Goal: Transaction & Acquisition: Purchase product/service

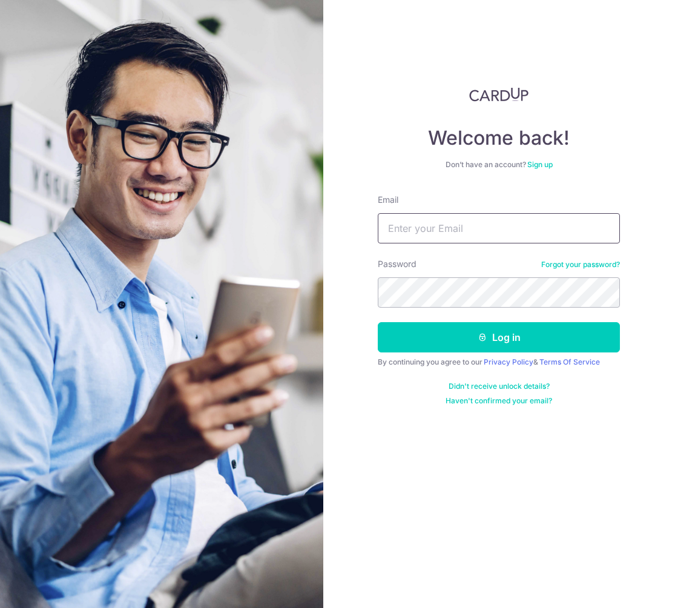
type input "retina.sg@gmail.com"
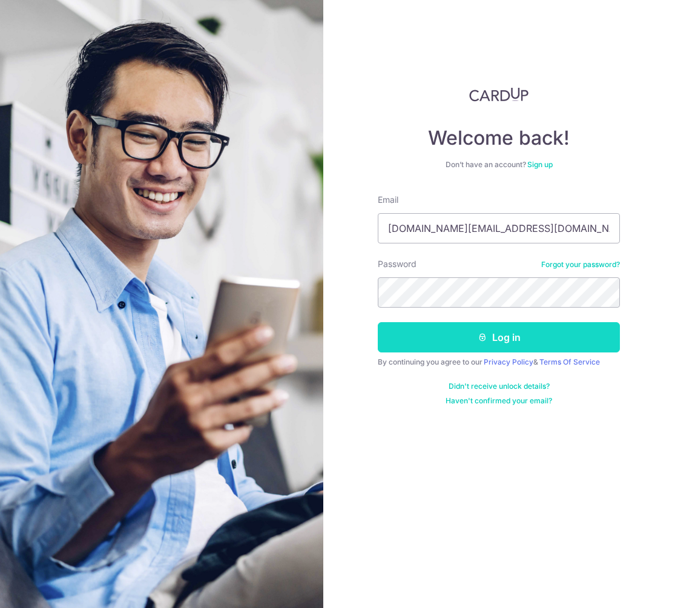
click at [473, 335] on button "Log in" at bounding box center [499, 337] width 242 height 30
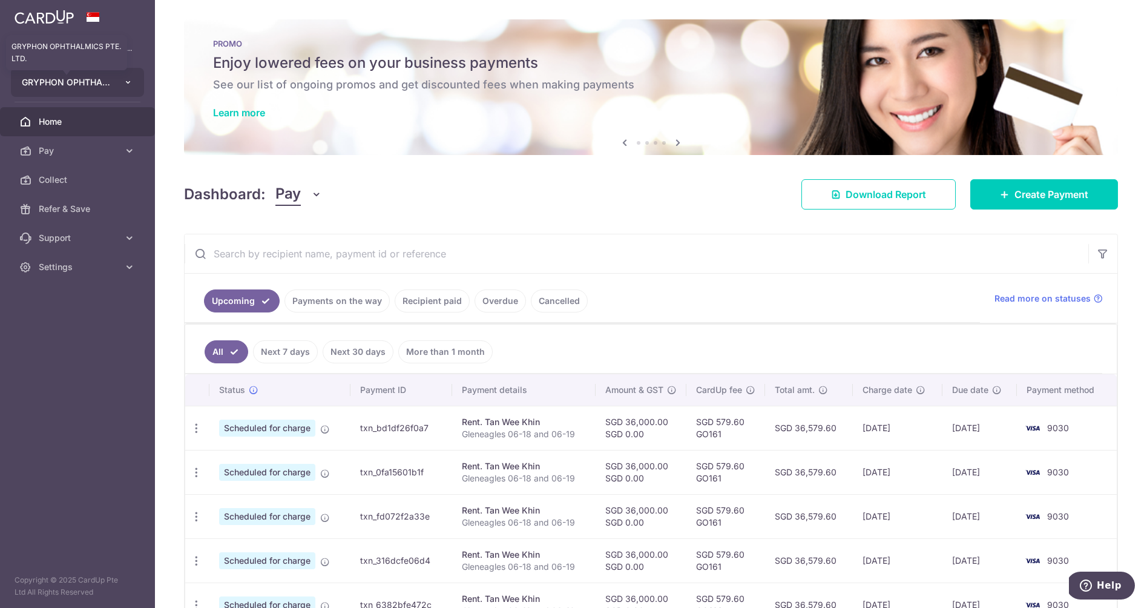
click at [96, 78] on span "GRYPHON OPHTHALMICS PTE. LTD." at bounding box center [67, 82] width 90 height 12
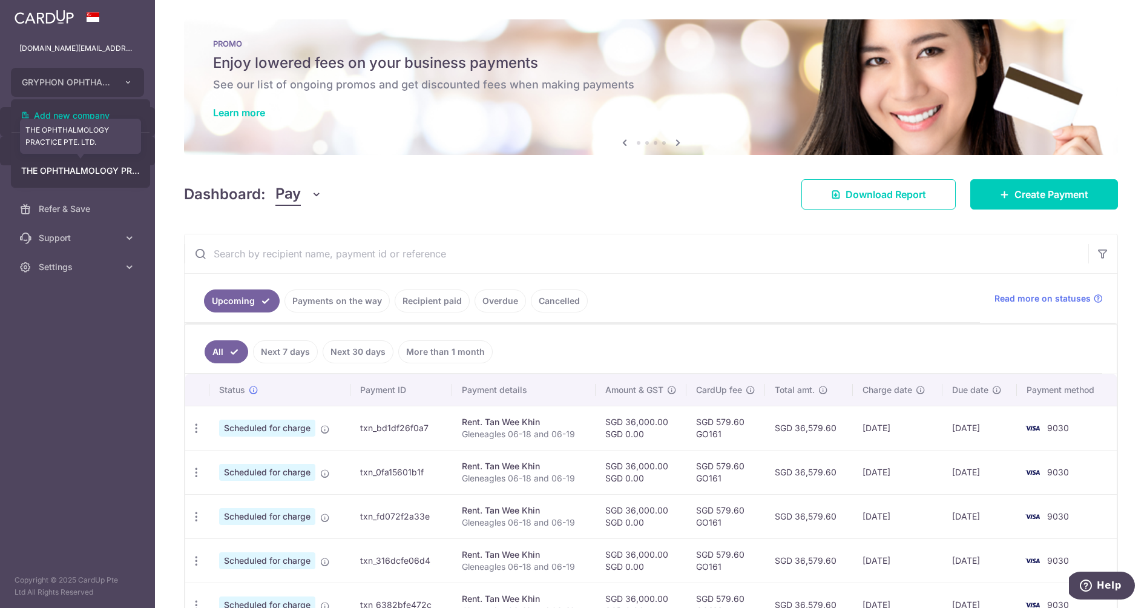
click at [87, 165] on link "THE OPHTHALMOLOGY PRACTICE PTE. LTD." at bounding box center [80, 171] width 138 height 22
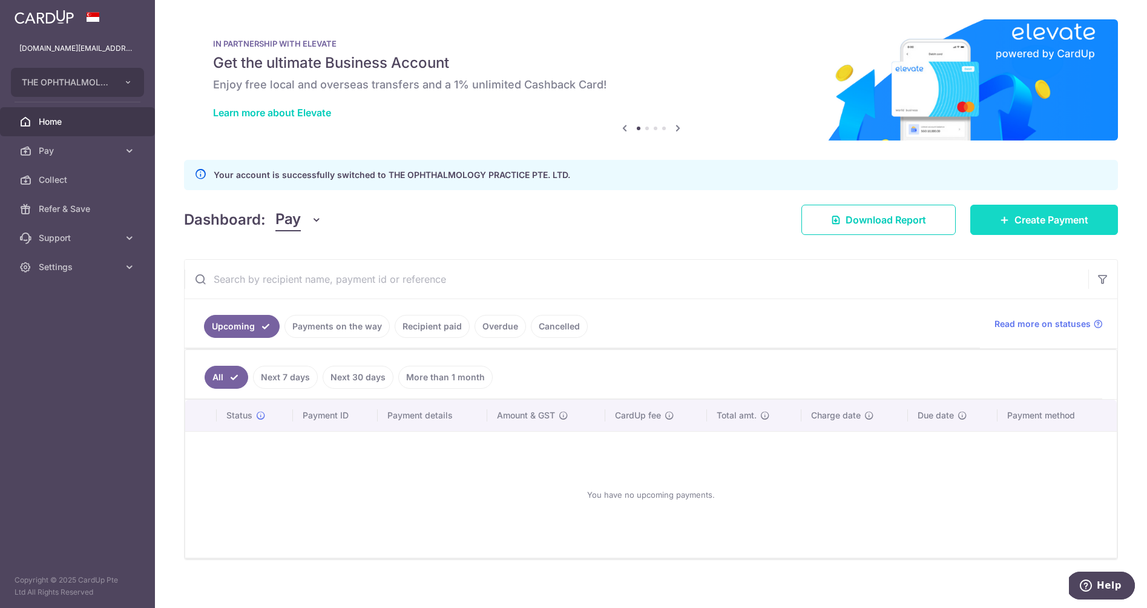
click at [674, 226] on span "Create Payment" at bounding box center [1051, 219] width 74 height 15
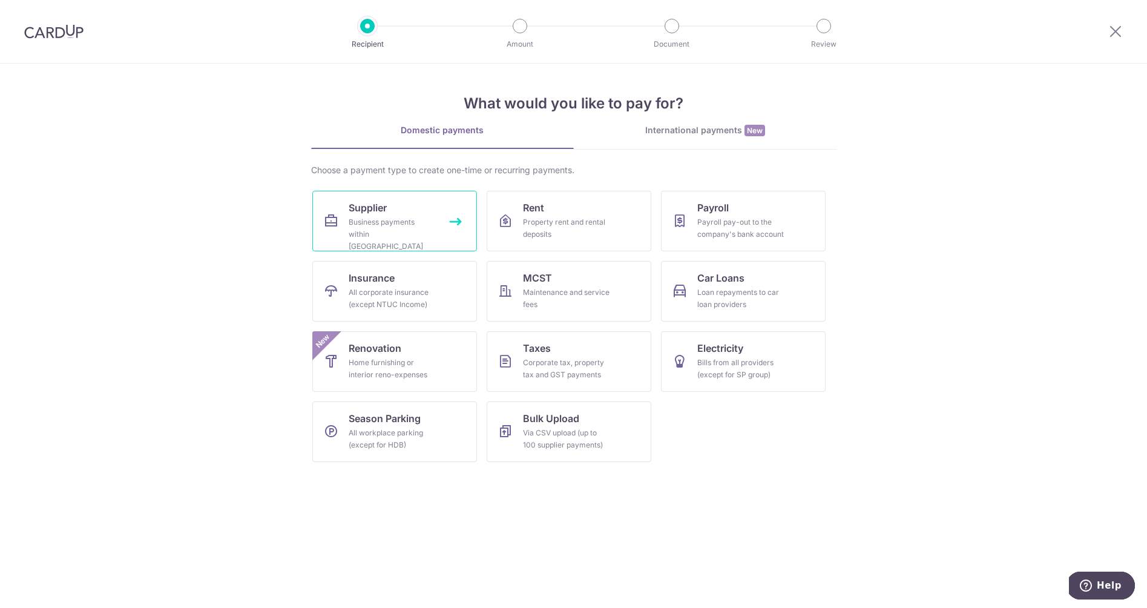
click at [385, 226] on div "Business payments within Singapore" at bounding box center [392, 234] width 87 height 36
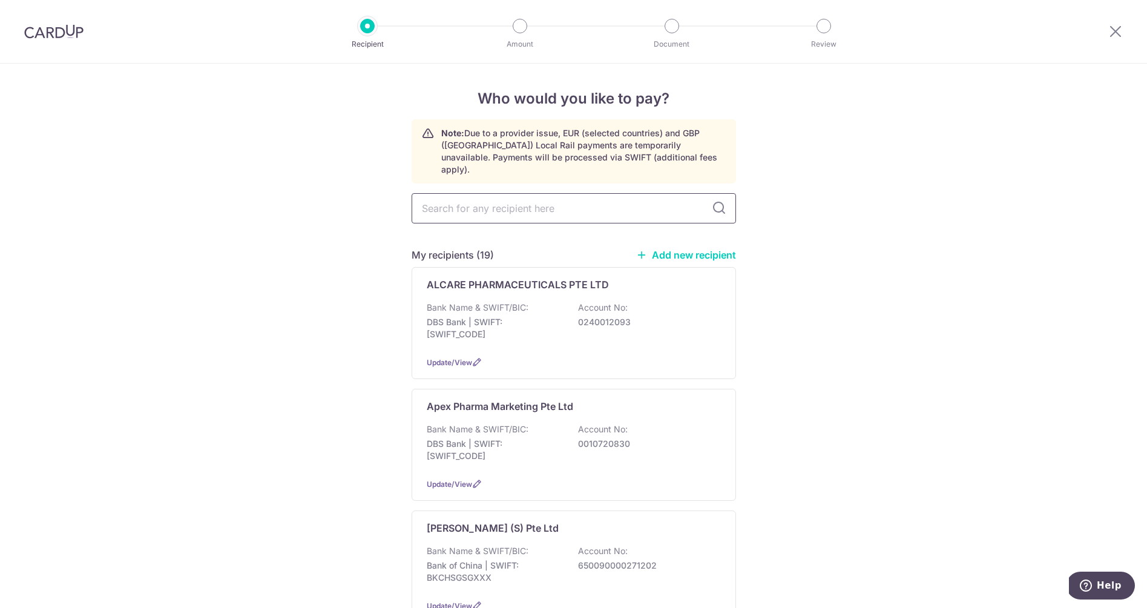
click at [520, 197] on input "text" at bounding box center [574, 208] width 324 height 30
type input "alici"
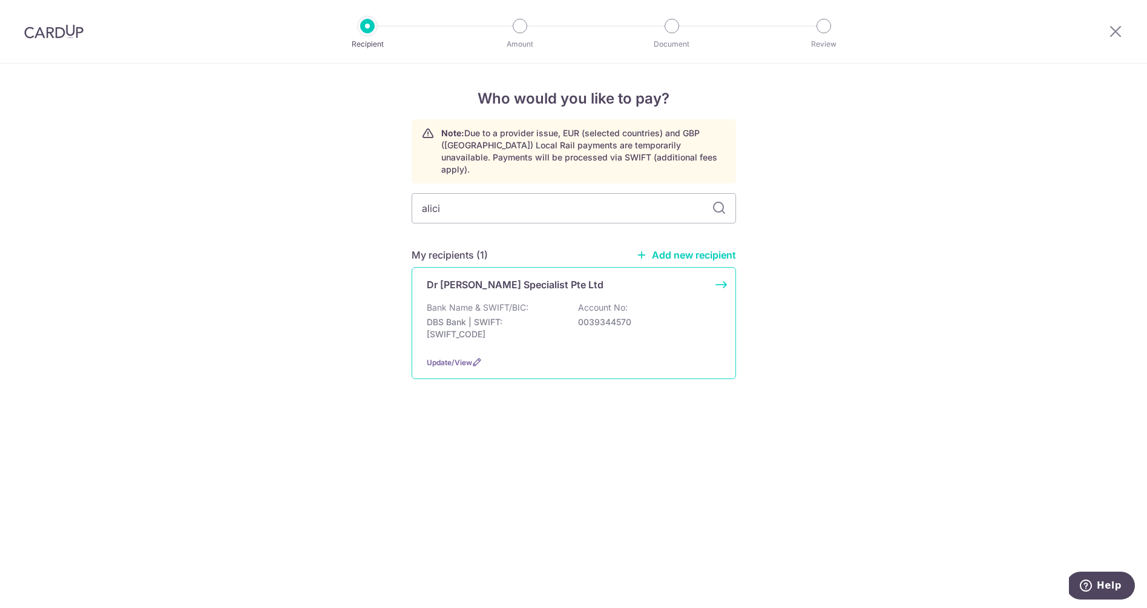
click at [497, 316] on p "DBS Bank | SWIFT: DBSSSGSGXXX" at bounding box center [495, 328] width 136 height 24
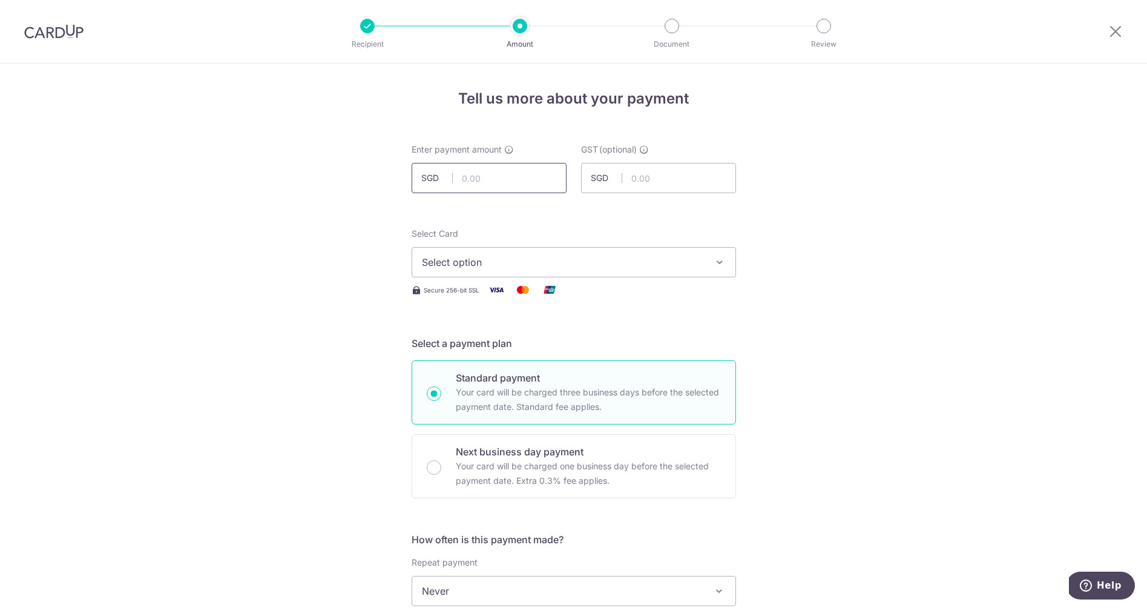
click at [485, 183] on input "text" at bounding box center [489, 178] width 155 height 30
type input "515.52"
click at [664, 172] on input "text" at bounding box center [658, 178] width 155 height 30
type input "46.40"
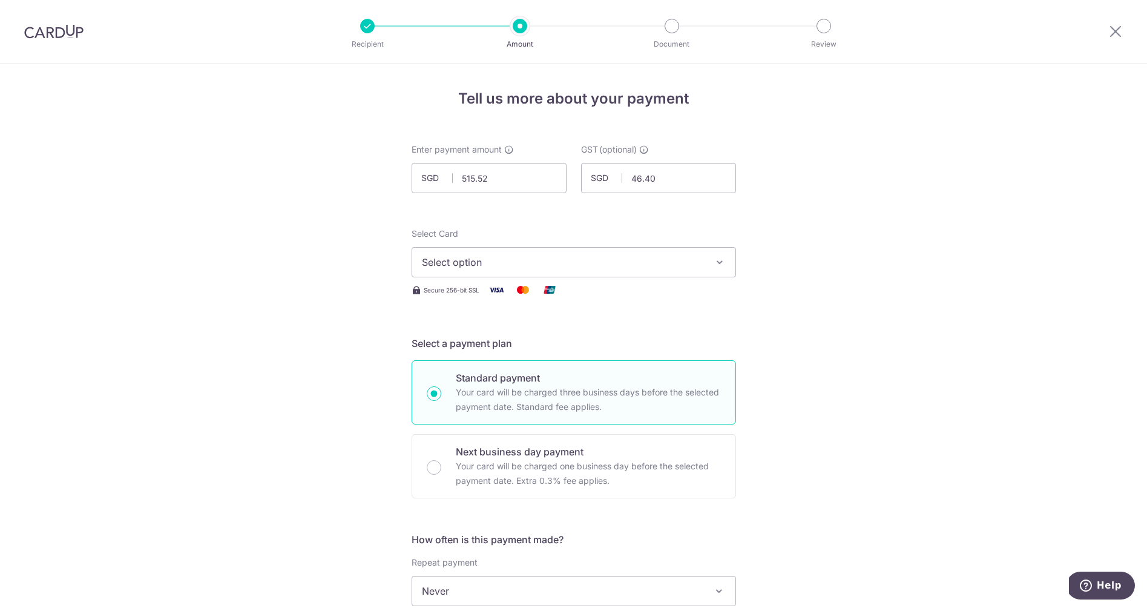
click at [514, 264] on span "Select option" at bounding box center [563, 262] width 282 height 15
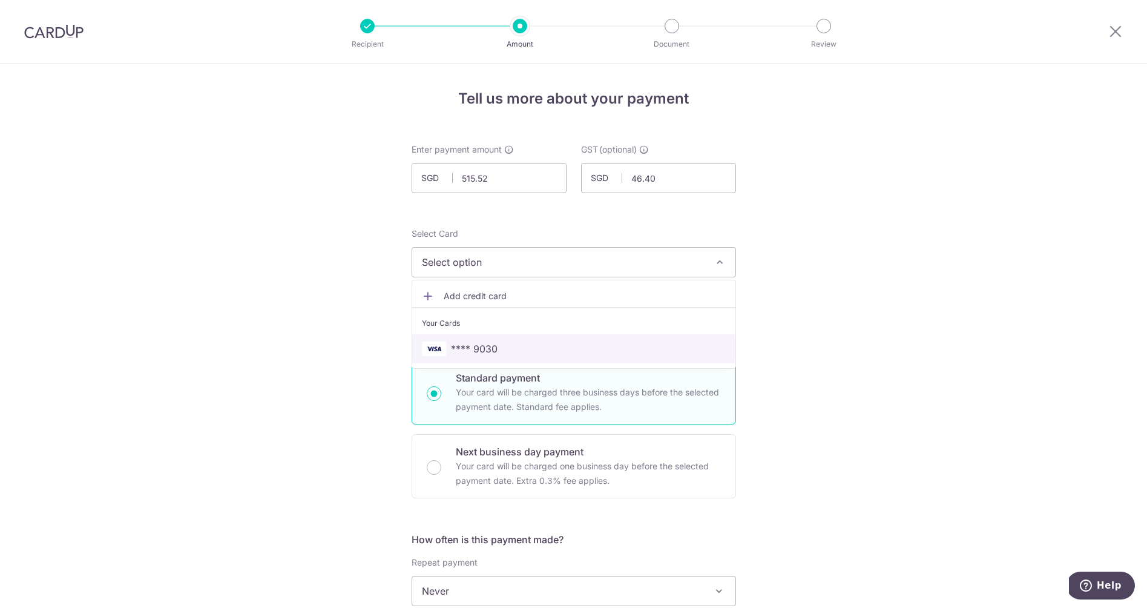
click at [481, 347] on span "**** 9030" at bounding box center [474, 348] width 47 height 15
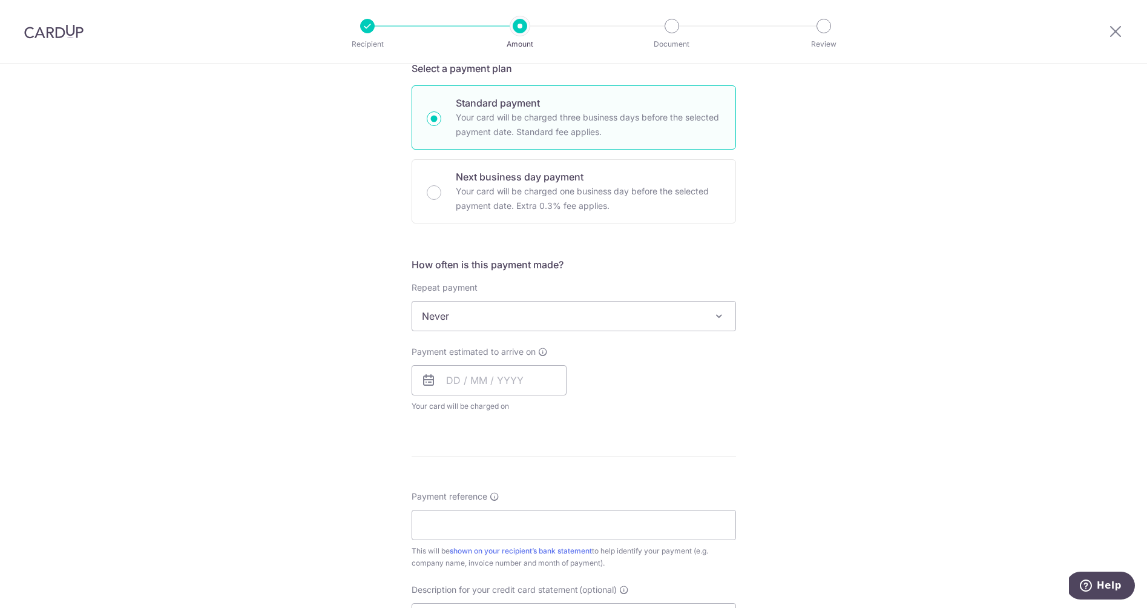
scroll to position [276, 0]
click at [451, 379] on input "text" at bounding box center [489, 379] width 155 height 30
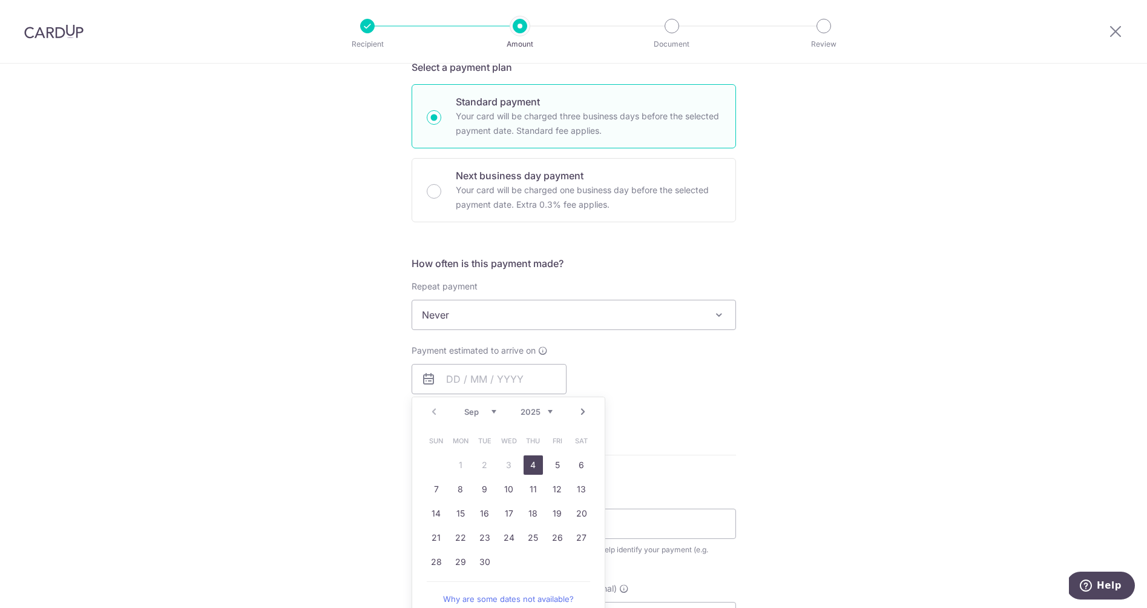
click at [529, 465] on link "4" at bounding box center [532, 464] width 19 height 19
type input "04/09/2025"
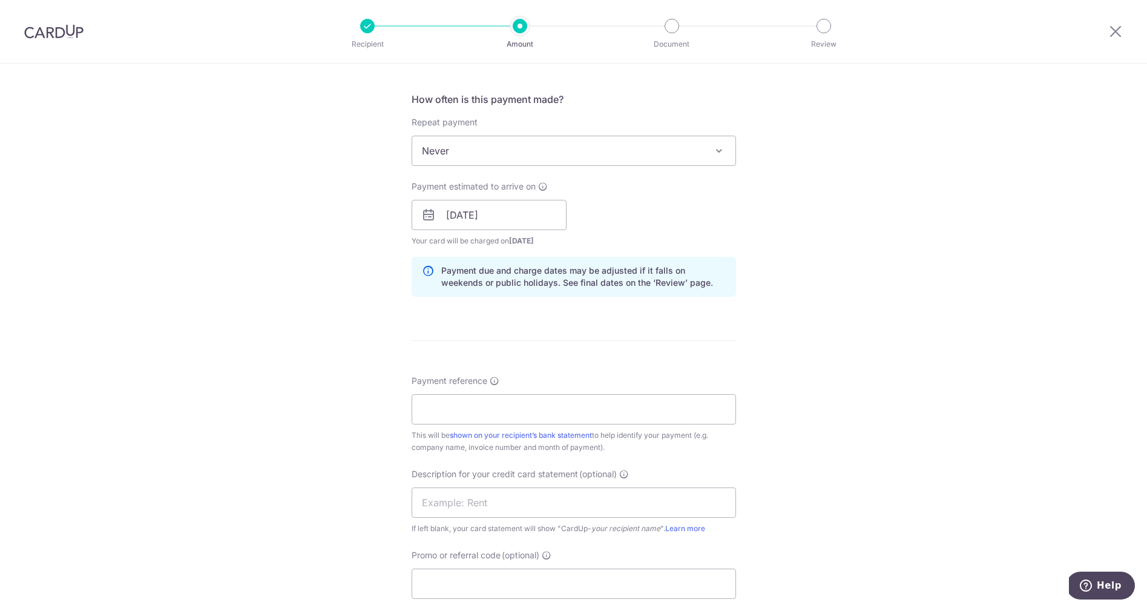
scroll to position [441, 0]
click at [467, 416] on input "Payment reference" at bounding box center [574, 408] width 324 height 30
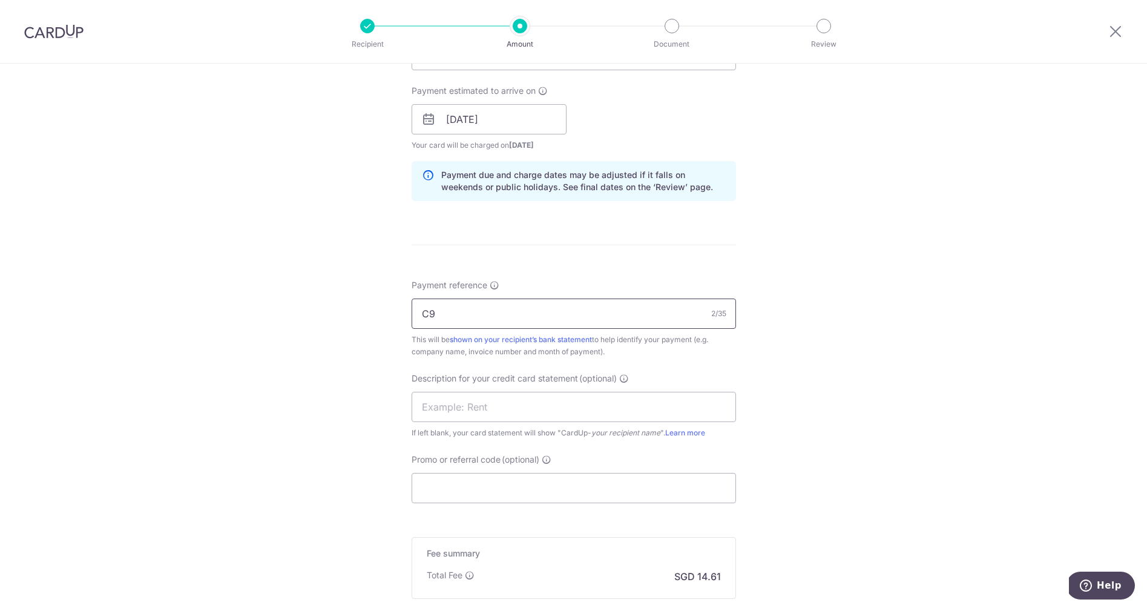
scroll to position [542, 0]
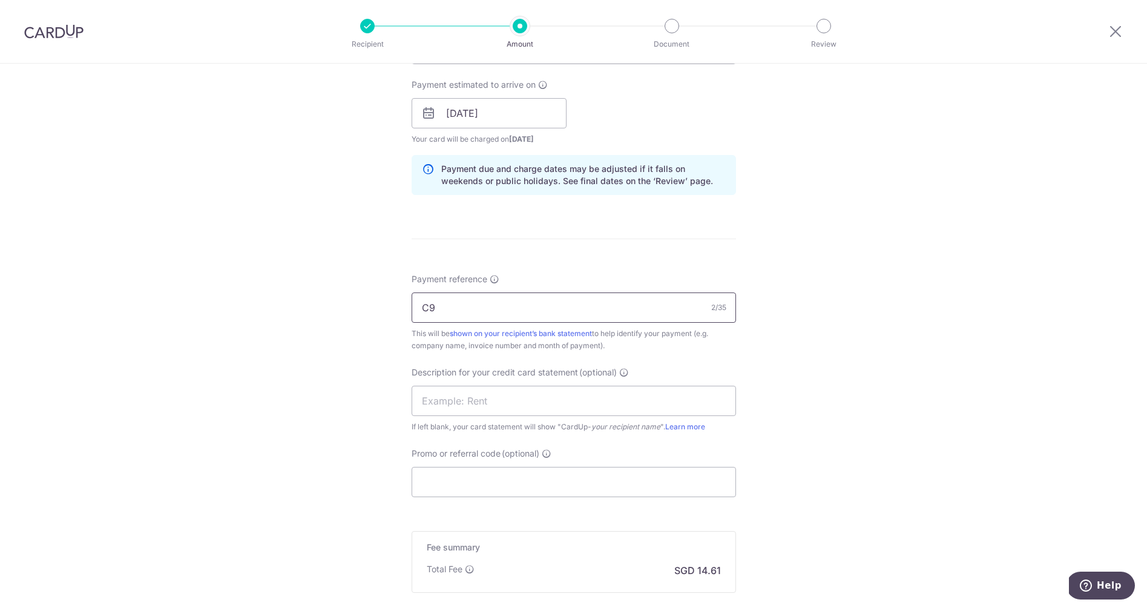
click at [419, 304] on input "C9" at bounding box center [574, 307] width 324 height 30
type input "Invoice C9"
click at [451, 401] on input "text" at bounding box center [574, 400] width 324 height 30
type input "A"
type input "Dr Alicia Eye"
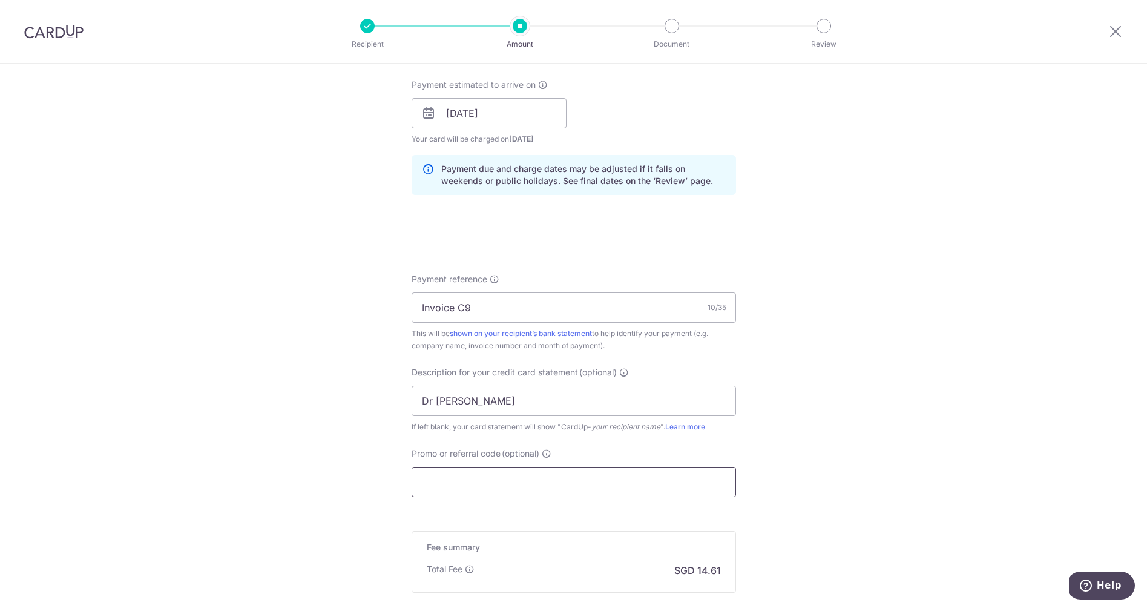
click at [476, 488] on input "Promo or referral code (optional)" at bounding box center [574, 482] width 324 height 30
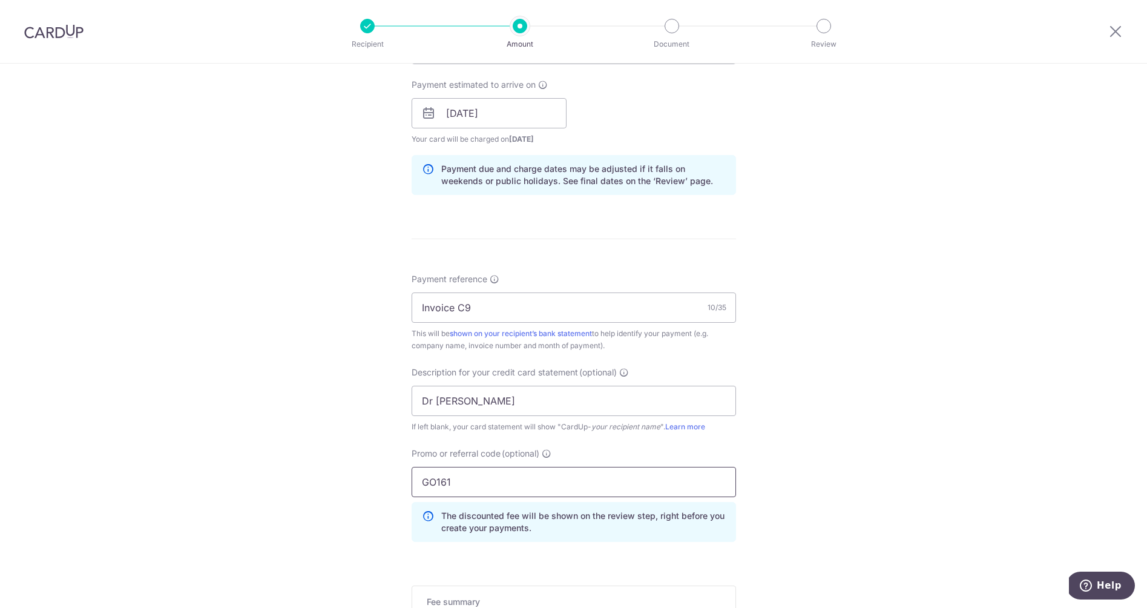
type input "GO161"
click button "Add Card" at bounding box center [0, 0] width 0 height 0
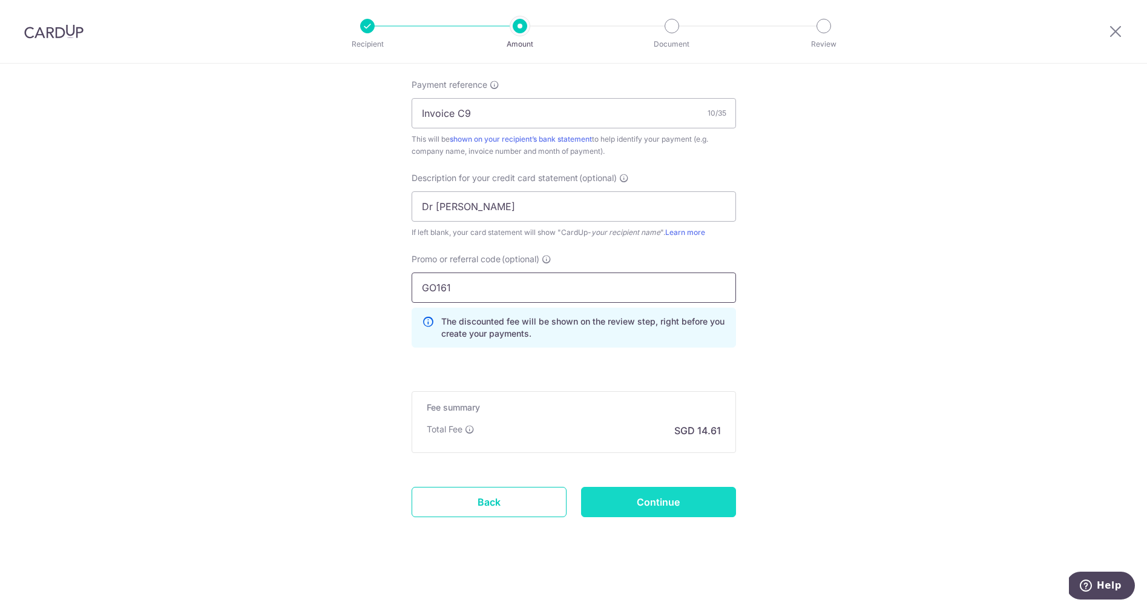
scroll to position [736, 0]
click at [597, 422] on div "Fee summary Base fee Extend fee Next-day fee Total Fee SGD 14.61" at bounding box center [574, 422] width 324 height 62
click at [672, 496] on input "Continue" at bounding box center [658, 502] width 155 height 30
type input "Create Schedule"
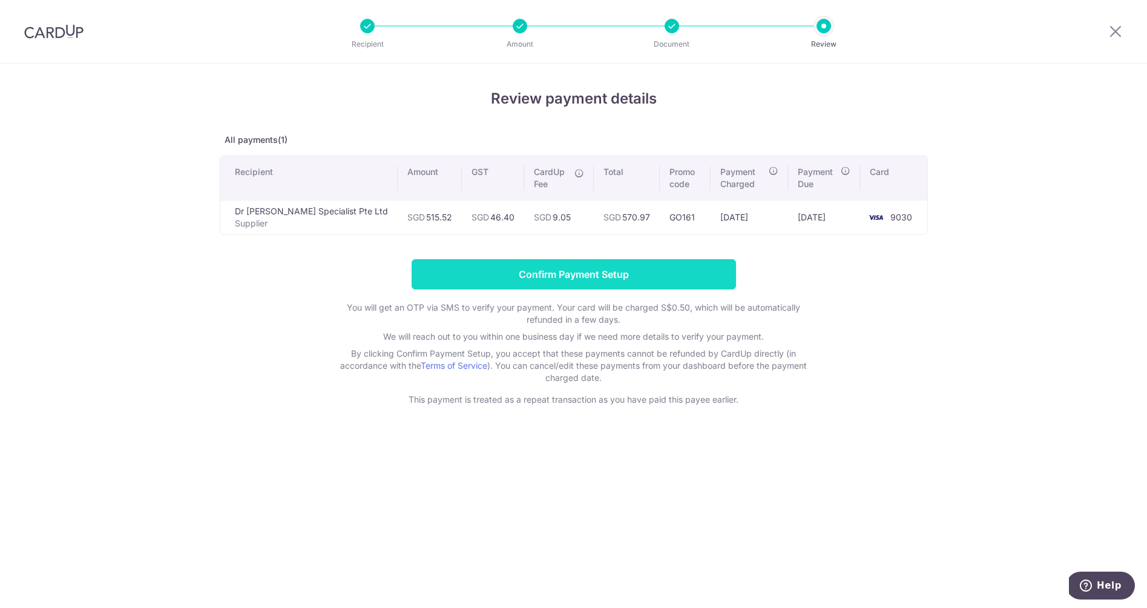
click at [462, 264] on input "Confirm Payment Setup" at bounding box center [574, 274] width 324 height 30
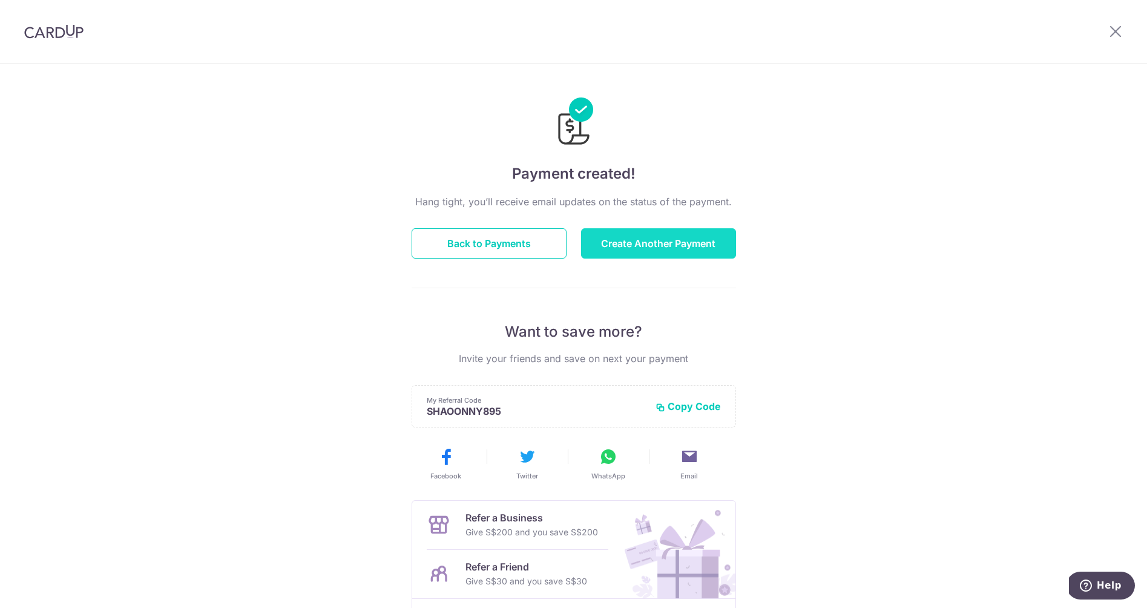
click at [694, 246] on button "Create Another Payment" at bounding box center [658, 243] width 155 height 30
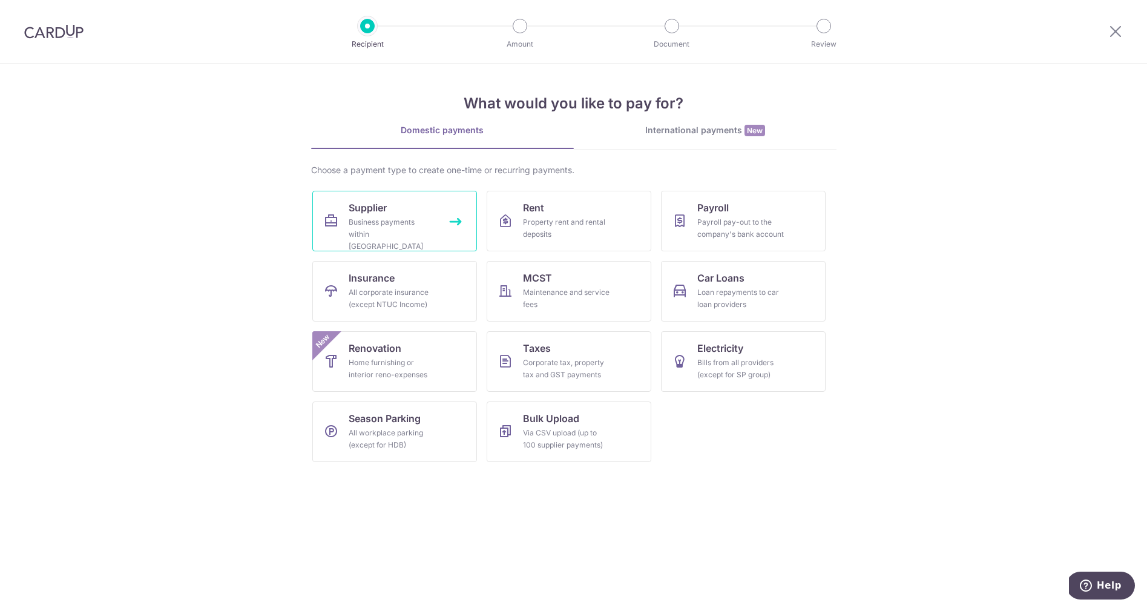
click at [448, 220] on link "Supplier Business payments within [GEOGRAPHIC_DATA]" at bounding box center [394, 221] width 165 height 61
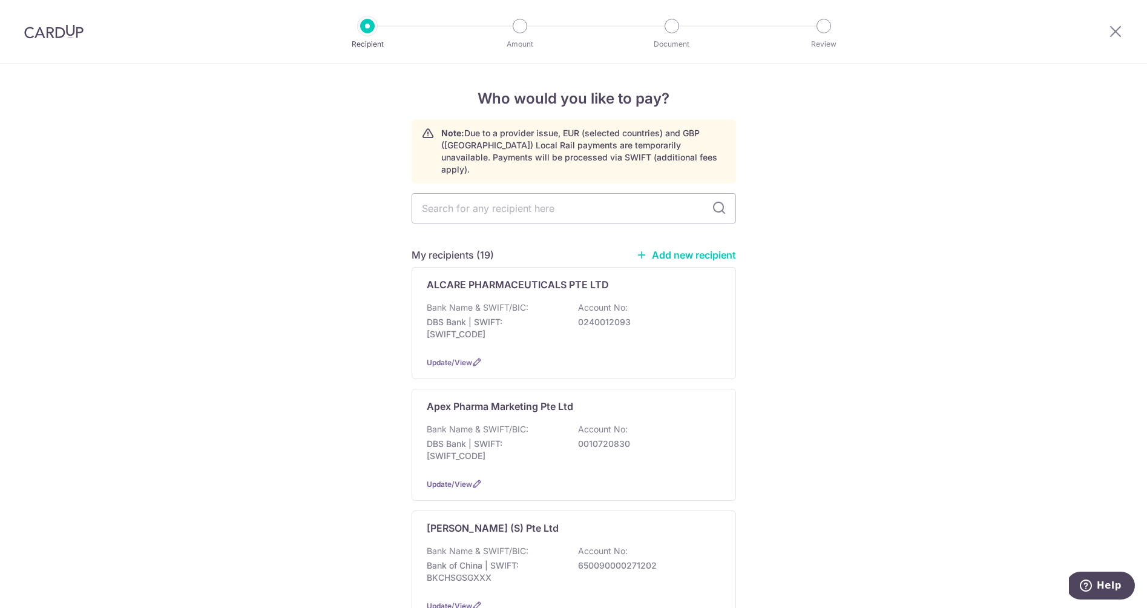
click at [709, 249] on link "Add new recipient" at bounding box center [686, 255] width 100 height 12
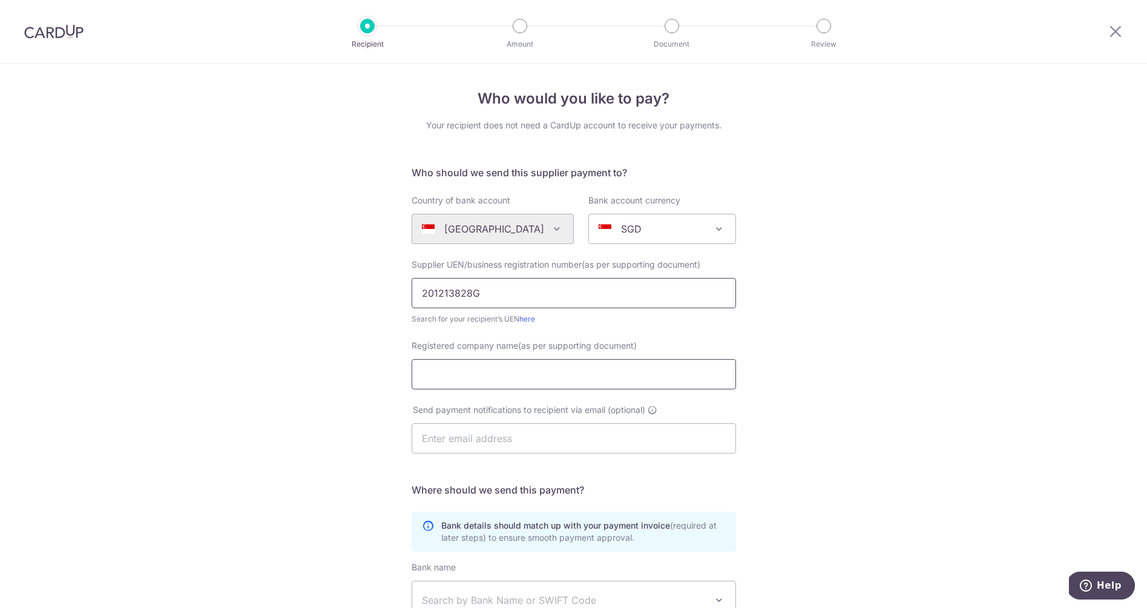
type input "201213828G"
type input "Eagle Eye Centre Novena Pte Ltd"
click at [335, 381] on div "Who would you like to pay? Your recipient does not need a CardUp account to rec…" at bounding box center [573, 430] width 1147 height 733
click at [851, 430] on div "Who would you like to pay? Your recipient does not need a CardUp account to rec…" at bounding box center [573, 430] width 1147 height 733
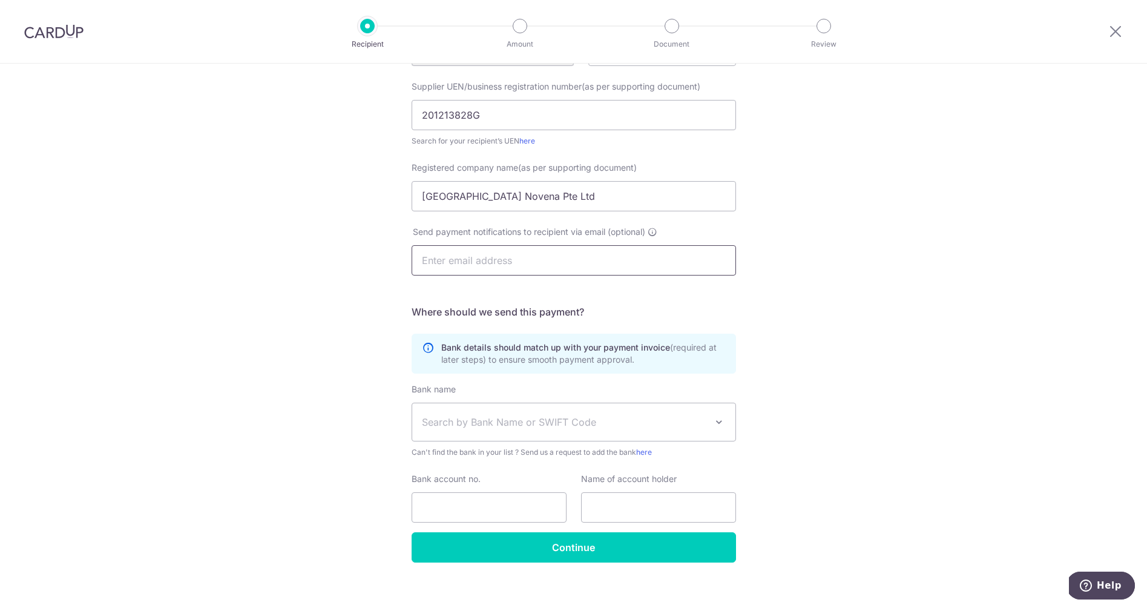
scroll to position [184, 0]
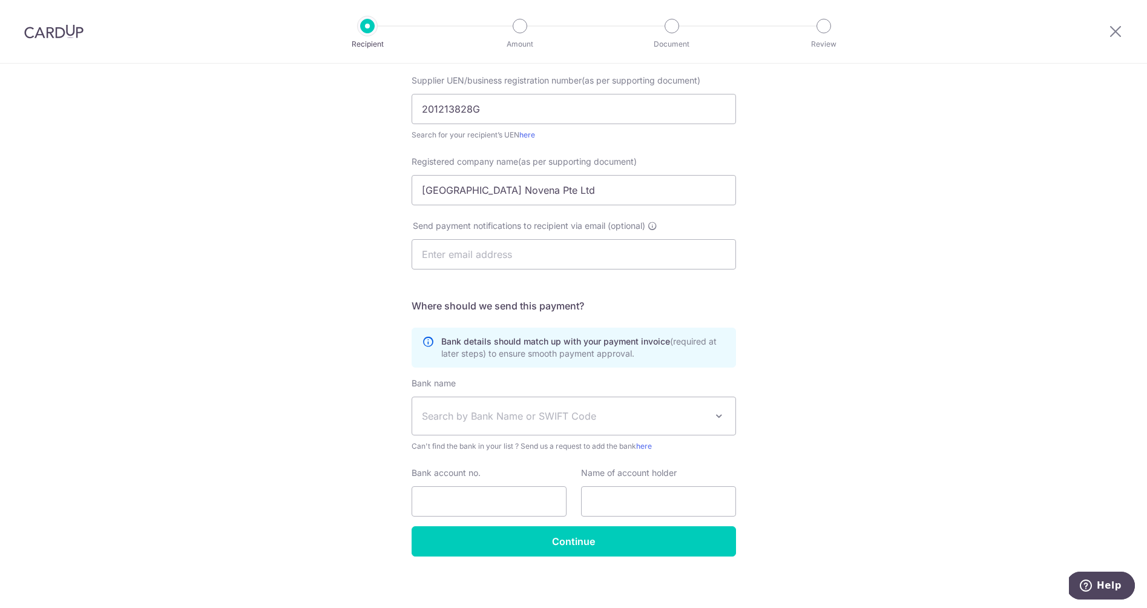
click at [577, 422] on span "Search by Bank Name or SWIFT Code" at bounding box center [564, 415] width 284 height 15
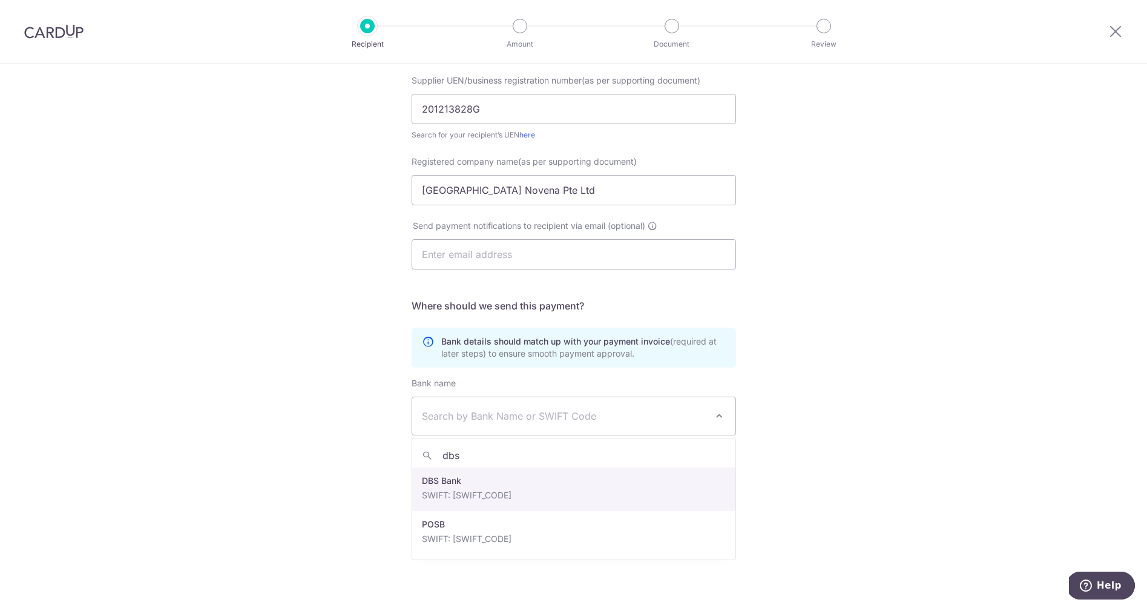
type input "dbs"
select select "6"
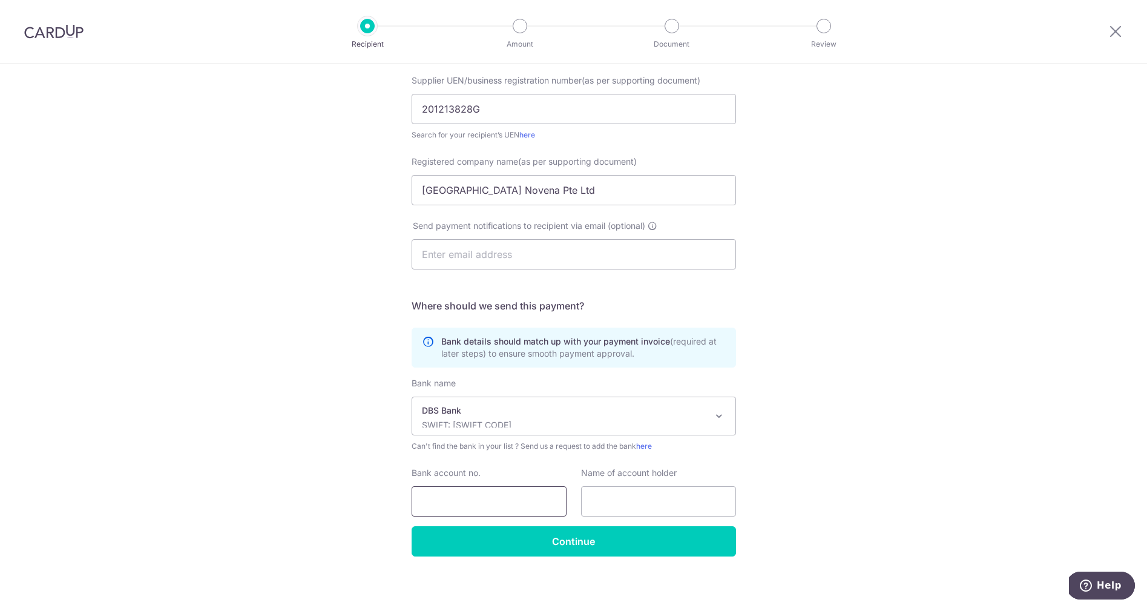
click at [458, 500] on input "Bank account no." at bounding box center [489, 501] width 155 height 30
type input "0159033295"
click at [517, 189] on input "[GEOGRAPHIC_DATA] Novena Pte Ltd" at bounding box center [574, 190] width 324 height 30
click at [517, 189] on input "Eagle Eye Centre Novena Pte Ltd" at bounding box center [574, 190] width 324 height 30
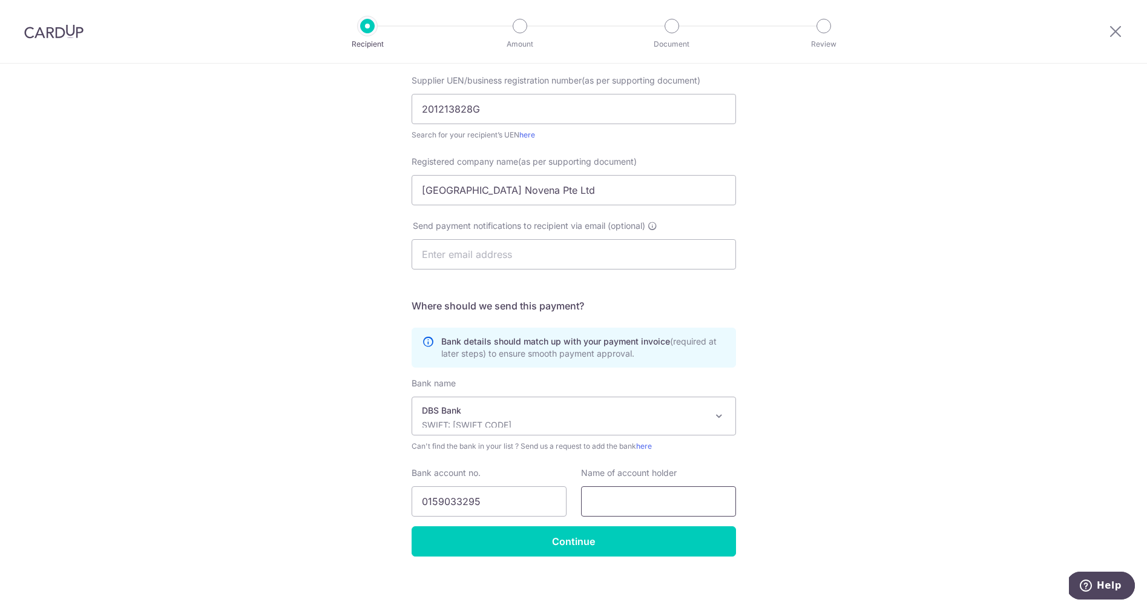
click at [615, 514] on input "text" at bounding box center [658, 501] width 155 height 30
paste input "Eagle Eye Centre Novena Pte Ltd"
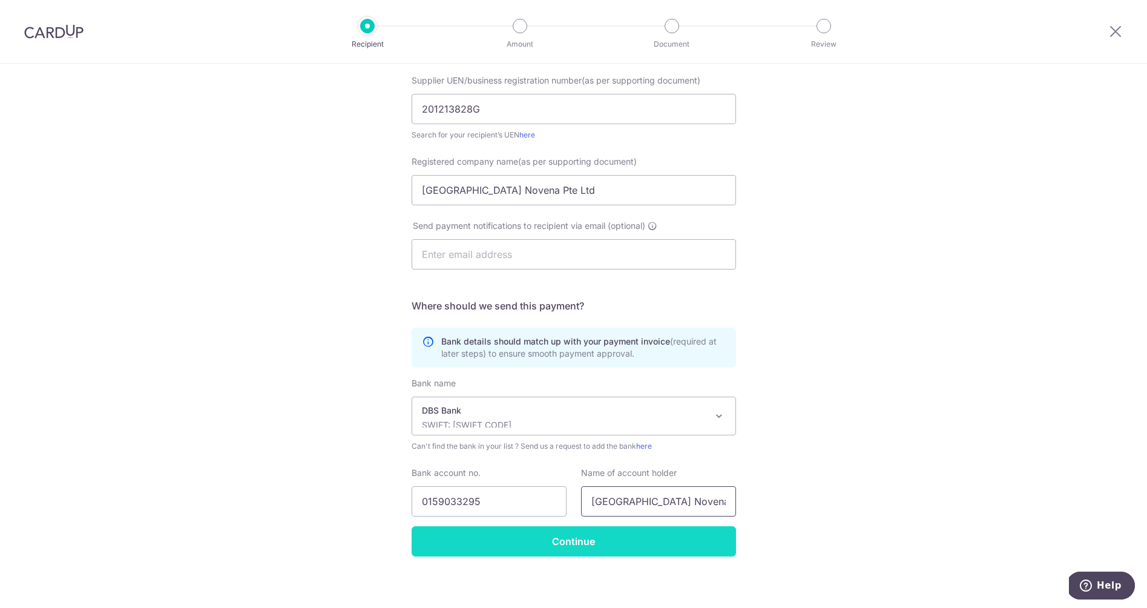
type input "Eagle Eye Centre Novena Pte Ltd"
click at [600, 536] on input "Continue" at bounding box center [574, 541] width 324 height 30
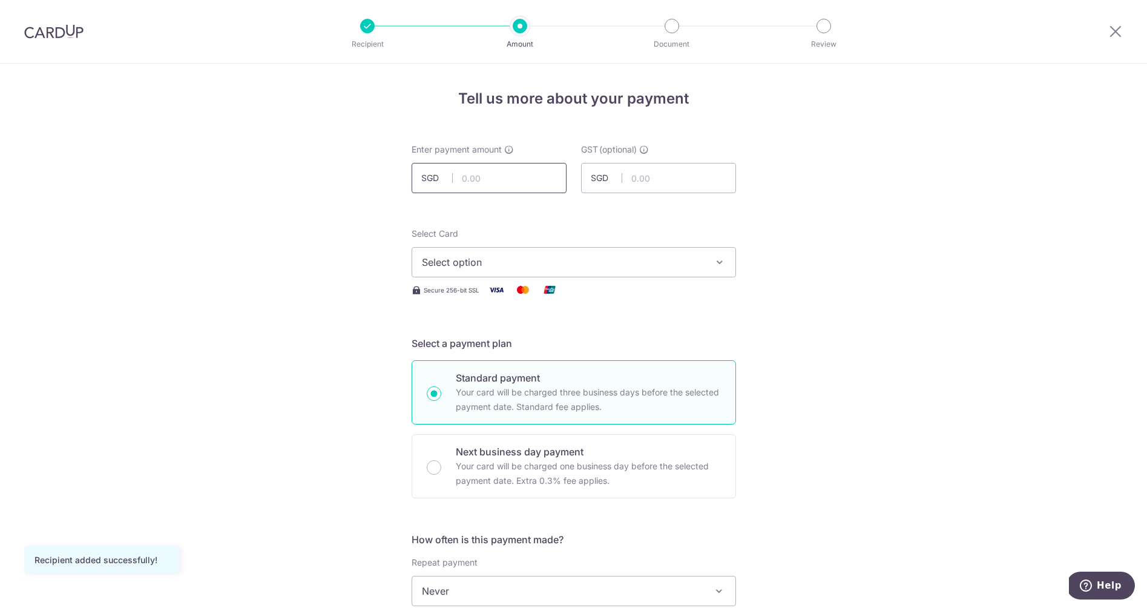
click at [516, 176] on input "text" at bounding box center [489, 178] width 155 height 30
type input "650.00"
click at [676, 182] on input "text" at bounding box center [658, 178] width 155 height 30
type input "58.50"
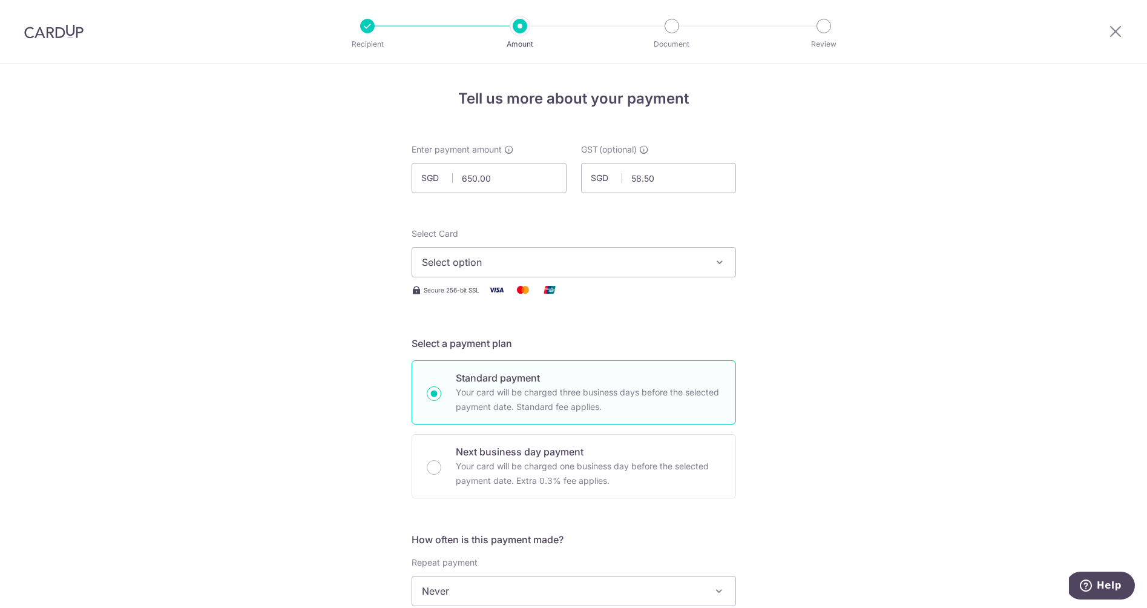
click at [530, 266] on span "Select option" at bounding box center [563, 262] width 282 height 15
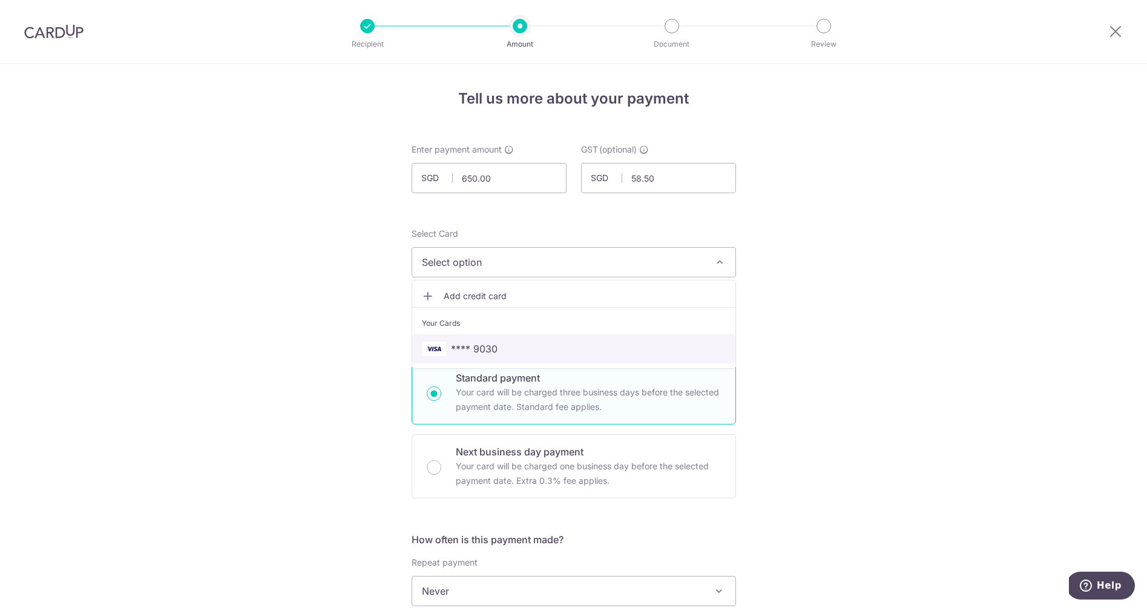
click at [479, 347] on span "**** 9030" at bounding box center [474, 348] width 47 height 15
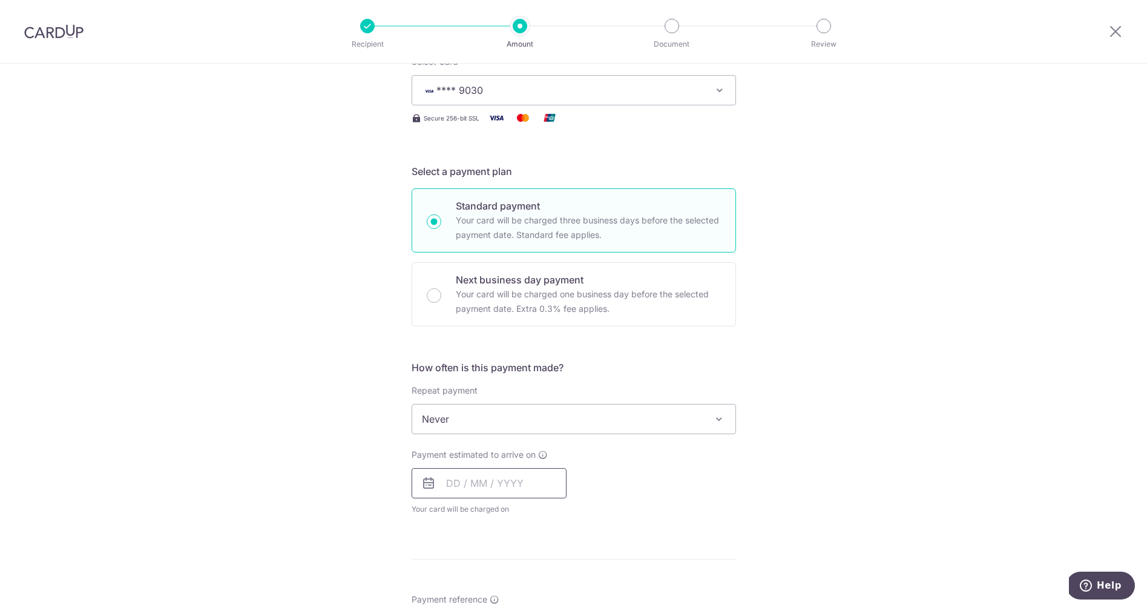
scroll to position [179, 0]
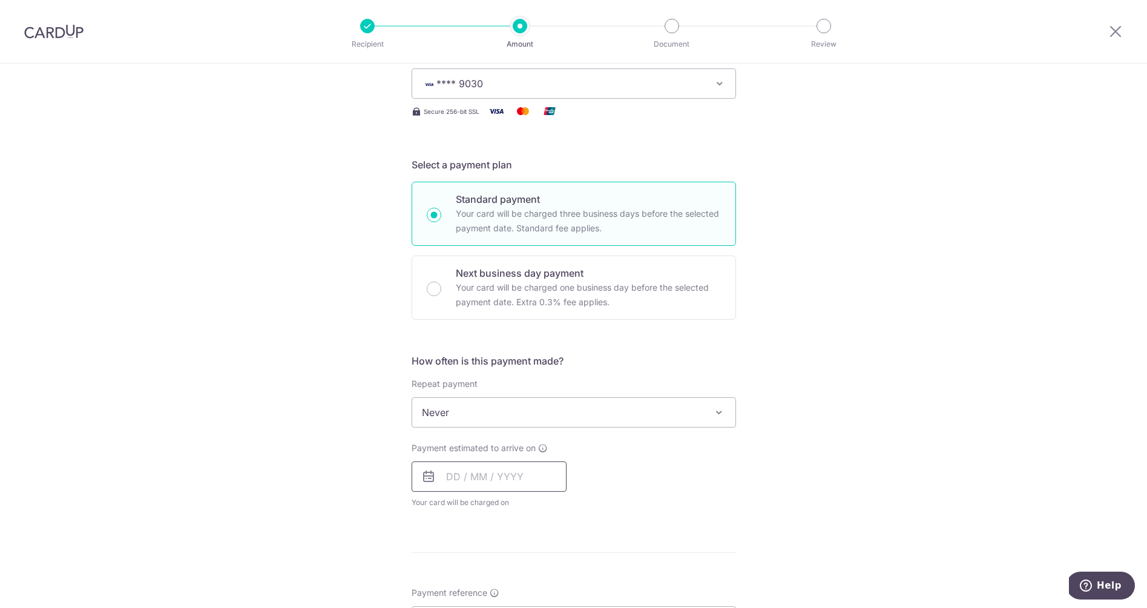
click at [461, 478] on input "text" at bounding box center [489, 476] width 155 height 30
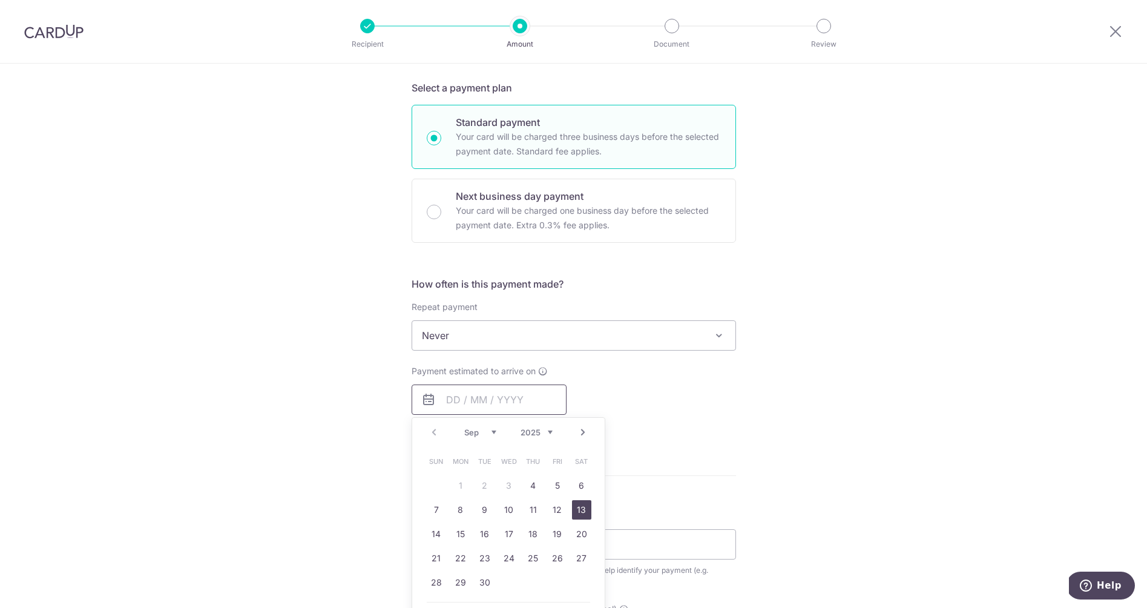
scroll to position [258, 0]
click at [536, 484] on link "4" at bounding box center [532, 482] width 19 height 19
type input "04/09/2025"
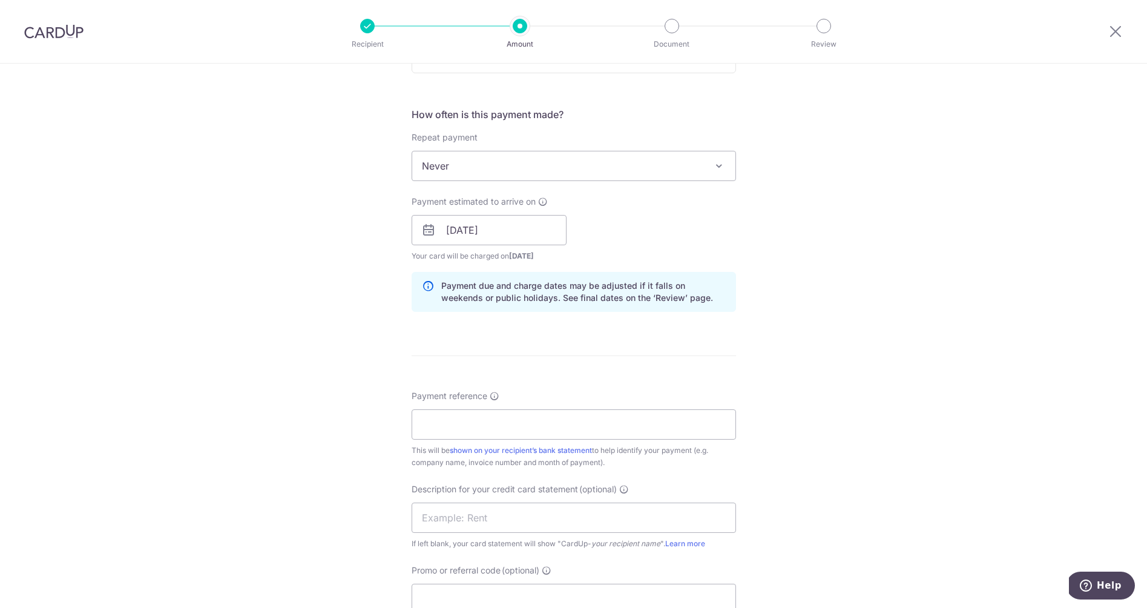
scroll to position [435, 0]
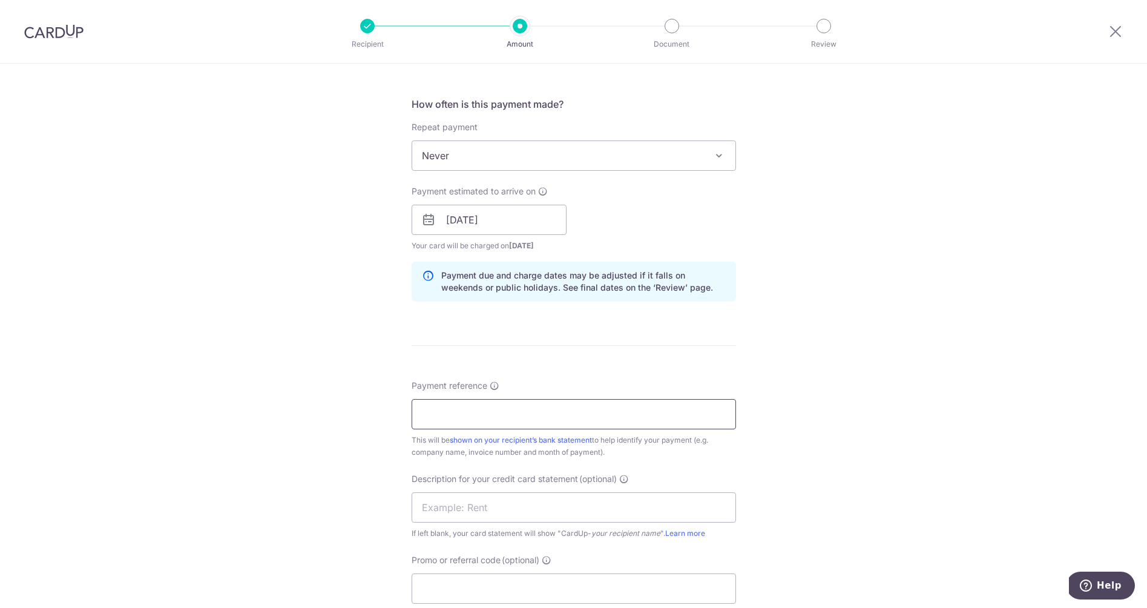
click at [501, 416] on input "Payment reference" at bounding box center [574, 414] width 324 height 30
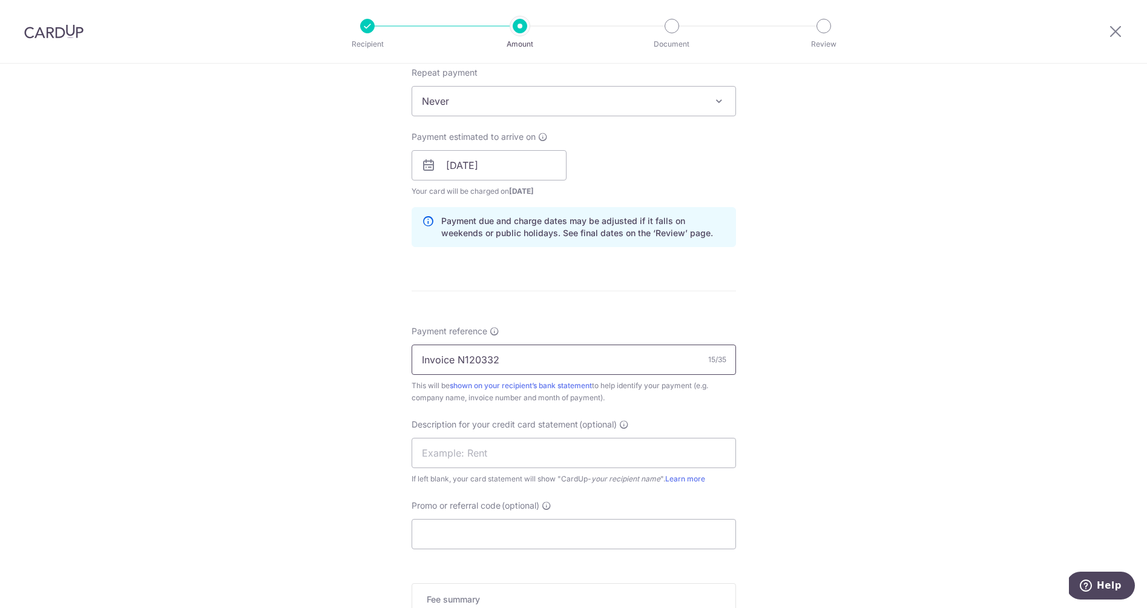
scroll to position [493, 0]
type input "Invoice N120332"
click at [482, 438] on input "text" at bounding box center [574, 449] width 324 height 30
click at [490, 452] on input "EEC Noven" at bounding box center [574, 449] width 324 height 30
type input "EEC Novena"
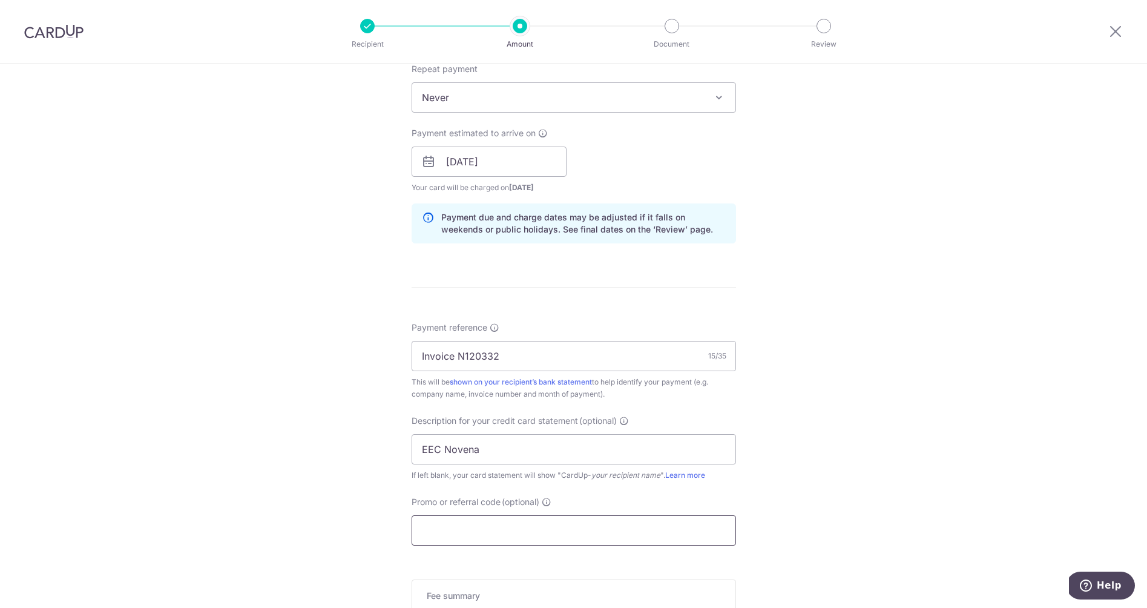
drag, startPoint x: 503, startPoint y: 531, endPoint x: 506, endPoint y: 524, distance: 7.9
click at [503, 531] on input "Promo or referral code (optional)" at bounding box center [574, 530] width 324 height 30
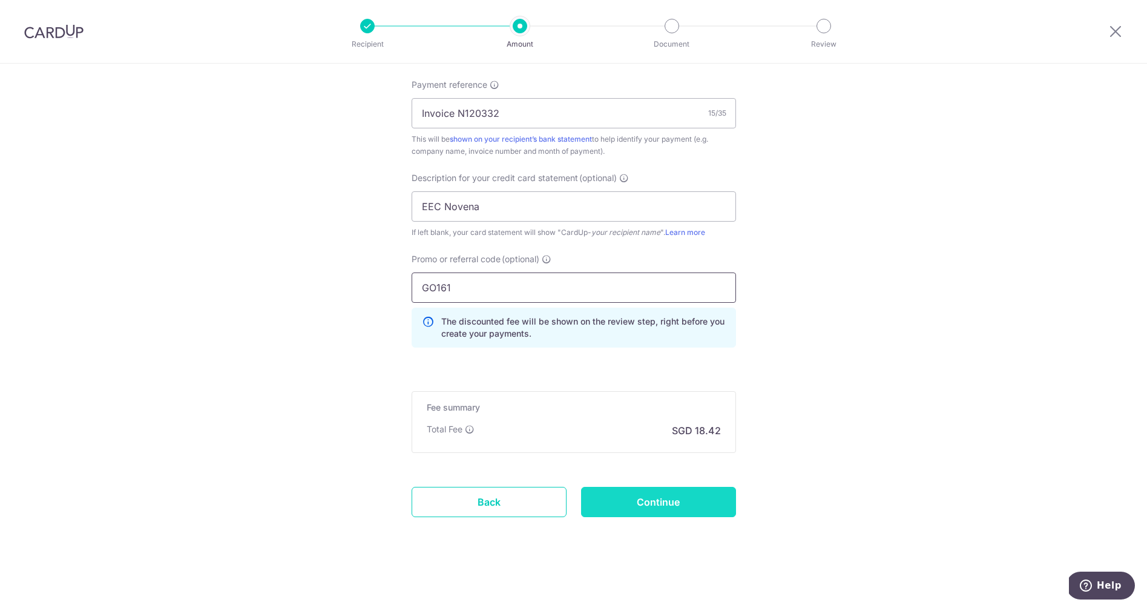
scroll to position [736, 0]
type input "GO161"
click at [662, 496] on input "Continue" at bounding box center [658, 502] width 155 height 30
type input "Create Schedule"
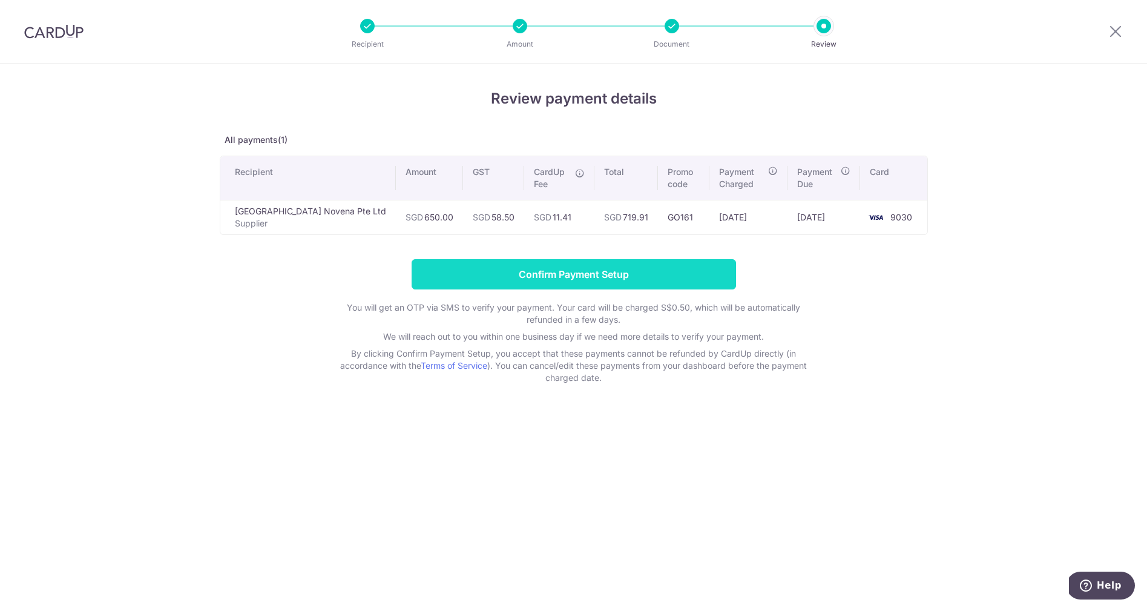
click at [530, 273] on input "Confirm Payment Setup" at bounding box center [574, 274] width 324 height 30
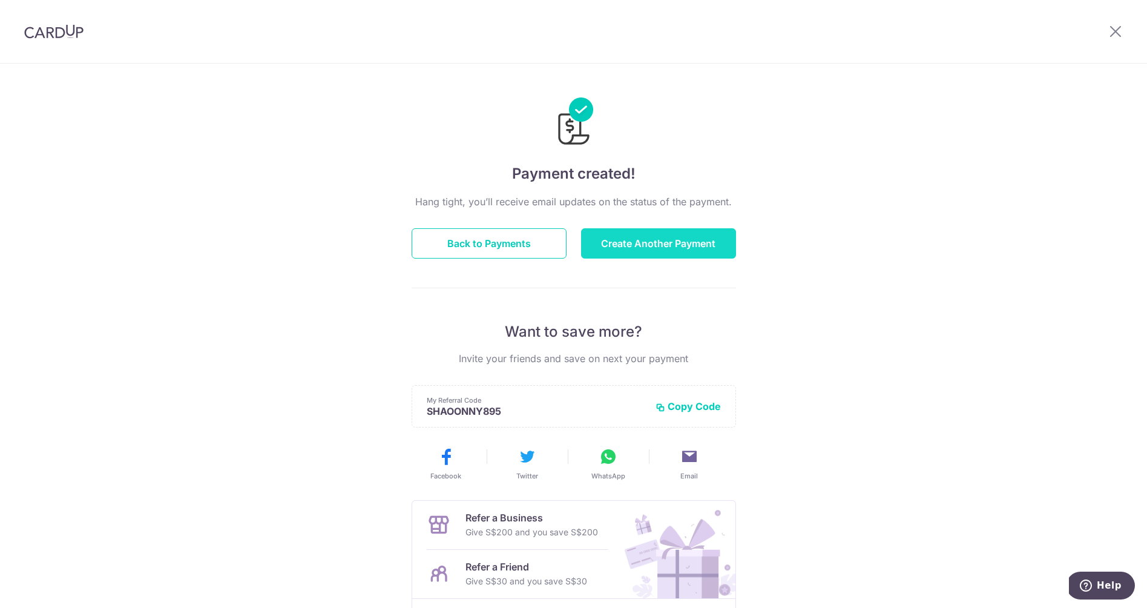
click at [657, 243] on button "Create Another Payment" at bounding box center [658, 243] width 155 height 30
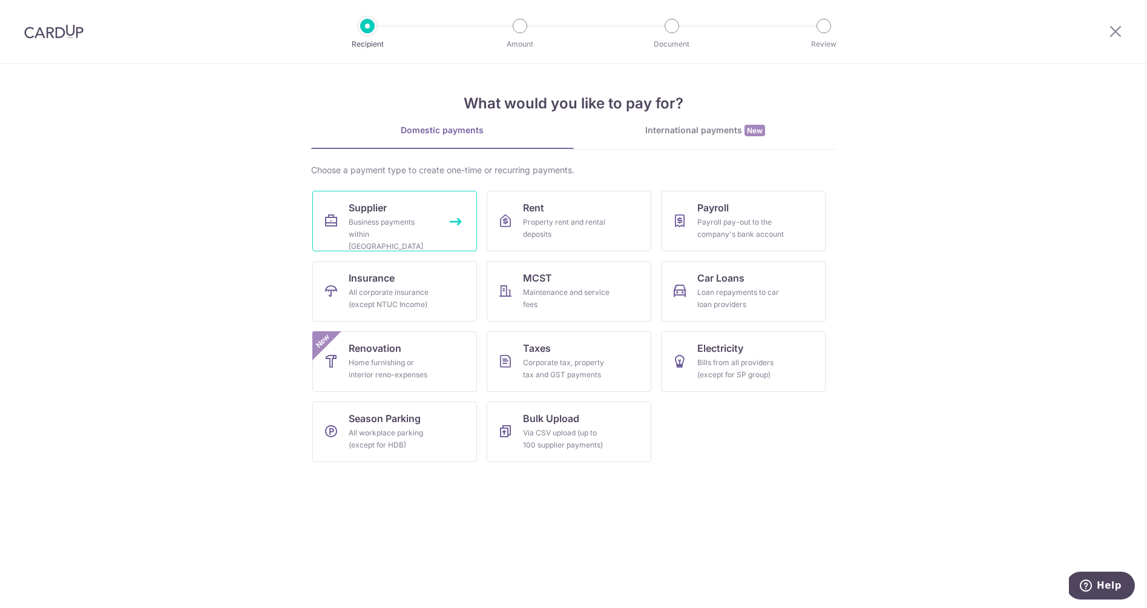
click at [425, 221] on div "Business payments within [GEOGRAPHIC_DATA]" at bounding box center [392, 234] width 87 height 36
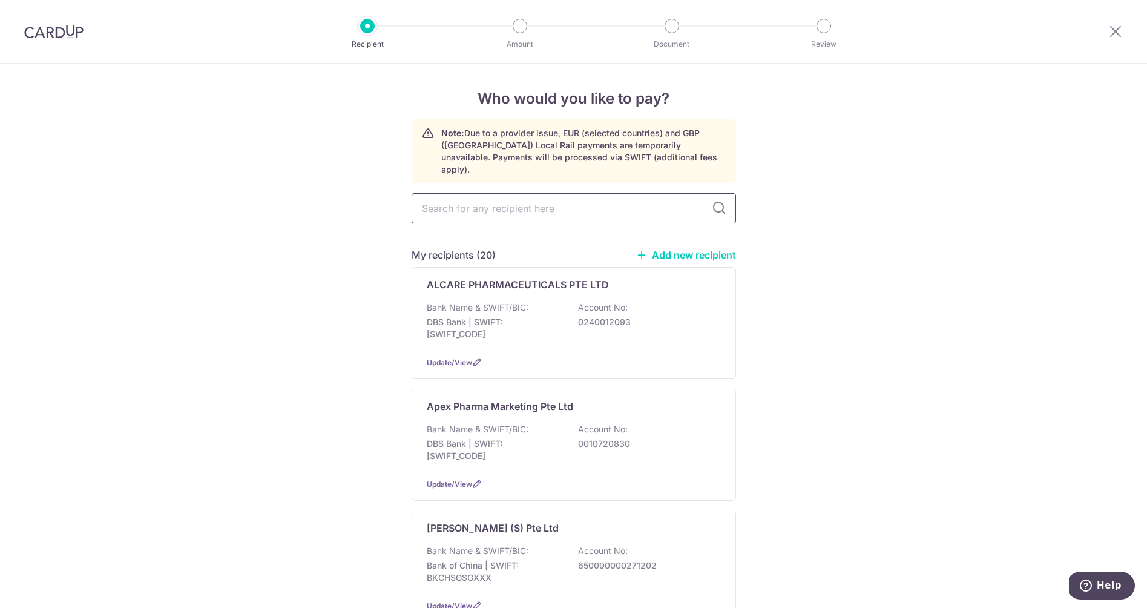
click at [507, 207] on input "text" at bounding box center [574, 208] width 324 height 30
type input "zue"
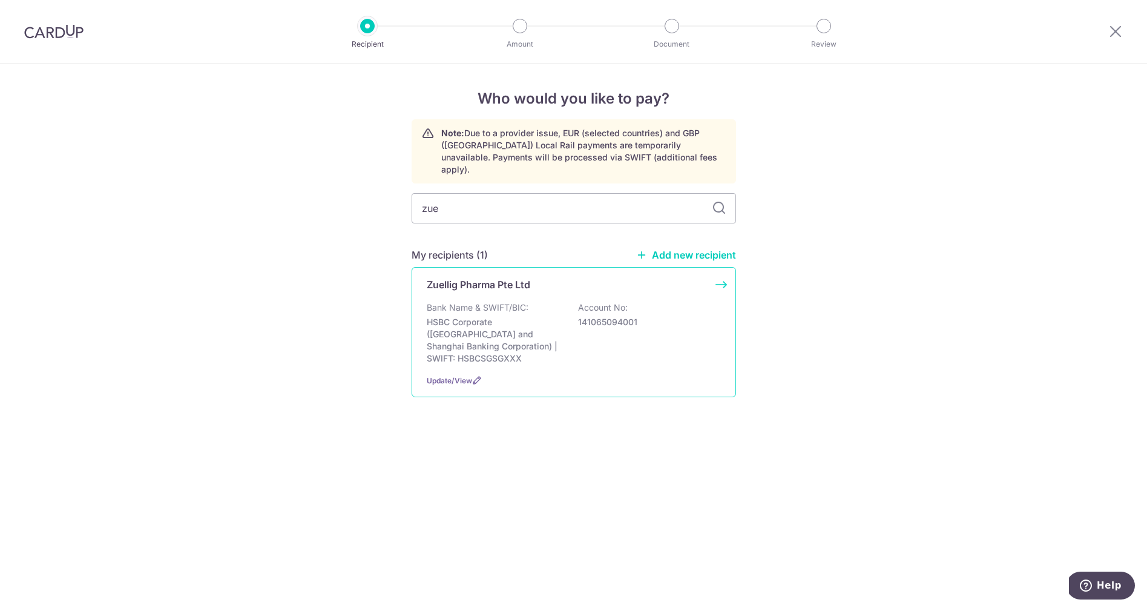
drag, startPoint x: 506, startPoint y: 207, endPoint x: 477, endPoint y: 303, distance: 99.9
click at [477, 303] on div "Bank Name & SWIFT/BIC: HSBC Corporate (Hongkong and Shanghai Banking Corporatio…" at bounding box center [574, 332] width 294 height 63
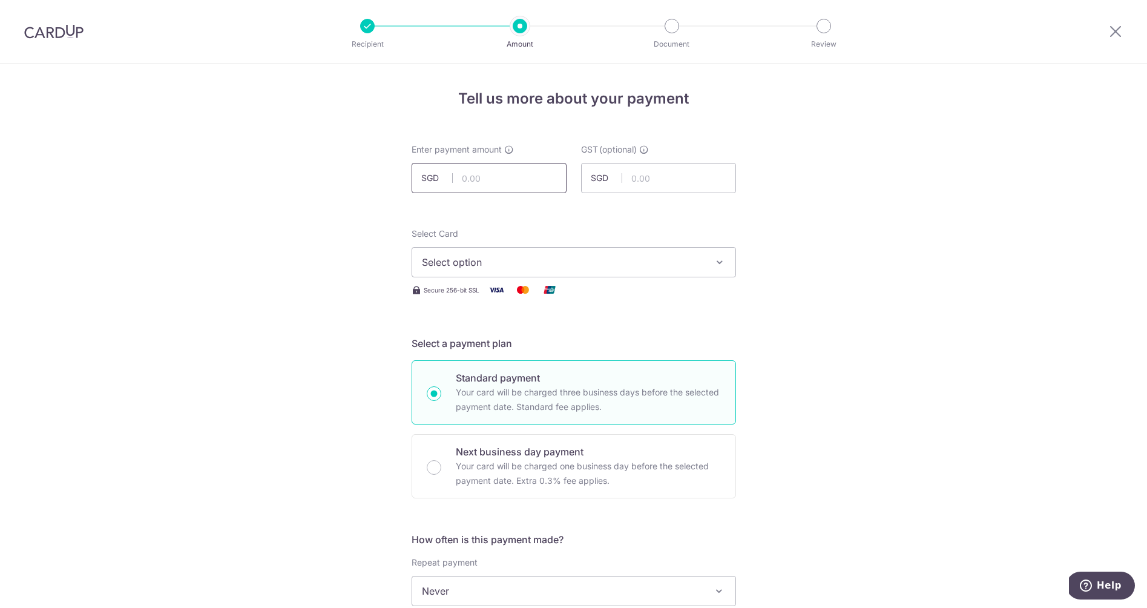
click at [488, 172] on input "text" at bounding box center [489, 178] width 155 height 30
type input "1,039.20"
drag, startPoint x: 706, startPoint y: 185, endPoint x: 697, endPoint y: 186, distance: 9.1
click at [705, 185] on input "text" at bounding box center [658, 178] width 155 height 30
type input "93.53"
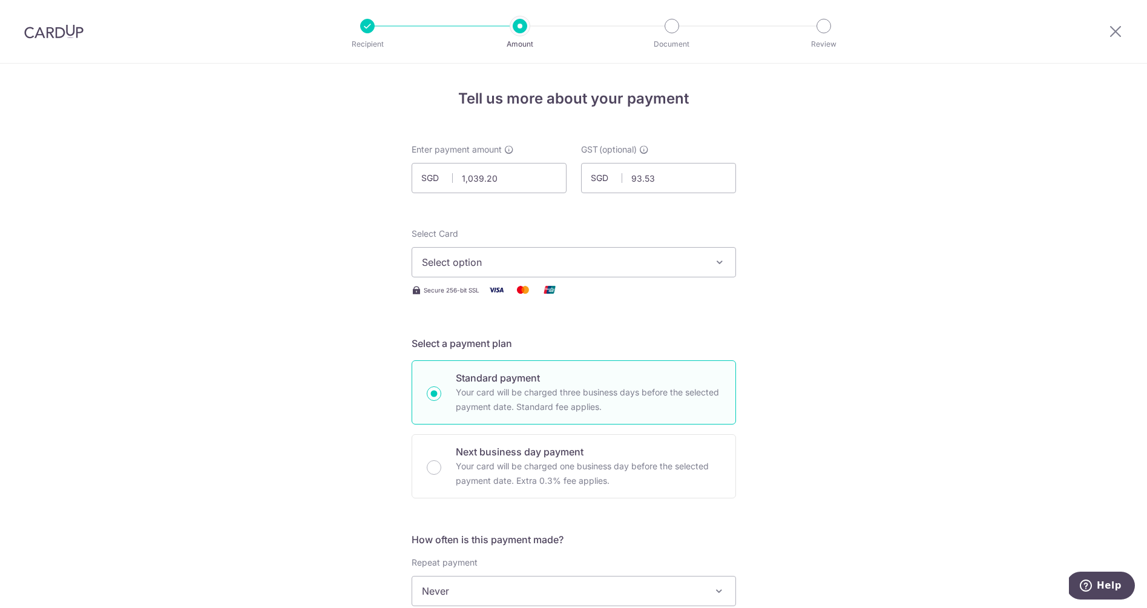
click at [545, 260] on span "Select option" at bounding box center [563, 262] width 282 height 15
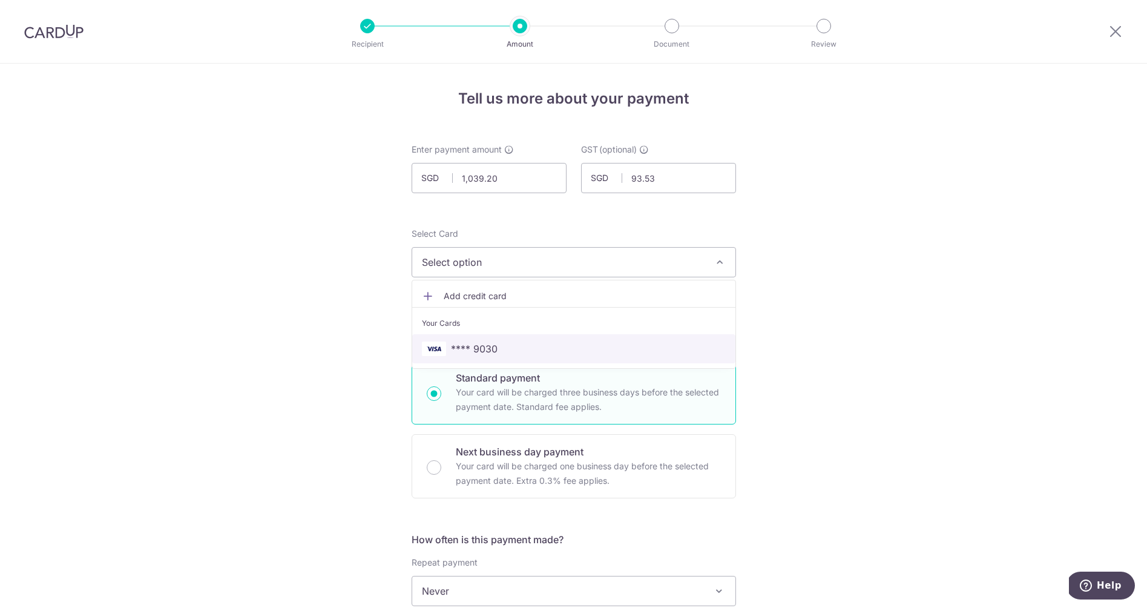
click at [494, 341] on span "**** 9030" at bounding box center [474, 348] width 47 height 15
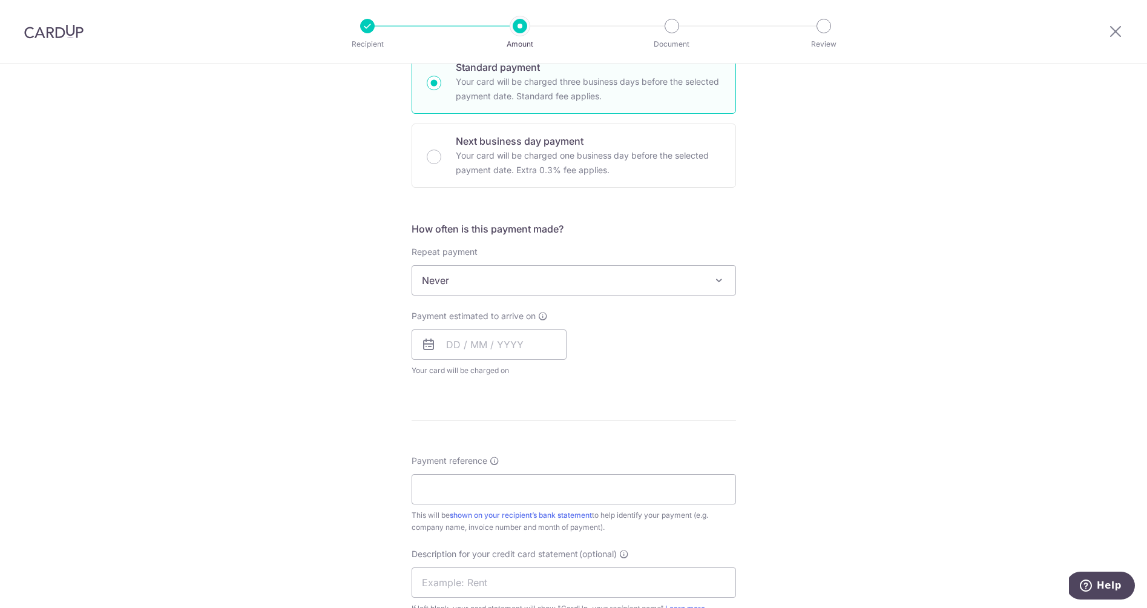
scroll to position [333, 0]
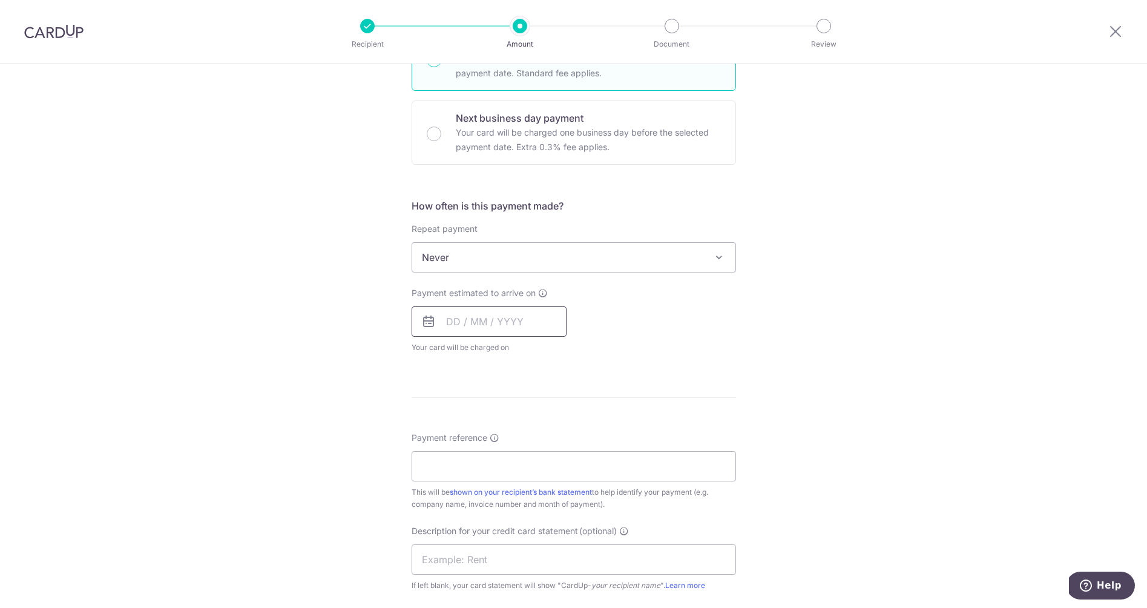
click at [453, 324] on input "text" at bounding box center [489, 321] width 155 height 30
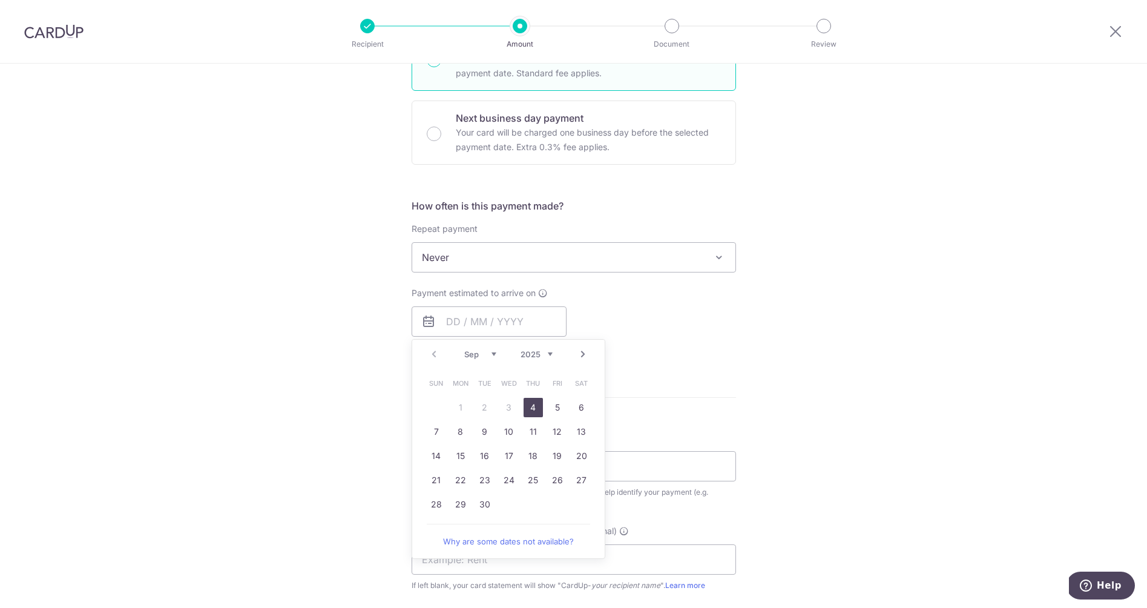
click at [531, 405] on link "4" at bounding box center [532, 407] width 19 height 19
type input "04/09/2025"
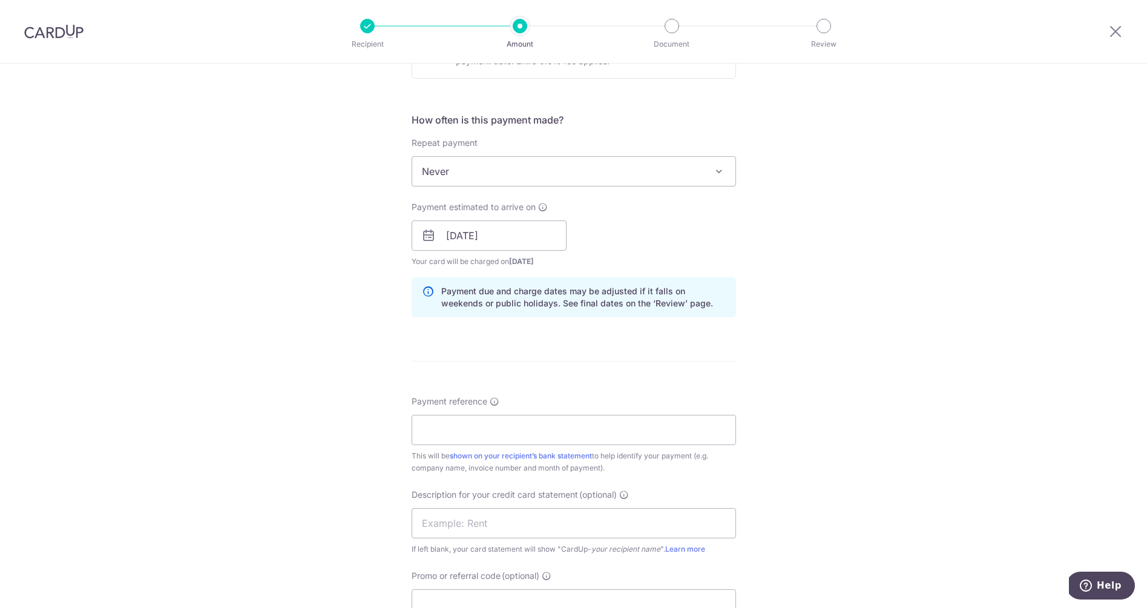
scroll to position [426, 0]
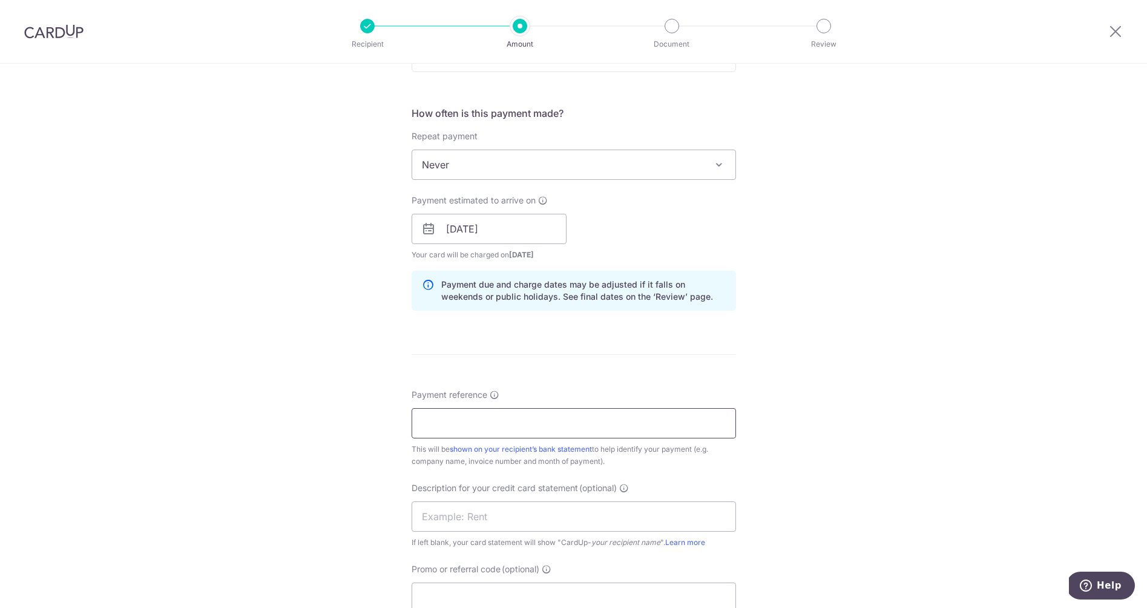
click at [495, 423] on input "Payment reference" at bounding box center [574, 423] width 324 height 30
drag, startPoint x: 422, startPoint y: 424, endPoint x: 462, endPoint y: 412, distance: 41.9
click at [422, 424] on input "1087096594" at bounding box center [574, 423] width 324 height 30
type input "Invoice No. 1087096594"
click at [531, 523] on input "text" at bounding box center [574, 516] width 324 height 30
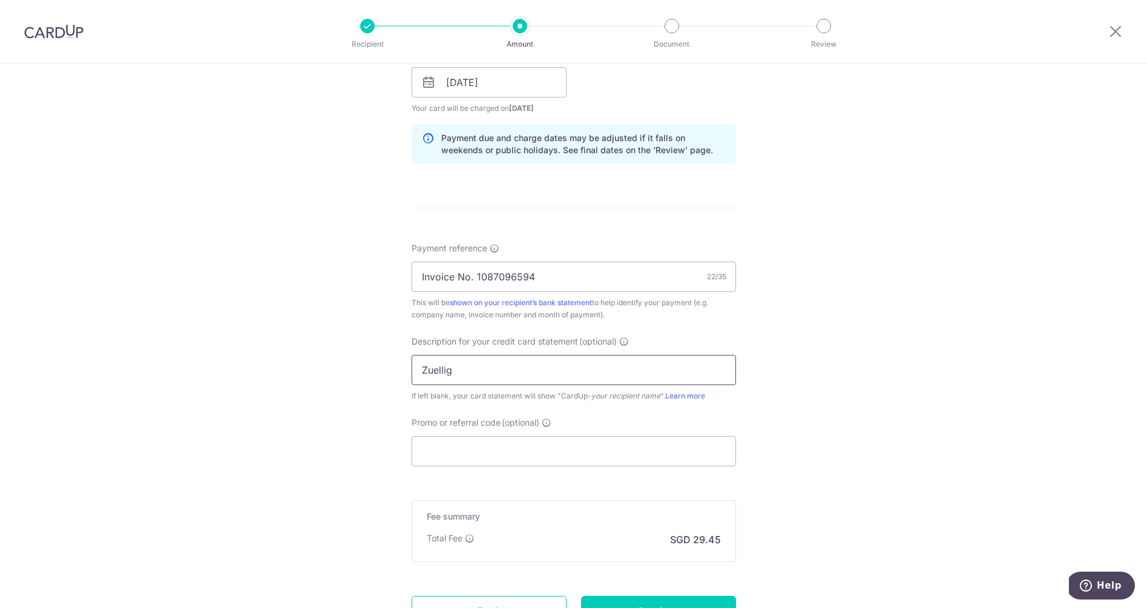
scroll to position [592, 0]
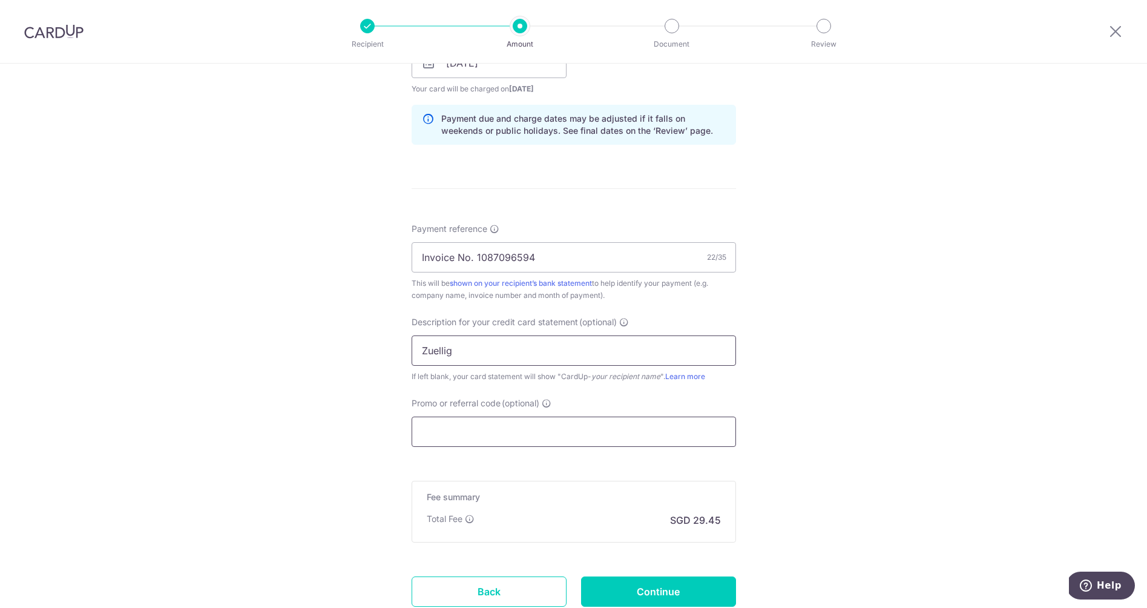
type input "Zuellig"
click at [524, 428] on input "Promo or referral code (optional)" at bounding box center [574, 431] width 324 height 30
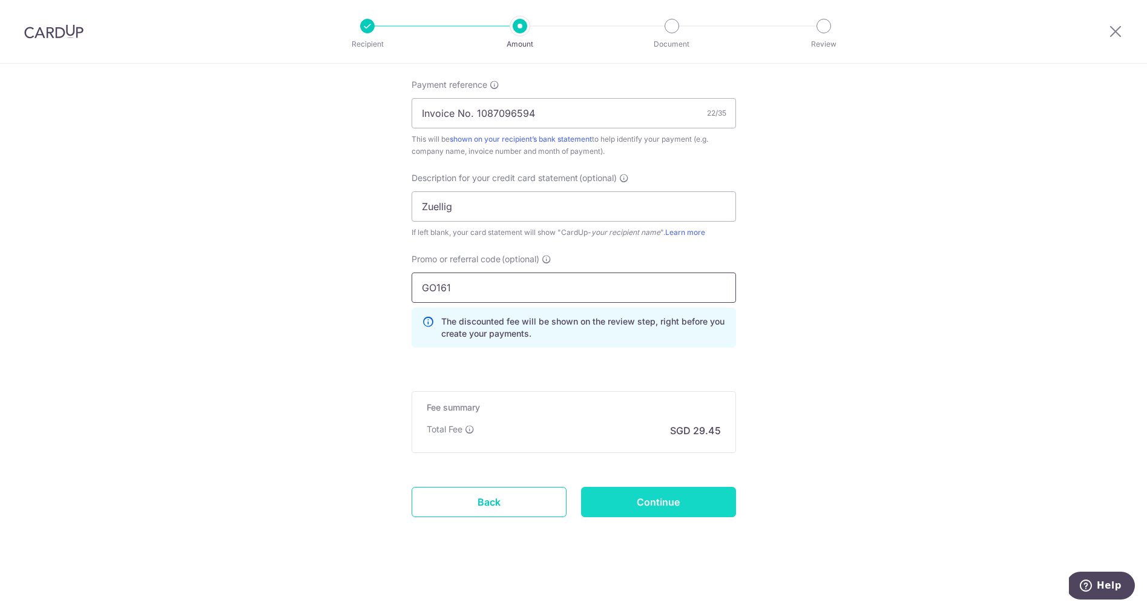
scroll to position [736, 0]
type input "GO161"
click at [640, 497] on input "Continue" at bounding box center [658, 502] width 155 height 30
type input "Create Schedule"
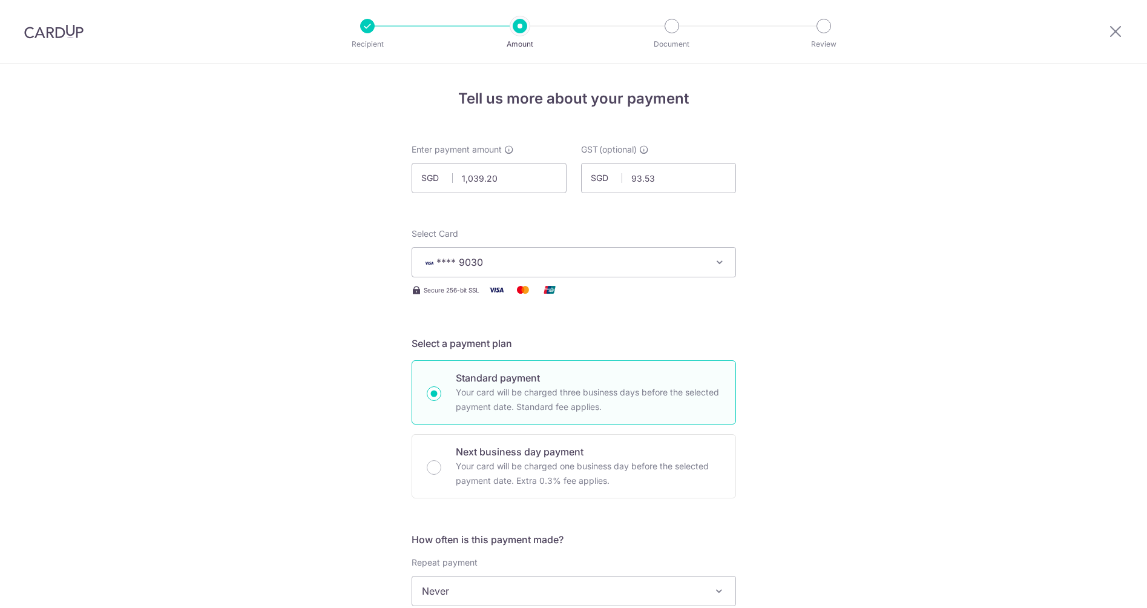
scroll to position [753, 0]
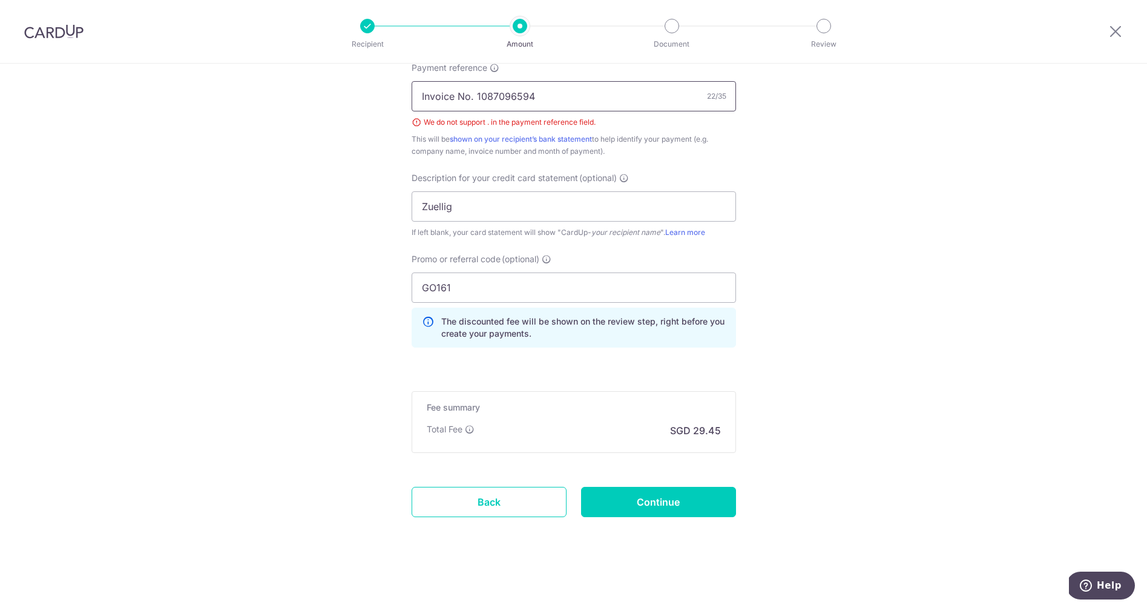
click at [476, 99] on input "Invoice No. 1087096594" at bounding box center [574, 96] width 324 height 30
type input "Invoice No 1087096594"
click at [650, 505] on input "Continue" at bounding box center [658, 502] width 155 height 30
type input "Create Schedule"
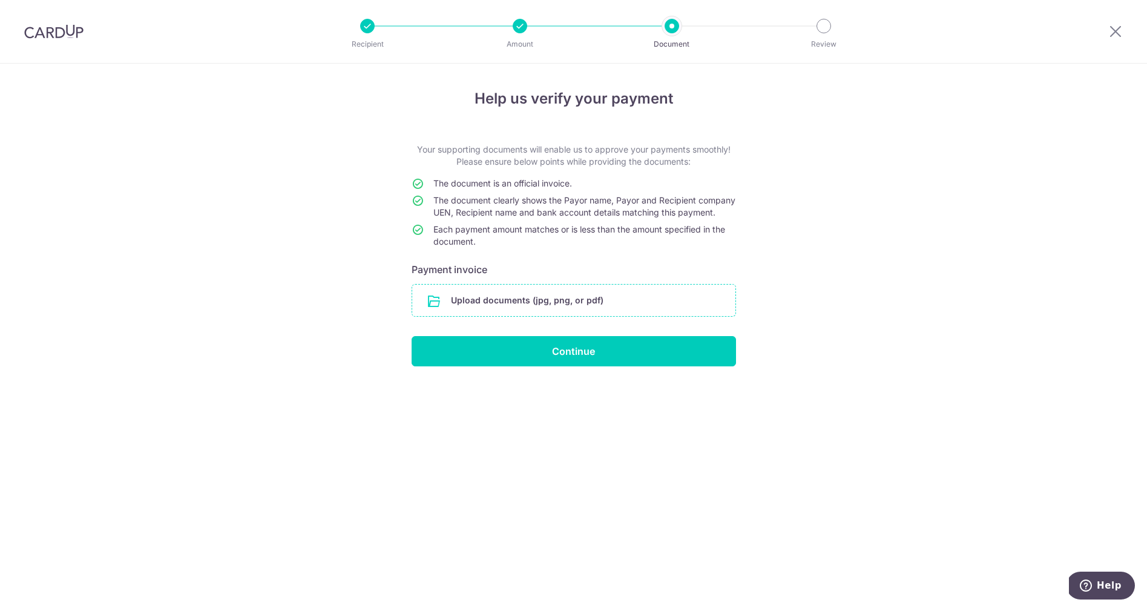
click at [468, 315] on input "file" at bounding box center [573, 299] width 323 height 31
click at [459, 314] on input "file" at bounding box center [573, 299] width 323 height 31
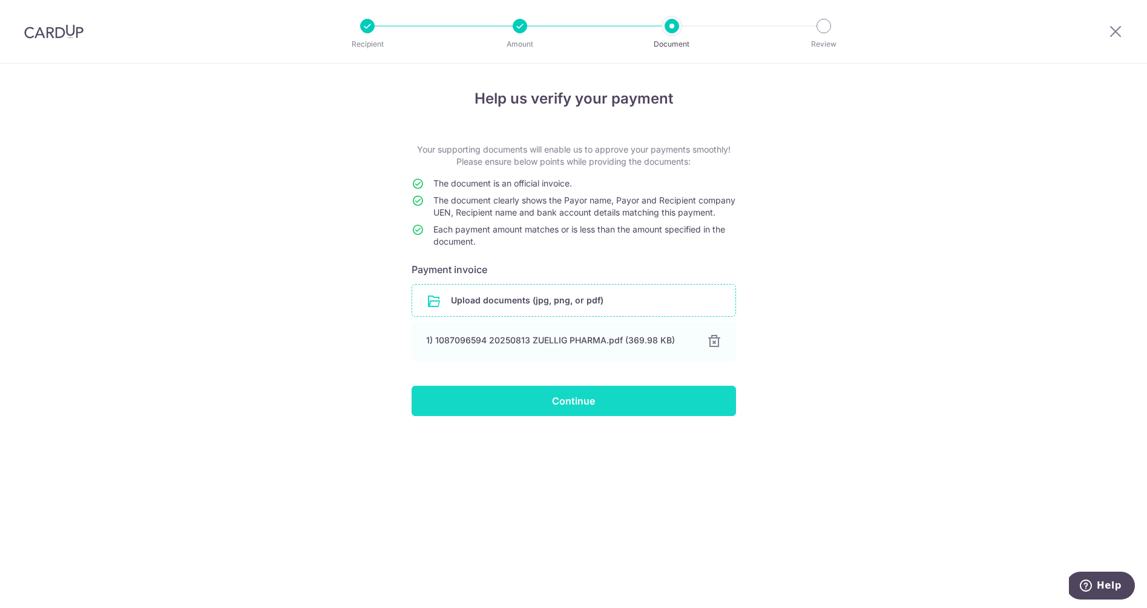
click at [608, 412] on input "Continue" at bounding box center [574, 400] width 324 height 30
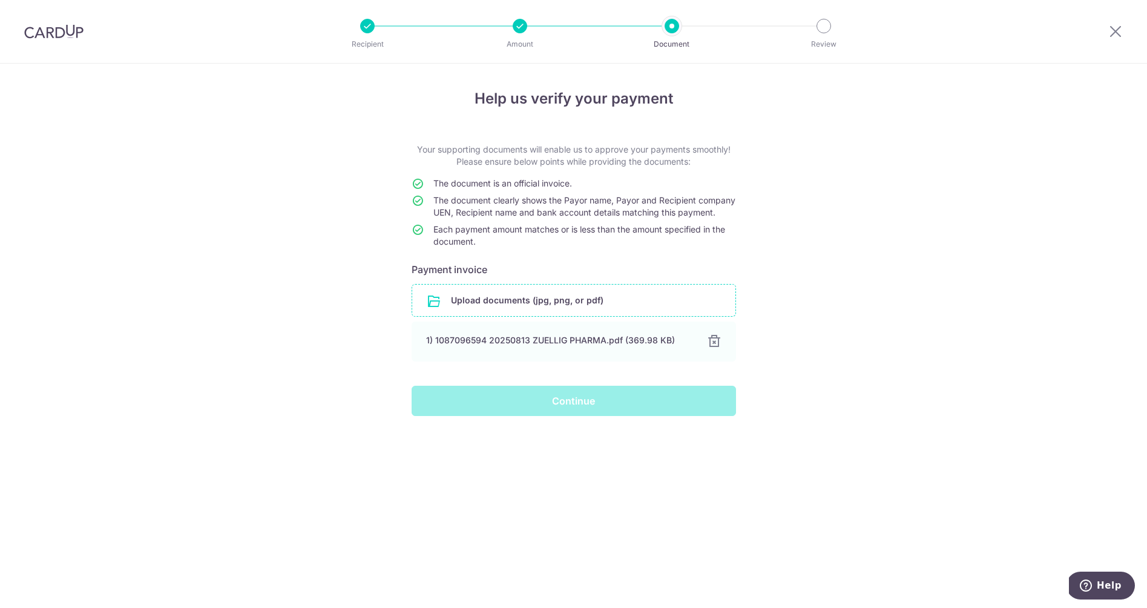
click at [559, 416] on div "Continue" at bounding box center [573, 400] width 339 height 30
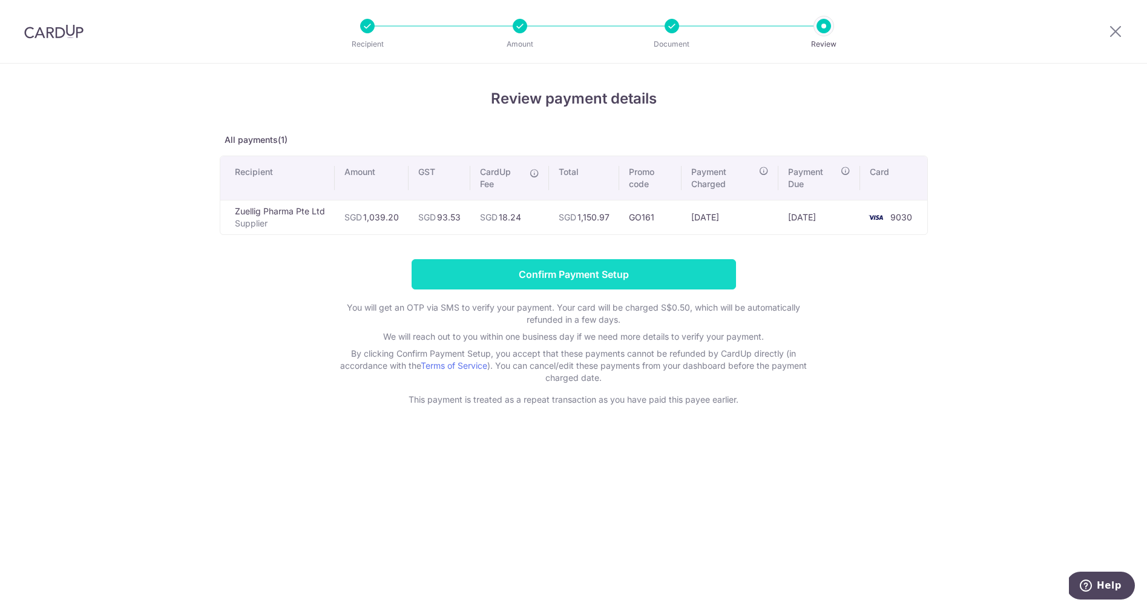
click at [551, 274] on input "Confirm Payment Setup" at bounding box center [574, 274] width 324 height 30
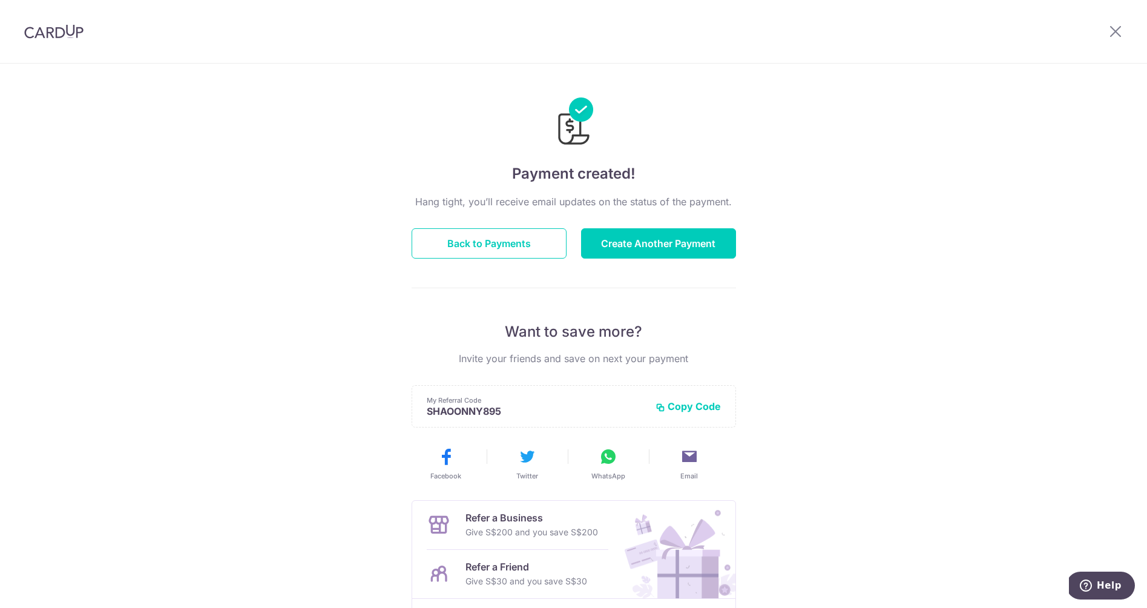
click at [790, 320] on div "Payment created! Hang tight, you’ll receive email updates on the status of the …" at bounding box center [573, 387] width 1147 height 646
click at [684, 245] on button "Create Another Payment" at bounding box center [658, 243] width 155 height 30
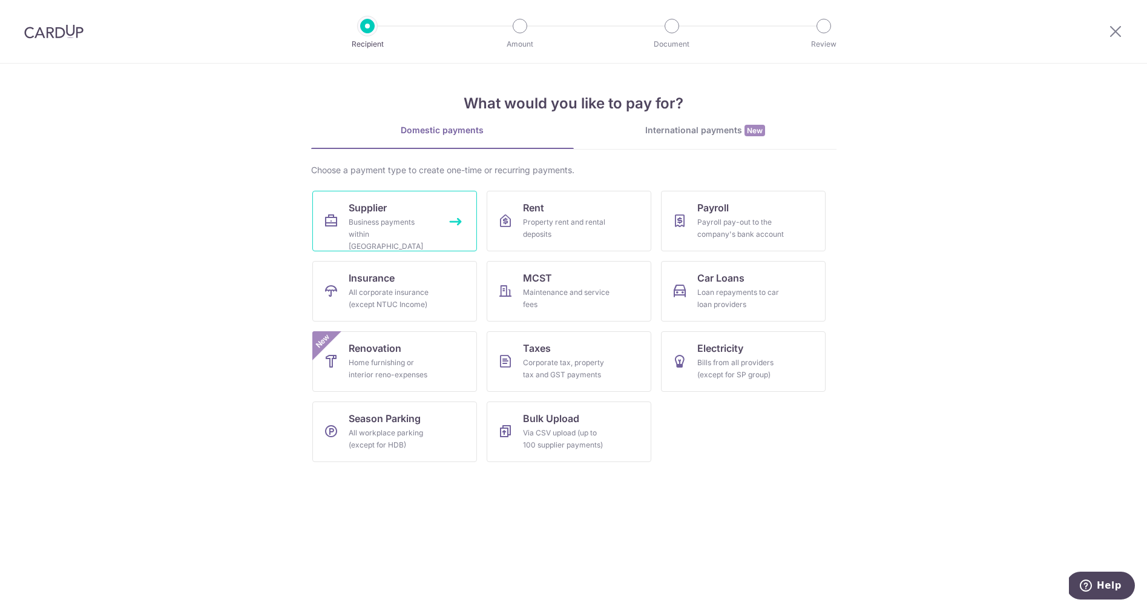
click at [385, 235] on div "Business payments within Singapore" at bounding box center [392, 234] width 87 height 36
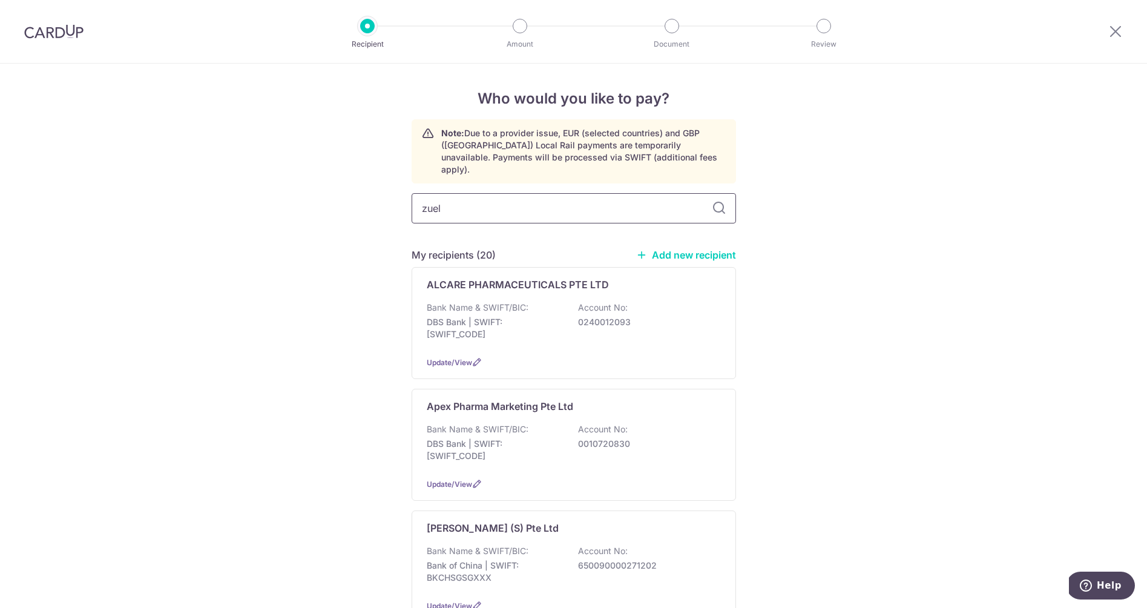
type input "zuell"
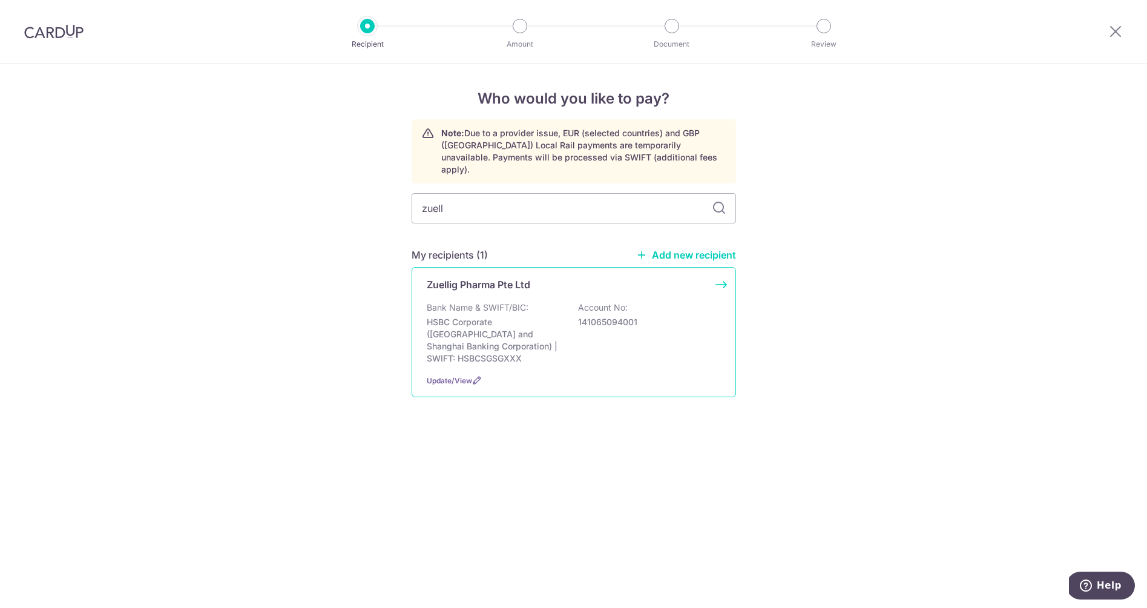
drag, startPoint x: 496, startPoint y: 206, endPoint x: 477, endPoint y: 297, distance: 92.7
click at [477, 301] on p "Bank Name & SWIFT/BIC:" at bounding box center [478, 307] width 102 height 12
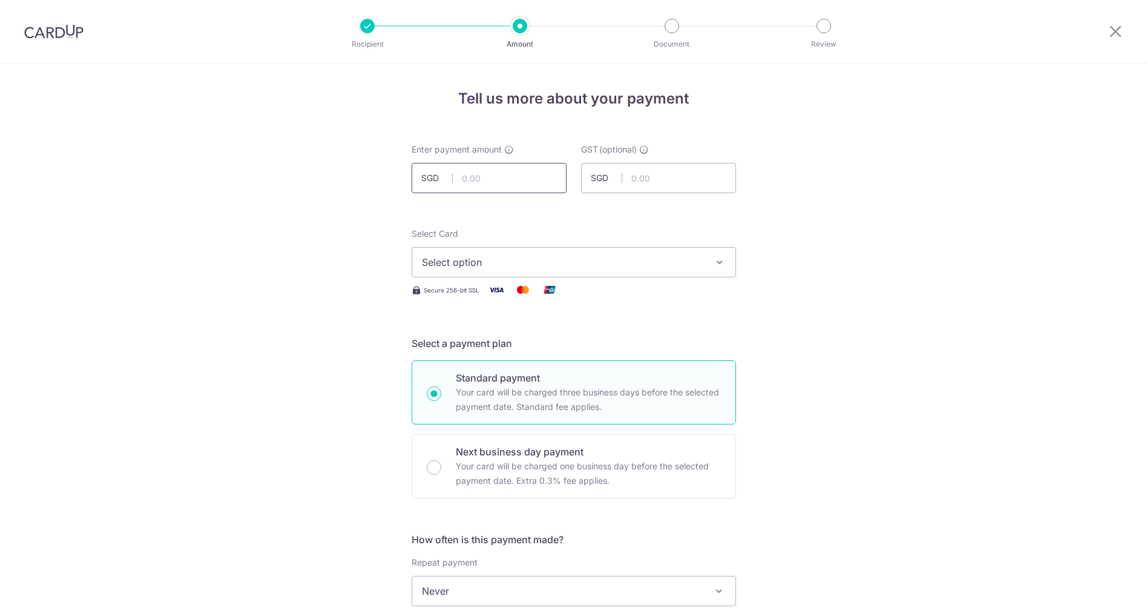
click at [494, 181] on input "text" at bounding box center [489, 178] width 155 height 30
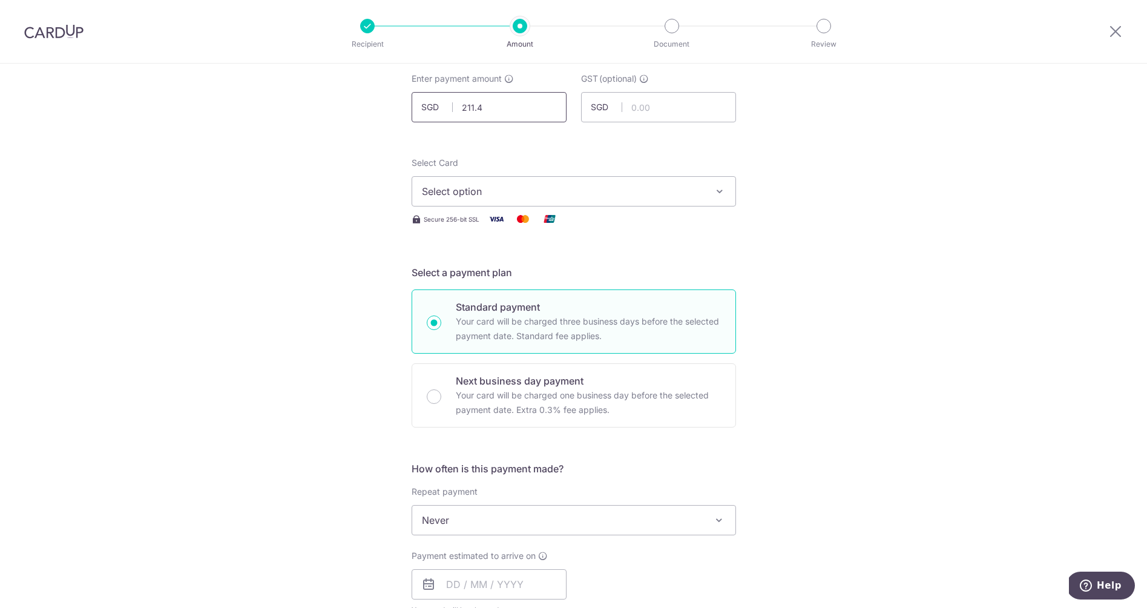
scroll to position [73, 0]
type input "211.40"
click at [641, 97] on input "text" at bounding box center [658, 105] width 155 height 30
type input "19.03"
click at [470, 198] on button "Select option" at bounding box center [574, 189] width 324 height 30
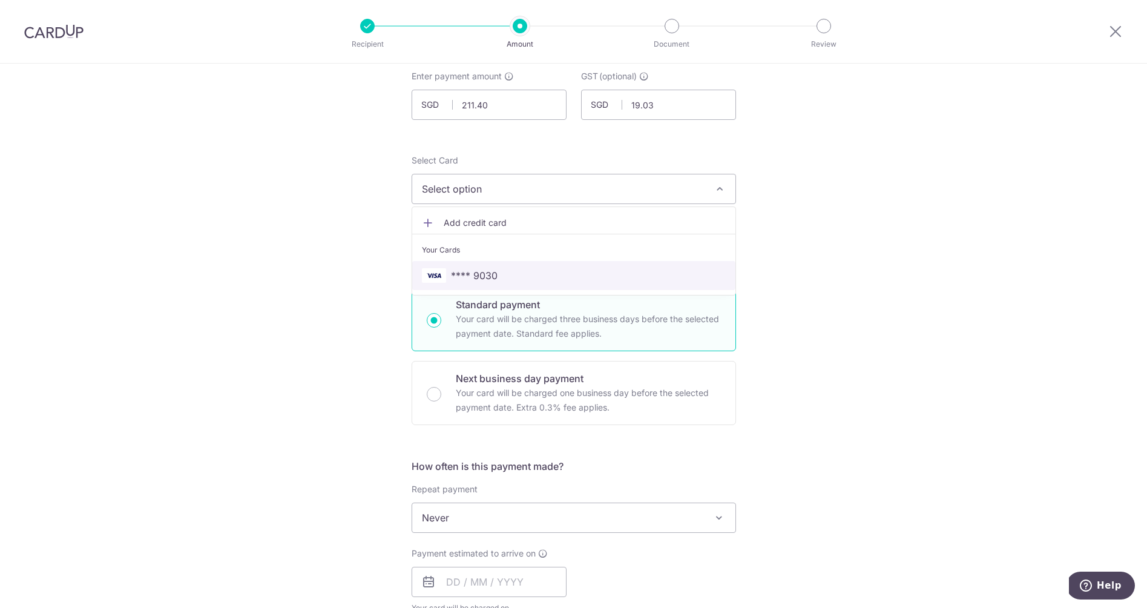
click at [464, 272] on span "**** 9030" at bounding box center [474, 275] width 47 height 15
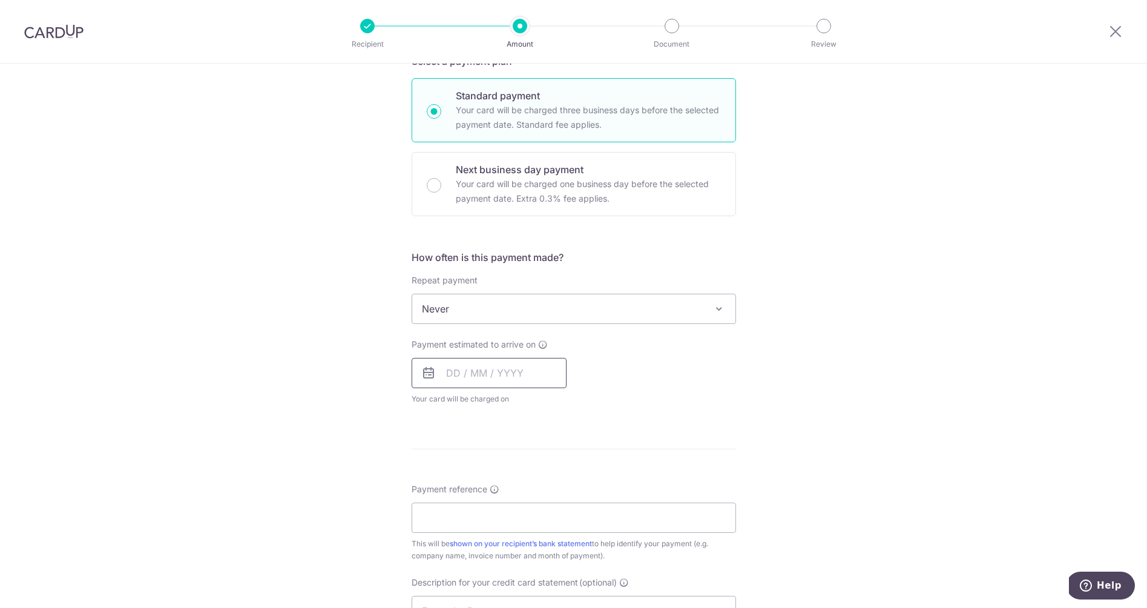
scroll to position [285, 0]
click at [451, 368] on input "text" at bounding box center [489, 370] width 155 height 30
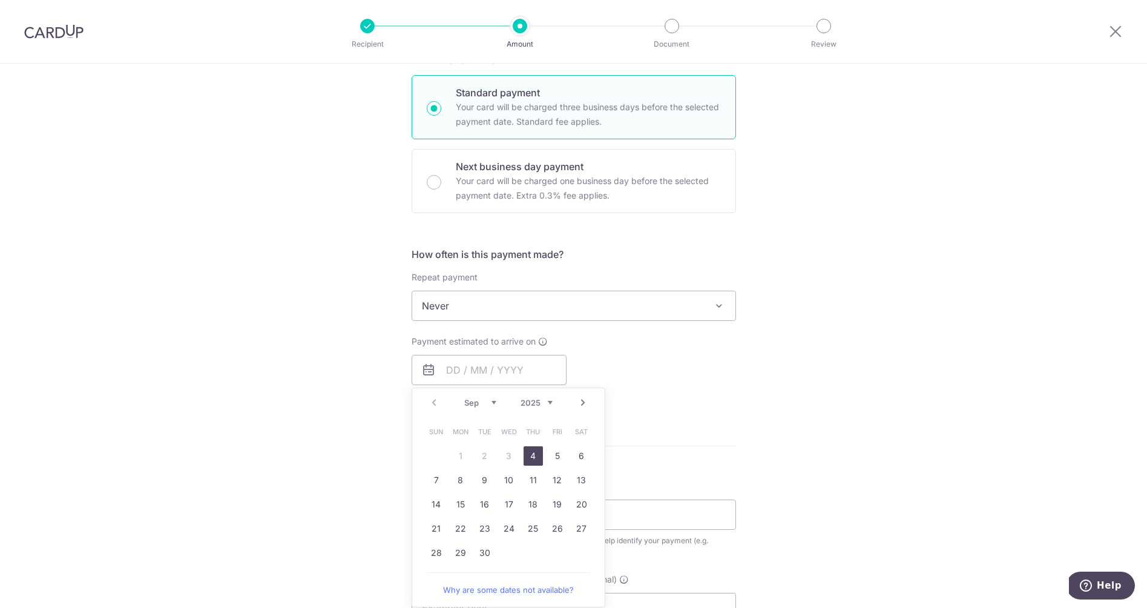
click at [533, 451] on link "4" at bounding box center [532, 455] width 19 height 19
type input "04/09/2025"
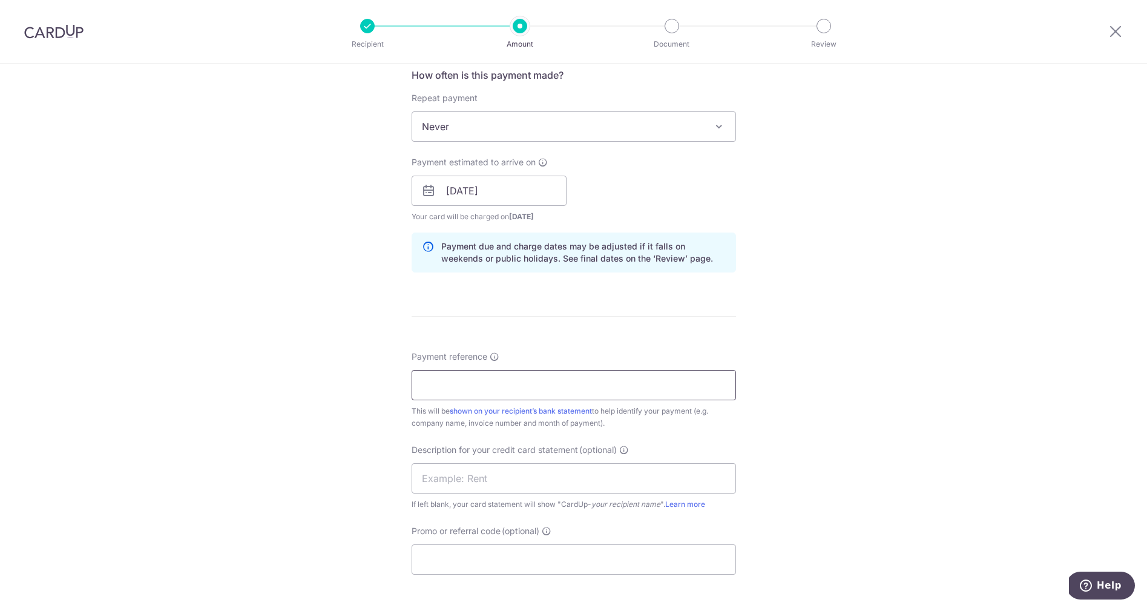
scroll to position [465, 0]
click at [491, 391] on input "Payment reference" at bounding box center [574, 384] width 324 height 30
click at [423, 381] on input "1087096609" at bounding box center [574, 384] width 324 height 30
type input "Invoice No 1087096609"
click at [540, 473] on input "text" at bounding box center [574, 477] width 324 height 30
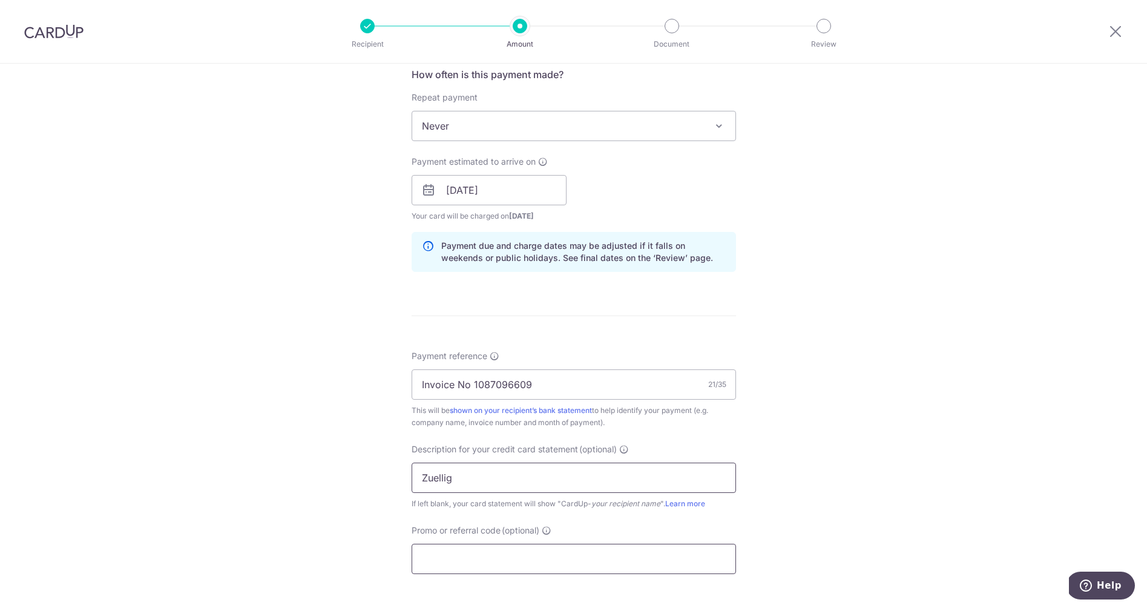
type input "Zuellig"
click at [516, 555] on input "Promo or referral code (optional)" at bounding box center [574, 558] width 324 height 30
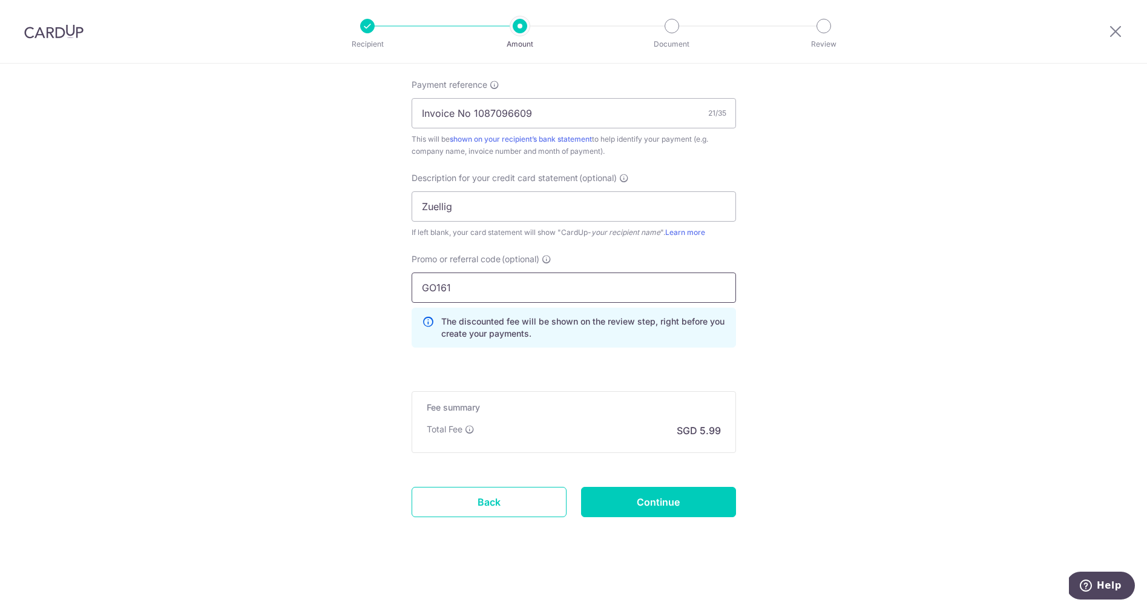
scroll to position [736, 0]
type input "GO161"
click at [668, 507] on input "Continue" at bounding box center [658, 502] width 155 height 30
type input "Create Schedule"
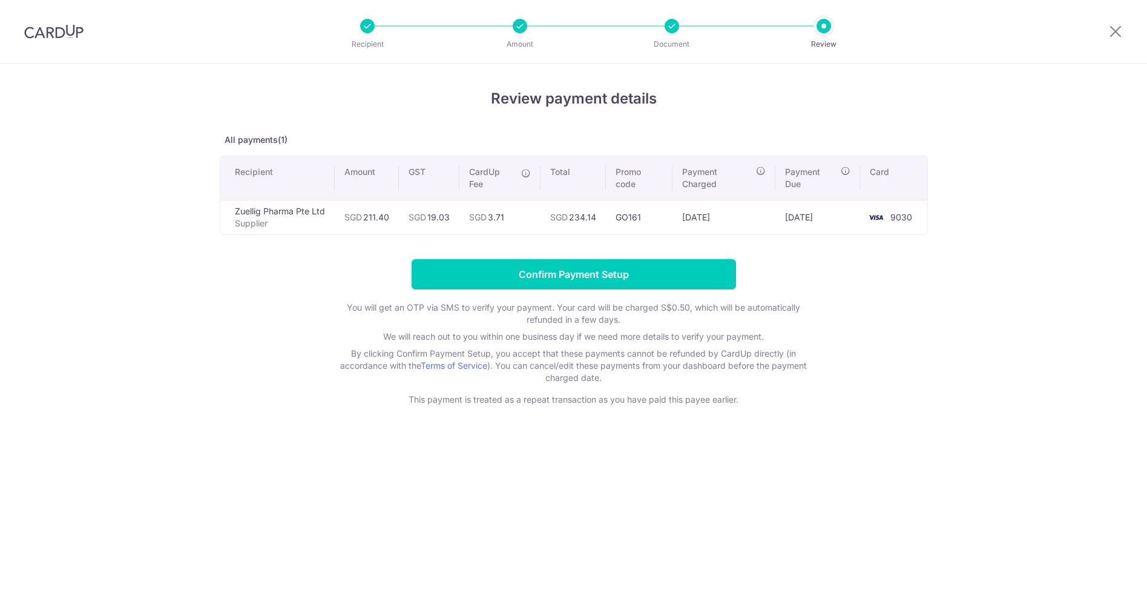
click at [636, 504] on div "Review payment details All payments(1) Recipient Amount GST CardUp Fee Total Pr…" at bounding box center [573, 336] width 1147 height 544
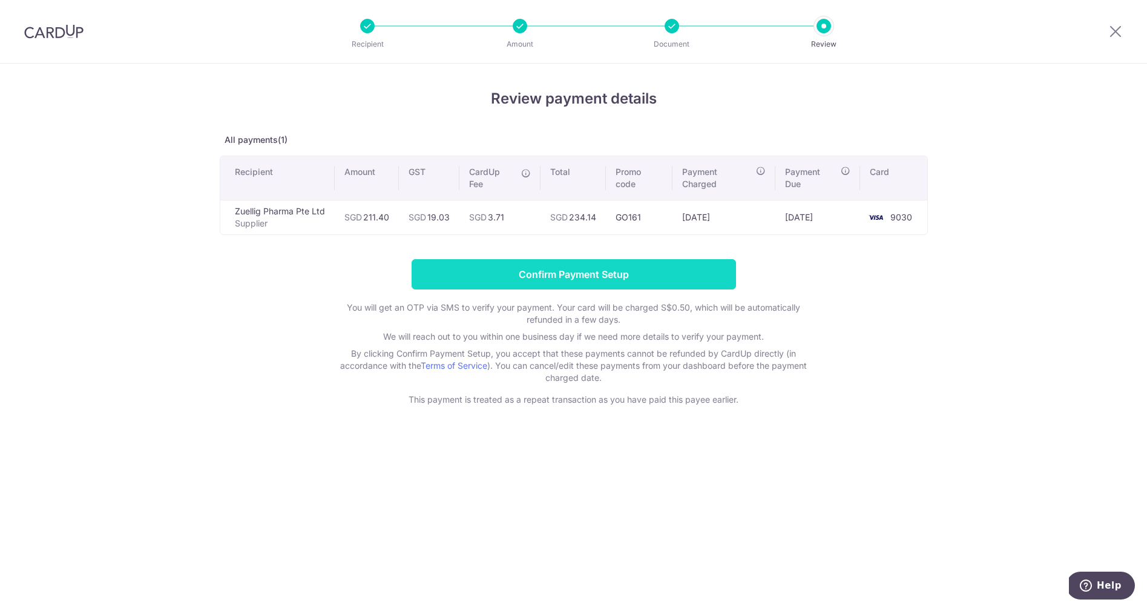
click at [613, 278] on input "Confirm Payment Setup" at bounding box center [574, 274] width 324 height 30
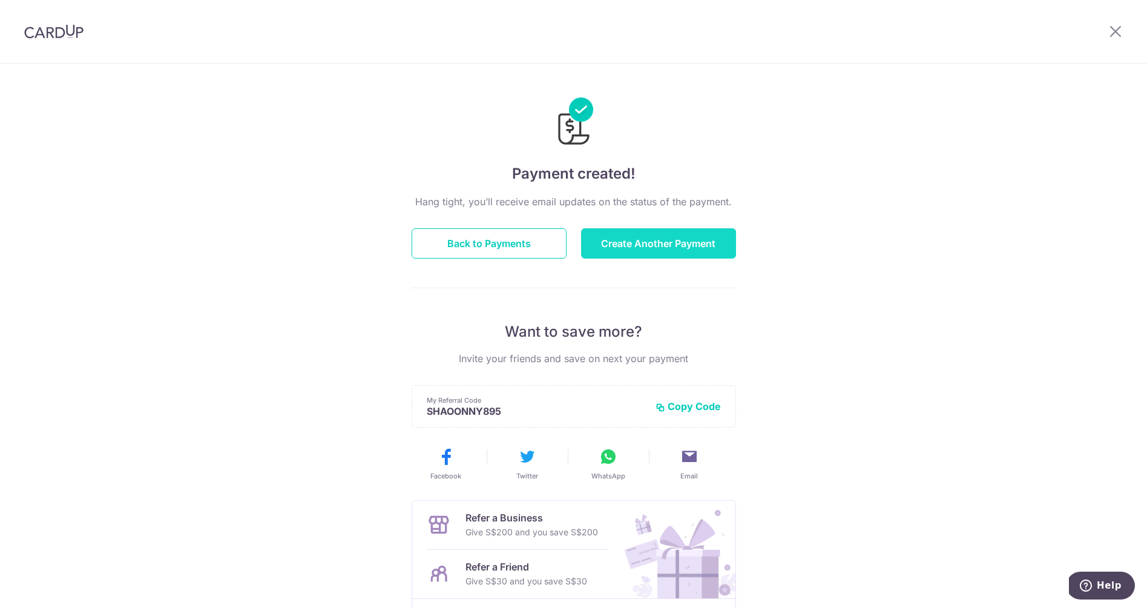
click at [677, 243] on button "Create Another Payment" at bounding box center [658, 243] width 155 height 30
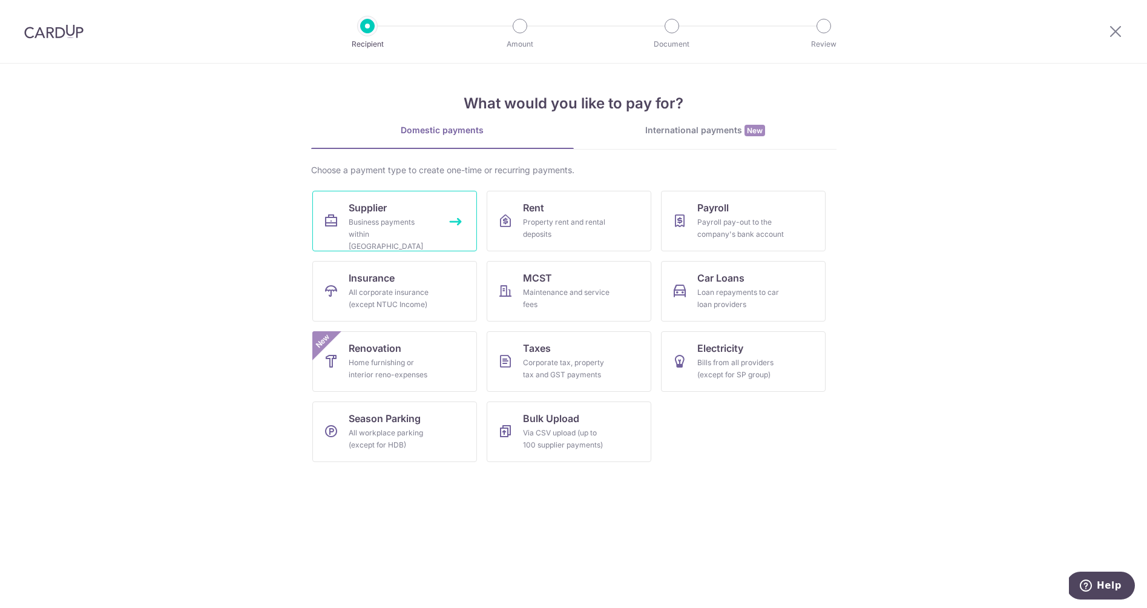
click at [380, 217] on div "Business payments within [GEOGRAPHIC_DATA]" at bounding box center [392, 234] width 87 height 36
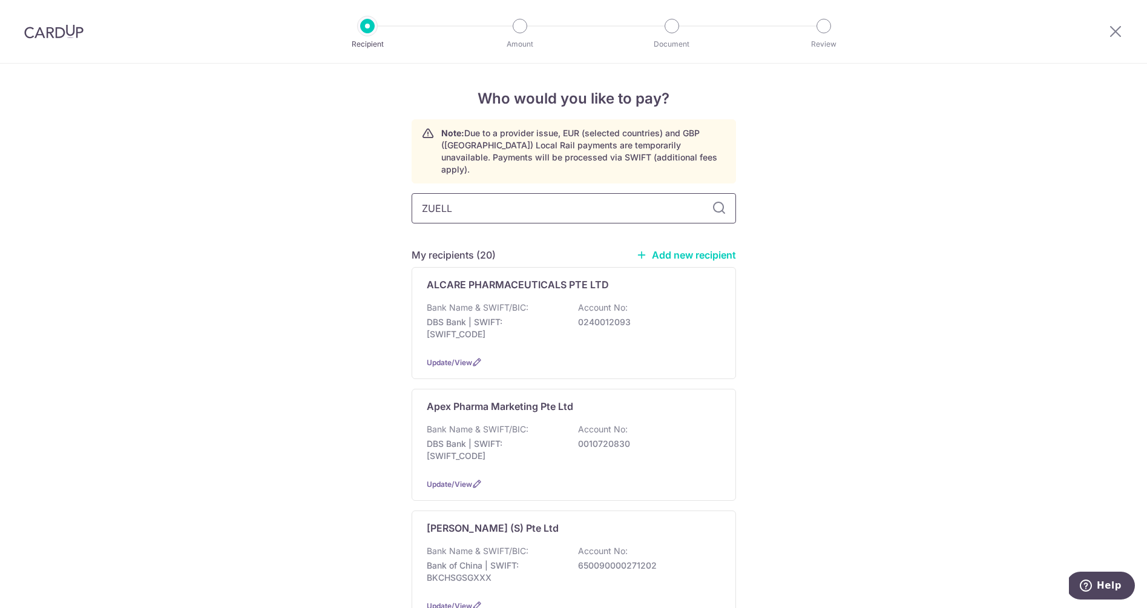
type input "ZUELLI"
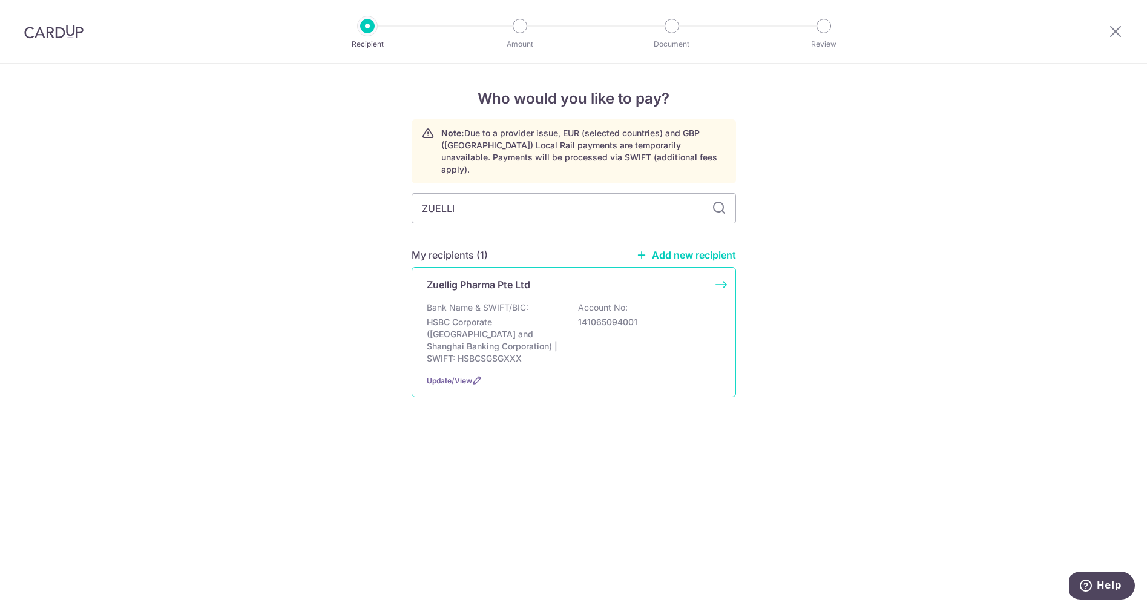
click at [485, 301] on p "Bank Name & SWIFT/BIC:" at bounding box center [478, 307] width 102 height 12
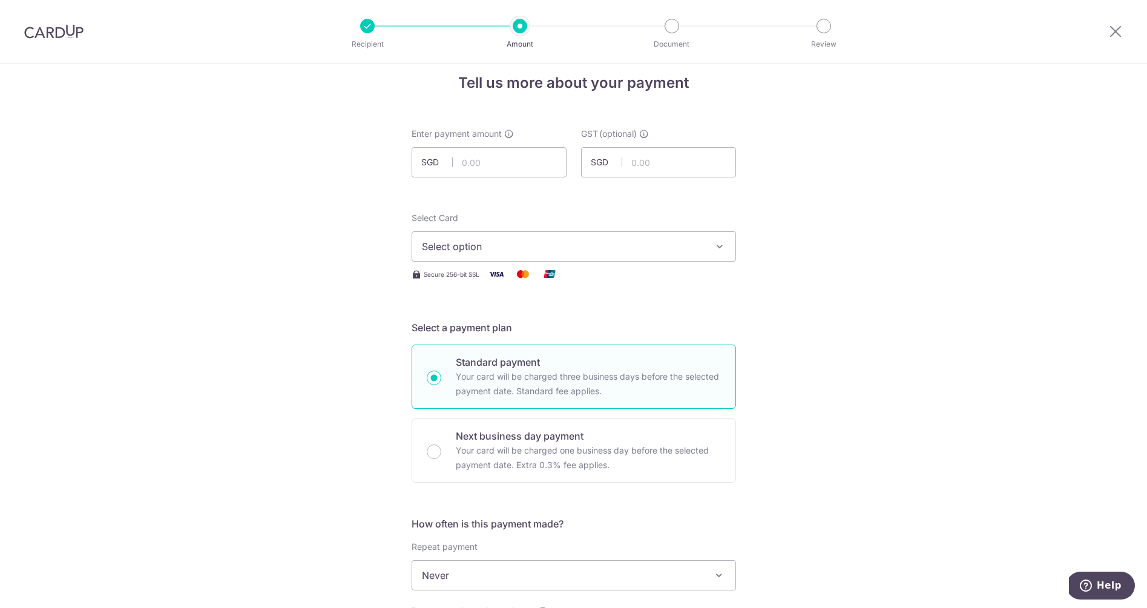
scroll to position [11, 0]
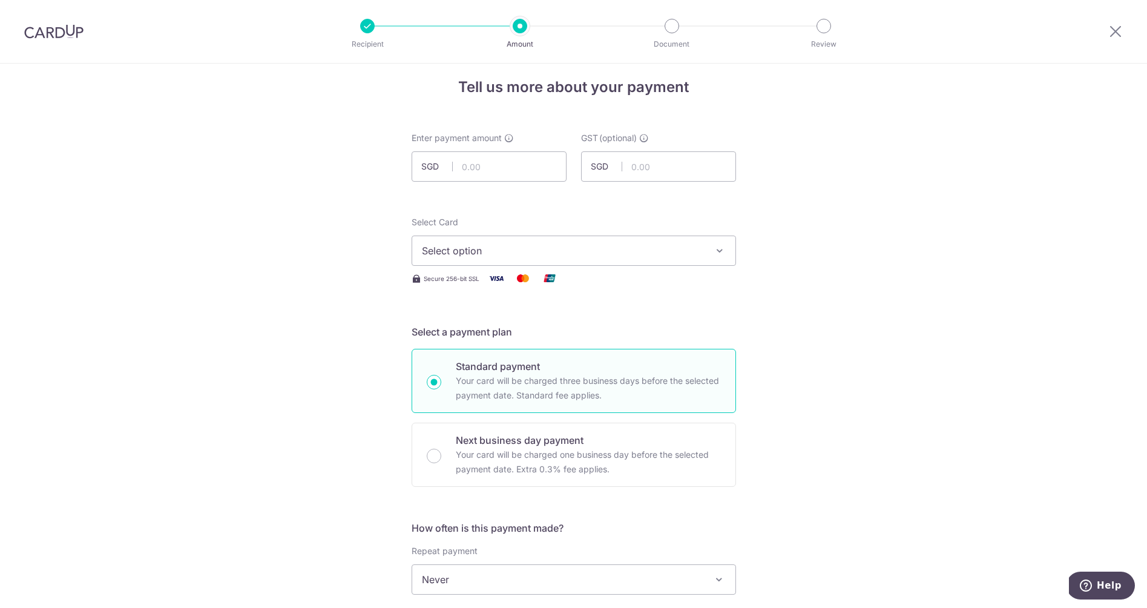
click at [494, 256] on span "Select option" at bounding box center [563, 250] width 282 height 15
click at [467, 166] on input "text" at bounding box center [489, 166] width 155 height 30
type input "1,367.50"
click at [669, 158] on input "text" at bounding box center [658, 166] width 155 height 30
type input "123.08"
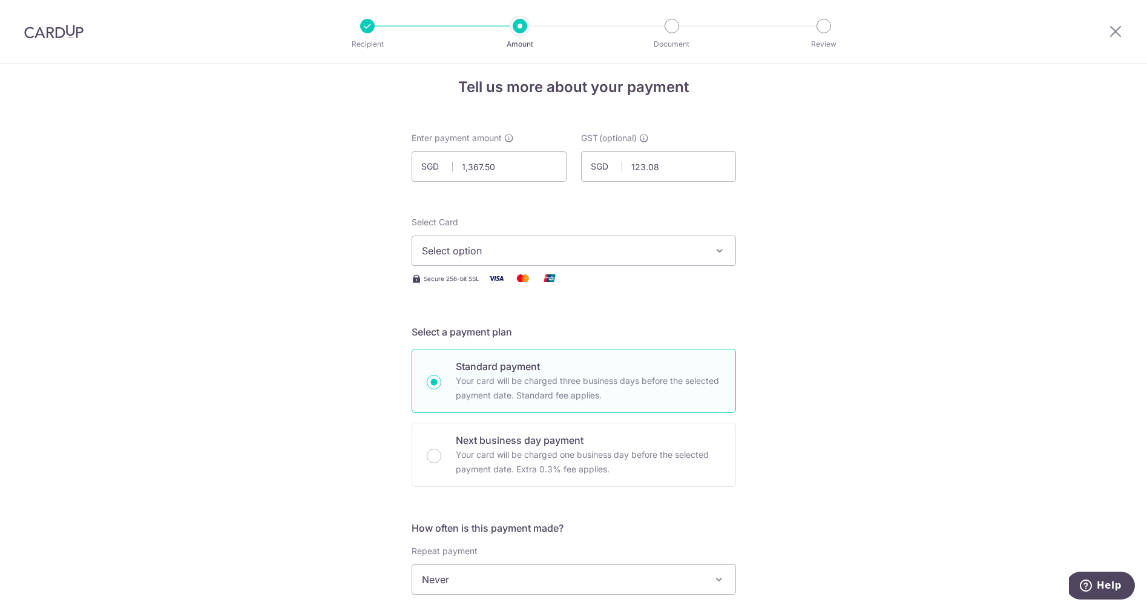
click at [531, 254] on span "Select option" at bounding box center [563, 250] width 282 height 15
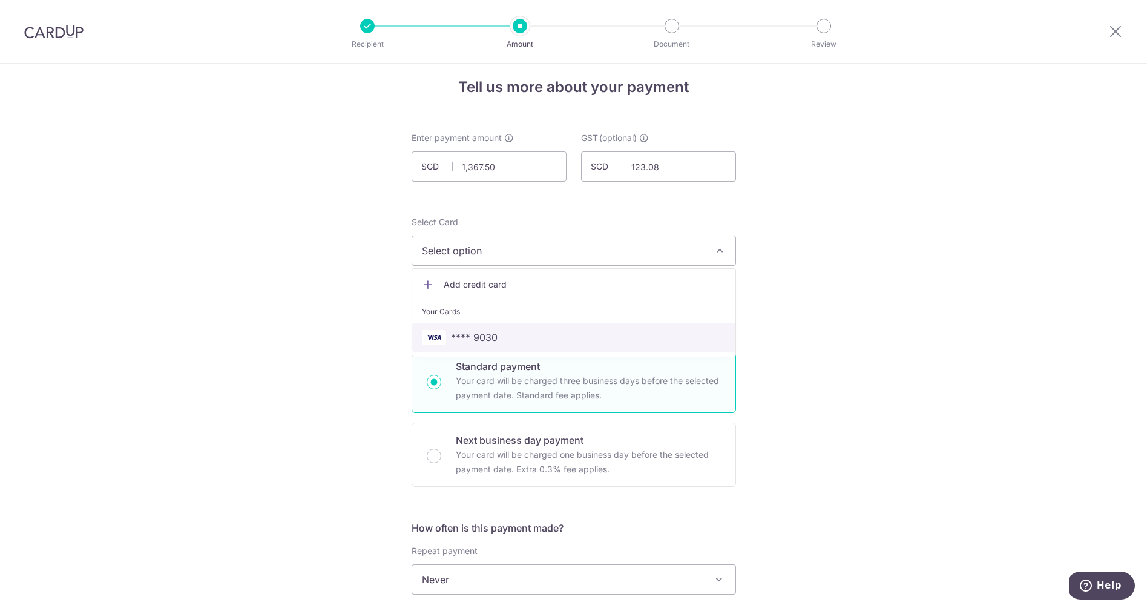
click at [479, 332] on span "**** 9030" at bounding box center [474, 337] width 47 height 15
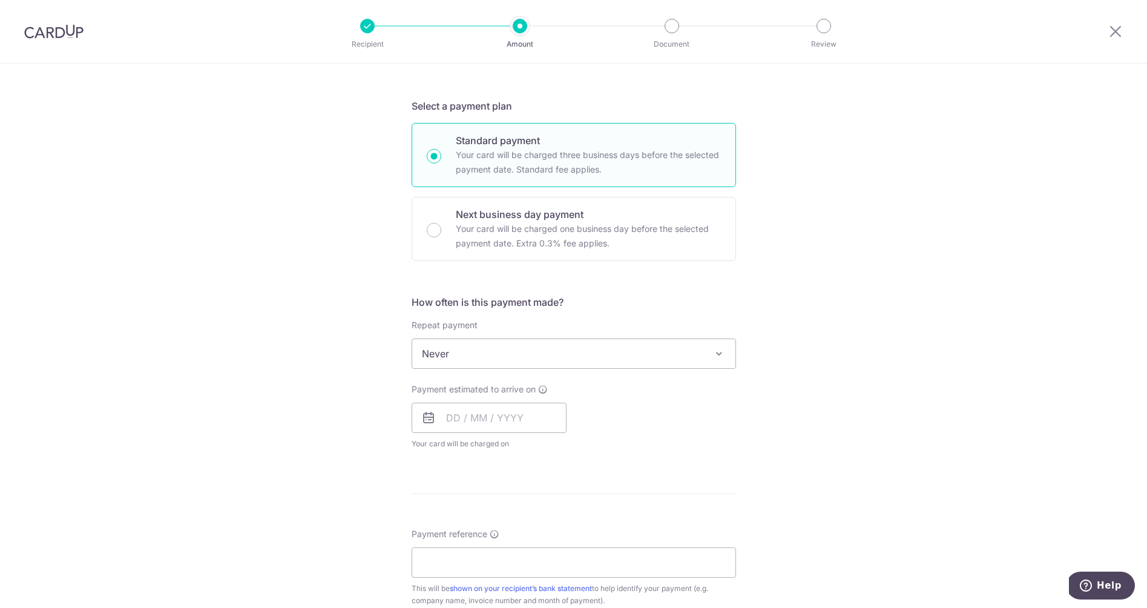
scroll to position [239, 0]
click at [472, 407] on input "text" at bounding box center [489, 416] width 155 height 30
click at [531, 502] on link "4" at bounding box center [532, 501] width 19 height 19
type input "[DATE]"
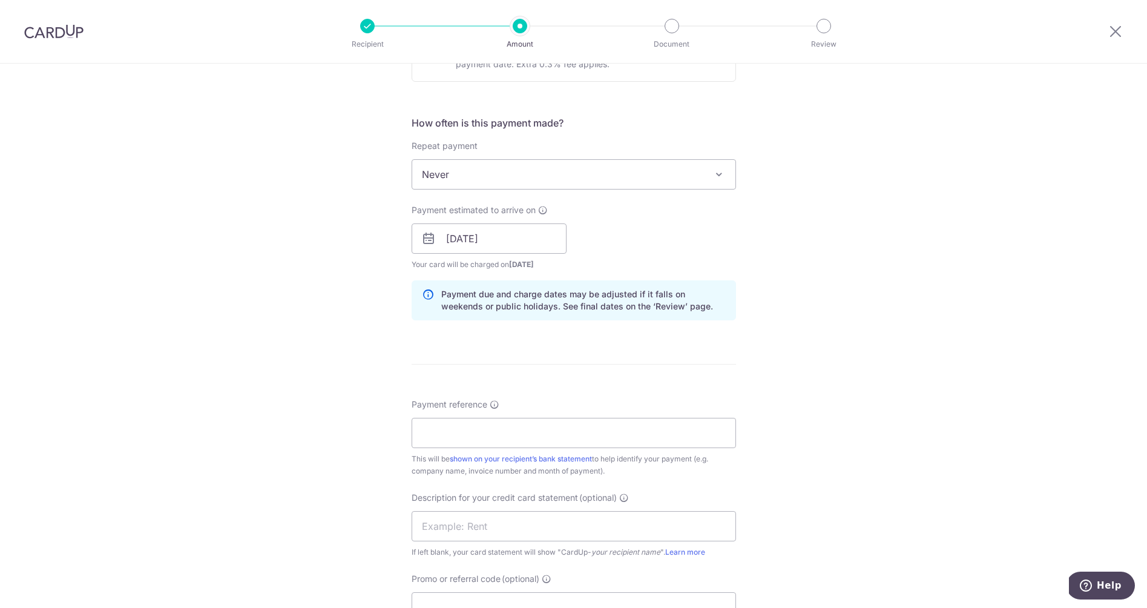
scroll to position [422, 0]
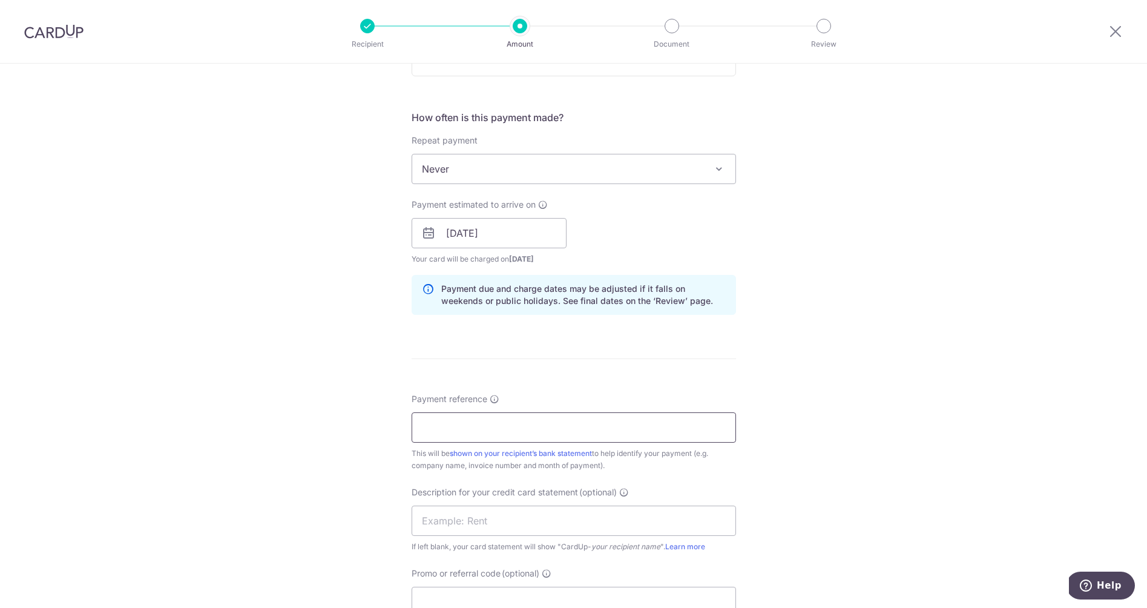
click at [479, 430] on input "Payment reference" at bounding box center [574, 427] width 324 height 30
click at [545, 427] on input "Invoice No 1087096609" at bounding box center [574, 427] width 324 height 30
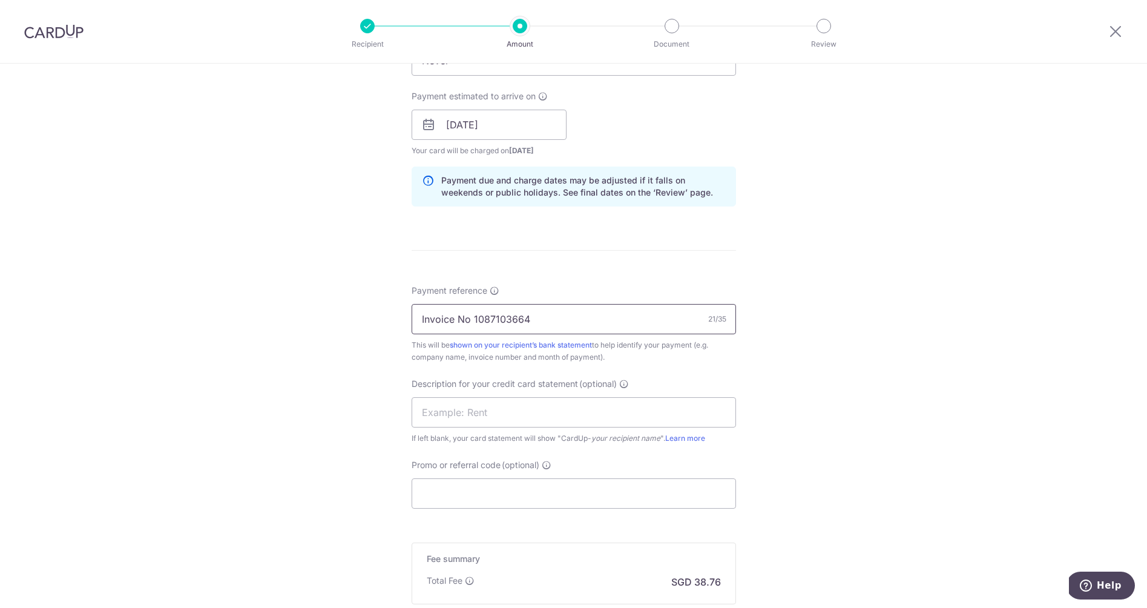
scroll to position [536, 0]
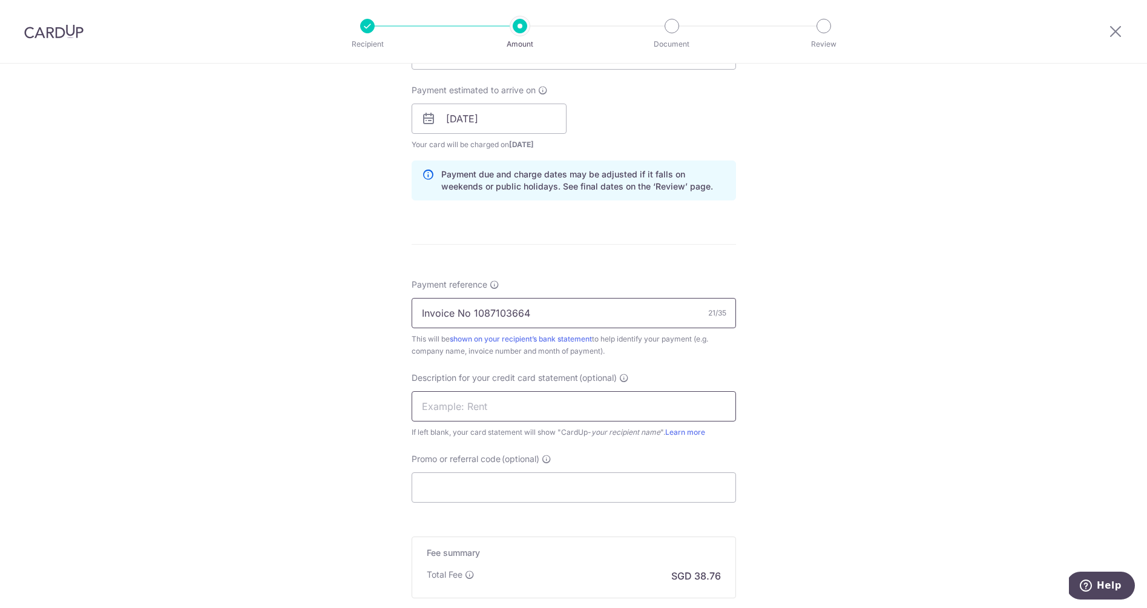
type input "Invoice No 1087103664"
click at [499, 403] on input "text" at bounding box center [574, 406] width 324 height 30
type input "Zuellig"
click at [507, 491] on input "Promo or referral code (optional)" at bounding box center [574, 487] width 324 height 30
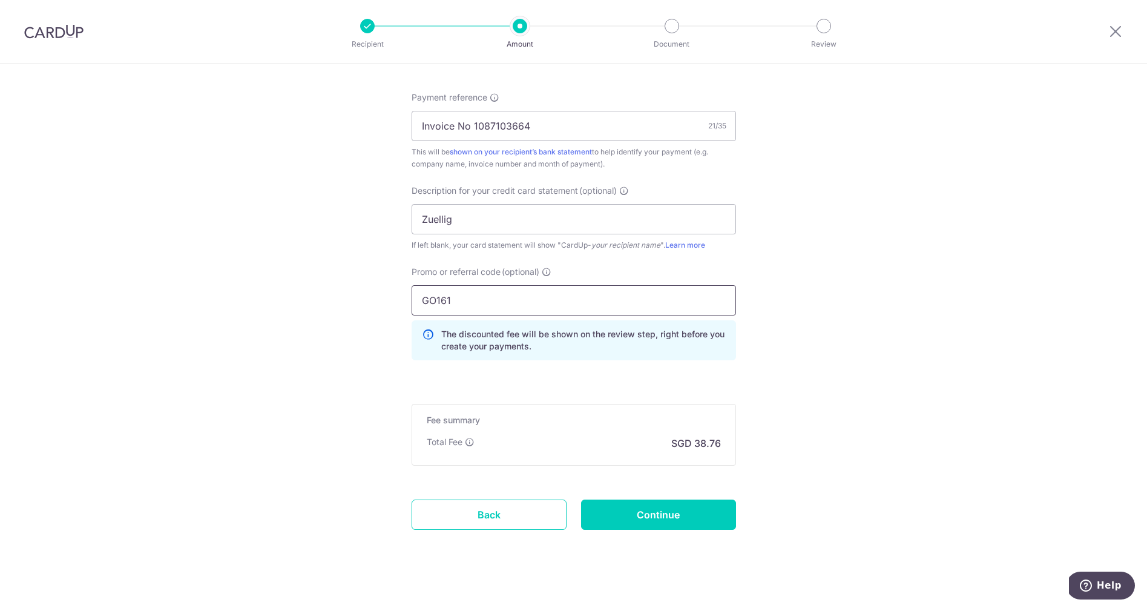
scroll to position [725, 0]
type input "GO161"
click at [680, 511] on input "Continue" at bounding box center [658, 512] width 155 height 30
type input "Create Schedule"
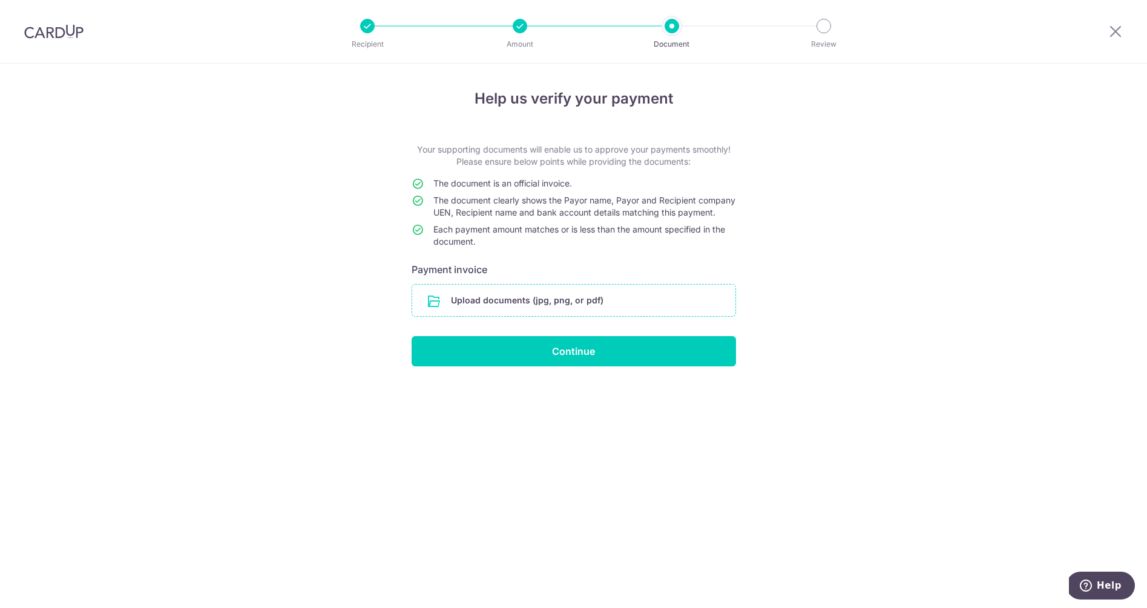
click at [537, 316] on input "file" at bounding box center [573, 299] width 323 height 31
click at [448, 312] on input "file" at bounding box center [573, 299] width 323 height 31
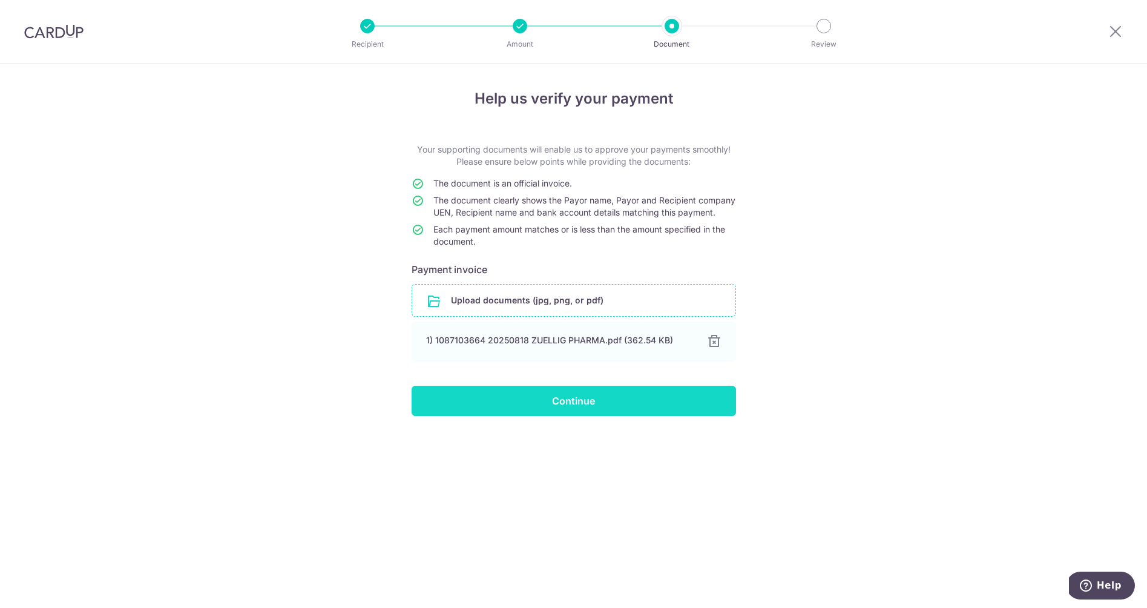
click at [613, 415] on input "Continue" at bounding box center [574, 400] width 324 height 30
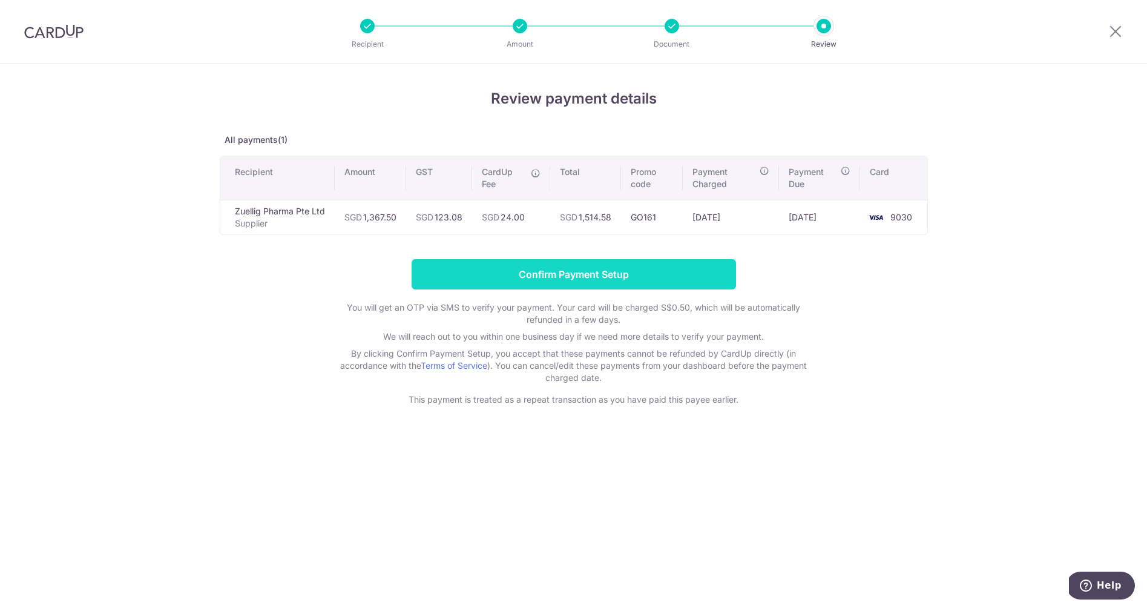
click at [559, 277] on input "Confirm Payment Setup" at bounding box center [574, 274] width 324 height 30
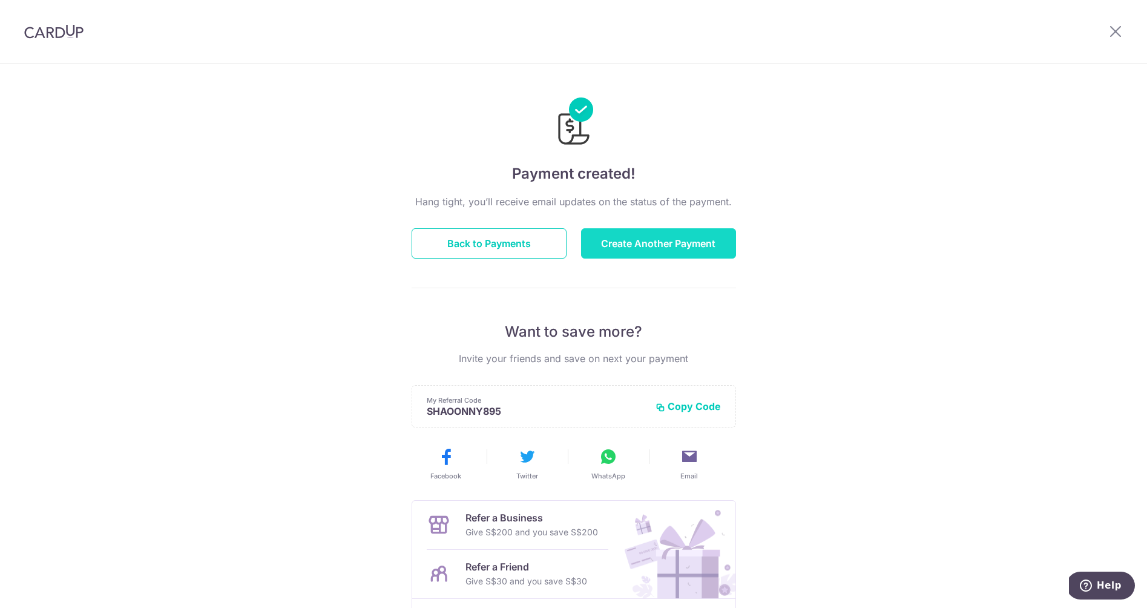
click at [675, 241] on button "Create Another Payment" at bounding box center [658, 243] width 155 height 30
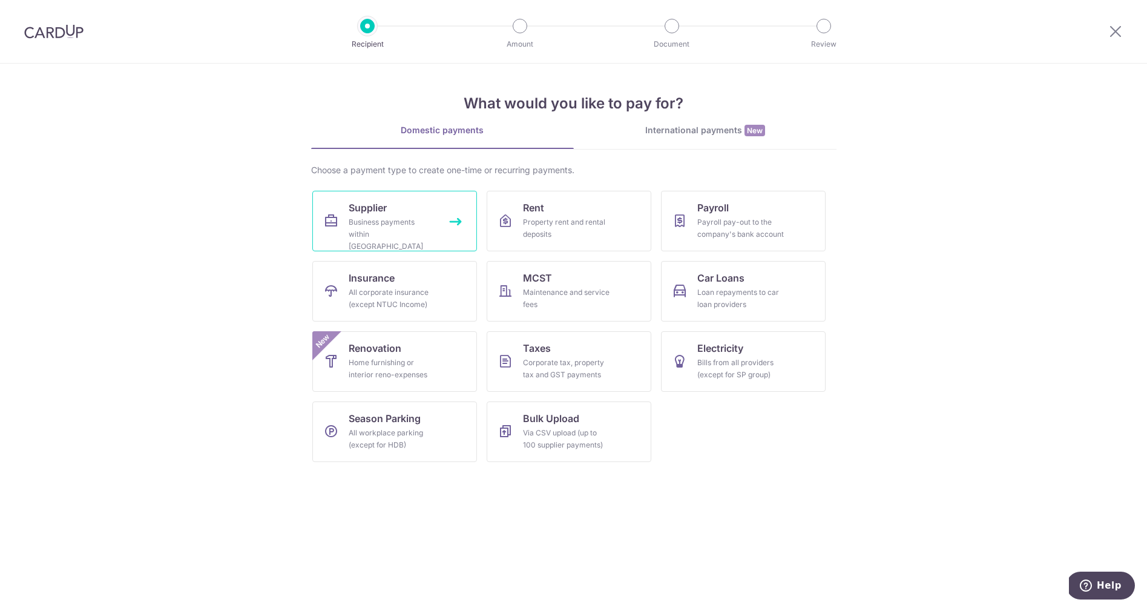
click at [387, 218] on div "Business payments within [GEOGRAPHIC_DATA]" at bounding box center [392, 234] width 87 height 36
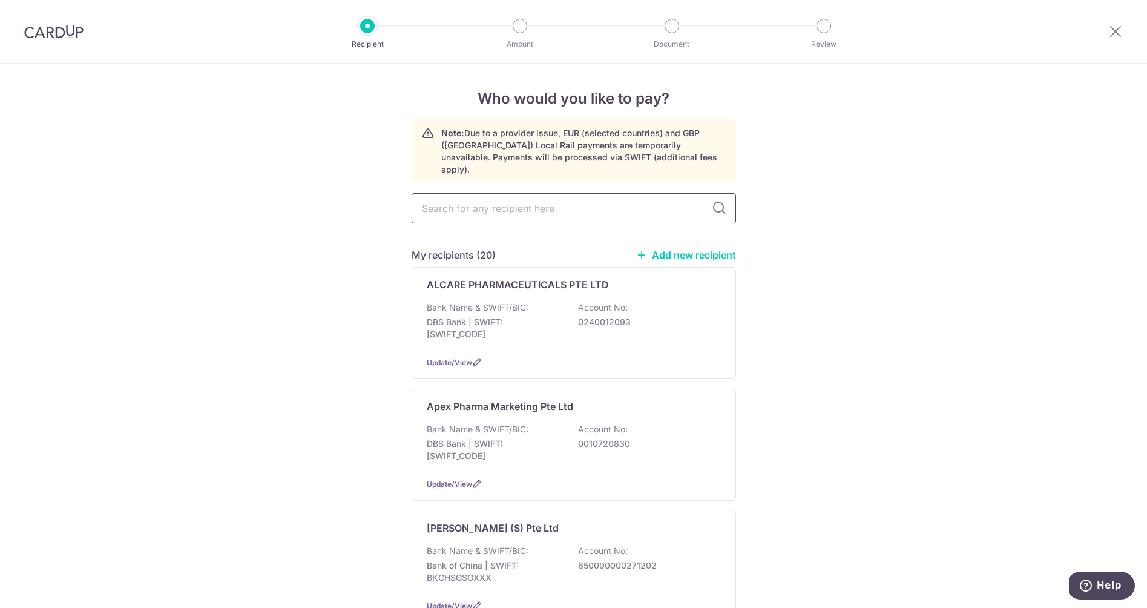
click at [481, 194] on input "text" at bounding box center [574, 208] width 324 height 30
type input "zuel"
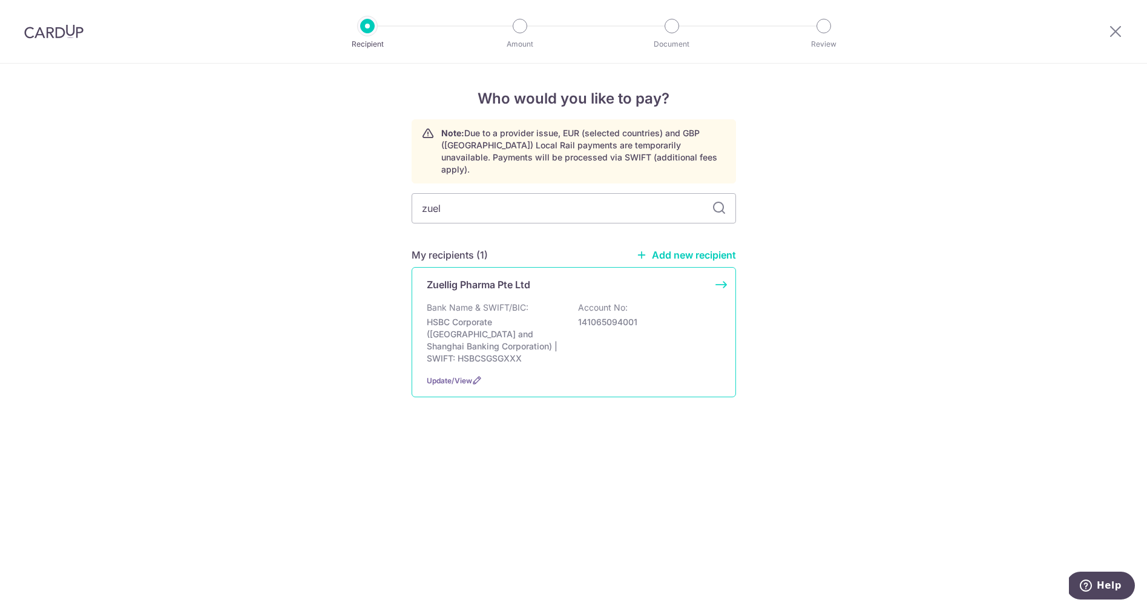
click at [462, 301] on p "Bank Name & SWIFT/BIC:" at bounding box center [478, 307] width 102 height 12
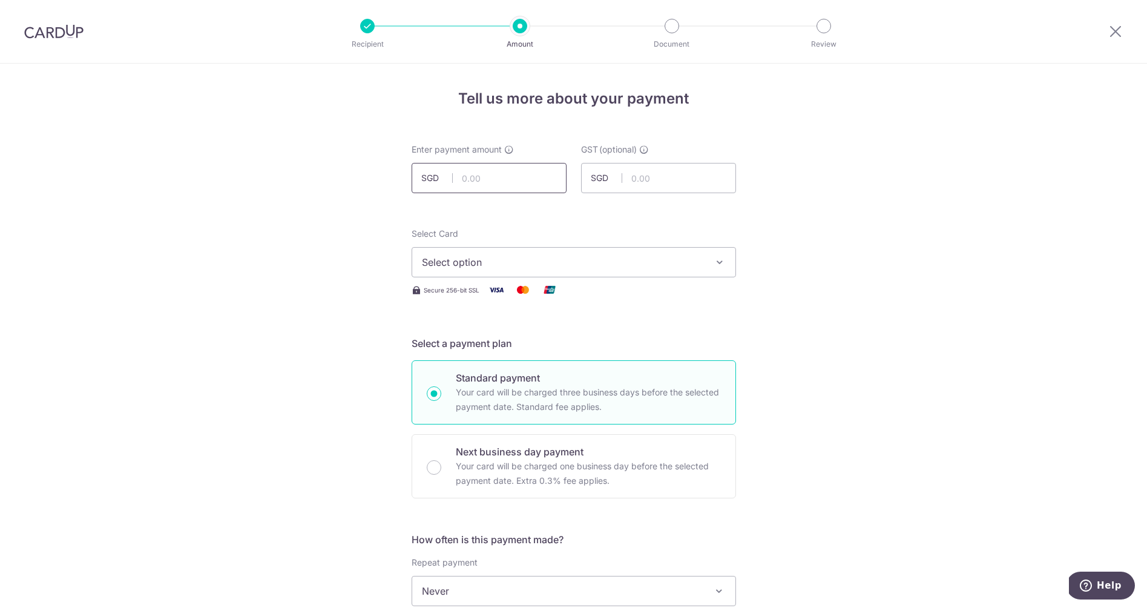
click at [496, 184] on input "text" at bounding box center [489, 178] width 155 height 30
type input "5,060.00"
click at [659, 177] on input "text" at bounding box center [658, 178] width 155 height 30
type input "455.40"
click at [468, 266] on span "Select option" at bounding box center [563, 262] width 282 height 15
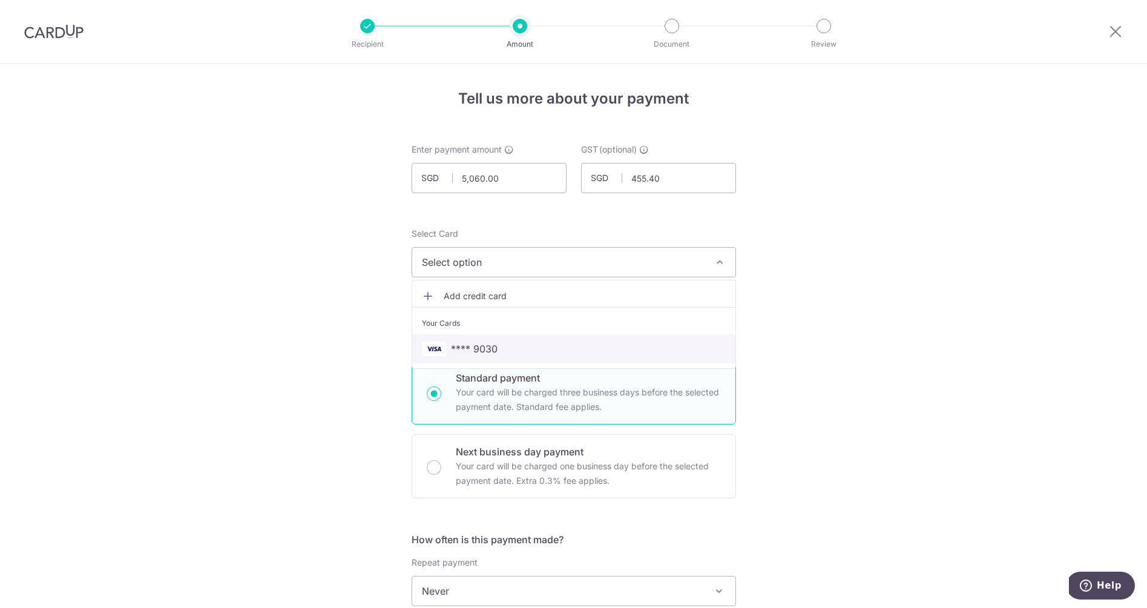
click at [479, 343] on span "**** 9030" at bounding box center [474, 348] width 47 height 15
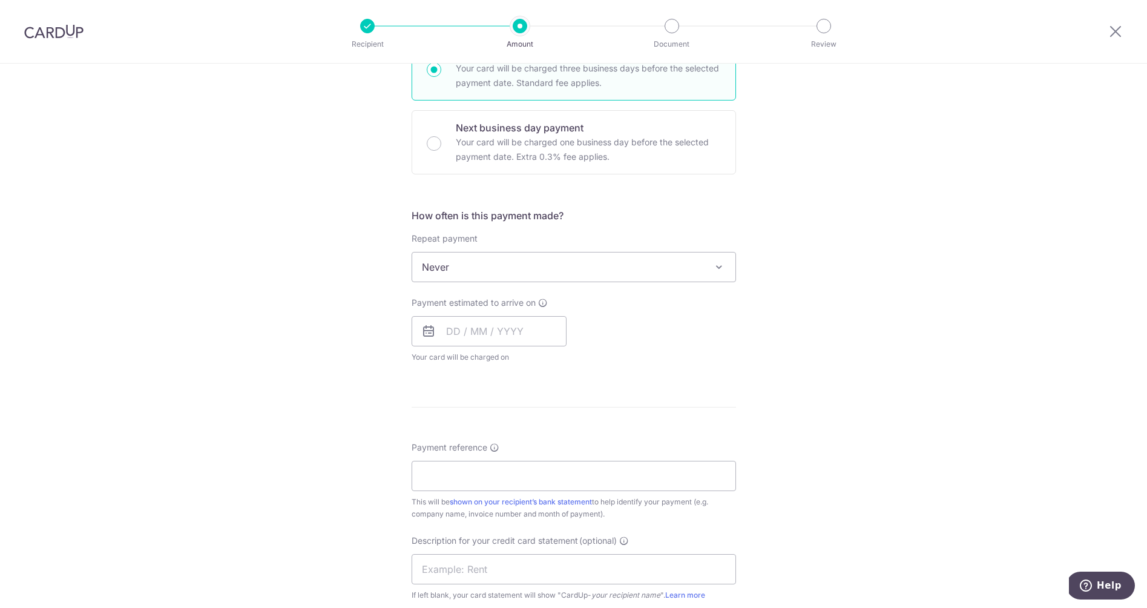
scroll to position [325, 0]
click at [450, 326] on input "text" at bounding box center [489, 330] width 155 height 30
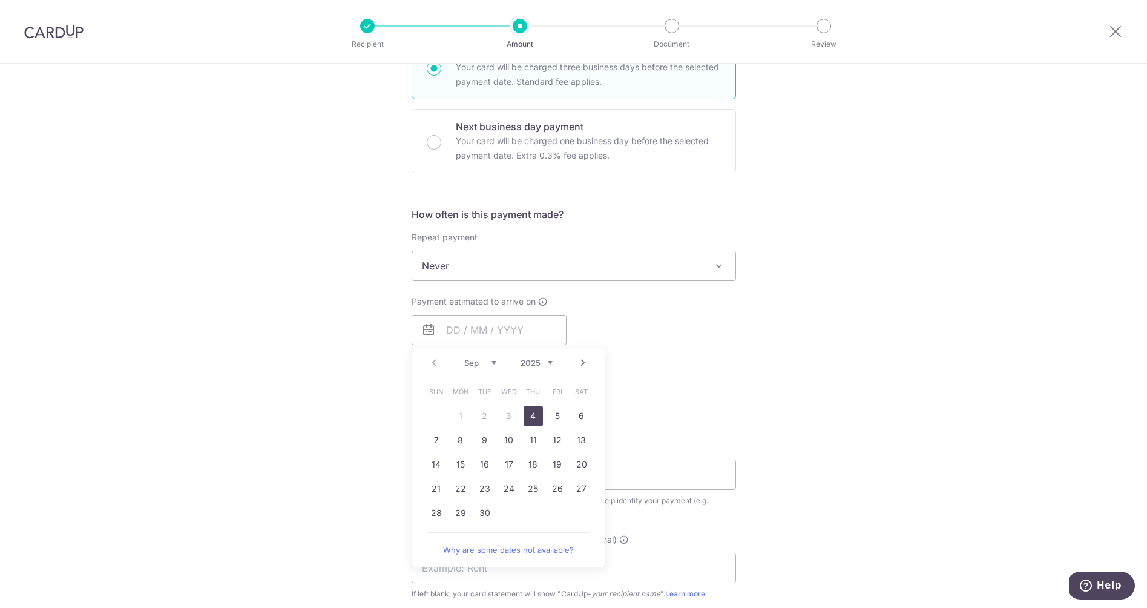
click at [531, 419] on link "4" at bounding box center [532, 415] width 19 height 19
type input "04/09/2025"
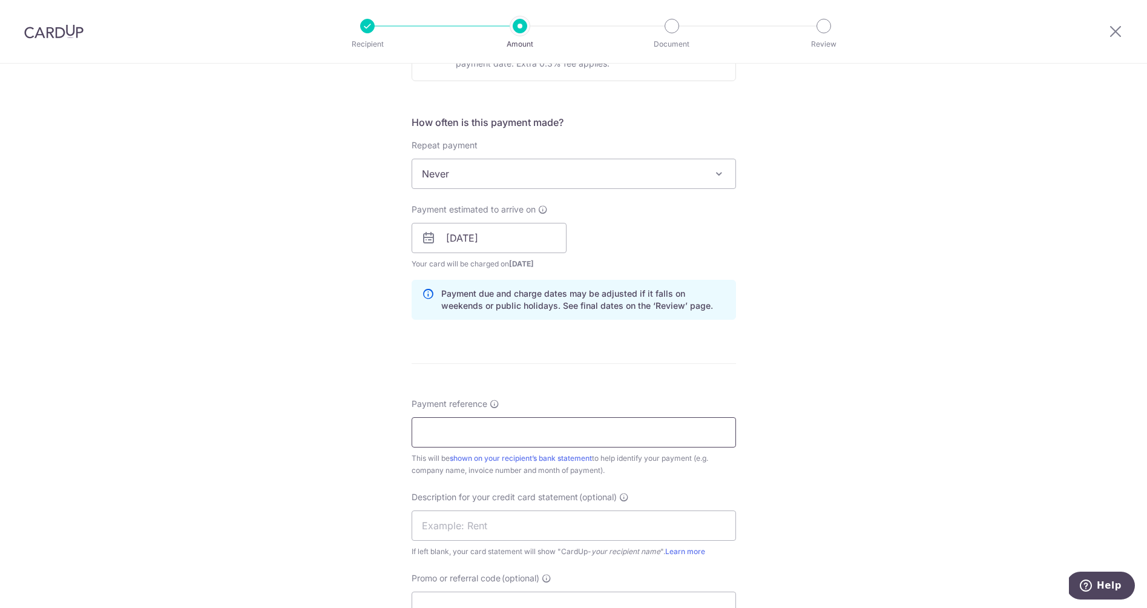
scroll to position [409, 0]
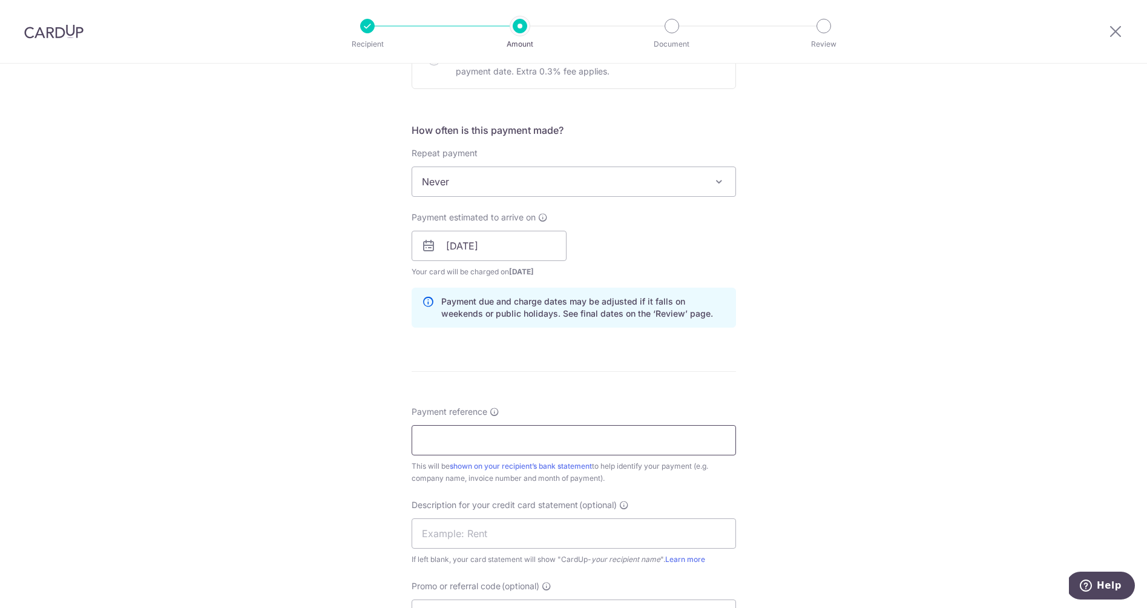
click at [532, 431] on input "Payment reference" at bounding box center [574, 440] width 324 height 30
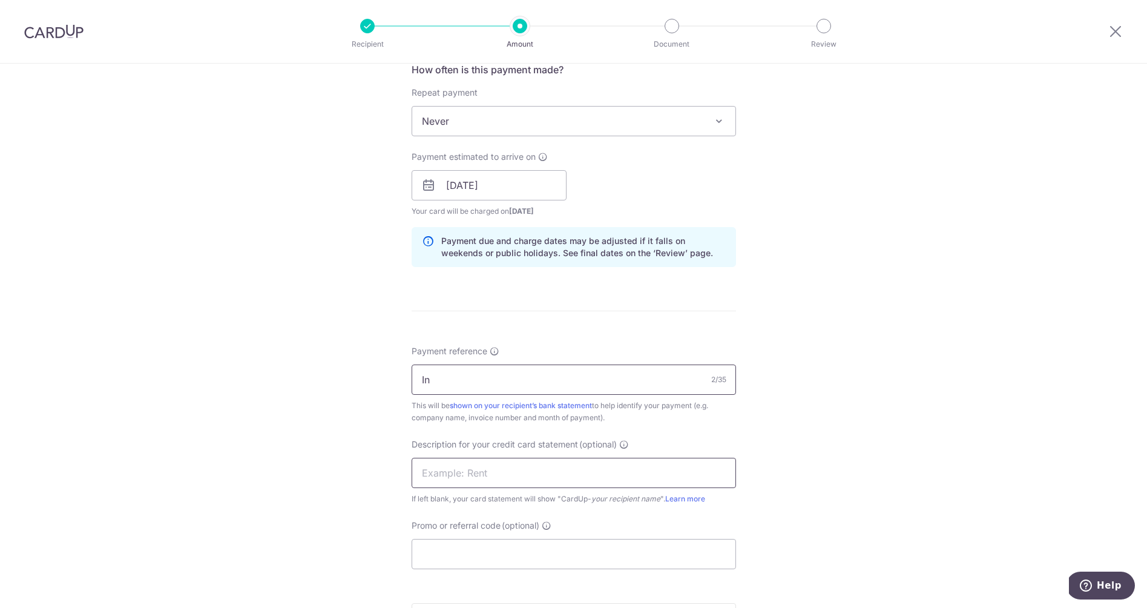
scroll to position [478, 0]
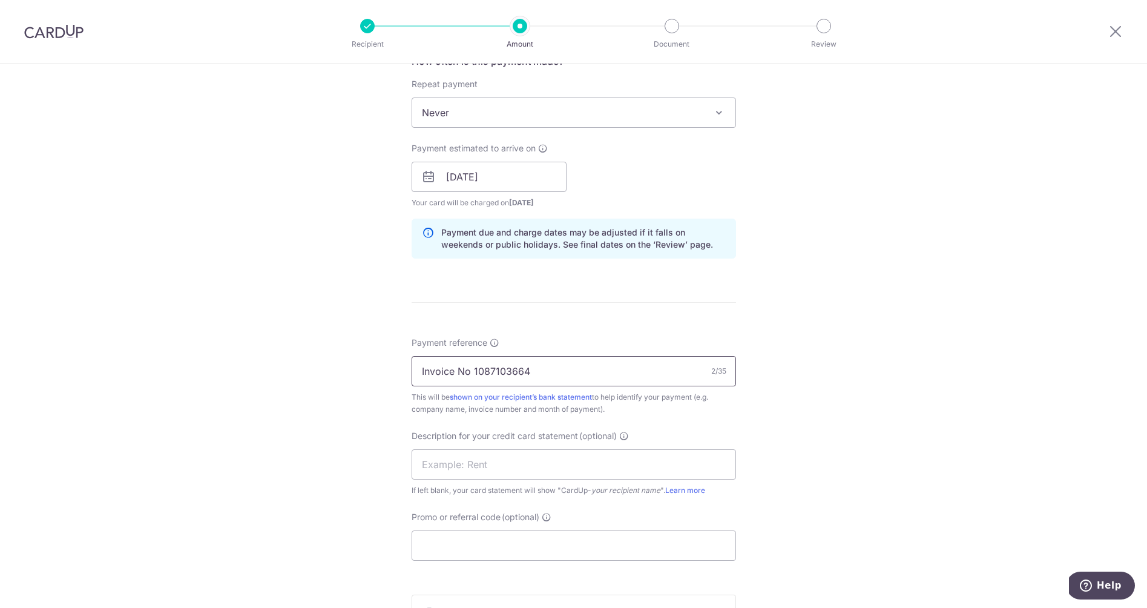
click at [539, 366] on input "Invoice No 1087103664" at bounding box center [574, 371] width 324 height 30
type input "Invoice No 1087102658"
click at [494, 466] on input "text" at bounding box center [574, 464] width 324 height 30
type input "Zuellig"
click at [483, 545] on input "Promo or referral code (optional)" at bounding box center [574, 545] width 324 height 30
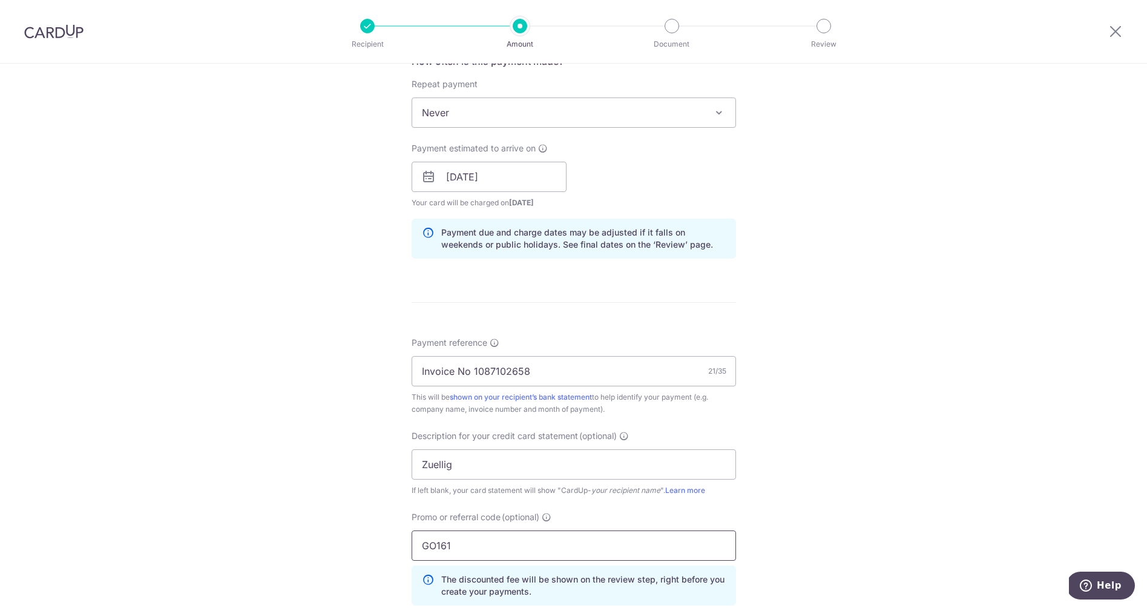
type input "GO161"
click button "Add Card" at bounding box center [0, 0] width 0 height 0
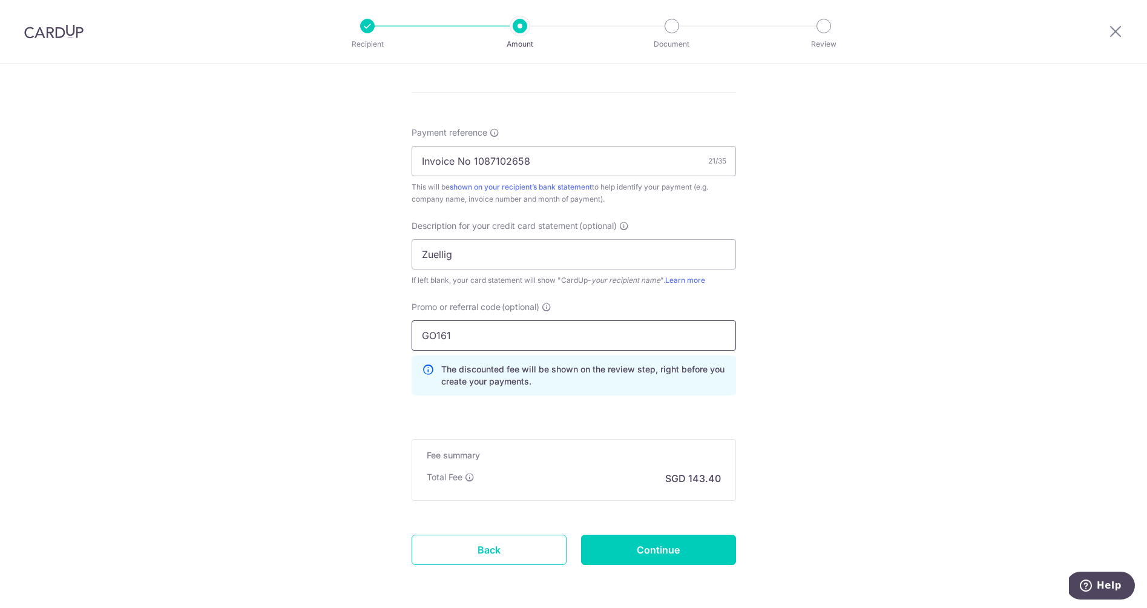
scroll to position [732, 0]
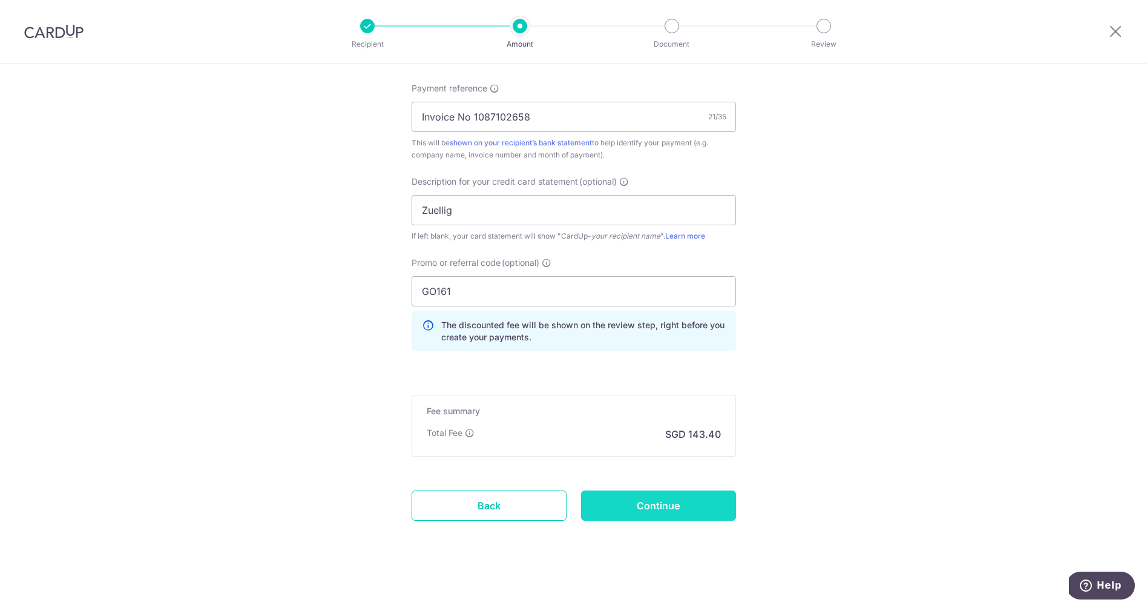
click at [685, 503] on input "Continue" at bounding box center [658, 505] width 155 height 30
type input "Create Schedule"
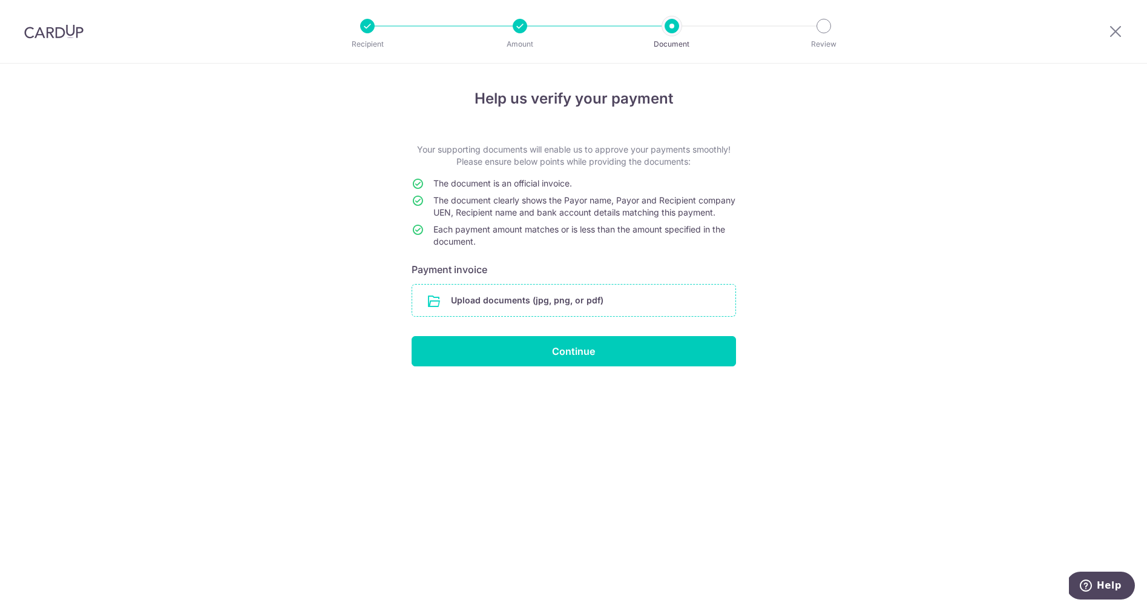
click at [528, 309] on input "file" at bounding box center [573, 299] width 323 height 31
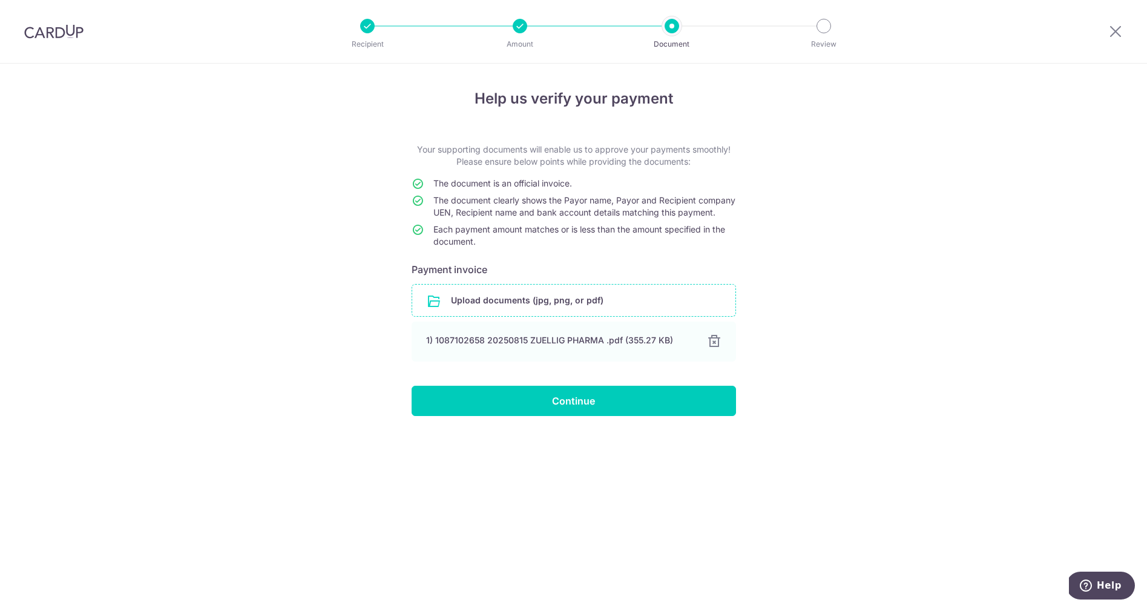
click at [554, 416] on input "Continue" at bounding box center [574, 400] width 324 height 30
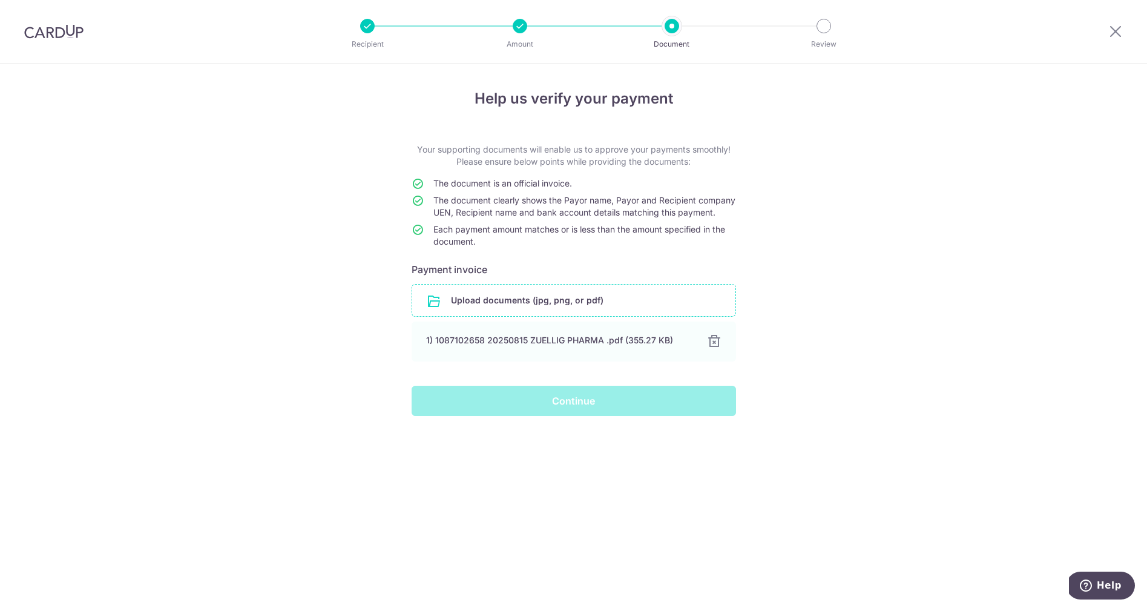
click at [508, 401] on div "Continue" at bounding box center [573, 400] width 339 height 30
click at [540, 412] on div "Continue" at bounding box center [573, 400] width 339 height 30
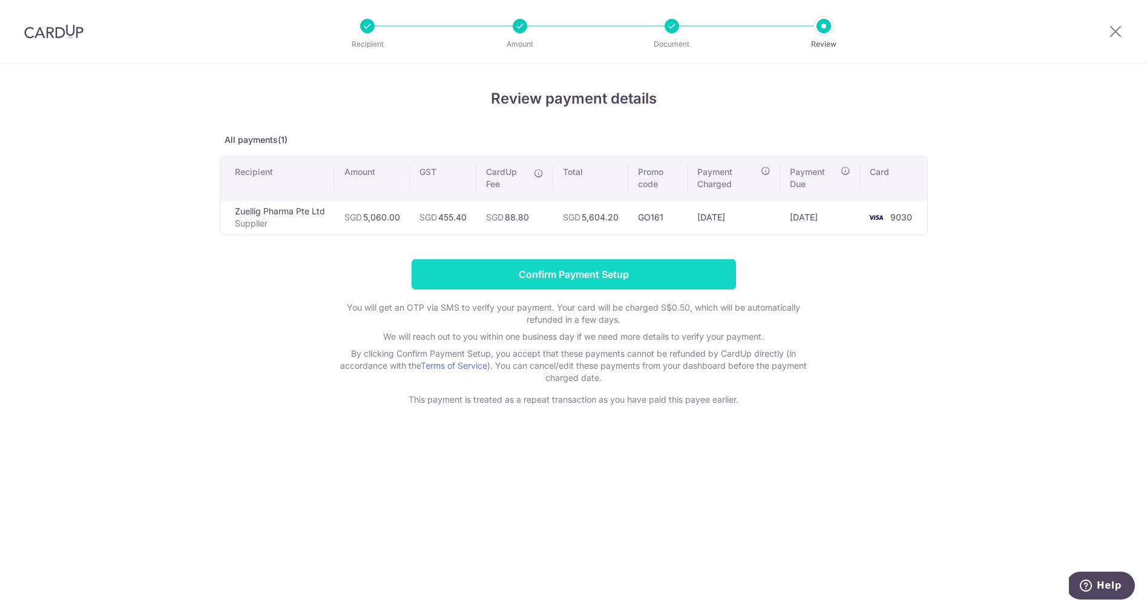
click at [520, 274] on input "Confirm Payment Setup" at bounding box center [574, 274] width 324 height 30
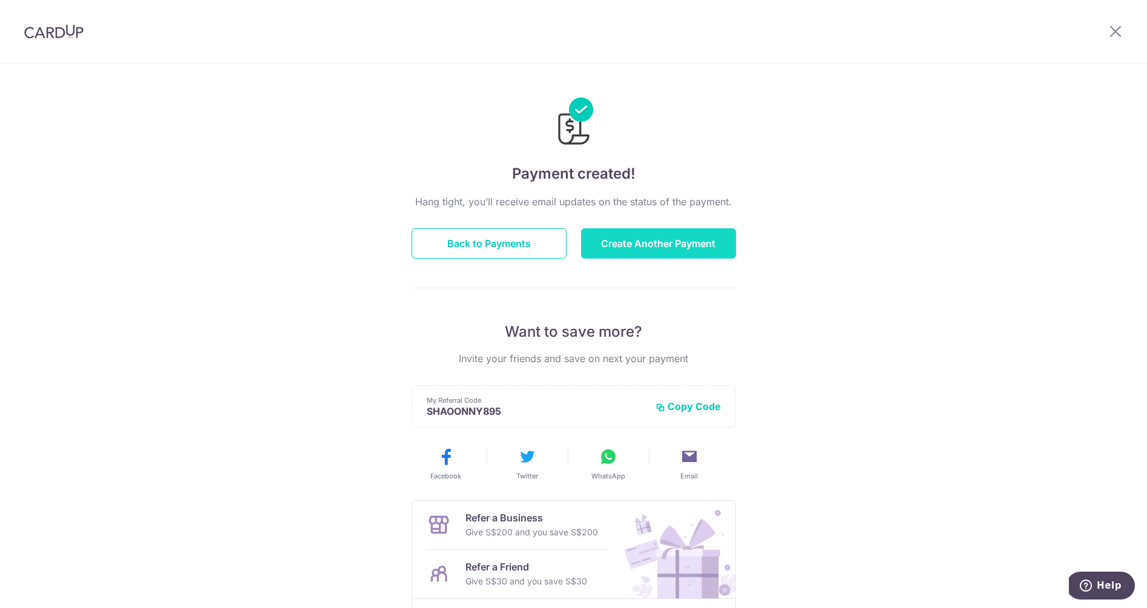
click at [652, 234] on button "Create Another Payment" at bounding box center [658, 243] width 155 height 30
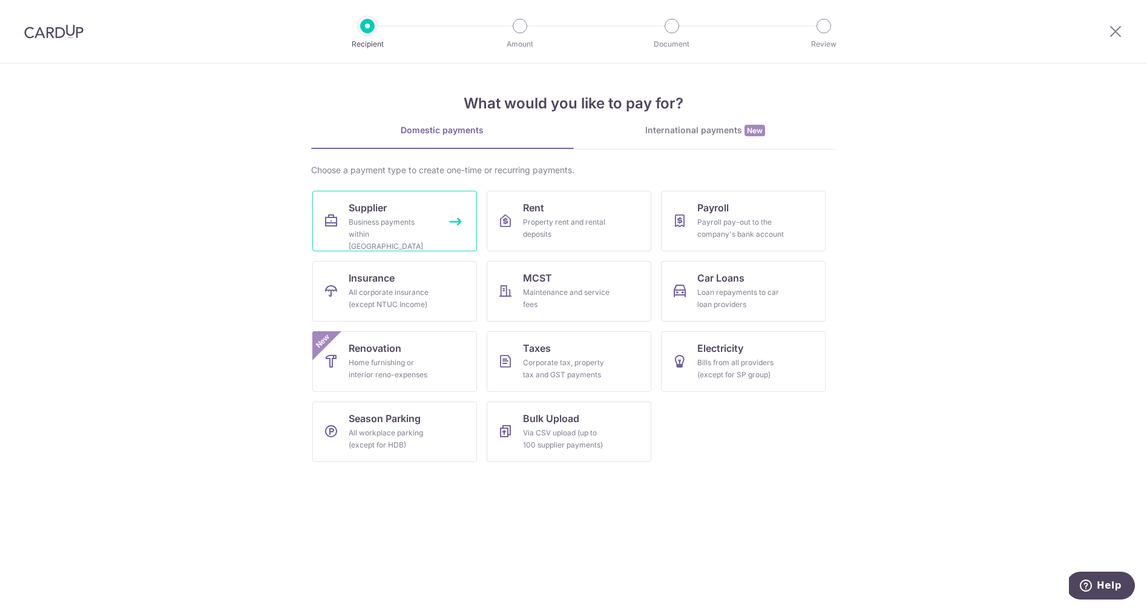
click at [406, 220] on div "Business payments within [GEOGRAPHIC_DATA]" at bounding box center [392, 234] width 87 height 36
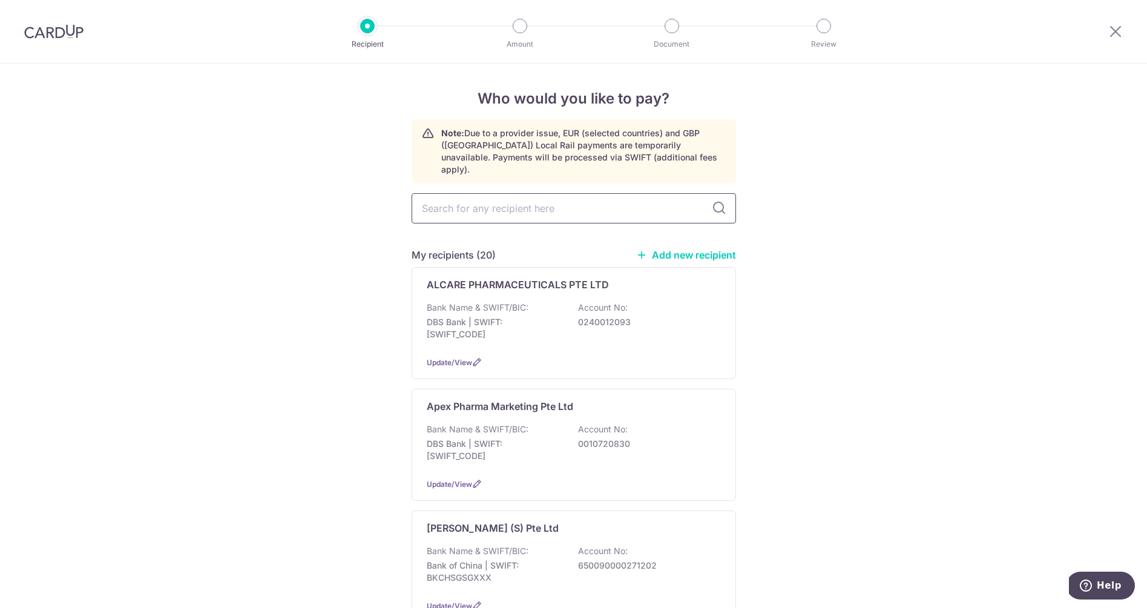
click at [493, 198] on input "text" at bounding box center [574, 208] width 324 height 30
type input "zuell"
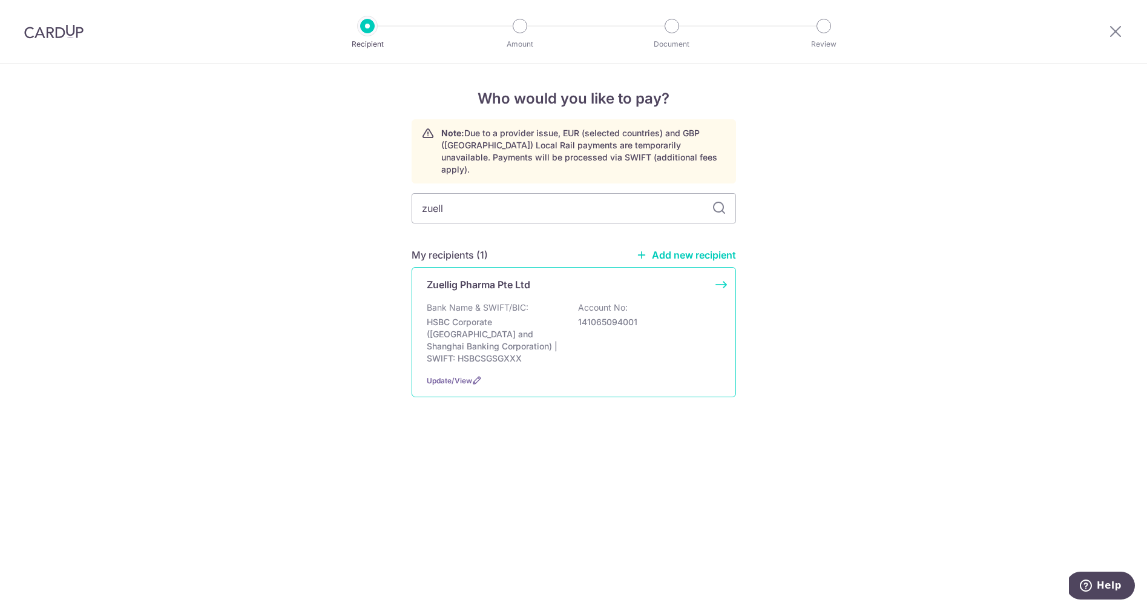
drag, startPoint x: 493, startPoint y: 198, endPoint x: 448, endPoint y: 316, distance: 126.4
click at [448, 316] on p "HSBC Corporate (Hongkong and Shanghai Banking Corporation) | SWIFT: HSBCSGSGXXX" at bounding box center [495, 340] width 136 height 48
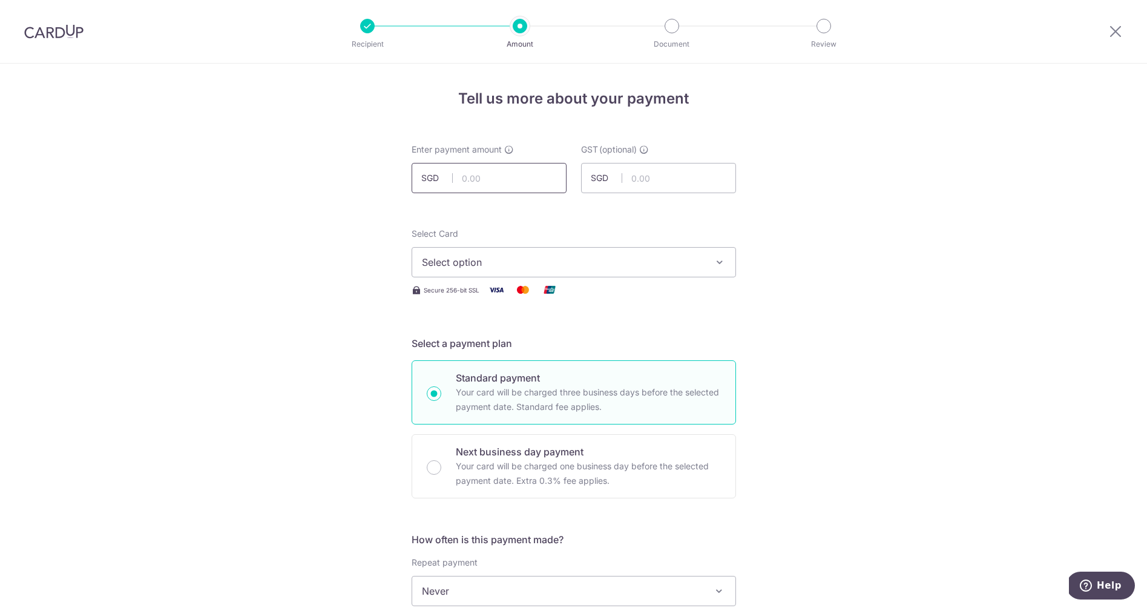
click at [512, 180] on input "text" at bounding box center [489, 178] width 155 height 30
type input "1,971.60"
click at [668, 178] on input "text" at bounding box center [658, 178] width 155 height 30
type input "177.44"
click at [514, 257] on span "Select option" at bounding box center [563, 262] width 282 height 15
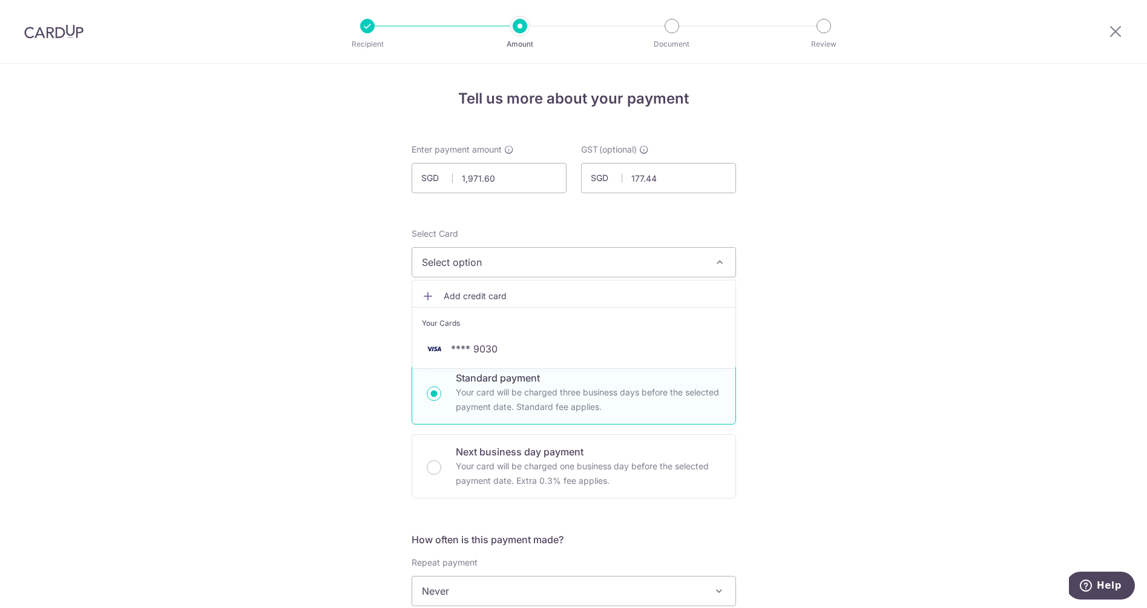
click at [487, 350] on span "**** 9030" at bounding box center [474, 348] width 47 height 15
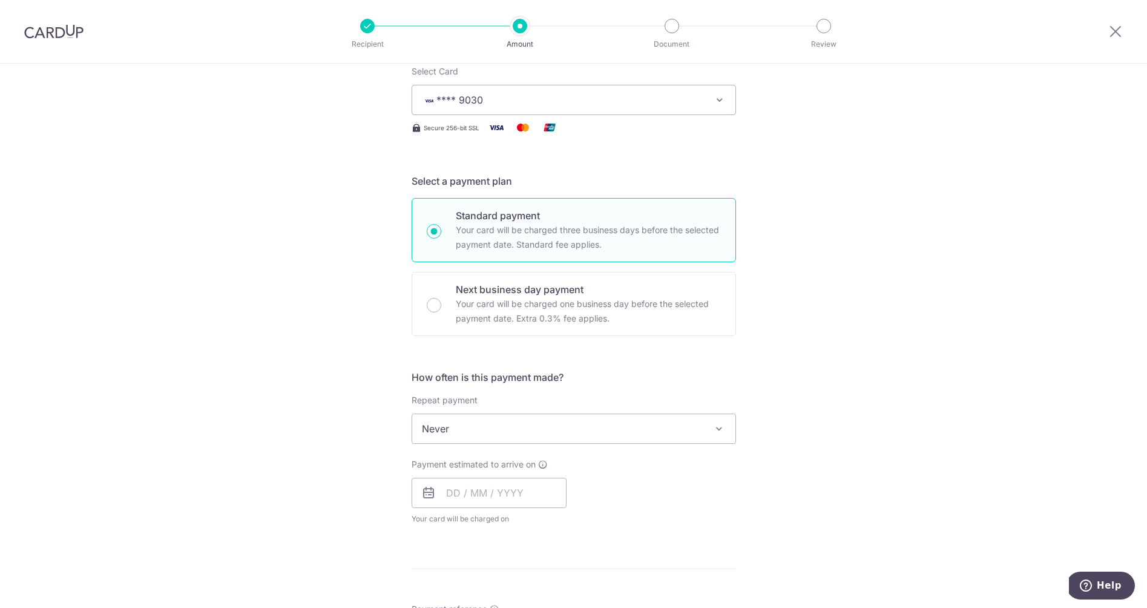
scroll to position [177, 0]
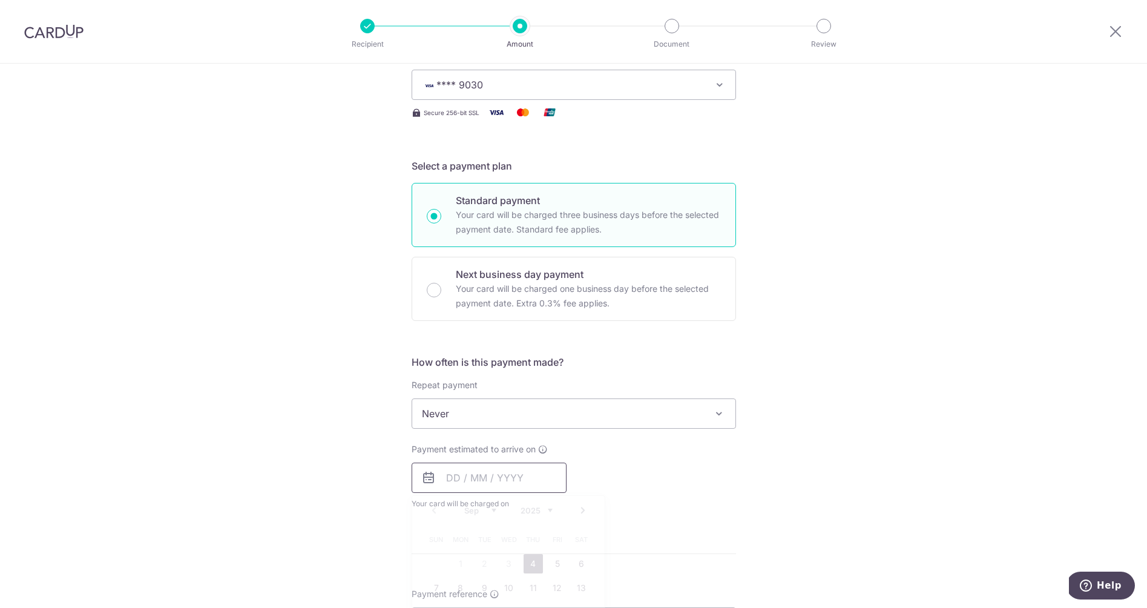
click at [456, 479] on input "text" at bounding box center [489, 477] width 155 height 30
click at [528, 562] on link "4" at bounding box center [532, 563] width 19 height 19
type input "[DATE]"
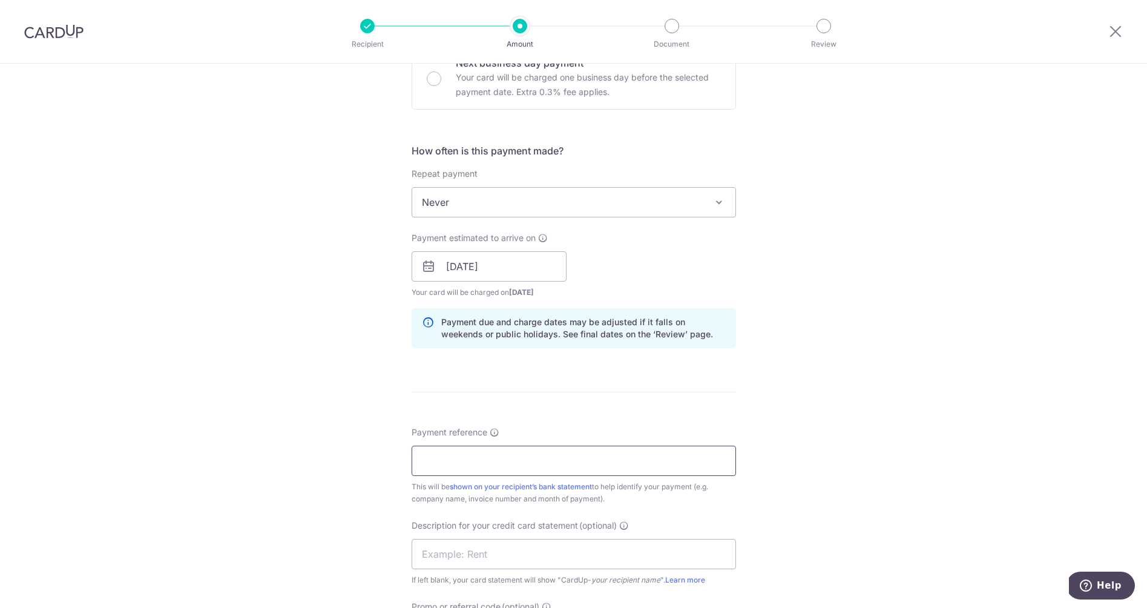
scroll to position [390, 0]
click at [524, 464] on input "Payment reference" at bounding box center [574, 459] width 324 height 30
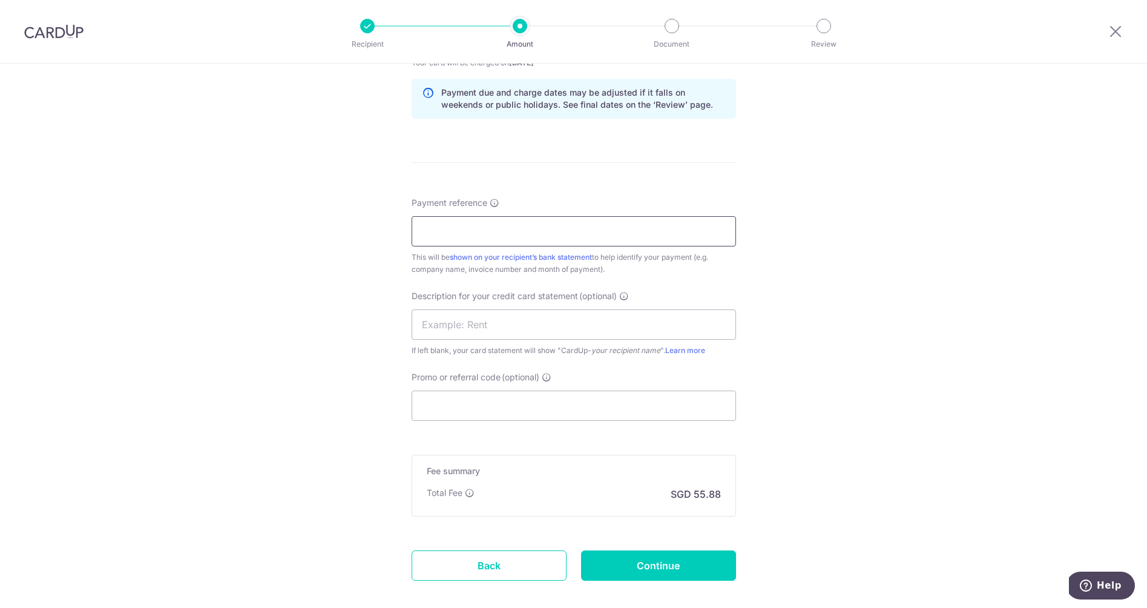
scroll to position [619, 0]
click at [492, 232] on input "Payment reference" at bounding box center [574, 230] width 324 height 30
click at [531, 232] on input "Payment reference" at bounding box center [574, 230] width 324 height 30
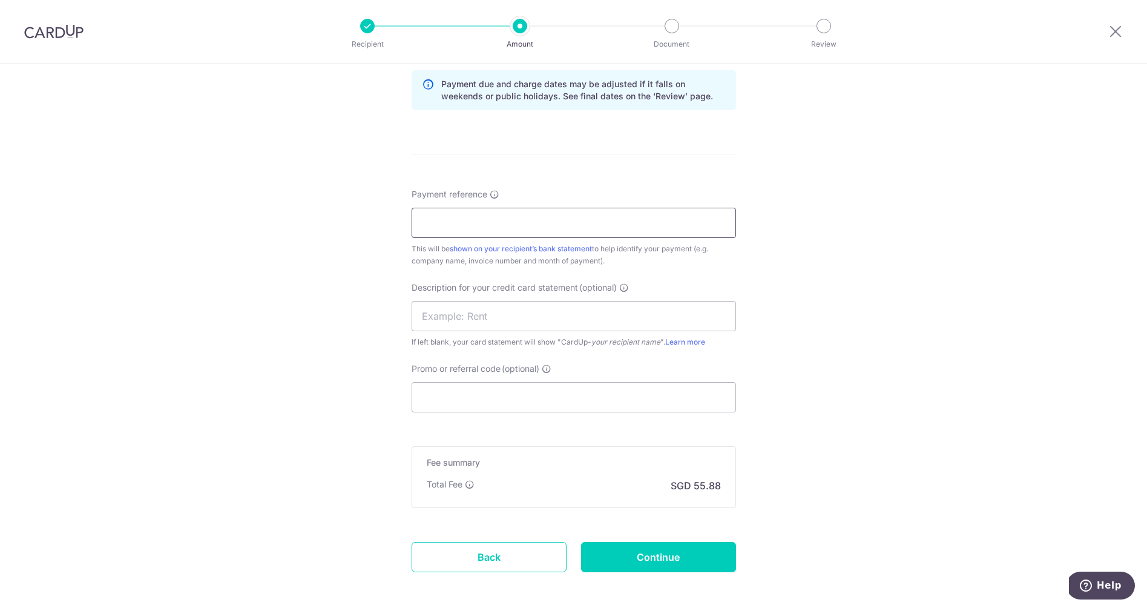
click at [519, 232] on input "Payment reference" at bounding box center [574, 223] width 324 height 30
click at [548, 221] on input "Invoice No 1087102658" at bounding box center [574, 223] width 324 height 30
type input "Invoice No 1087105815"
click at [509, 317] on input "text" at bounding box center [574, 316] width 324 height 30
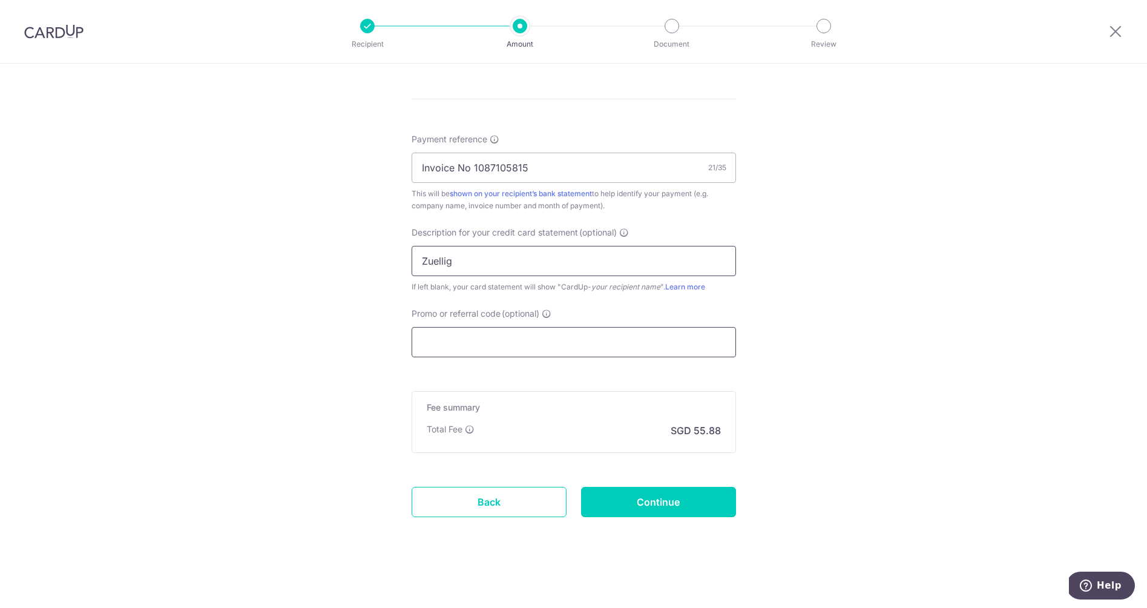
scroll to position [681, 0]
type input "Zuellig"
click at [512, 332] on input "Promo or referral code (optional)" at bounding box center [574, 342] width 324 height 30
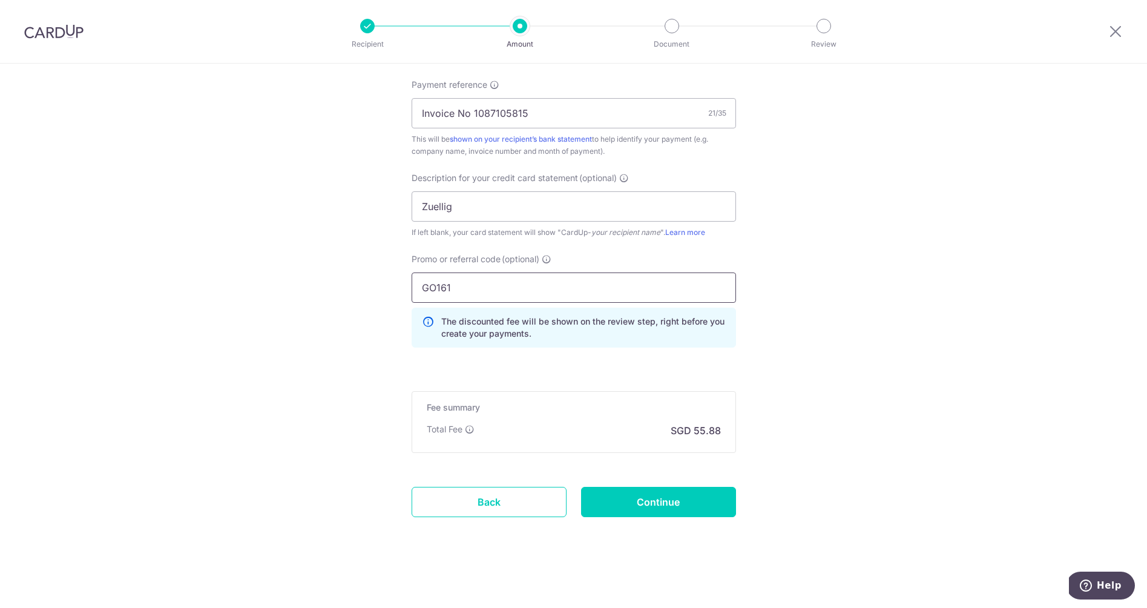
scroll to position [736, 0]
type input "GO161"
click at [638, 504] on input "Continue" at bounding box center [658, 502] width 155 height 30
type input "Create Schedule"
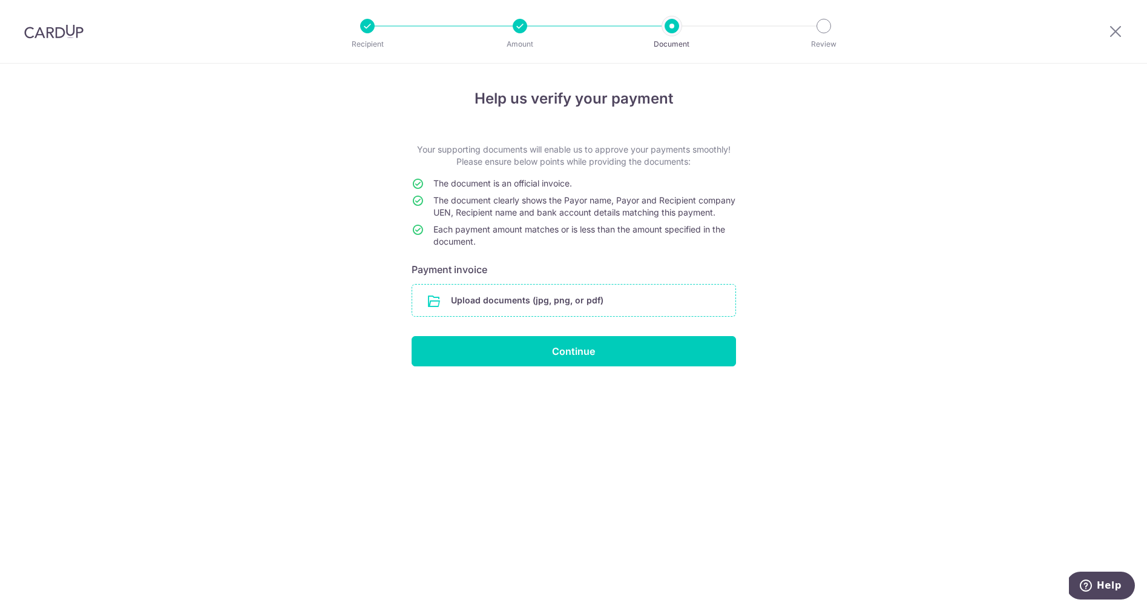
click at [447, 313] on input "file" at bounding box center [573, 299] width 323 height 31
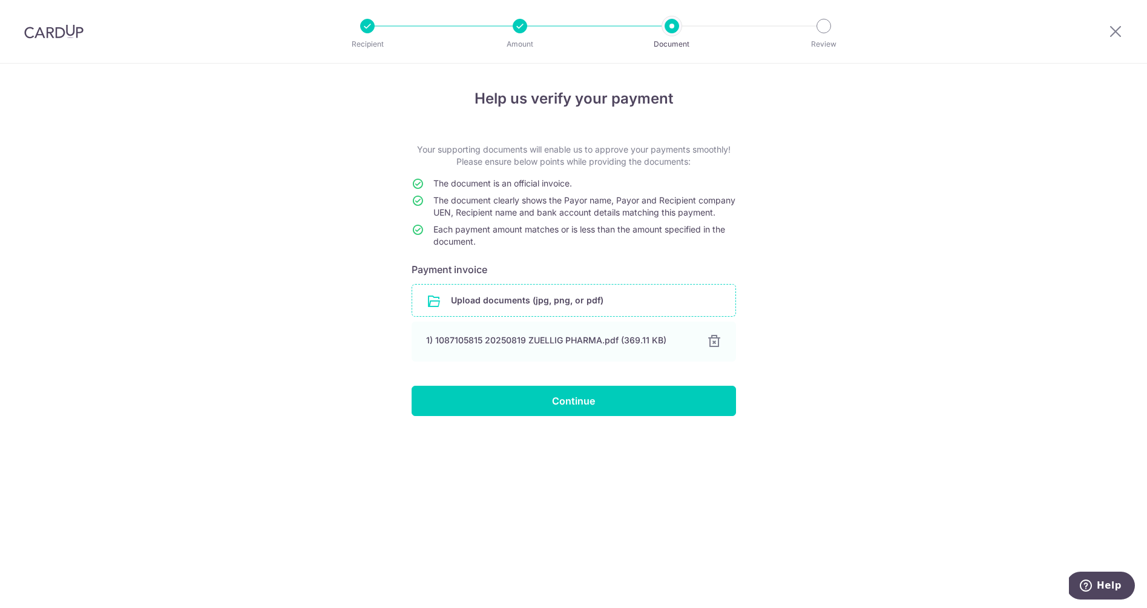
click at [544, 408] on input "Continue" at bounding box center [574, 400] width 324 height 30
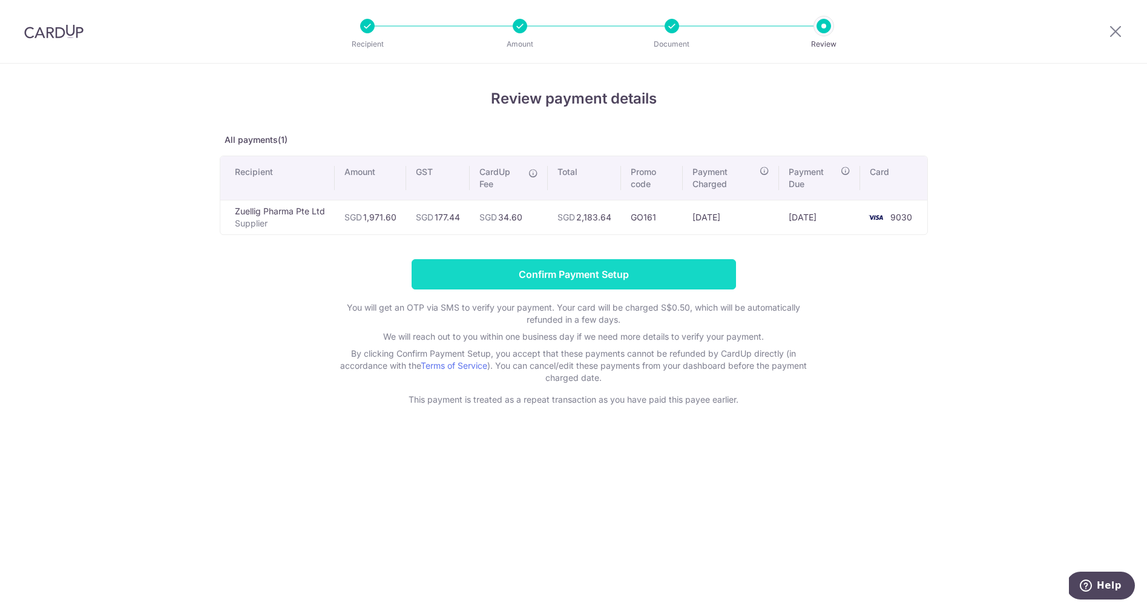
click at [655, 272] on input "Confirm Payment Setup" at bounding box center [574, 274] width 324 height 30
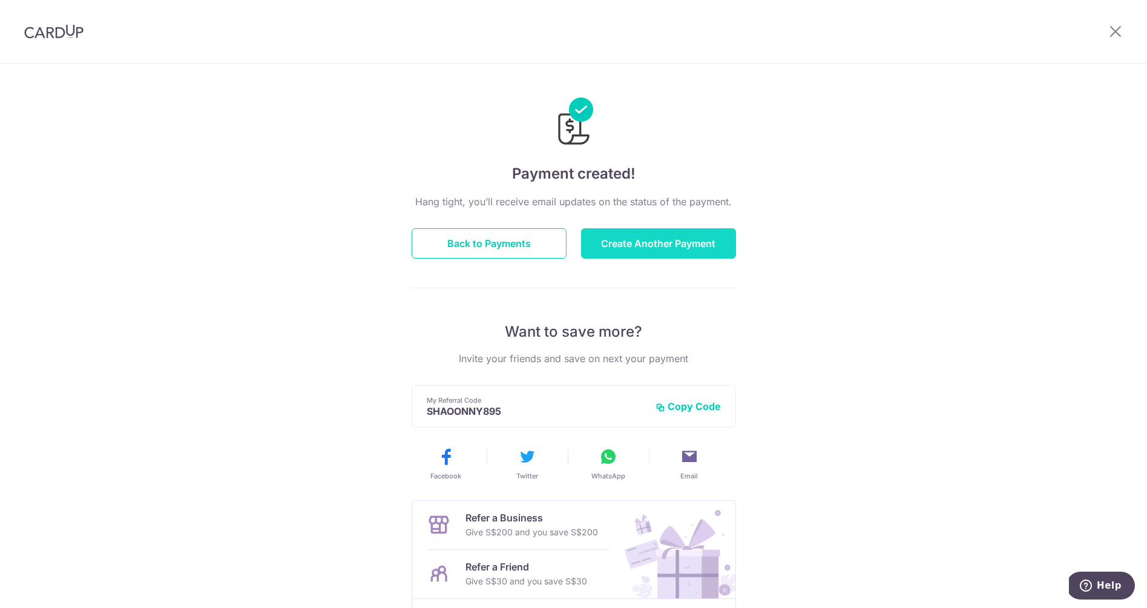
click at [640, 244] on button "Create Another Payment" at bounding box center [658, 243] width 155 height 30
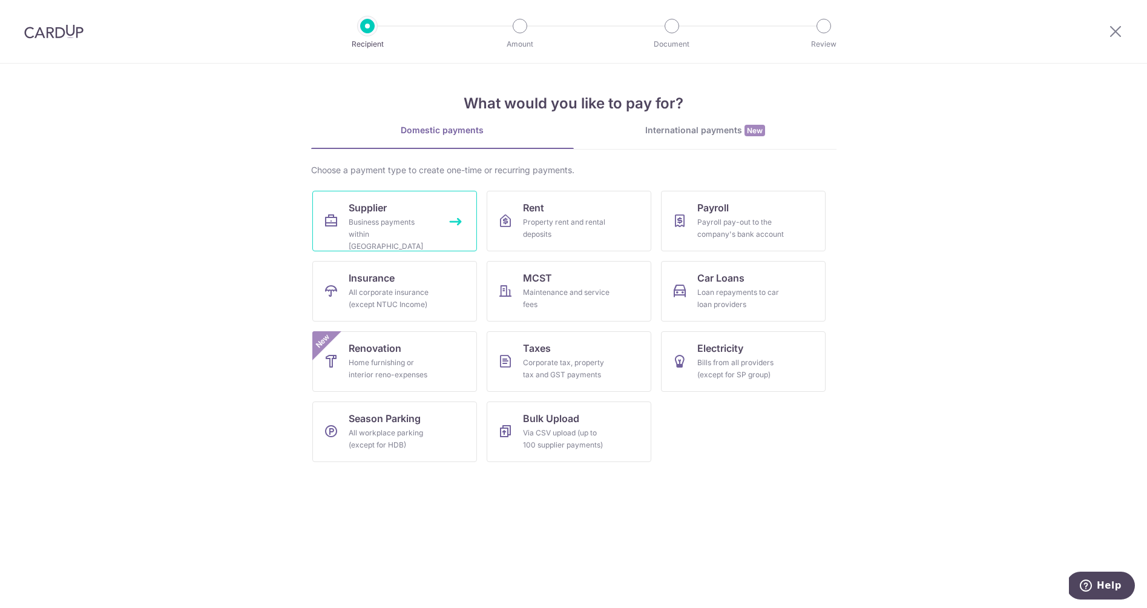
click at [401, 214] on link "Supplier Business payments within [GEOGRAPHIC_DATA]" at bounding box center [394, 221] width 165 height 61
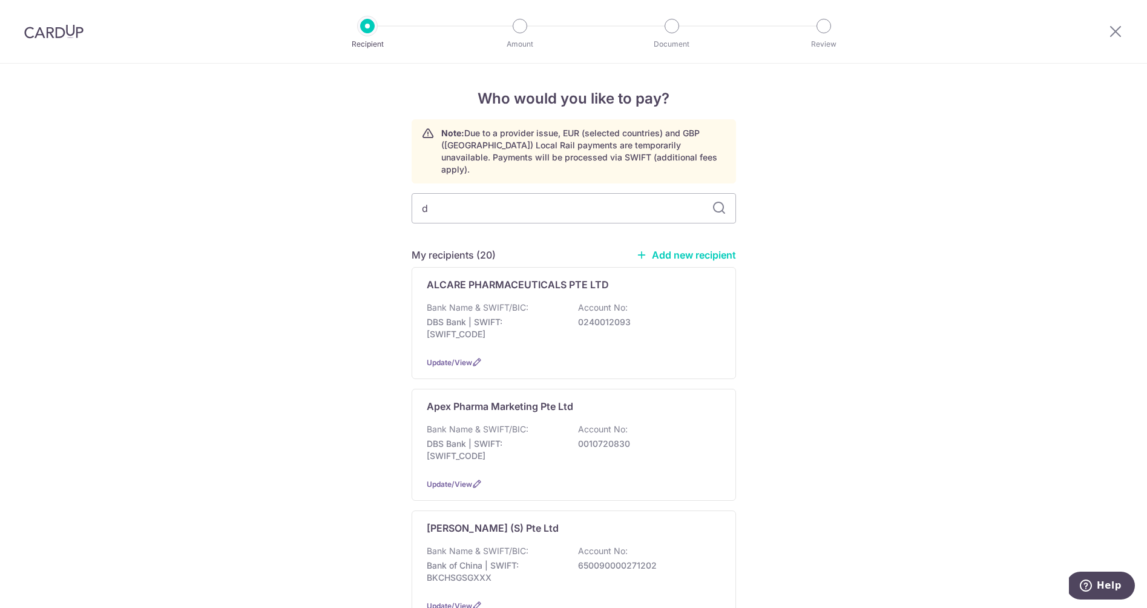
type input "dk"
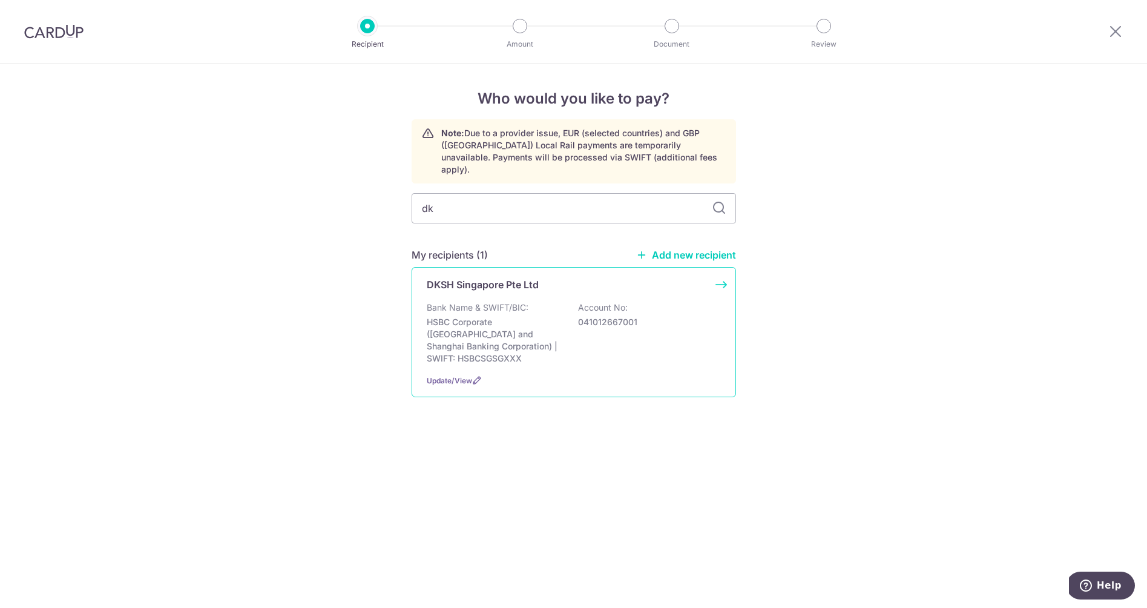
click at [488, 285] on div "DKSH Singapore Pte Ltd Bank Name & SWIFT/BIC: HSBC Corporate (Hongkong and Shan…" at bounding box center [574, 332] width 324 height 130
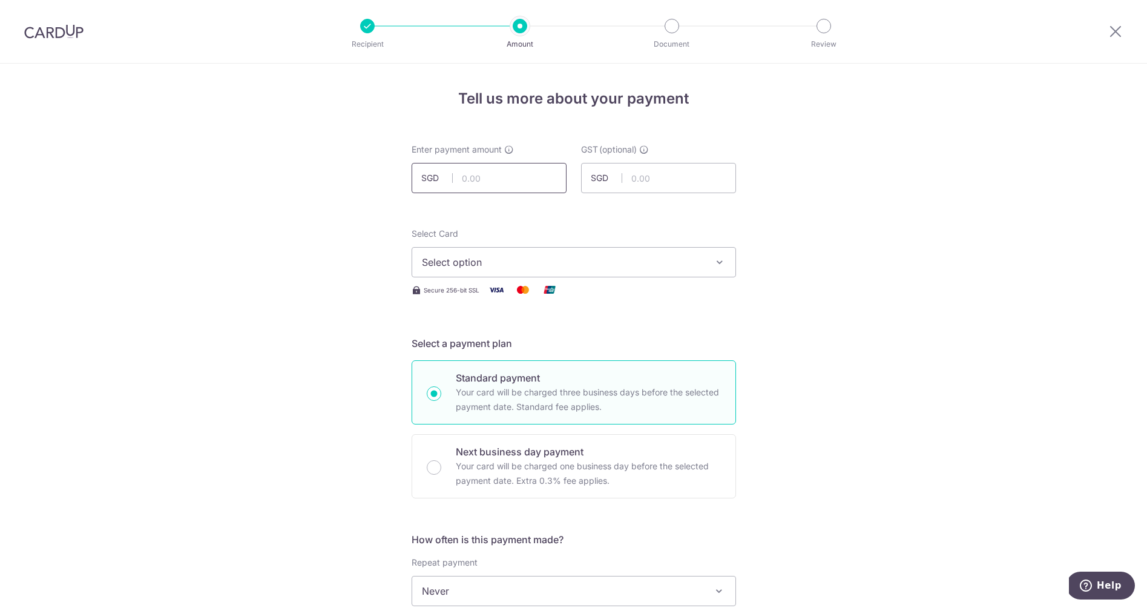
click at [491, 174] on input "text" at bounding box center [489, 178] width 155 height 30
type input "260.00"
click at [661, 170] on input "text" at bounding box center [658, 178] width 155 height 30
type input "23.40"
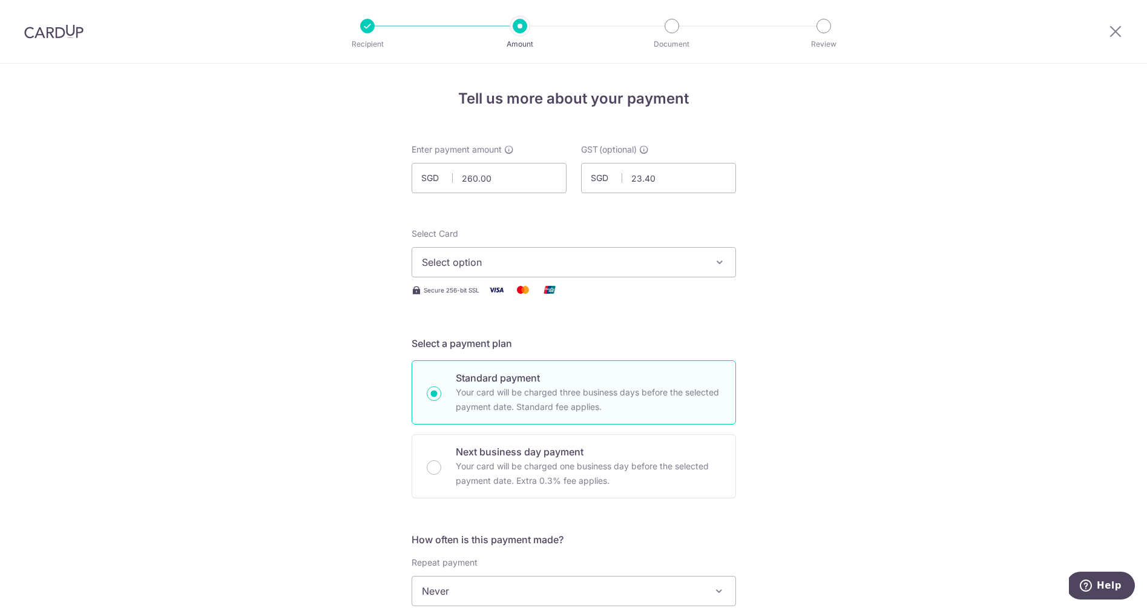
click at [467, 269] on span "Select option" at bounding box center [563, 262] width 282 height 15
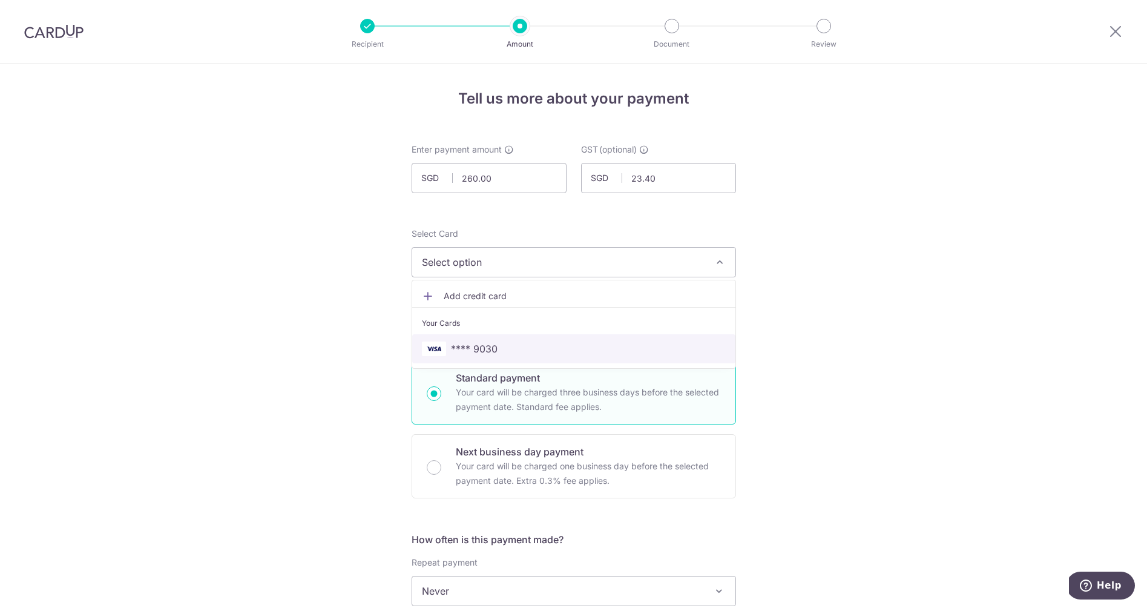
click at [460, 350] on span "**** 9030" at bounding box center [474, 348] width 47 height 15
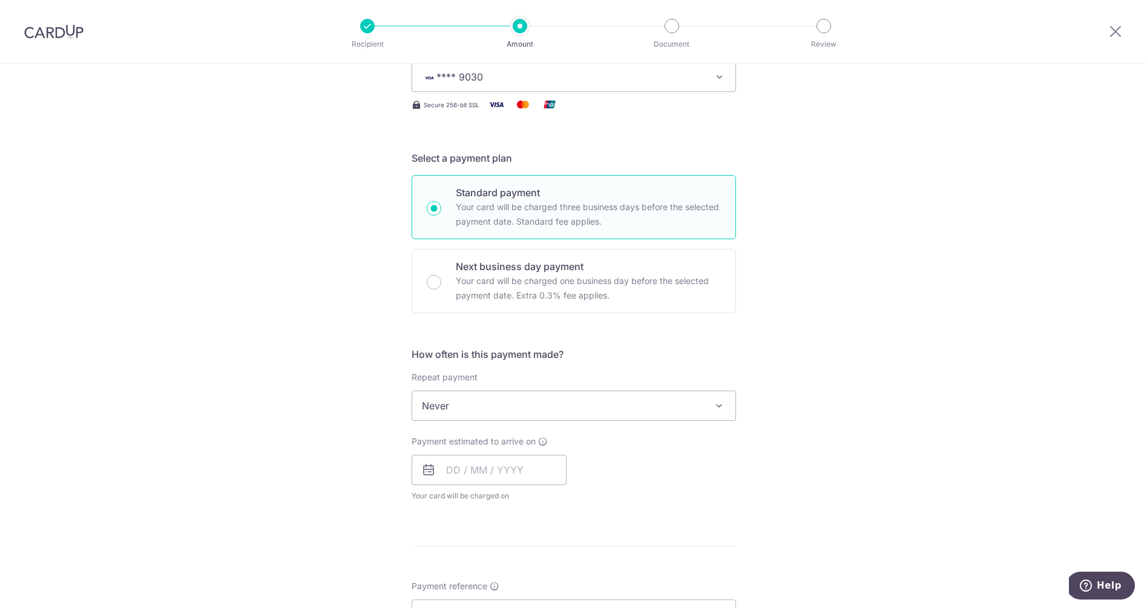
scroll to position [180, 0]
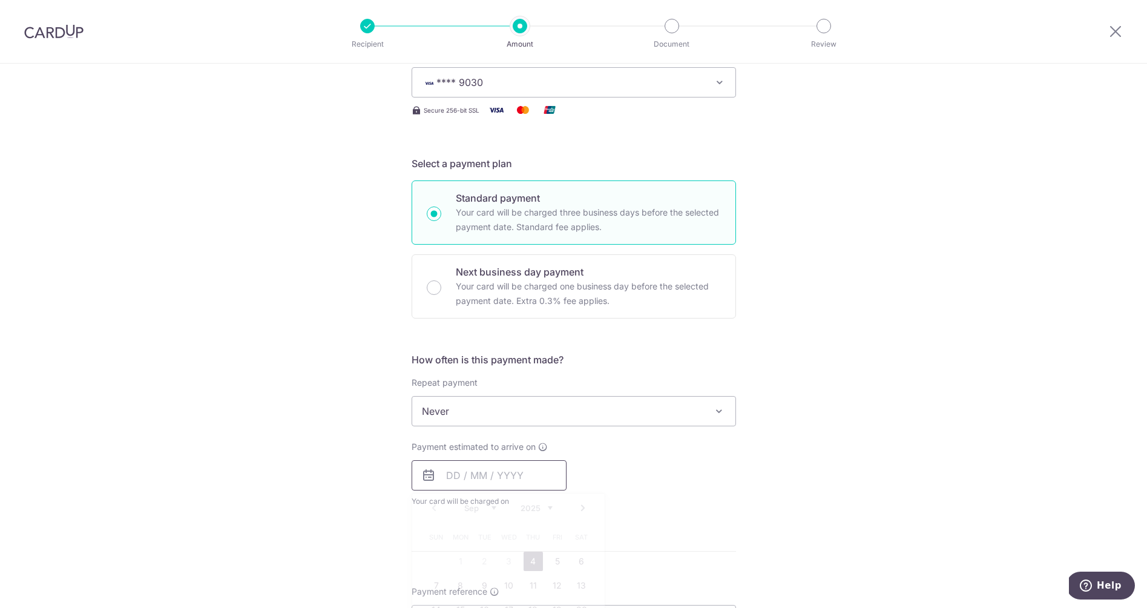
click at [449, 467] on input "text" at bounding box center [489, 475] width 155 height 30
click at [535, 555] on link "4" at bounding box center [532, 560] width 19 height 19
type input "04/09/2025"
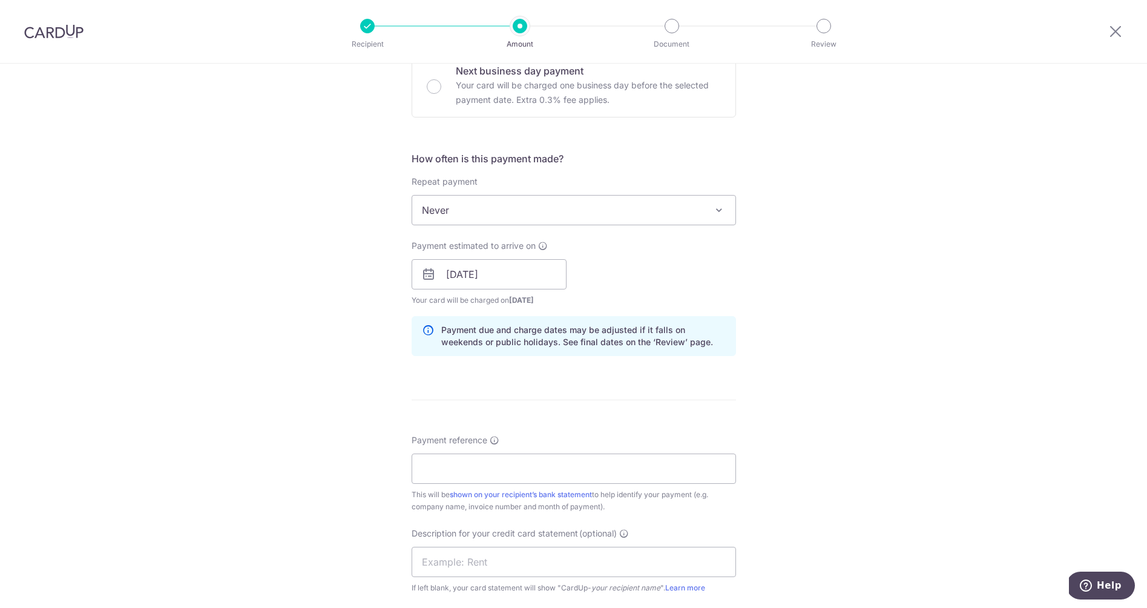
scroll to position [382, 0]
click at [479, 462] on input "Payment reference" at bounding box center [574, 466] width 324 height 30
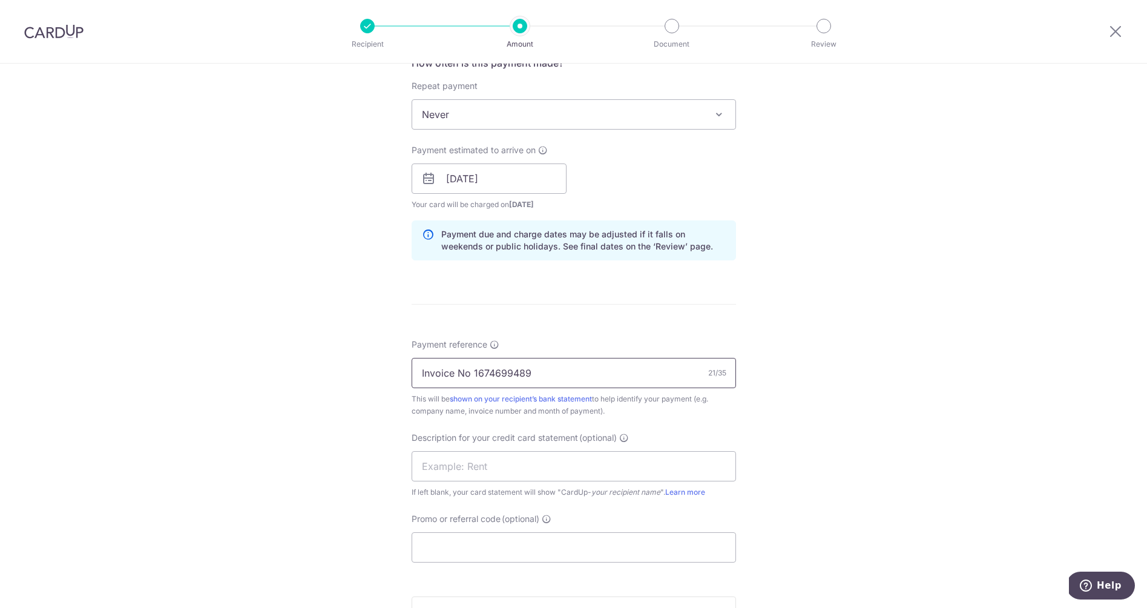
scroll to position [492, 0]
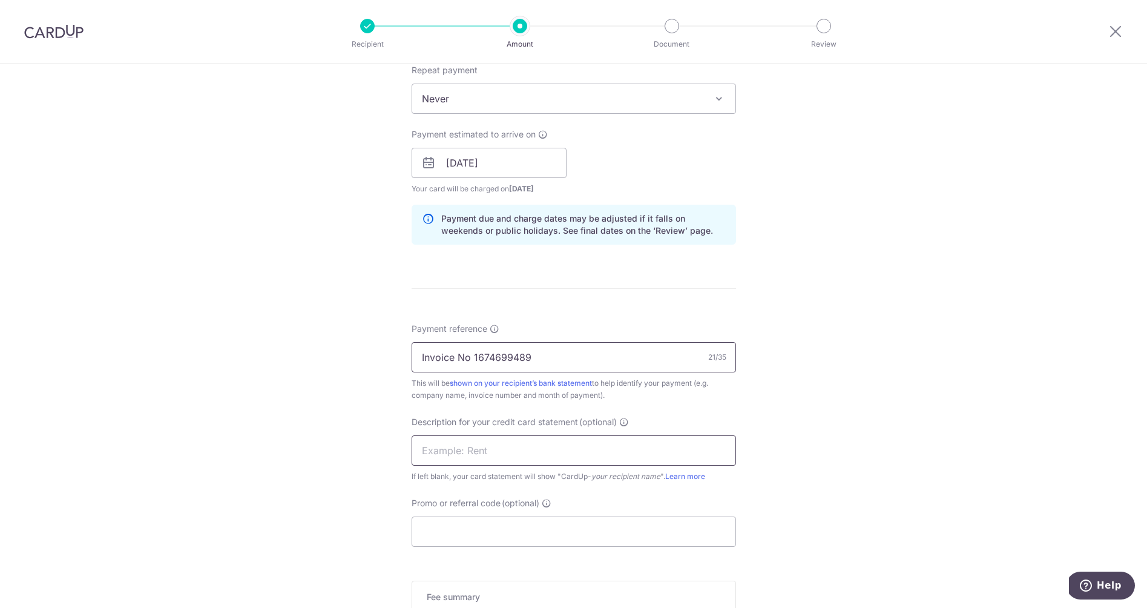
type input "Invoice No 1674699489"
click at [516, 452] on input "text" at bounding box center [574, 450] width 324 height 30
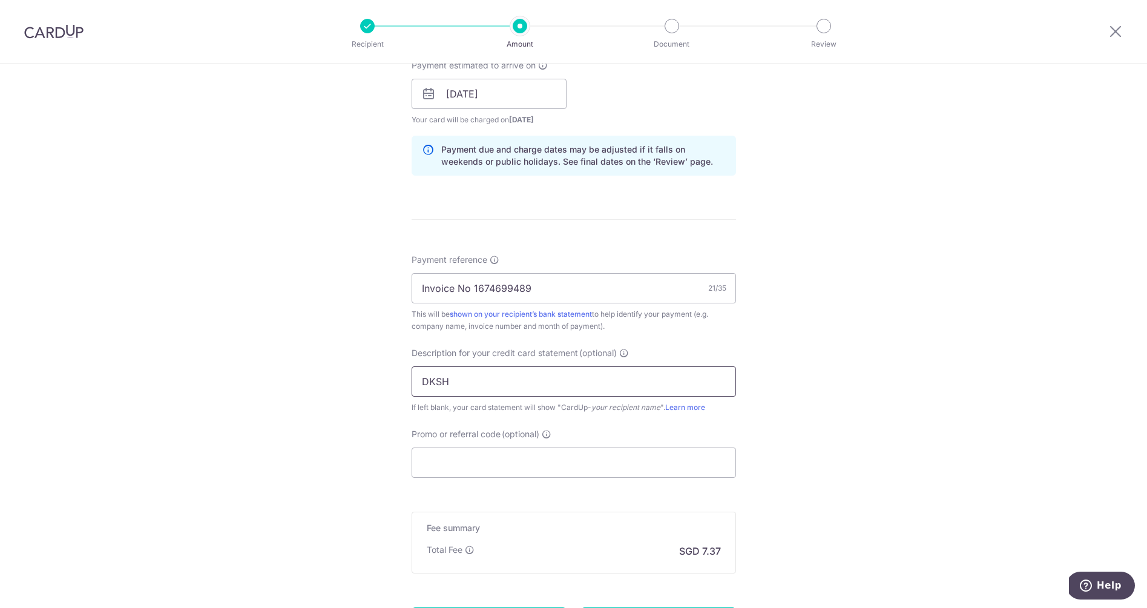
scroll to position [572, 0]
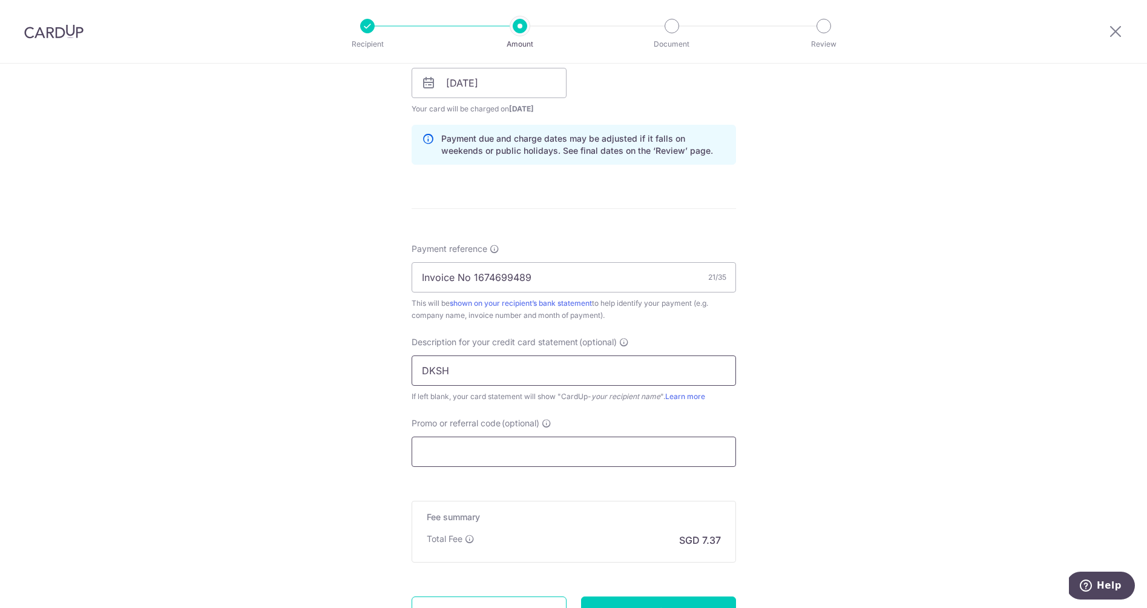
type input "DKSH"
click at [477, 452] on input "Promo or referral code (optional)" at bounding box center [574, 451] width 324 height 30
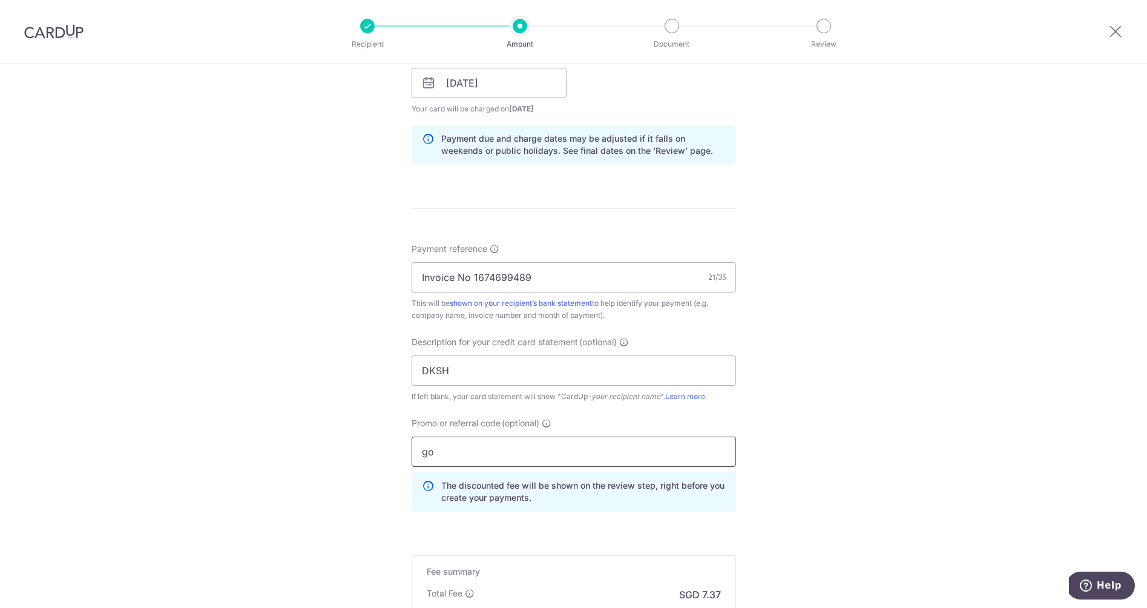
type input "g"
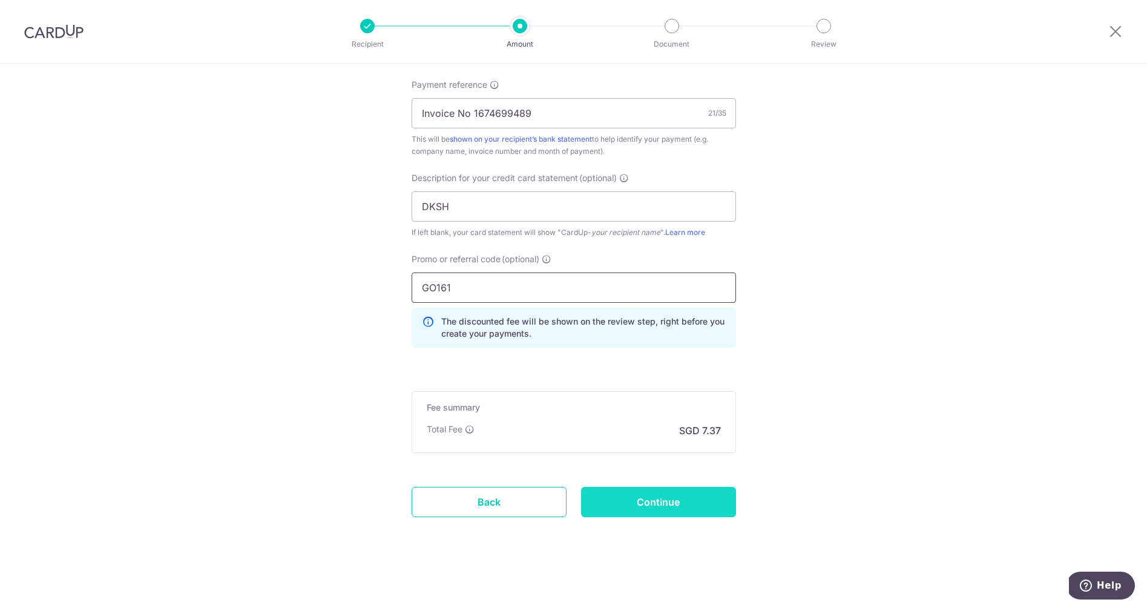
scroll to position [736, 0]
type input "GO161"
click at [664, 498] on input "Continue" at bounding box center [658, 502] width 155 height 30
type input "Create Schedule"
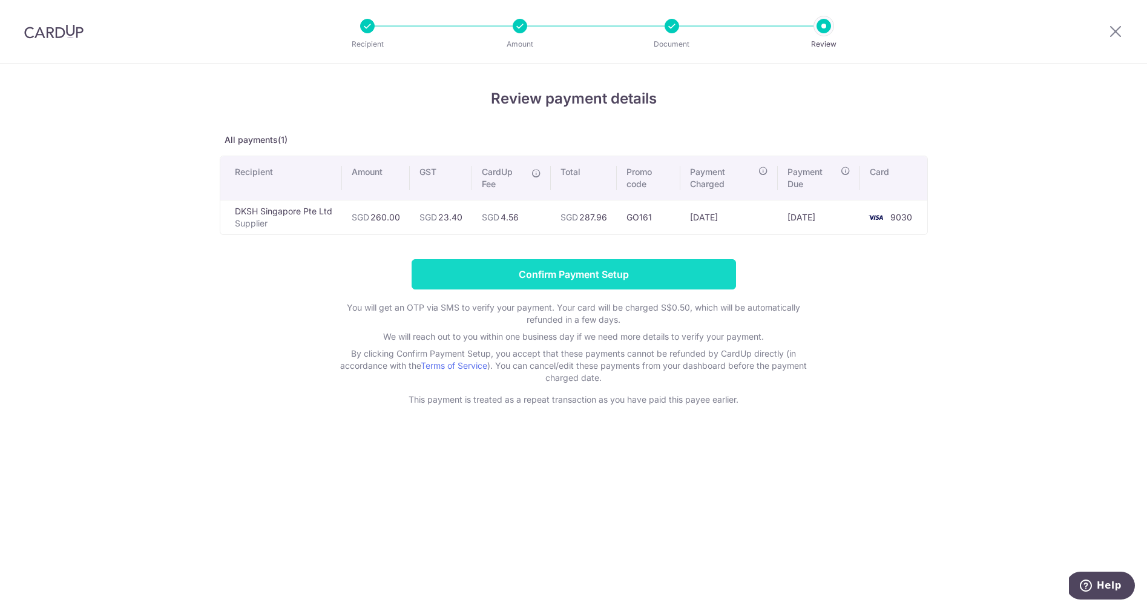
click at [540, 282] on input "Confirm Payment Setup" at bounding box center [574, 274] width 324 height 30
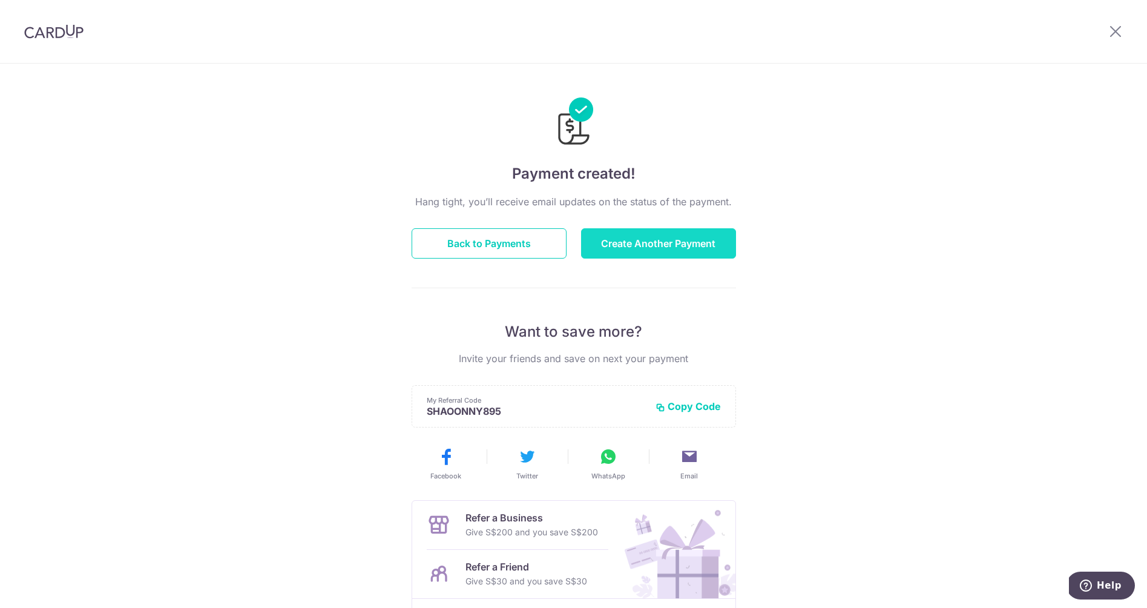
click at [627, 237] on button "Create Another Payment" at bounding box center [658, 243] width 155 height 30
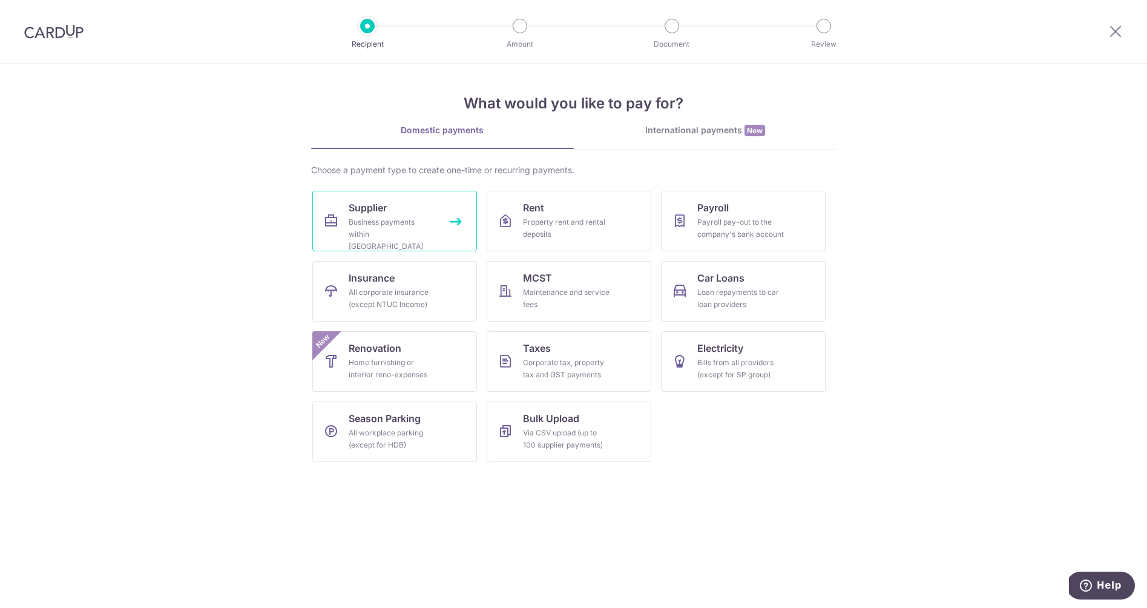
click at [387, 217] on div "Business payments within Singapore" at bounding box center [392, 234] width 87 height 36
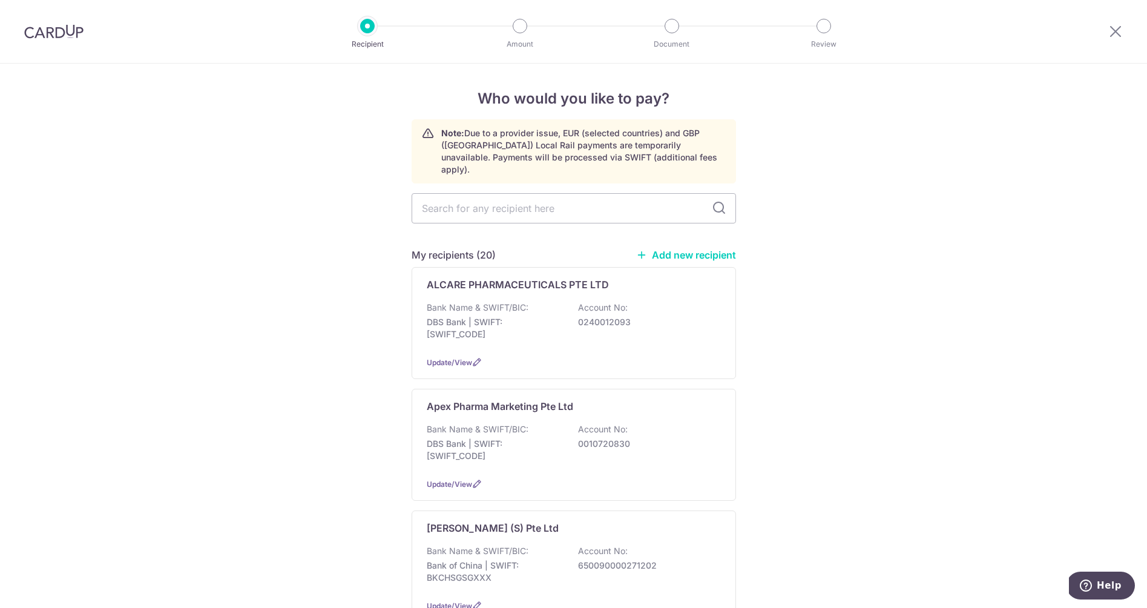
drag, startPoint x: 709, startPoint y: 244, endPoint x: 684, endPoint y: 224, distance: 31.9
click at [578, 203] on input "text" at bounding box center [574, 208] width 324 height 30
click at [575, 197] on input "text" at bounding box center [574, 208] width 324 height 30
type input "dksh"
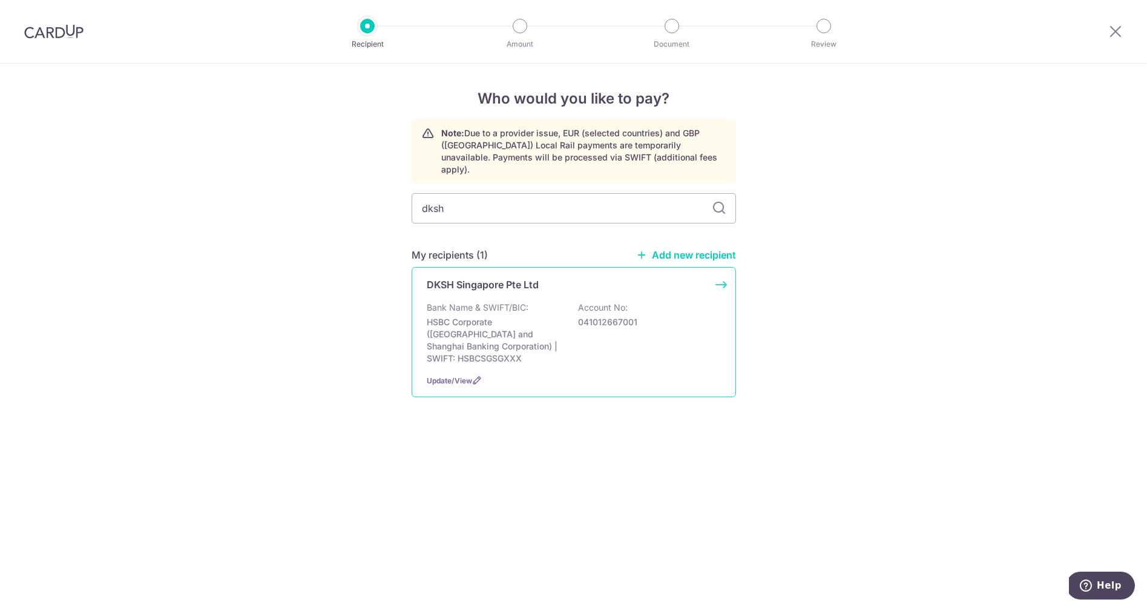
click at [539, 336] on p "HSBC Corporate (Hongkong and Shanghai Banking Corporation) | SWIFT: HSBCSGSGXXX" at bounding box center [495, 340] width 136 height 48
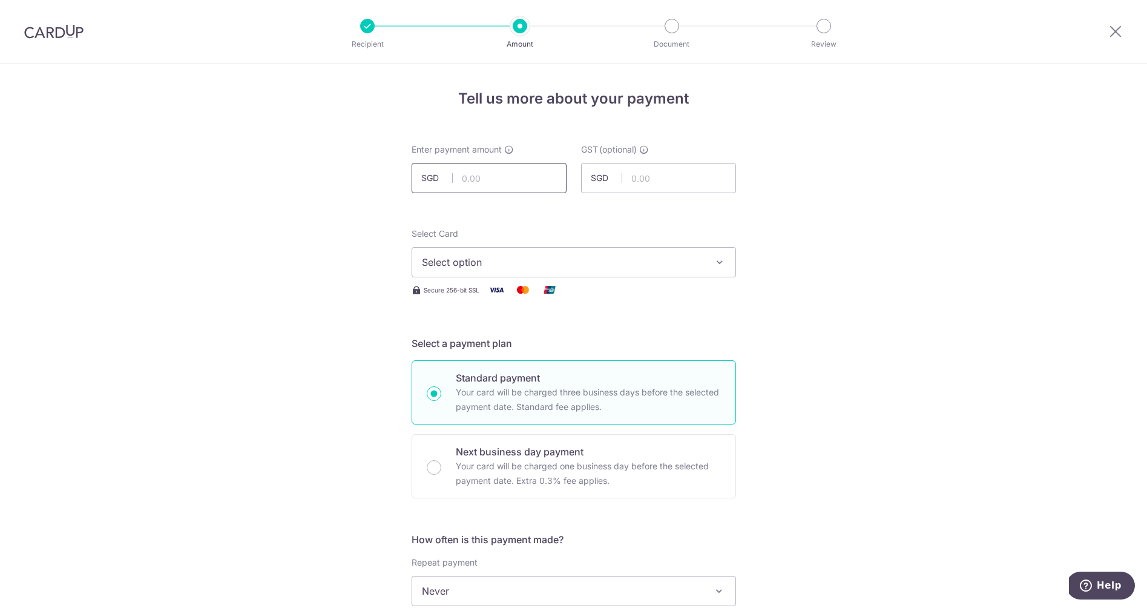
click at [508, 184] on input "text" at bounding box center [489, 178] width 155 height 30
type input "600.00"
click at [695, 179] on input "text" at bounding box center [658, 178] width 155 height 30
type input "54.00"
click at [577, 264] on span "Select option" at bounding box center [563, 262] width 282 height 15
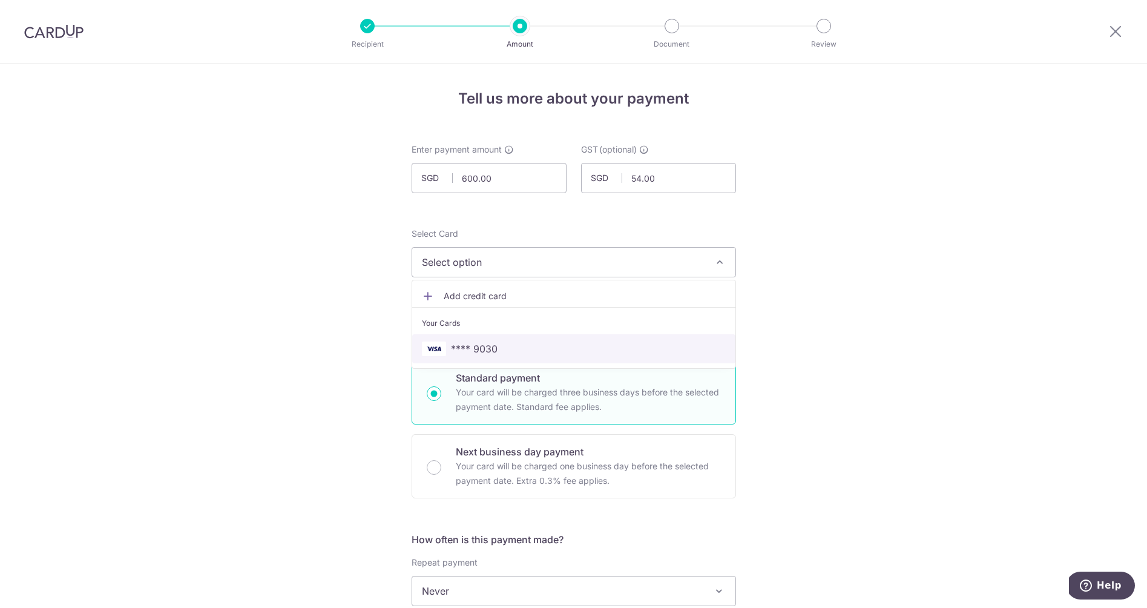
click at [500, 347] on span "**** 9030" at bounding box center [574, 348] width 304 height 15
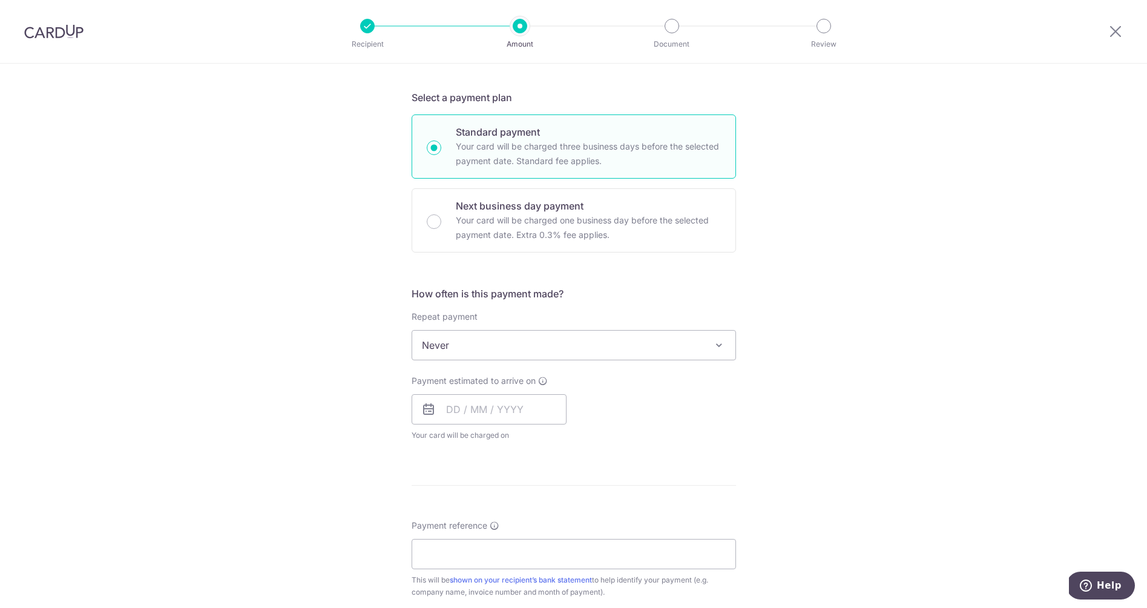
scroll to position [247, 0]
click at [488, 411] on input "text" at bounding box center [489, 408] width 155 height 30
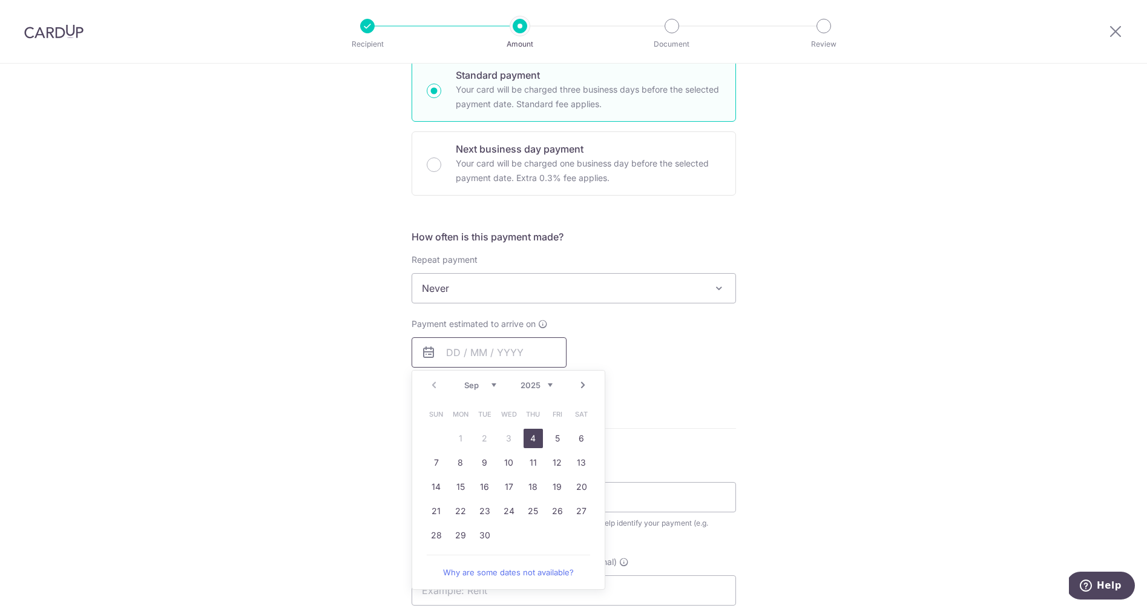
scroll to position [311, 0]
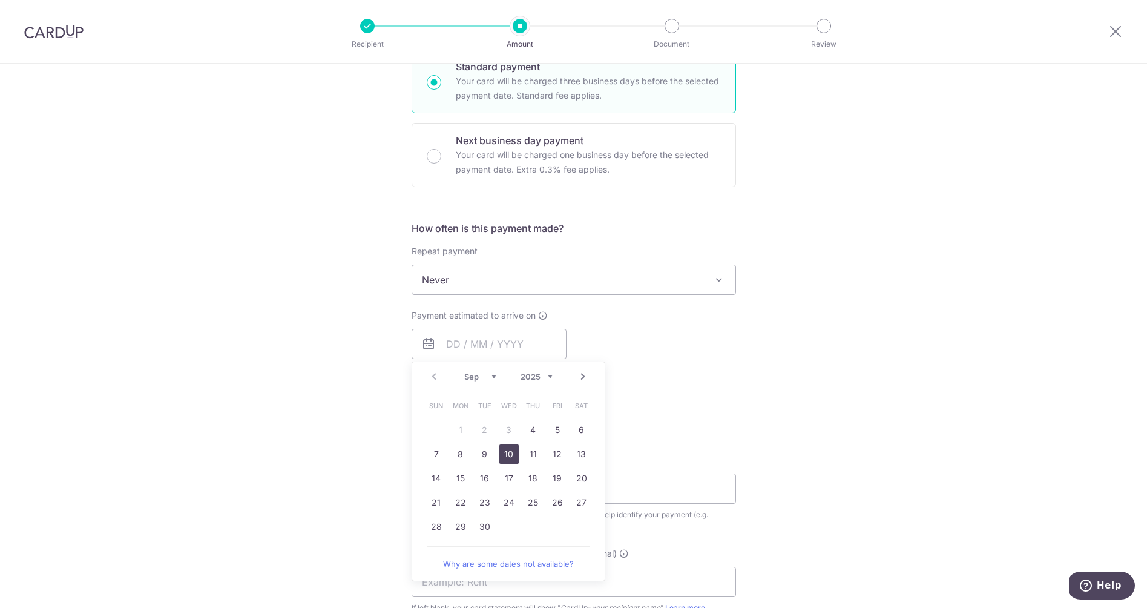
click at [510, 454] on link "10" at bounding box center [508, 453] width 19 height 19
type input "10/09/2025"
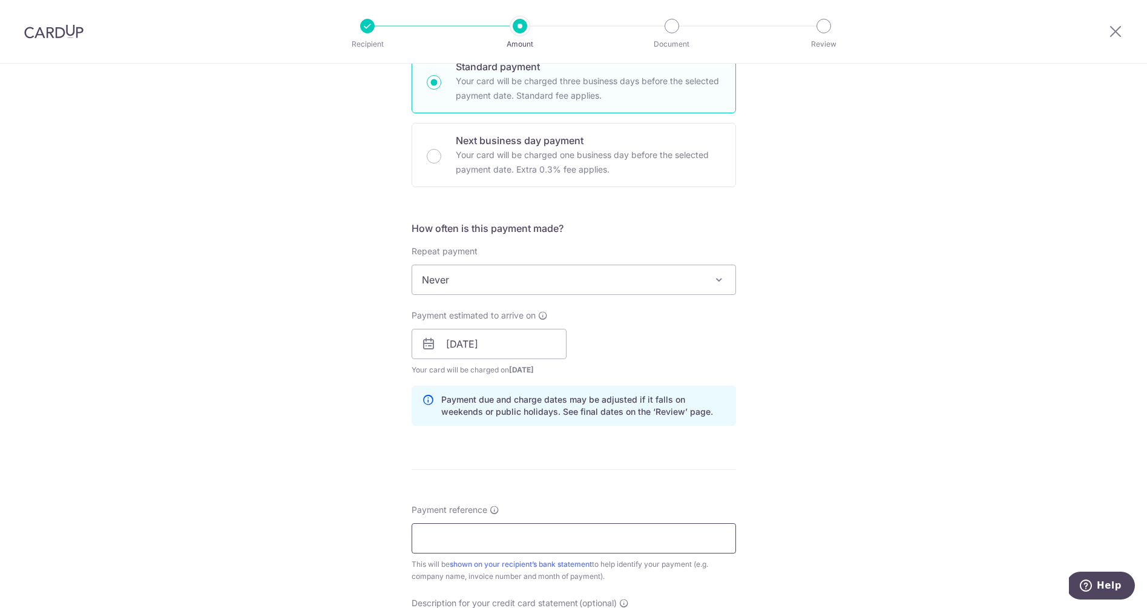
click at [471, 542] on input "Payment reference" at bounding box center [574, 538] width 324 height 30
click at [539, 534] on input "Invoice No 1674699489" at bounding box center [574, 538] width 324 height 30
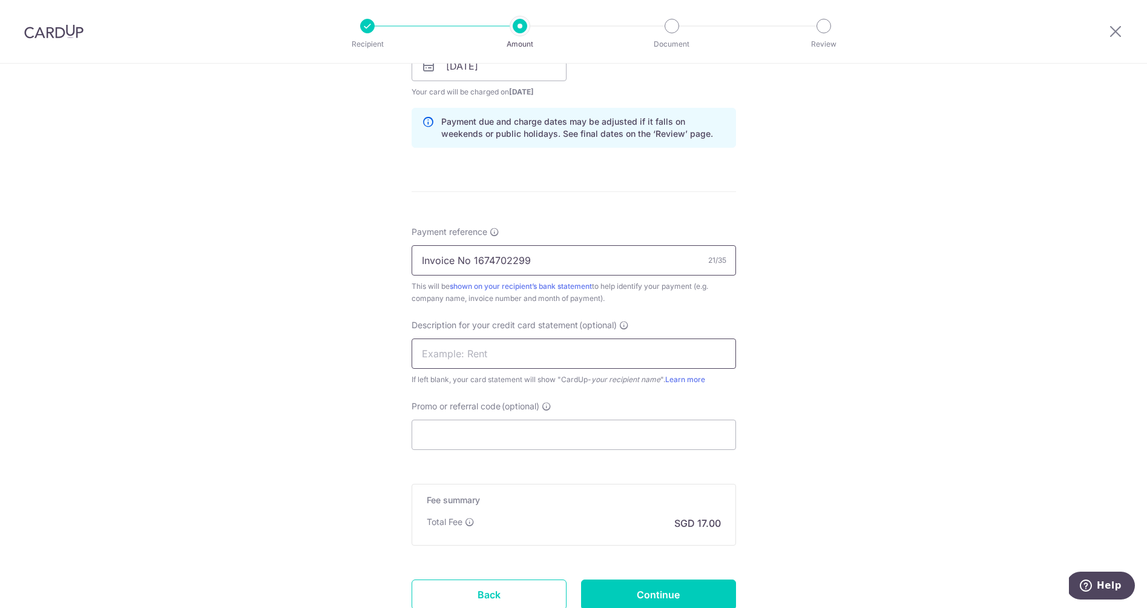
scroll to position [589, 0]
type input "Invoice No 1674702299"
click at [522, 353] on input "text" at bounding box center [574, 353] width 324 height 30
type input "DKSH"
click at [502, 441] on input "Promo or referral code (optional)" at bounding box center [574, 434] width 324 height 30
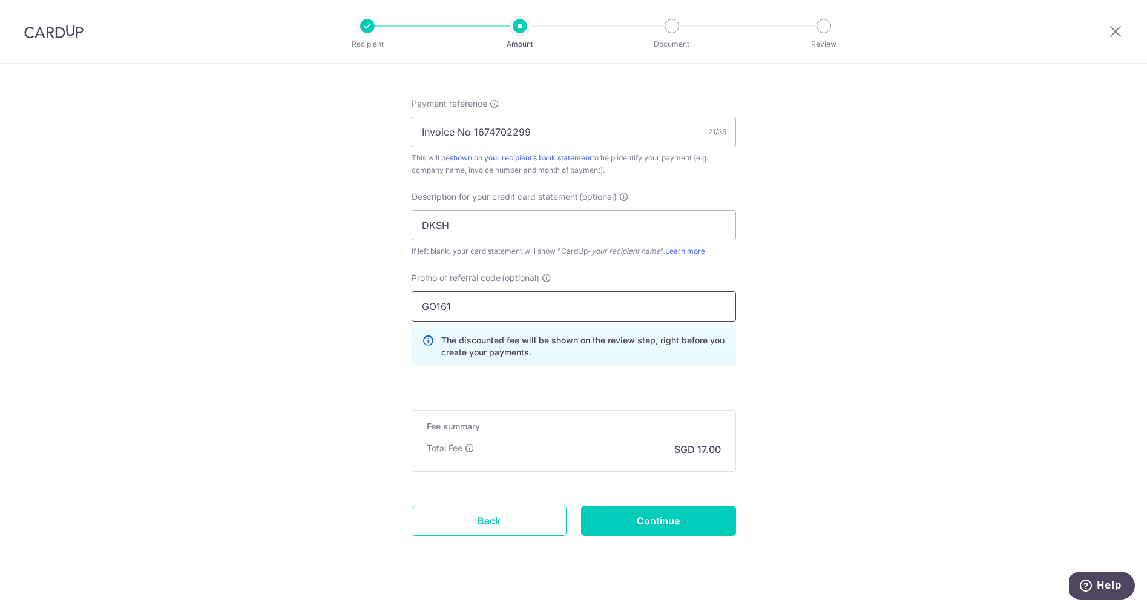
scroll to position [720, 0]
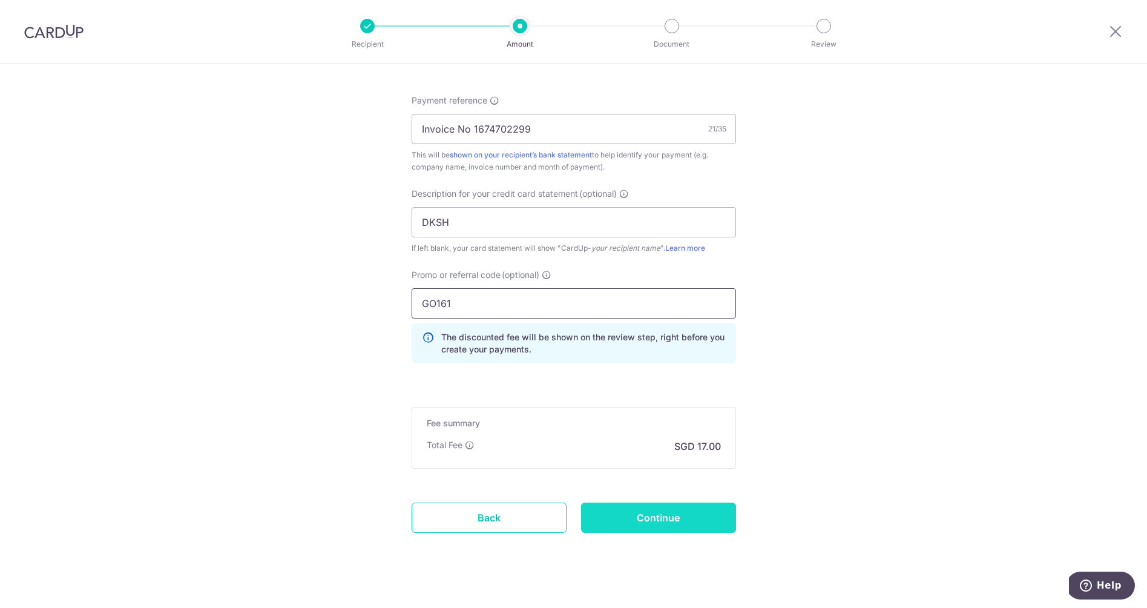
type input "GO161"
click at [658, 524] on input "Continue" at bounding box center [658, 517] width 155 height 30
type input "Create Schedule"
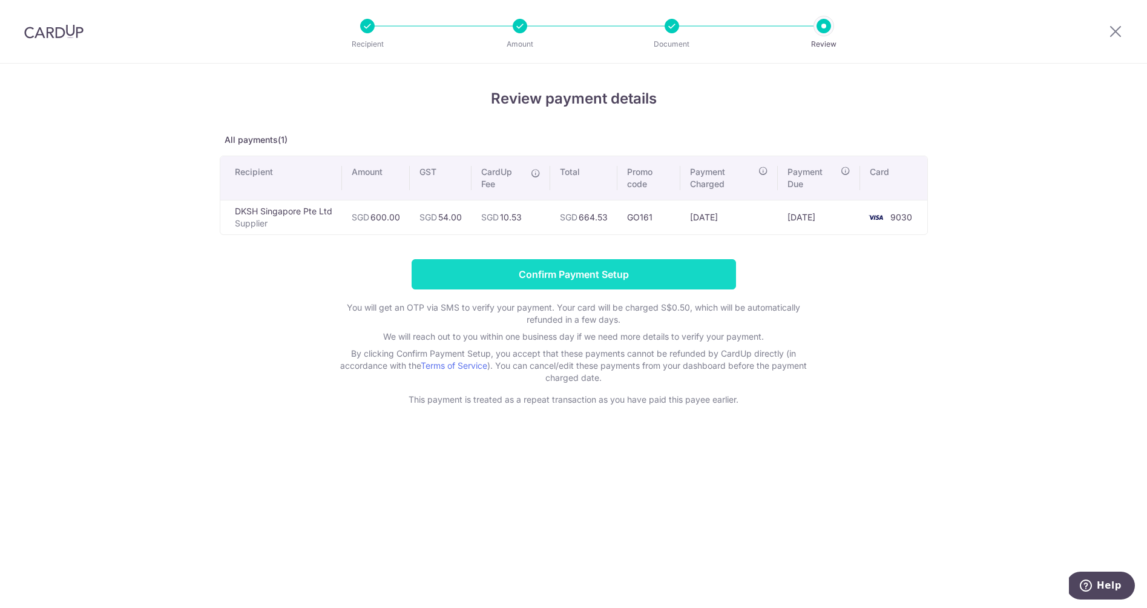
click at [664, 278] on input "Confirm Payment Setup" at bounding box center [574, 274] width 324 height 30
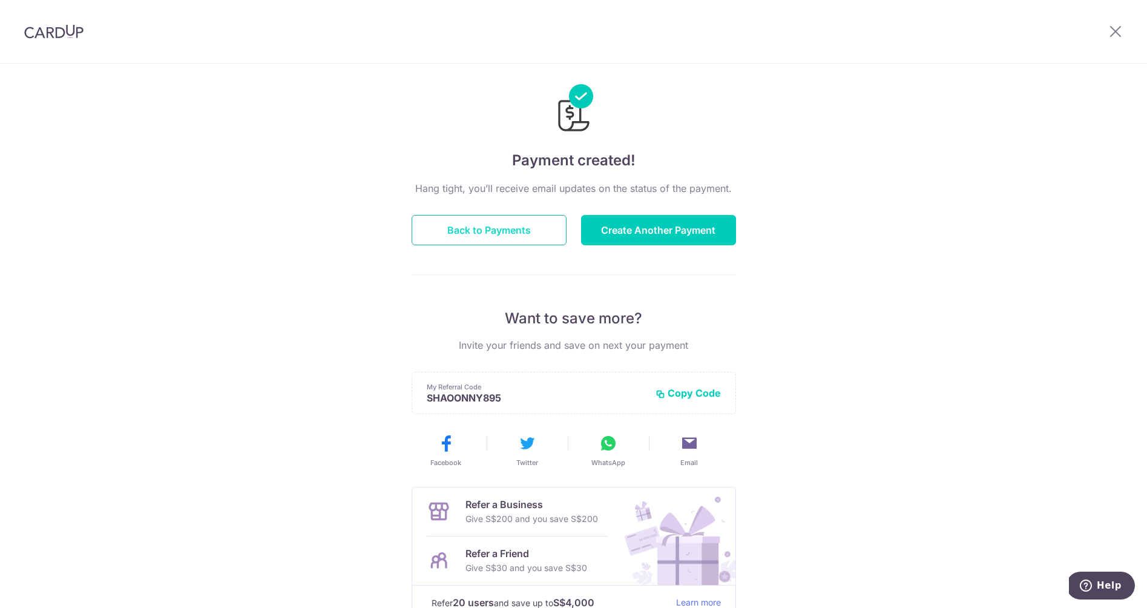
scroll to position [12, 0]
click at [511, 226] on button "Back to Payments" at bounding box center [489, 231] width 155 height 30
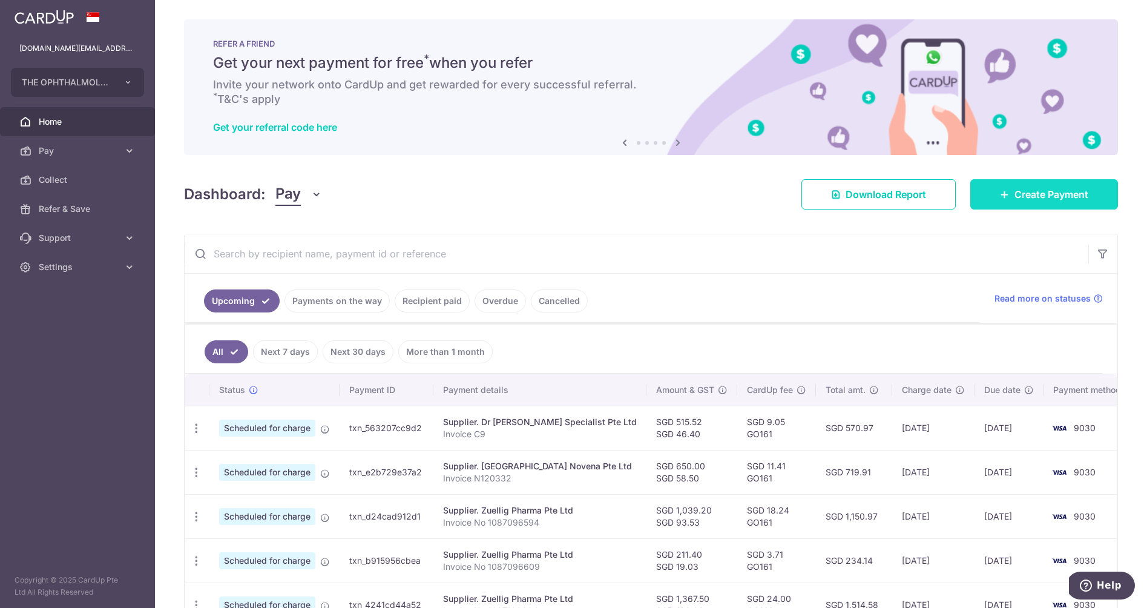
click at [1065, 188] on span "Create Payment" at bounding box center [1051, 194] width 74 height 15
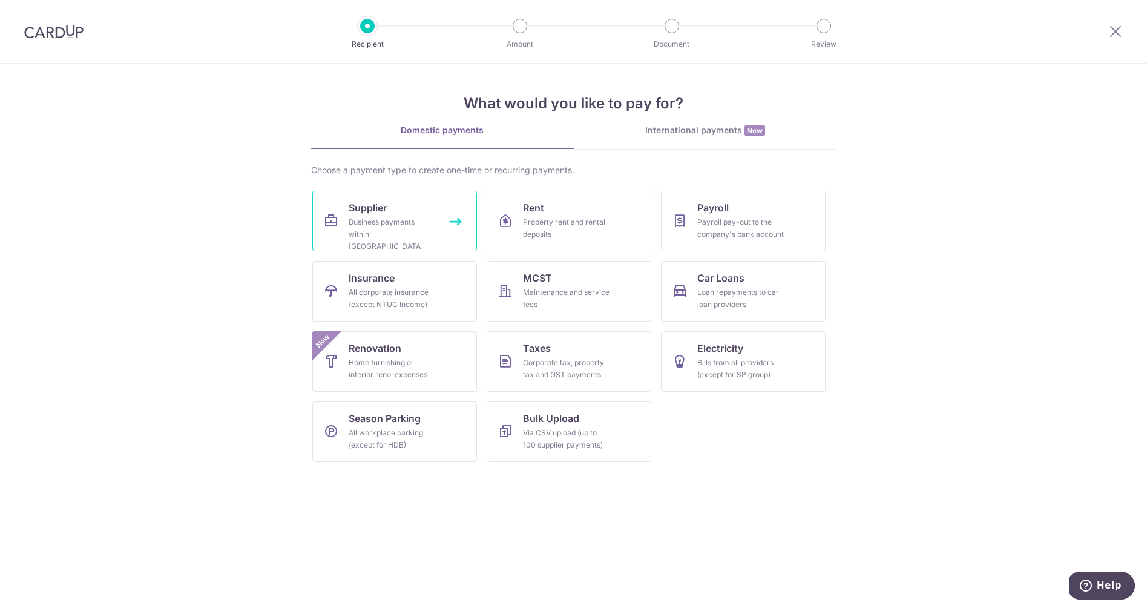
click at [375, 221] on div "Business payments within [GEOGRAPHIC_DATA]" at bounding box center [392, 234] width 87 height 36
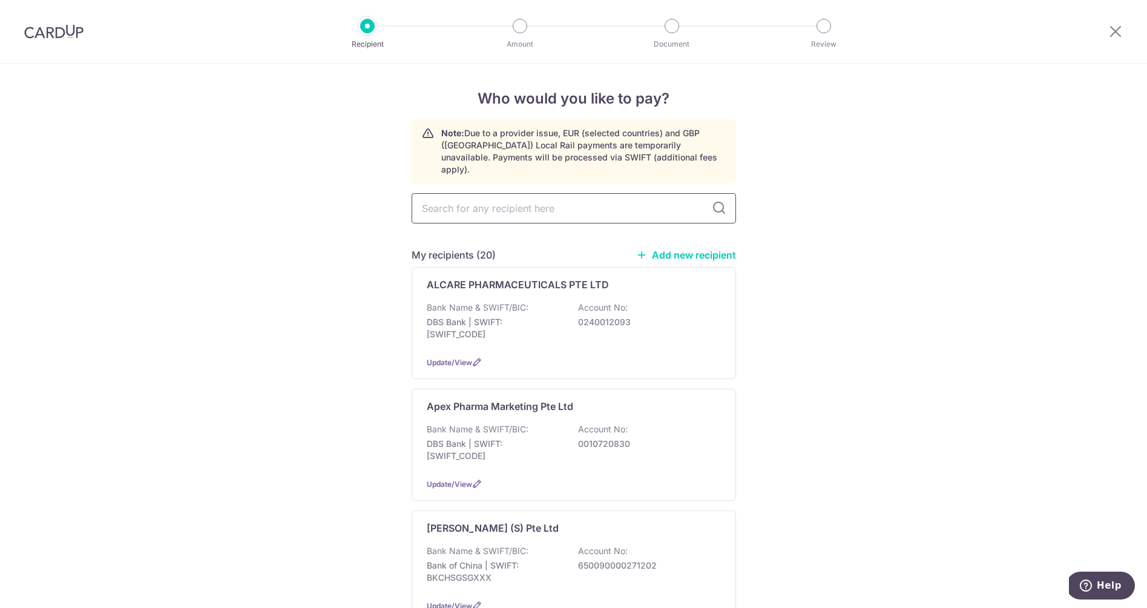
click at [511, 202] on input "text" at bounding box center [574, 208] width 324 height 30
type input "dis"
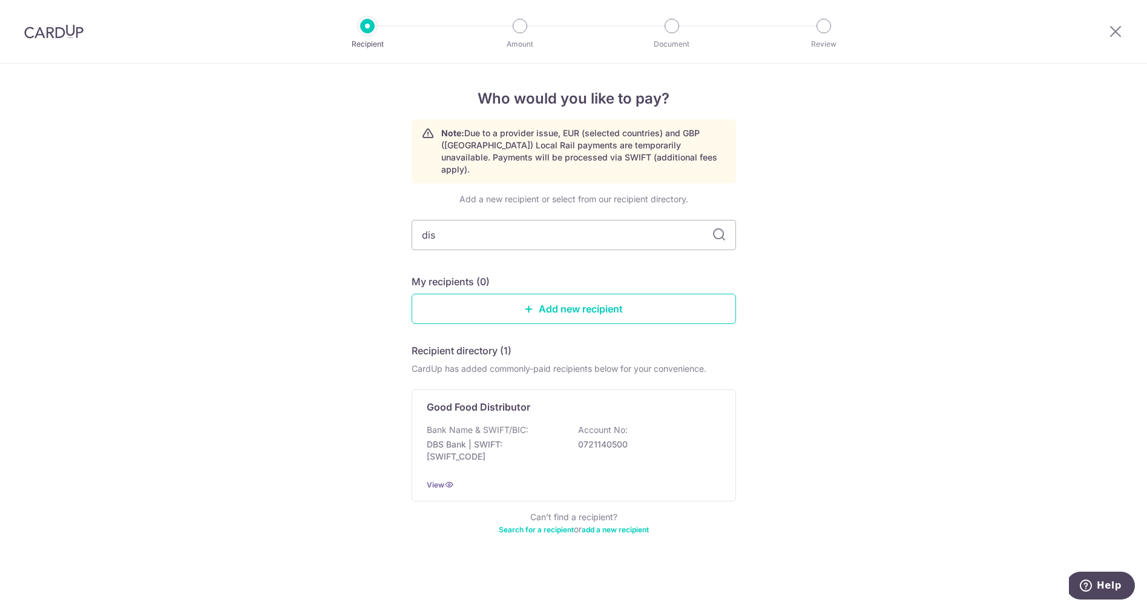
type input "di"
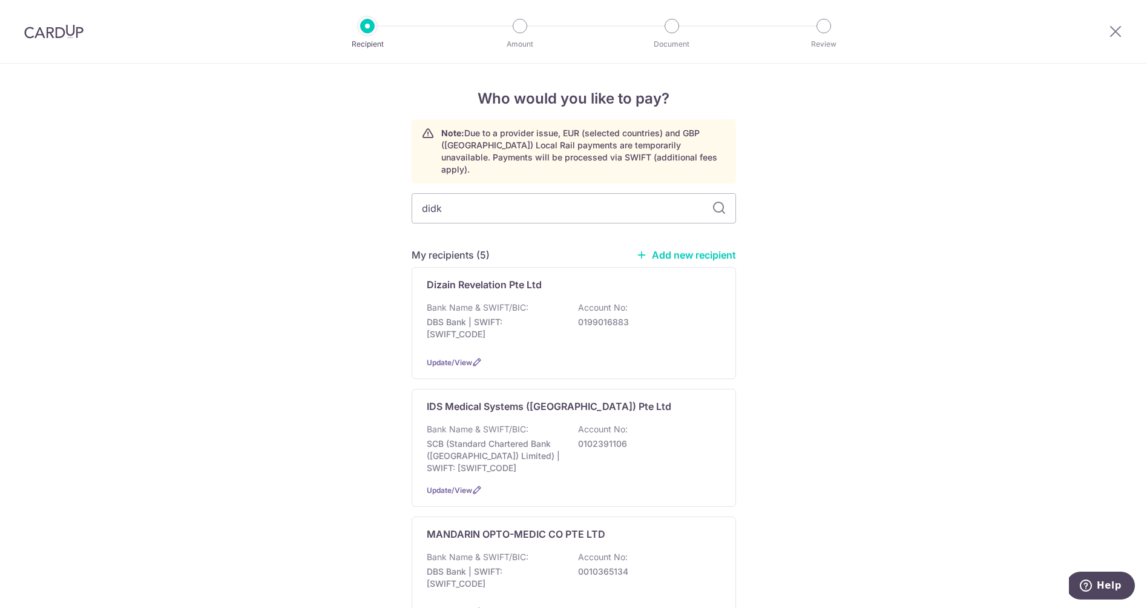
type input "didks"
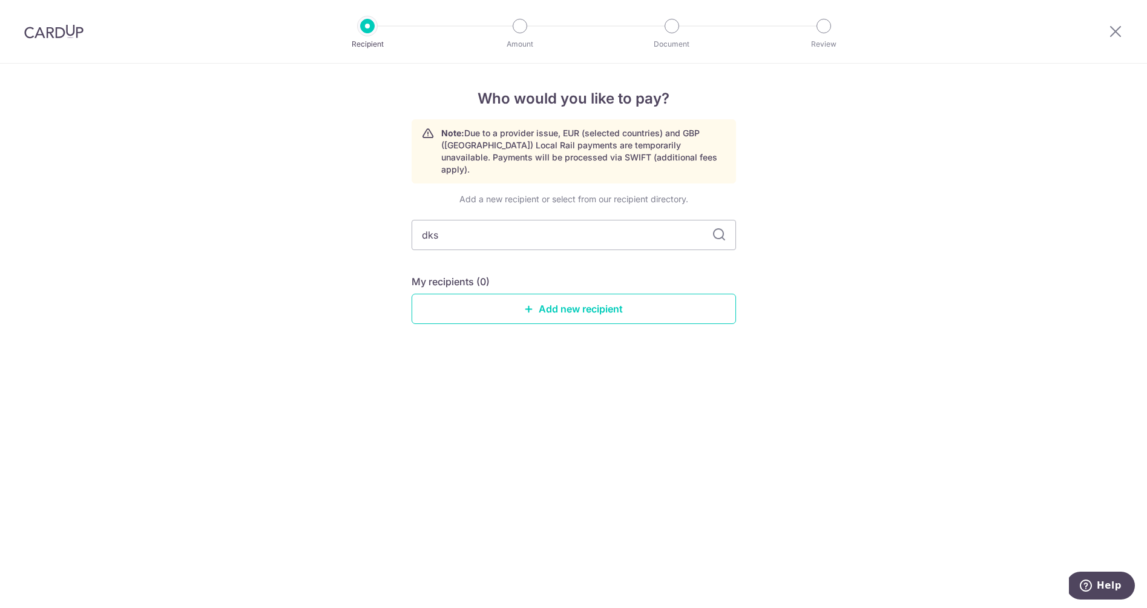
type input "dks"
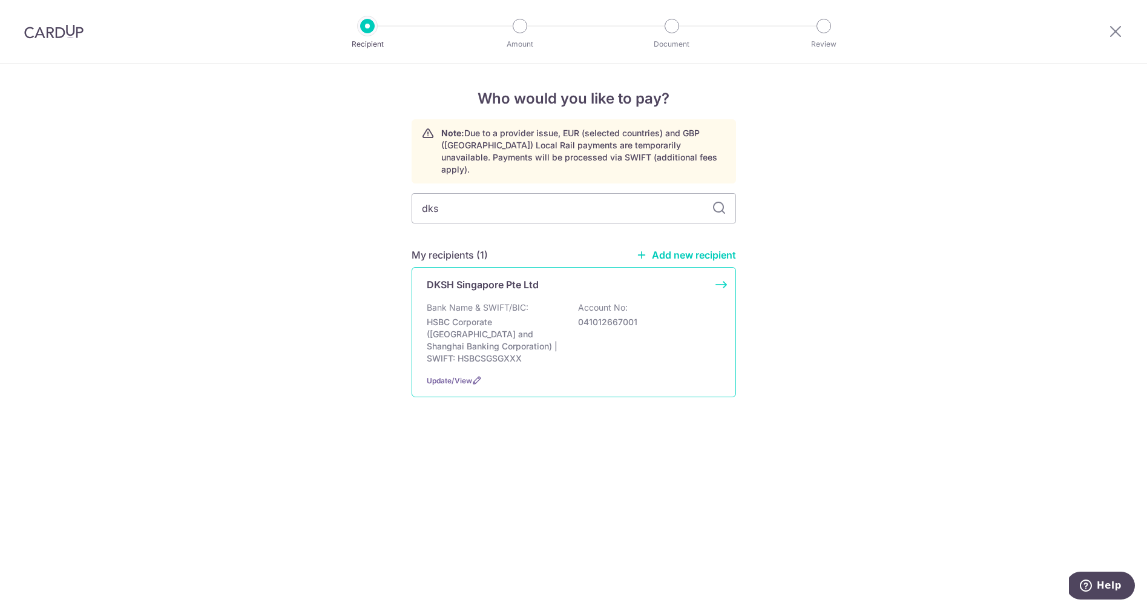
click at [483, 316] on p "HSBC Corporate (Hongkong and Shanghai Banking Corporation) | SWIFT: HSBCSGSGXXX" at bounding box center [495, 340] width 136 height 48
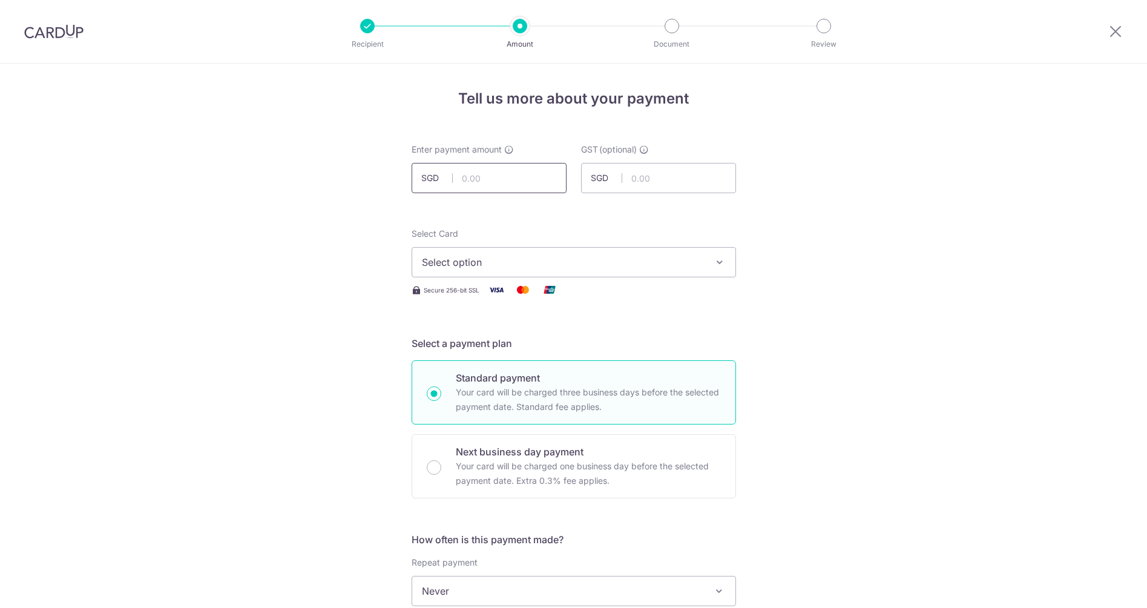
click at [490, 183] on input "text" at bounding box center [489, 178] width 155 height 30
type input "600.00"
click at [695, 186] on input "text" at bounding box center [658, 178] width 155 height 30
type input "54.00"
click at [513, 258] on span "Select option" at bounding box center [563, 262] width 282 height 15
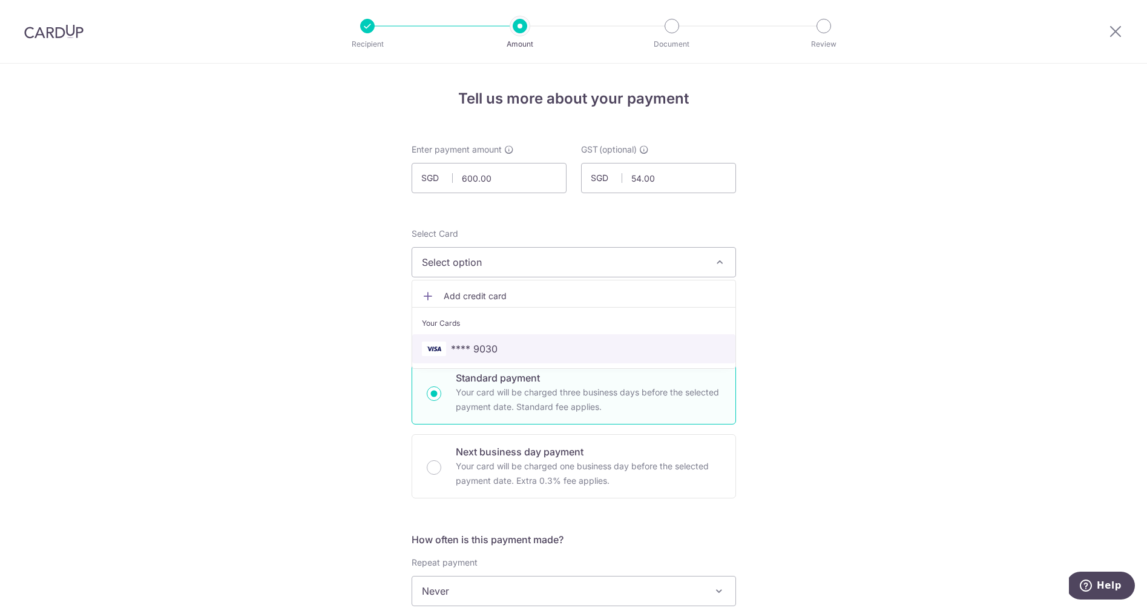
click at [490, 344] on span "**** 9030" at bounding box center [474, 348] width 47 height 15
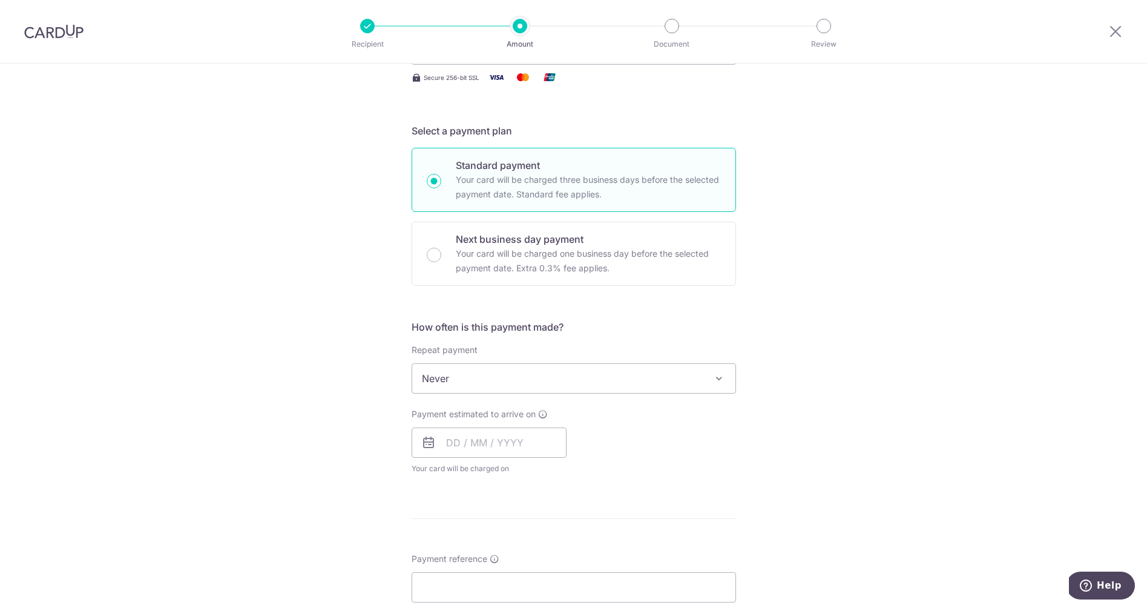
scroll to position [213, 0]
click at [439, 441] on input "text" at bounding box center [489, 442] width 155 height 30
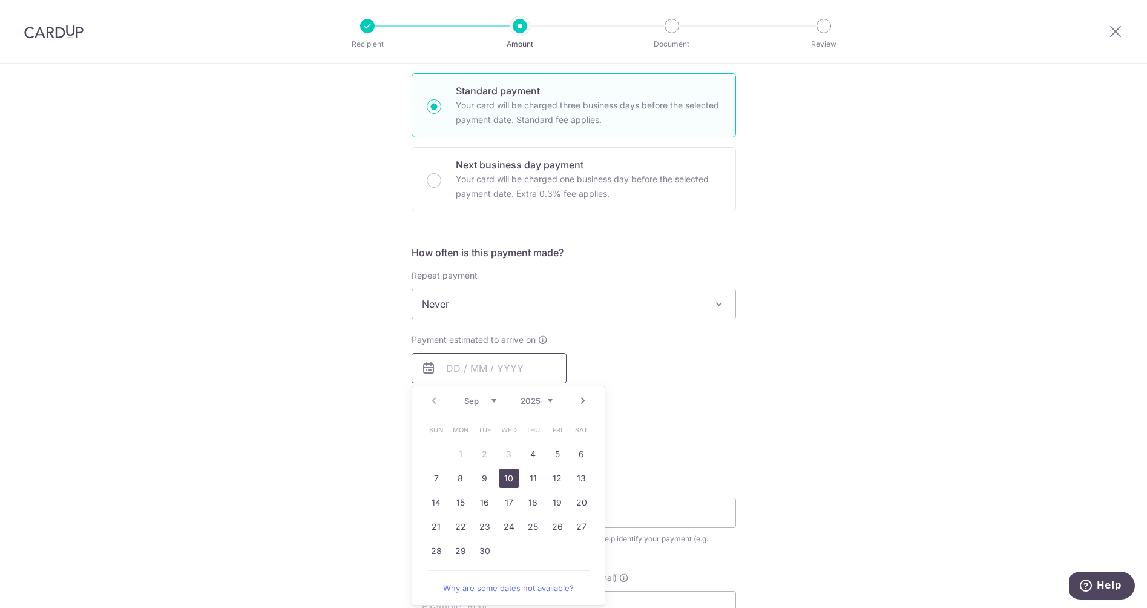
scroll to position [301, 0]
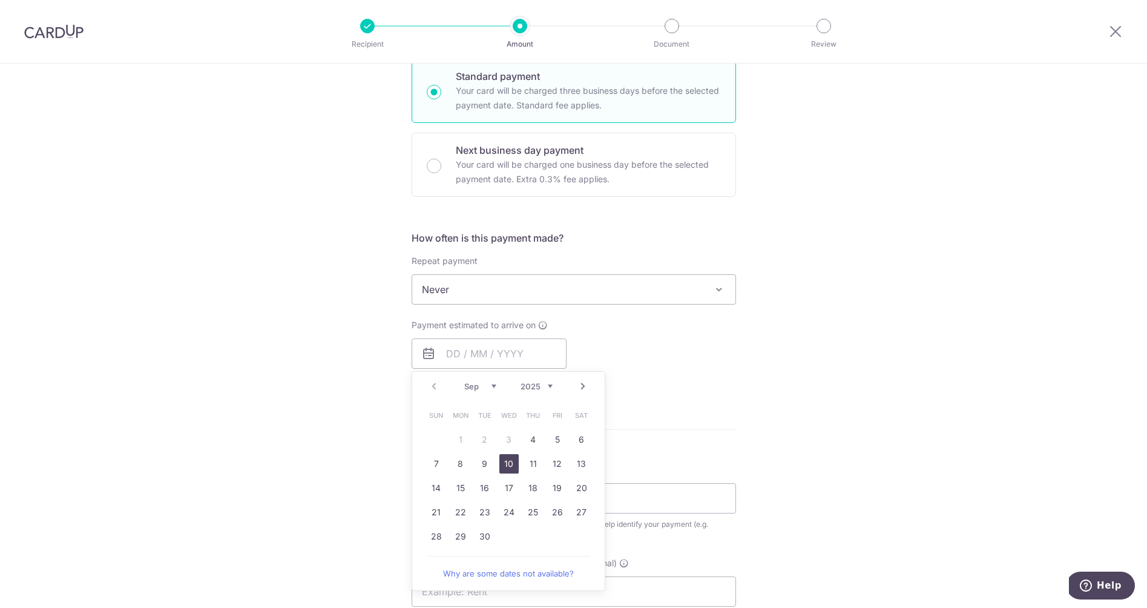
click at [511, 466] on link "10" at bounding box center [508, 463] width 19 height 19
type input "10/09/2025"
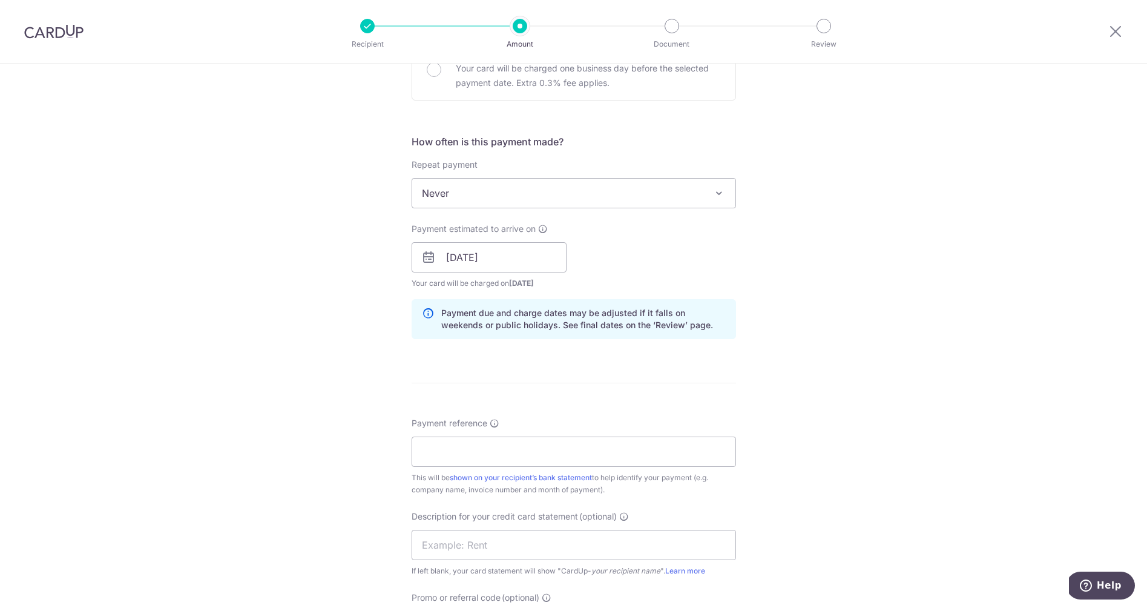
scroll to position [419, 0]
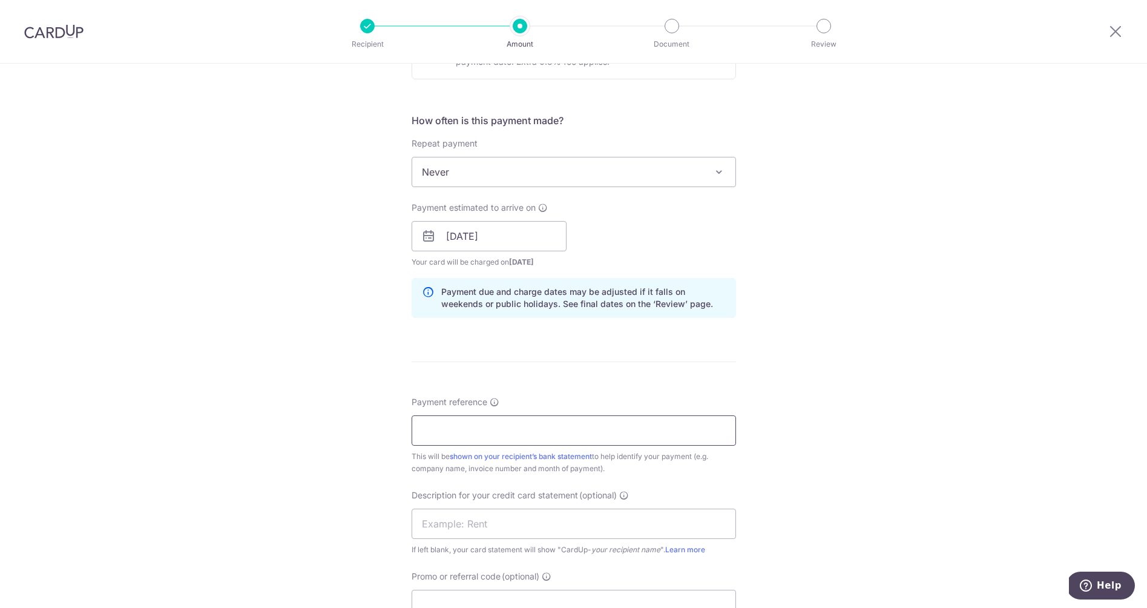
click at [471, 437] on input "Payment reference" at bounding box center [574, 430] width 324 height 30
click at [556, 434] on input "Invoice No 1674702299" at bounding box center [574, 430] width 324 height 30
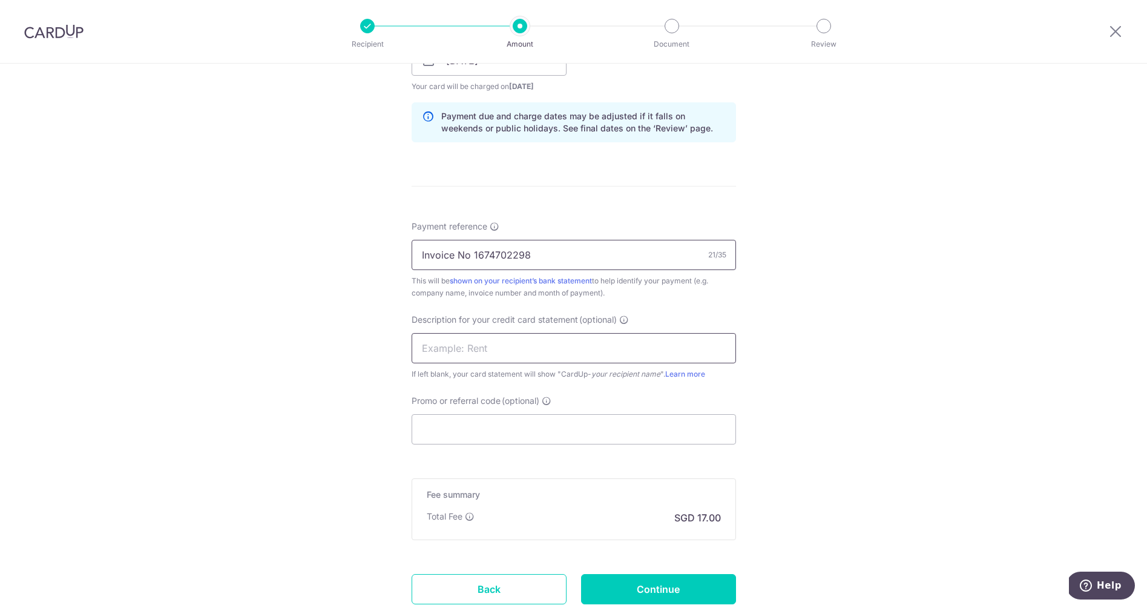
scroll to position [596, 0]
type input "Invoice No 1674702298"
click at [542, 350] on input "text" at bounding box center [574, 346] width 324 height 30
type input "DKSH"
click at [510, 425] on input "Promo or referral code (optional)" at bounding box center [574, 427] width 324 height 30
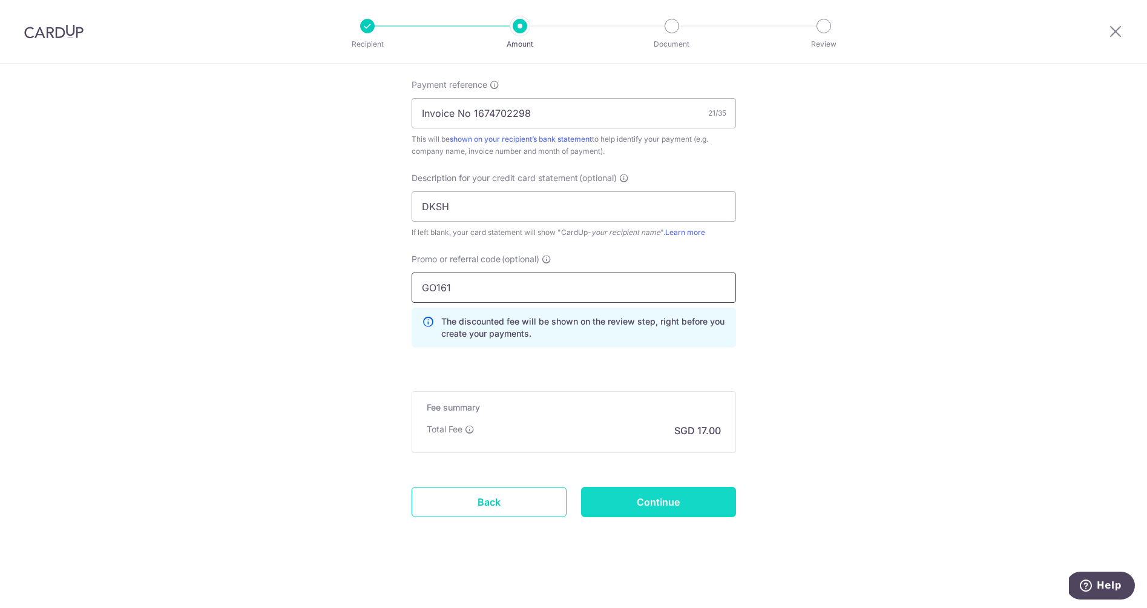
scroll to position [736, 0]
type input "GO161"
click at [634, 503] on input "Continue" at bounding box center [658, 502] width 155 height 30
type input "Create Schedule"
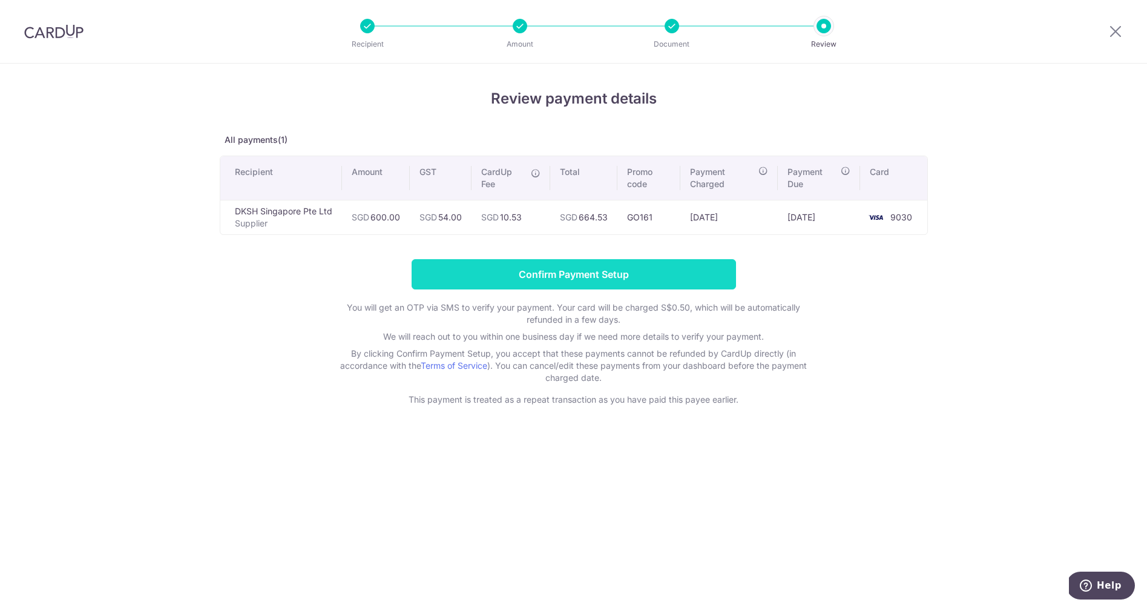
click at [643, 274] on input "Confirm Payment Setup" at bounding box center [574, 274] width 324 height 30
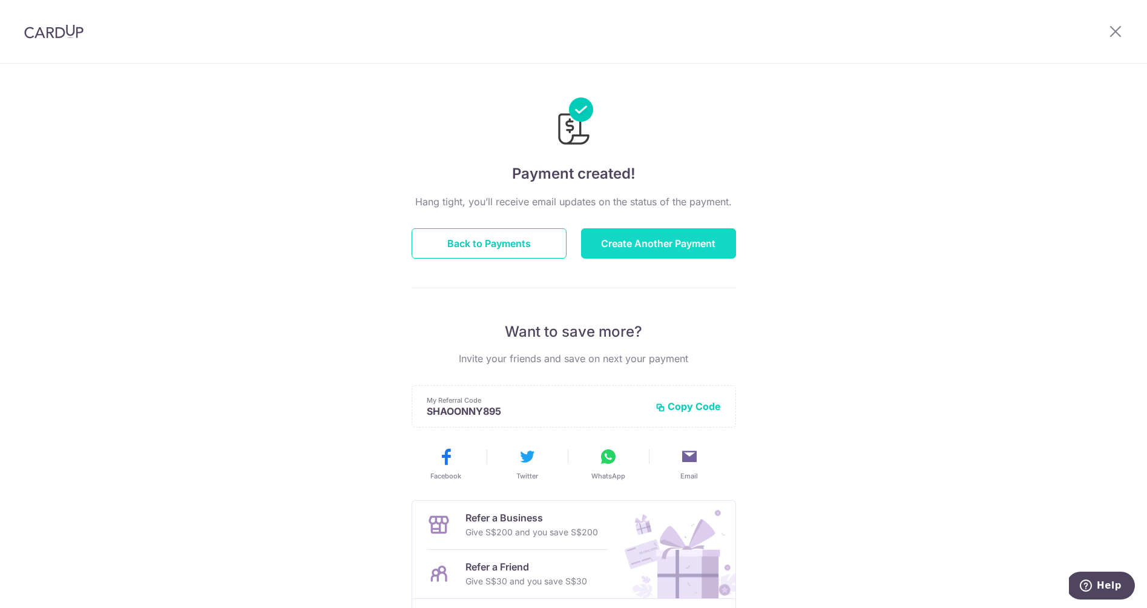
click at [625, 249] on button "Create Another Payment" at bounding box center [658, 243] width 155 height 30
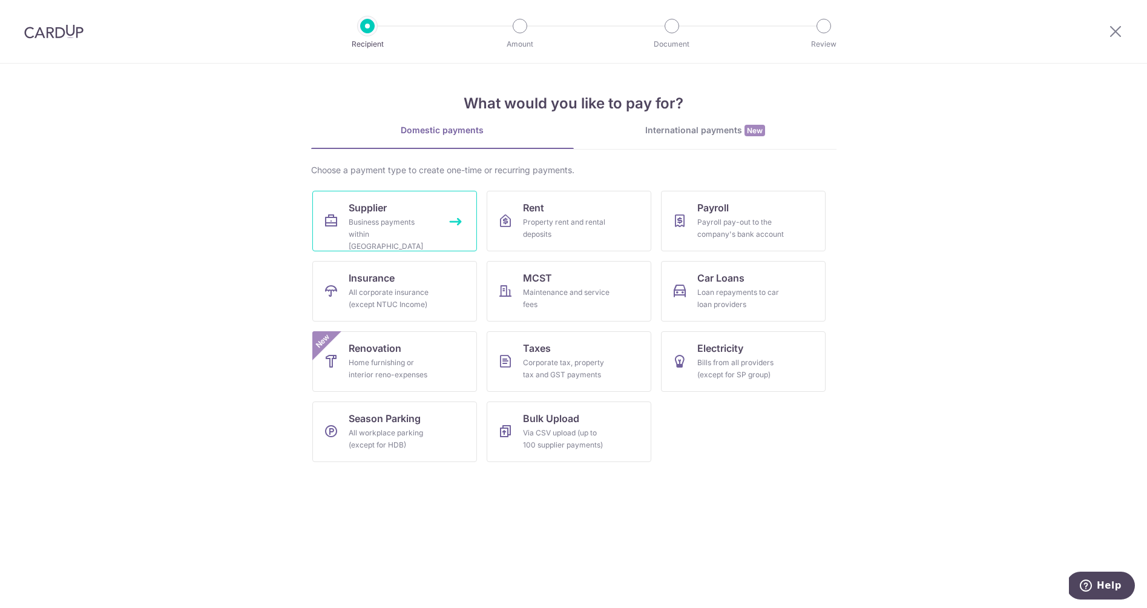
click at [394, 214] on link "Supplier Business payments within Singapore" at bounding box center [394, 221] width 165 height 61
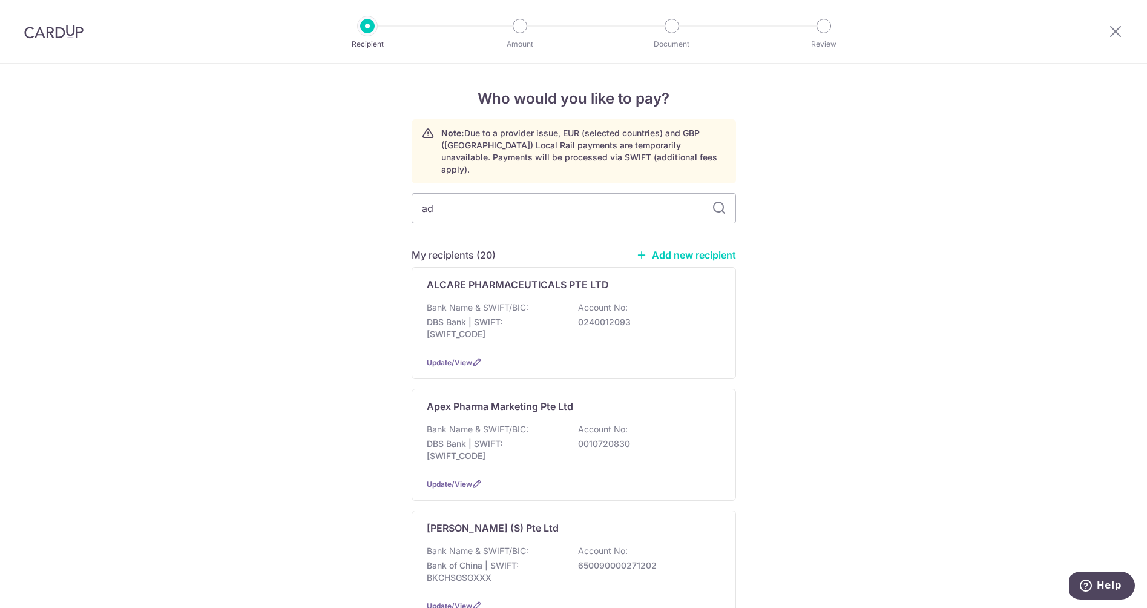
type input "adv"
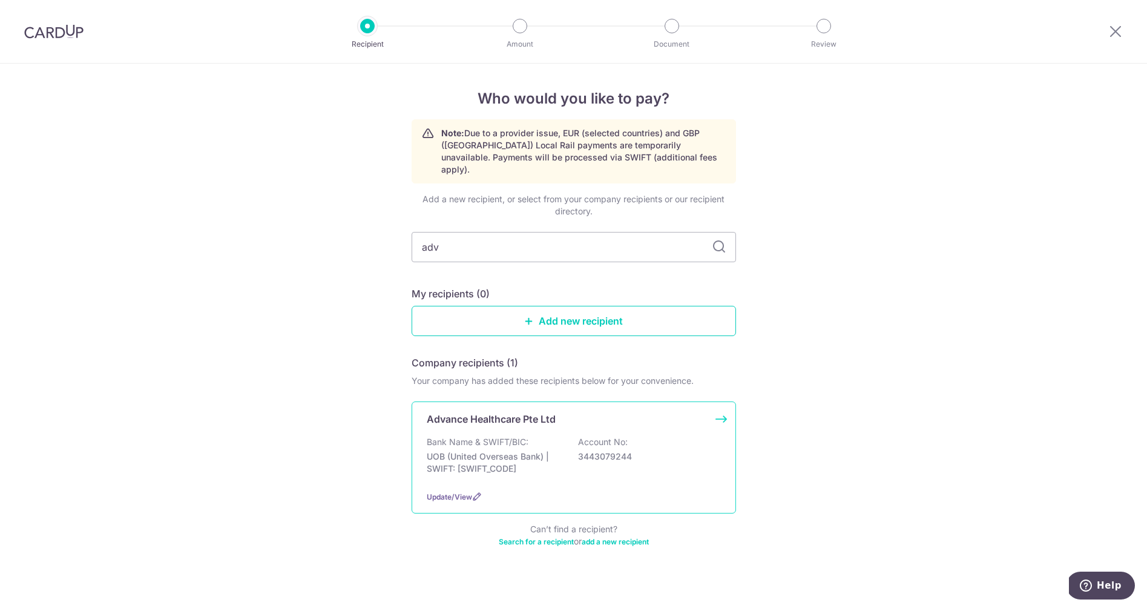
click at [512, 436] on div "Bank Name & SWIFT/BIC: UOB (United Overseas Bank) | SWIFT: UOVBSGSGXXX Account …" at bounding box center [574, 458] width 294 height 45
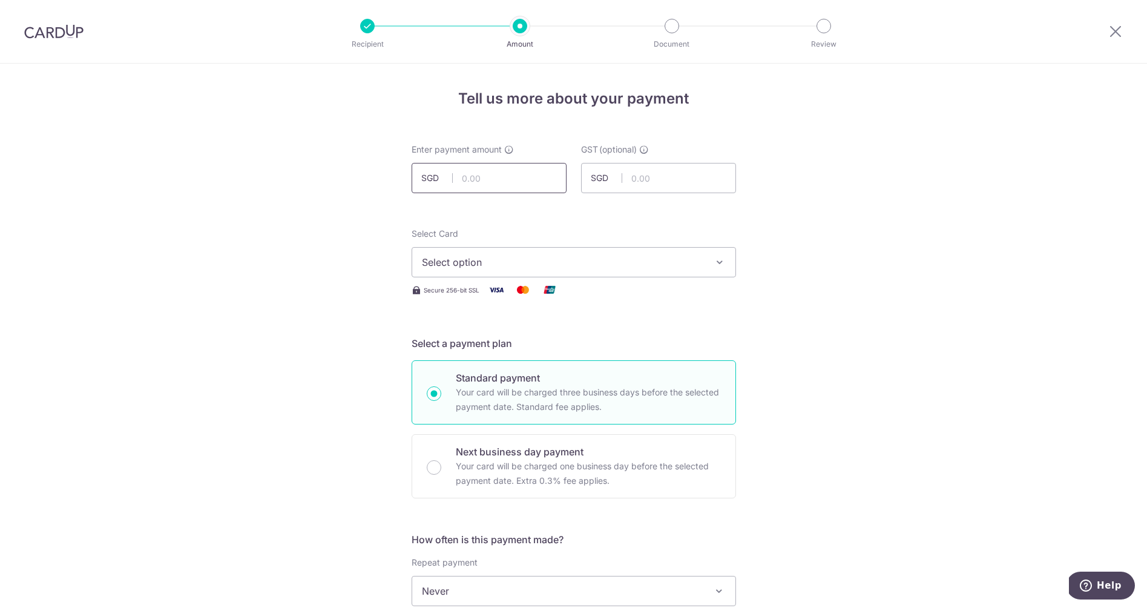
click at [522, 179] on input "text" at bounding box center [489, 178] width 155 height 30
type input "1,090.00"
click at [668, 180] on input "text" at bounding box center [658, 178] width 155 height 30
type input "98.10"
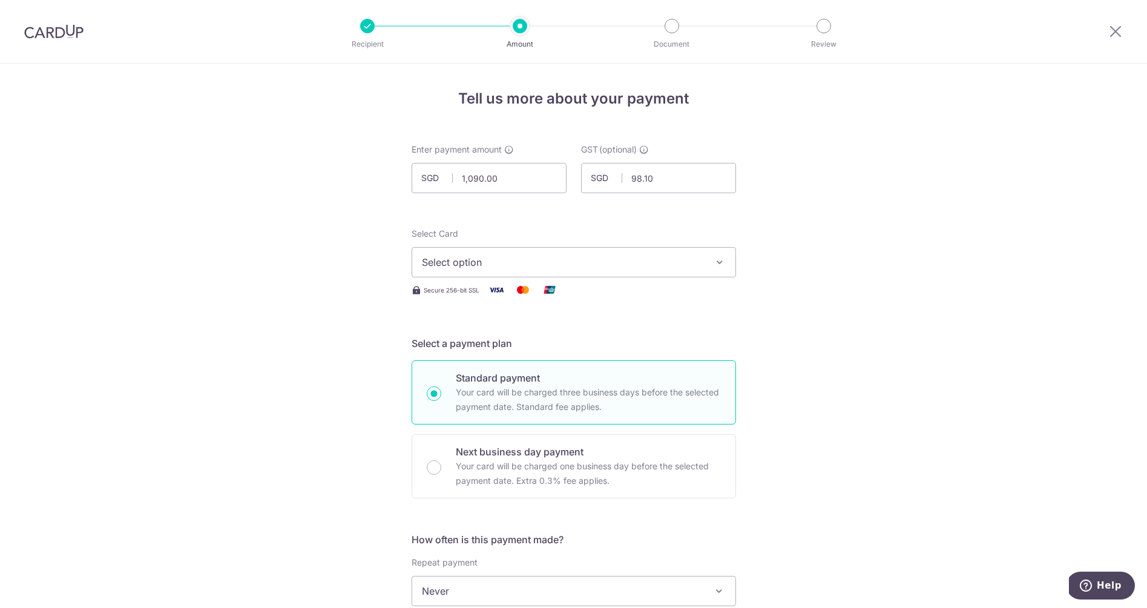
click at [474, 263] on span "Select option" at bounding box center [563, 262] width 282 height 15
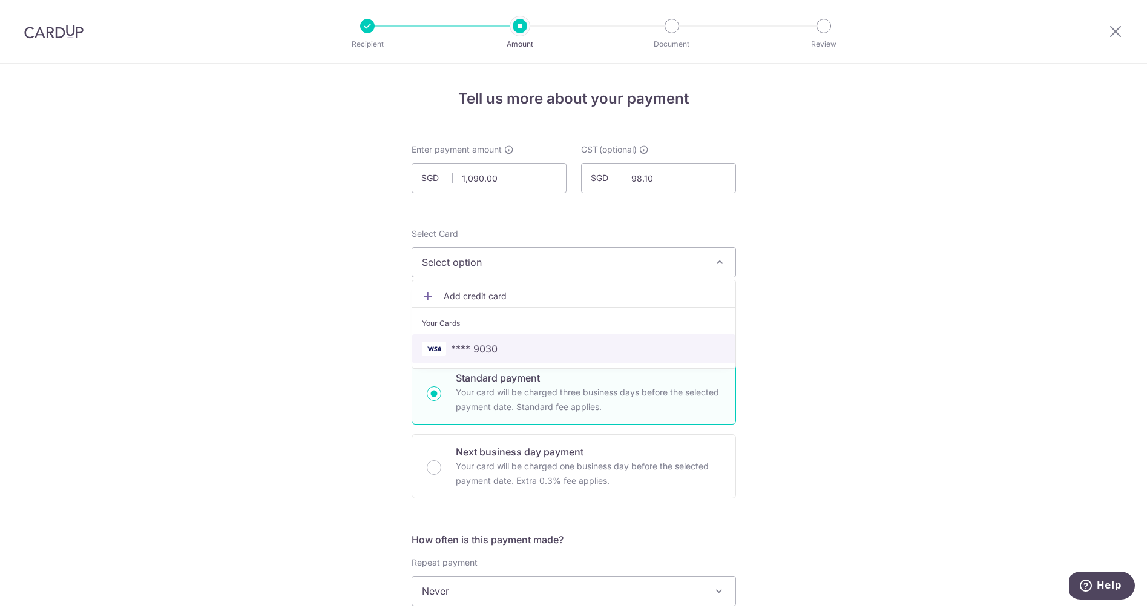
click at [481, 349] on span "**** 9030" at bounding box center [474, 348] width 47 height 15
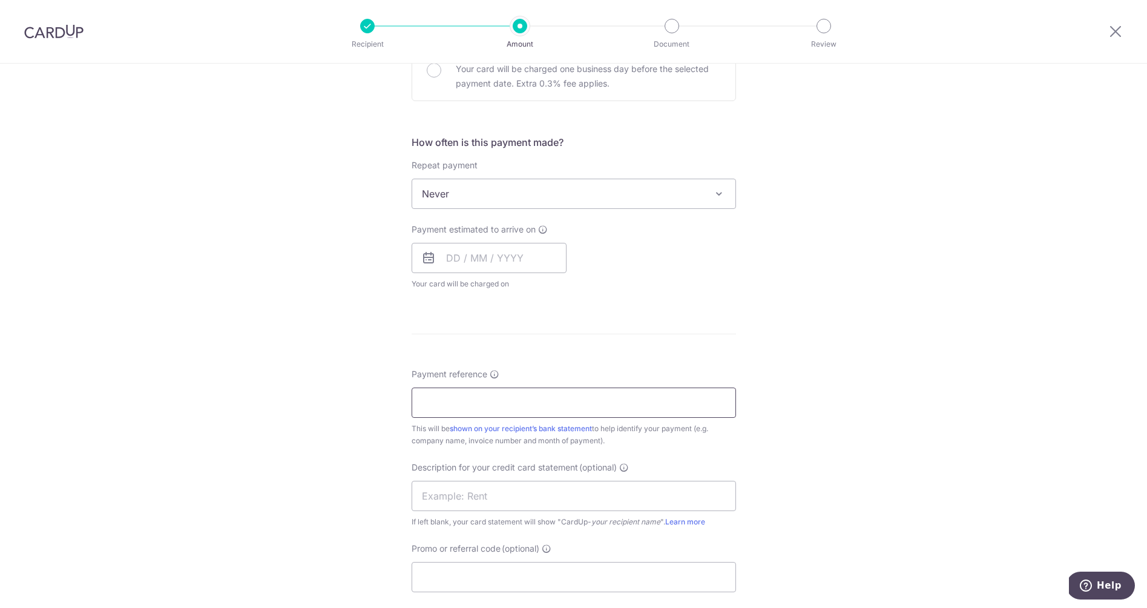
scroll to position [399, 0]
click at [500, 401] on input "Payment reference" at bounding box center [574, 400] width 324 height 30
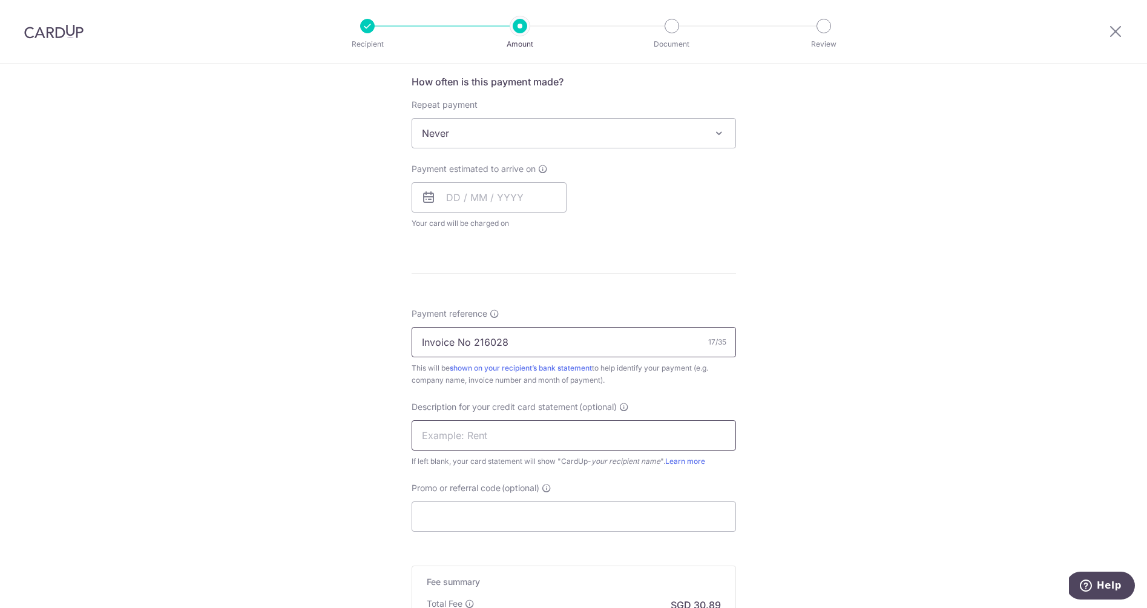
scroll to position [465, 0]
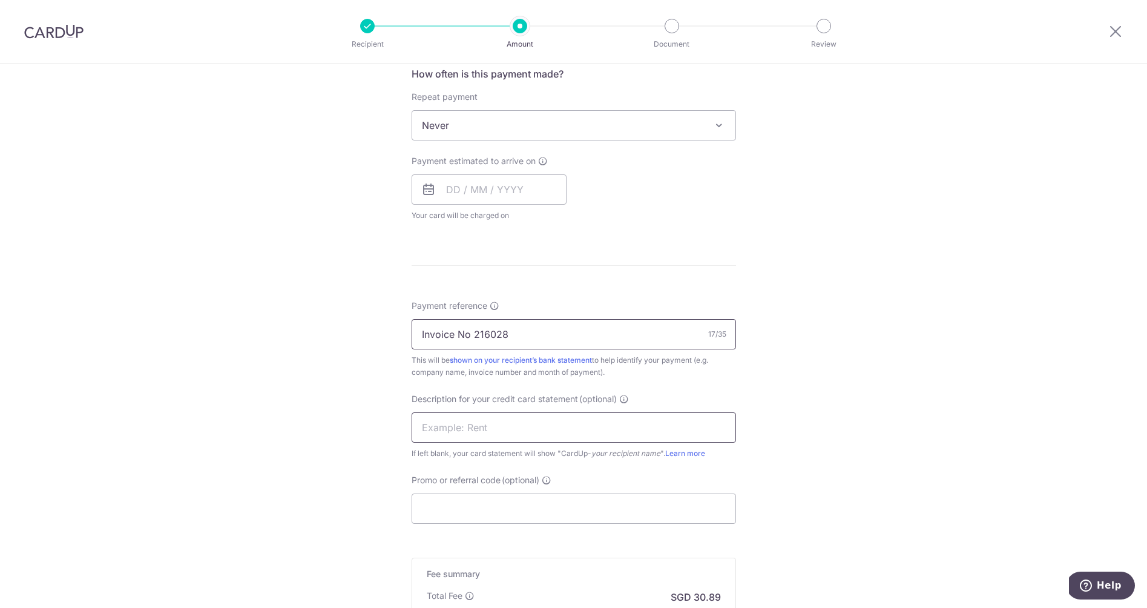
type input "Invoice No 216028"
click at [456, 420] on input "text" at bounding box center [574, 427] width 324 height 30
type input "Advance Health"
click at [495, 511] on input "Promo or referral code (optional)" at bounding box center [574, 508] width 324 height 30
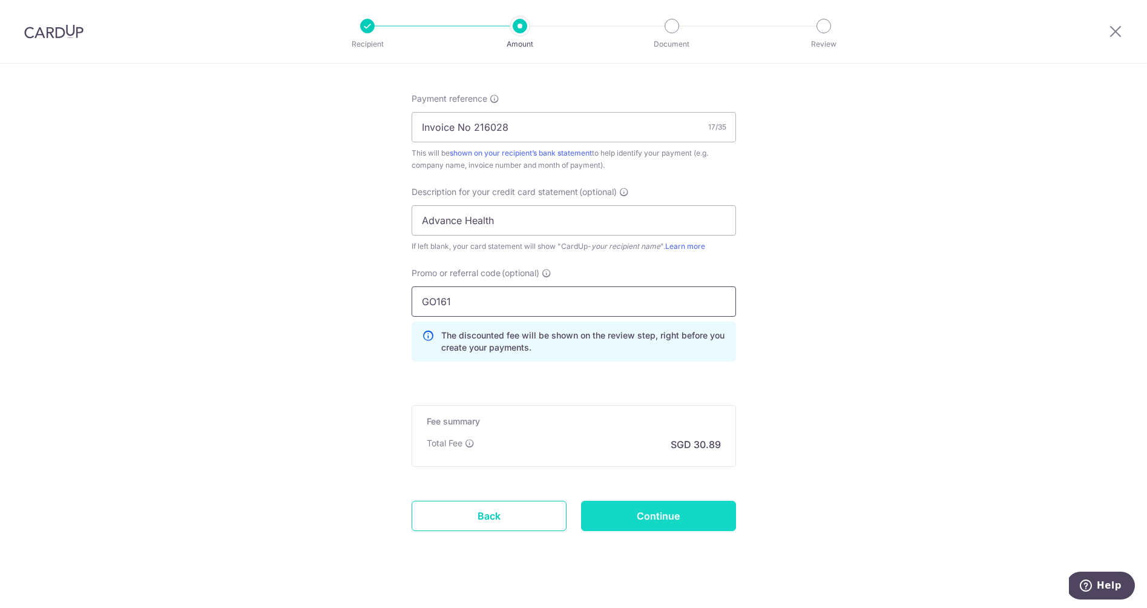
scroll to position [675, 0]
type input "GO161"
click at [644, 509] on input "Continue" at bounding box center [658, 513] width 155 height 30
type input "Create Schedule"
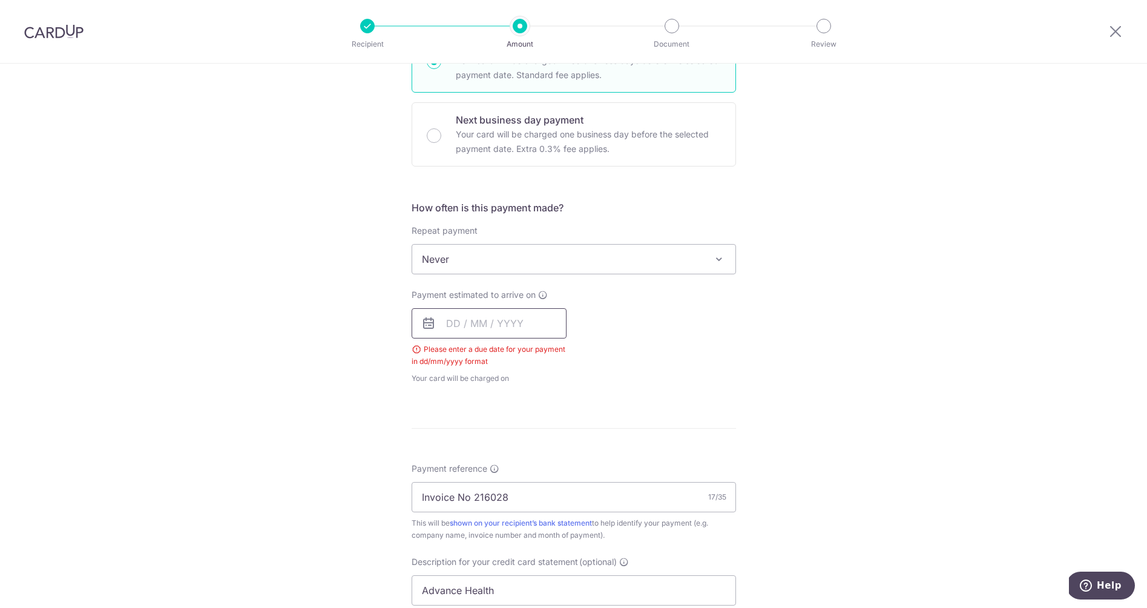
scroll to position [333, 0]
click at [484, 322] on input "text" at bounding box center [489, 322] width 155 height 30
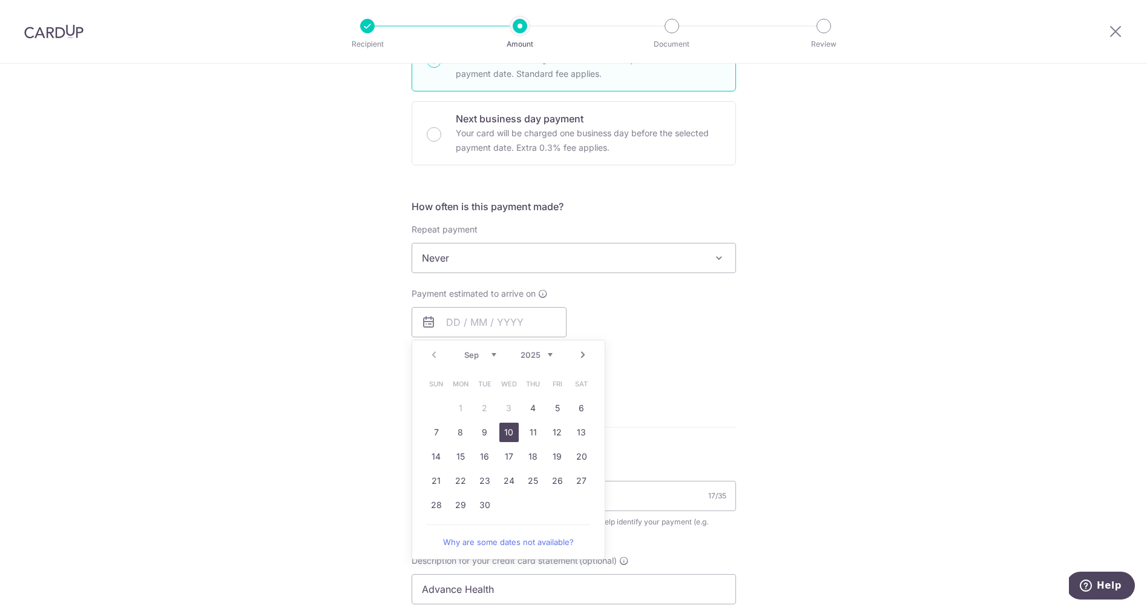
click at [511, 430] on link "10" at bounding box center [508, 431] width 19 height 19
type input "10/09/2025"
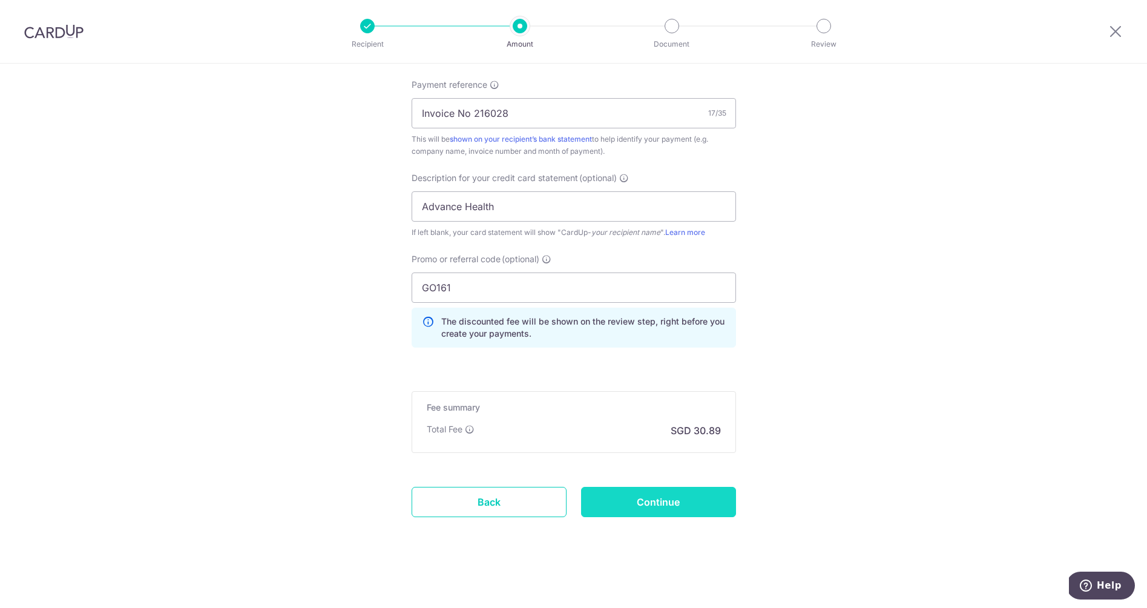
scroll to position [736, 0]
click at [648, 498] on input "Continue" at bounding box center [658, 502] width 155 height 30
type input "Create Schedule"
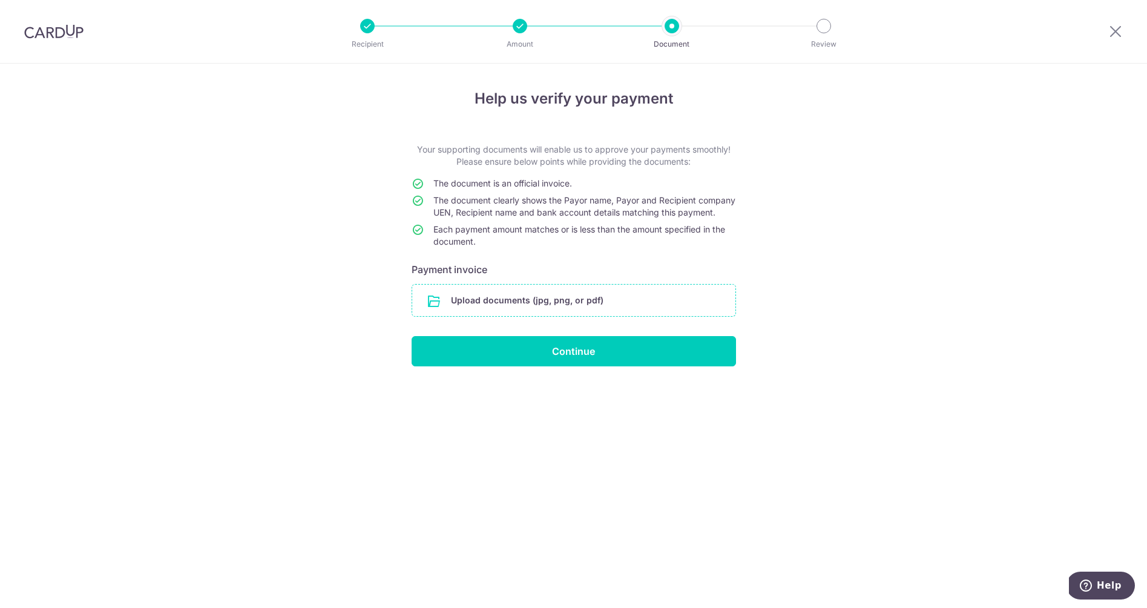
click at [430, 312] on input "file" at bounding box center [573, 299] width 323 height 31
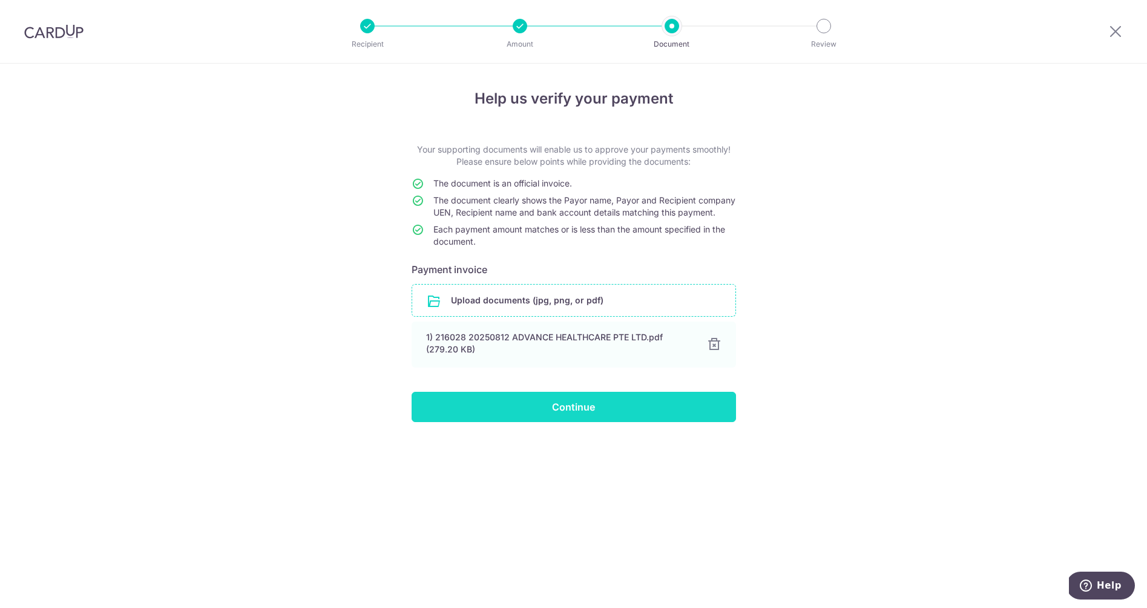
click at [582, 422] on input "Continue" at bounding box center [574, 407] width 324 height 30
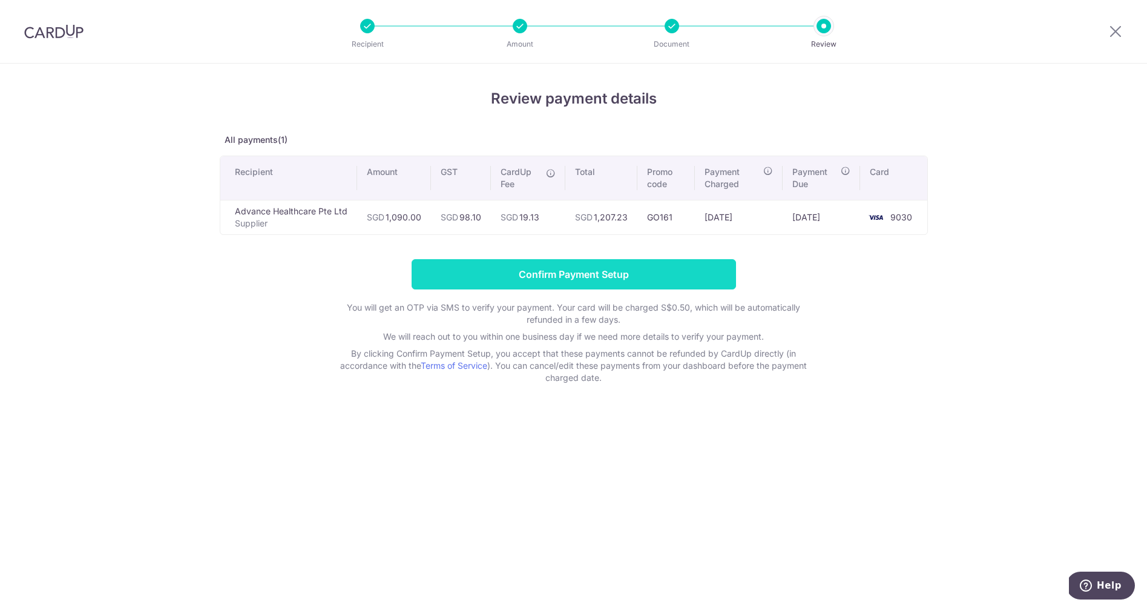
click at [551, 279] on input "Confirm Payment Setup" at bounding box center [574, 274] width 324 height 30
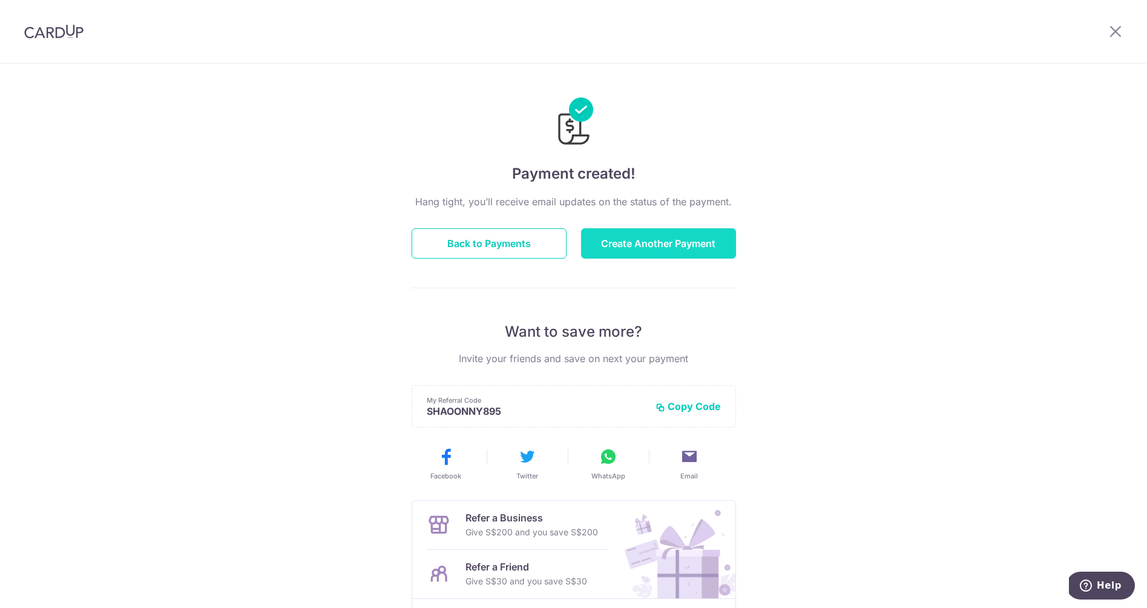
click at [643, 238] on button "Create Another Payment" at bounding box center [658, 243] width 155 height 30
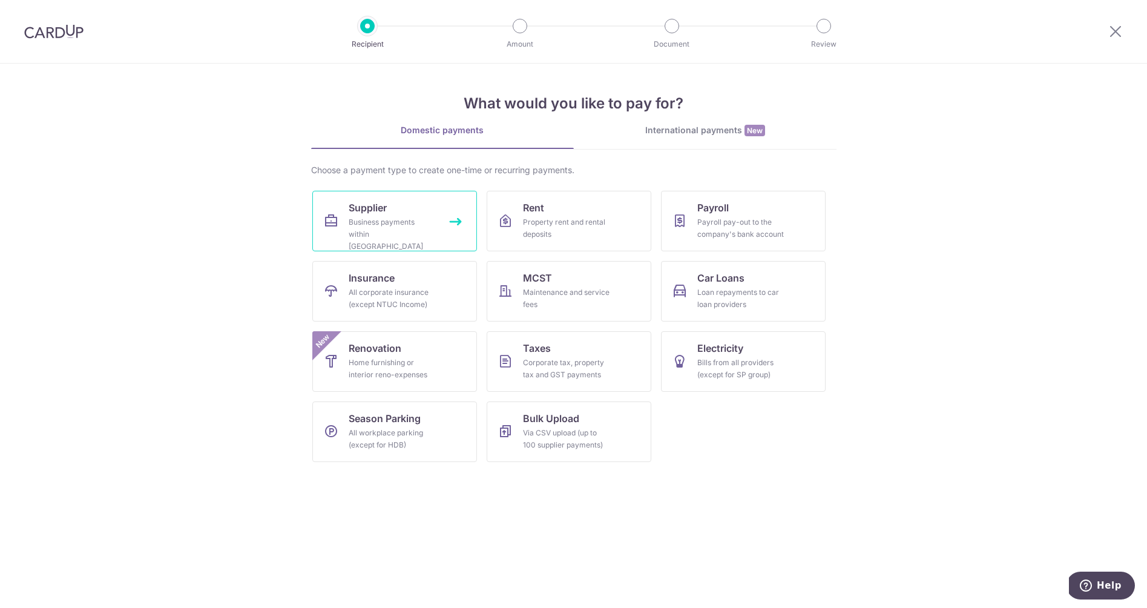
click at [361, 223] on div "Business payments within [GEOGRAPHIC_DATA]" at bounding box center [392, 234] width 87 height 36
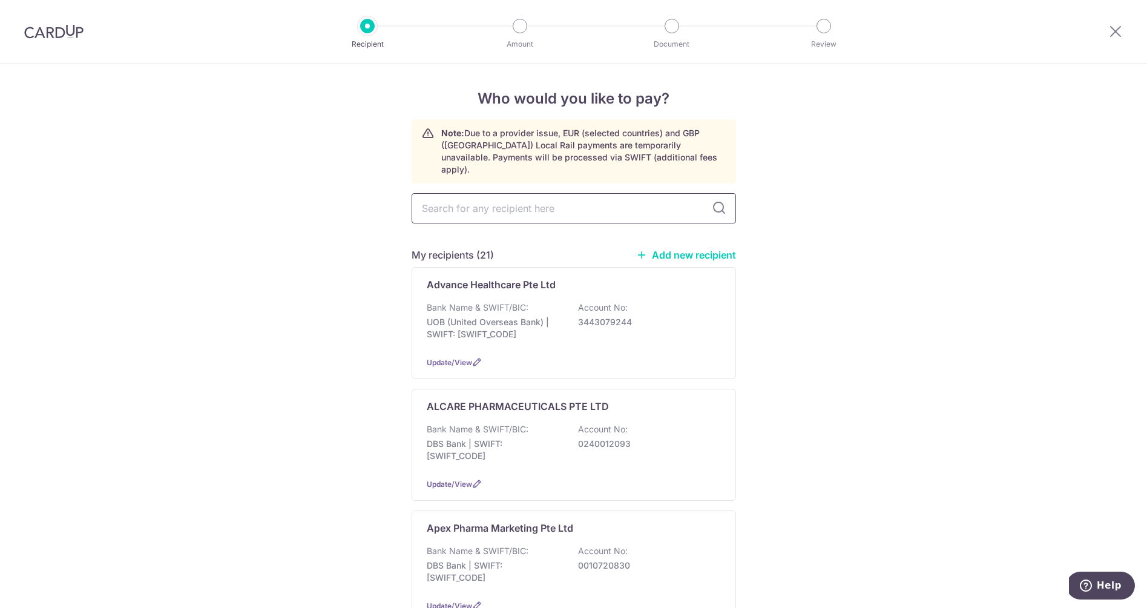
click at [470, 202] on input "text" at bounding box center [574, 208] width 324 height 30
type input "pharma"
click at [511, 529] on div "PHARMAFORTE SINGAPORE PTE LTD Bank Name & SWIFT/BIC: UOB (United Overseas Bank)…" at bounding box center [574, 566] width 324 height 112
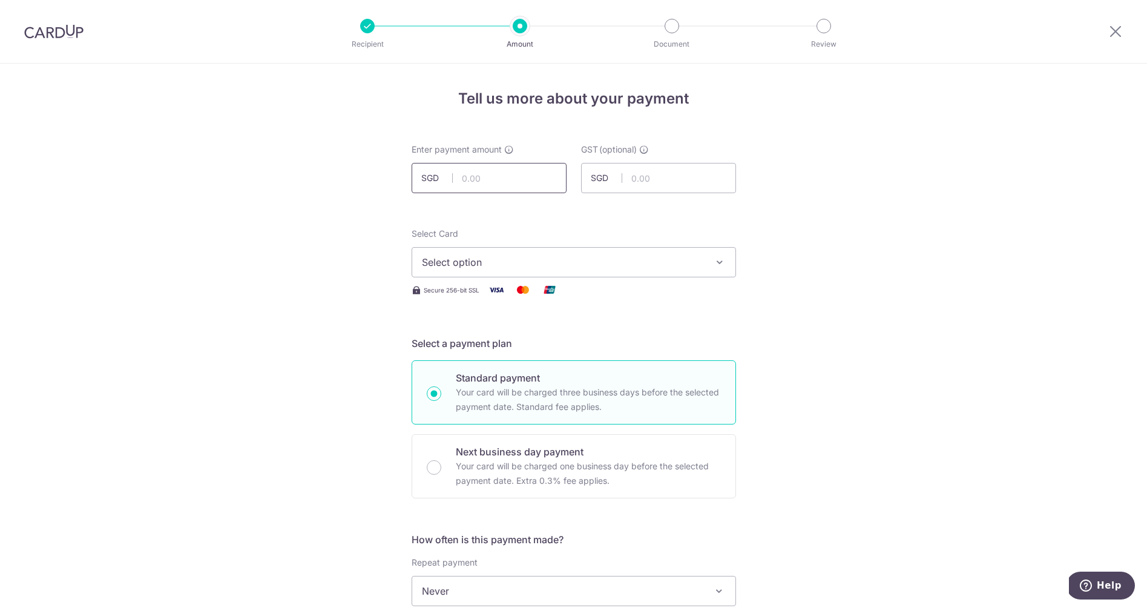
click at [476, 179] on input "text" at bounding box center [489, 178] width 155 height 30
type input "1,150.00"
click at [678, 183] on input "text" at bounding box center [658, 178] width 155 height 30
type input "103.50"
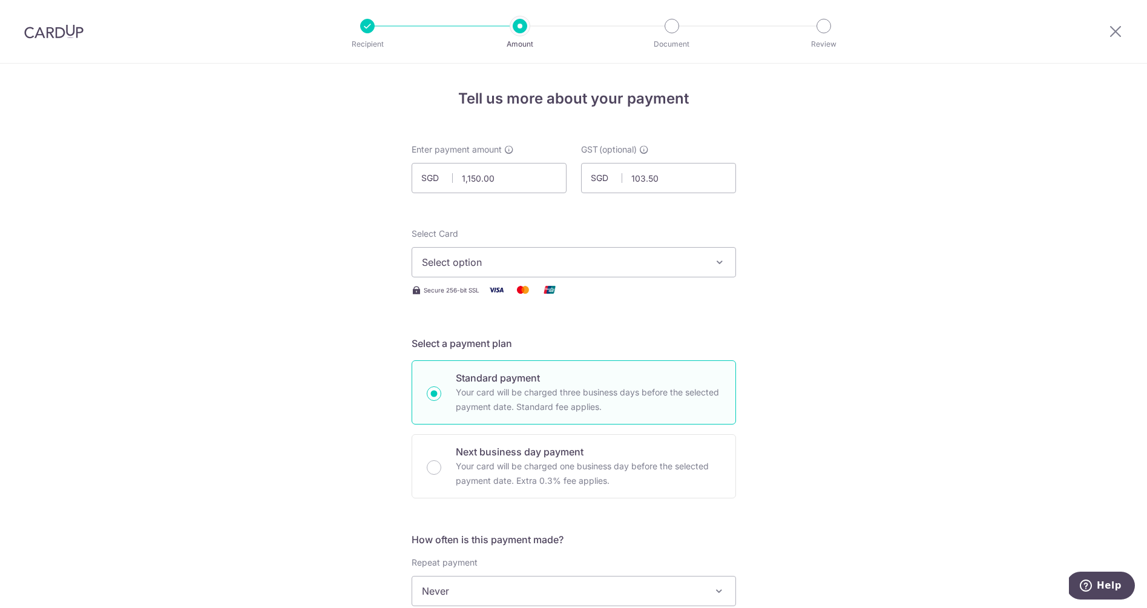
click at [493, 260] on span "Select option" at bounding box center [563, 262] width 282 height 15
click at [477, 351] on span "**** 9030" at bounding box center [474, 348] width 47 height 15
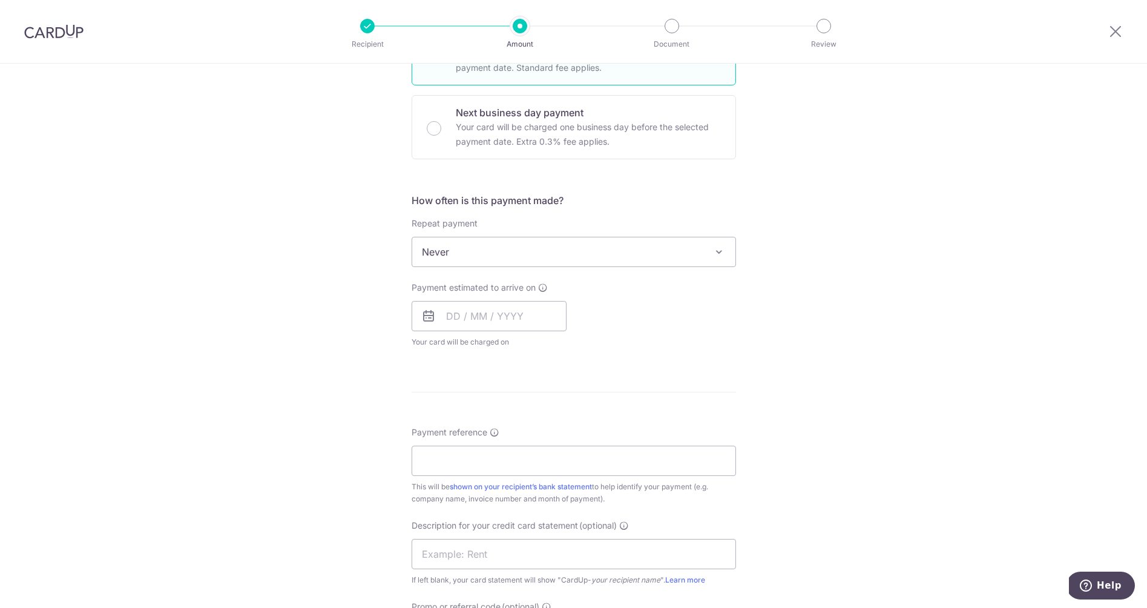
scroll to position [346, 0]
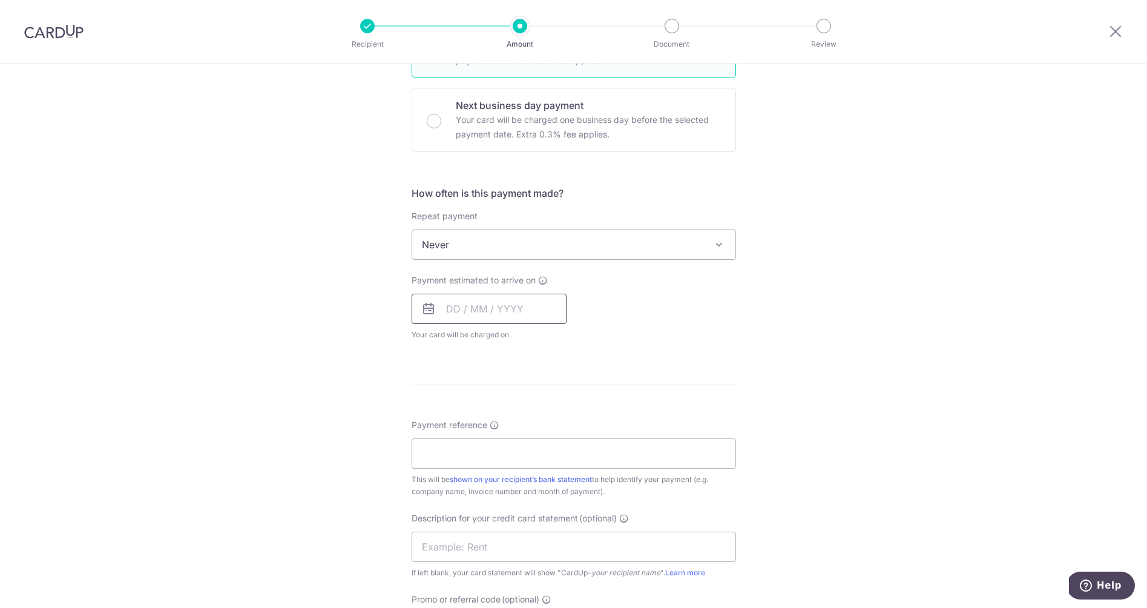
click at [453, 310] on input "text" at bounding box center [489, 309] width 155 height 30
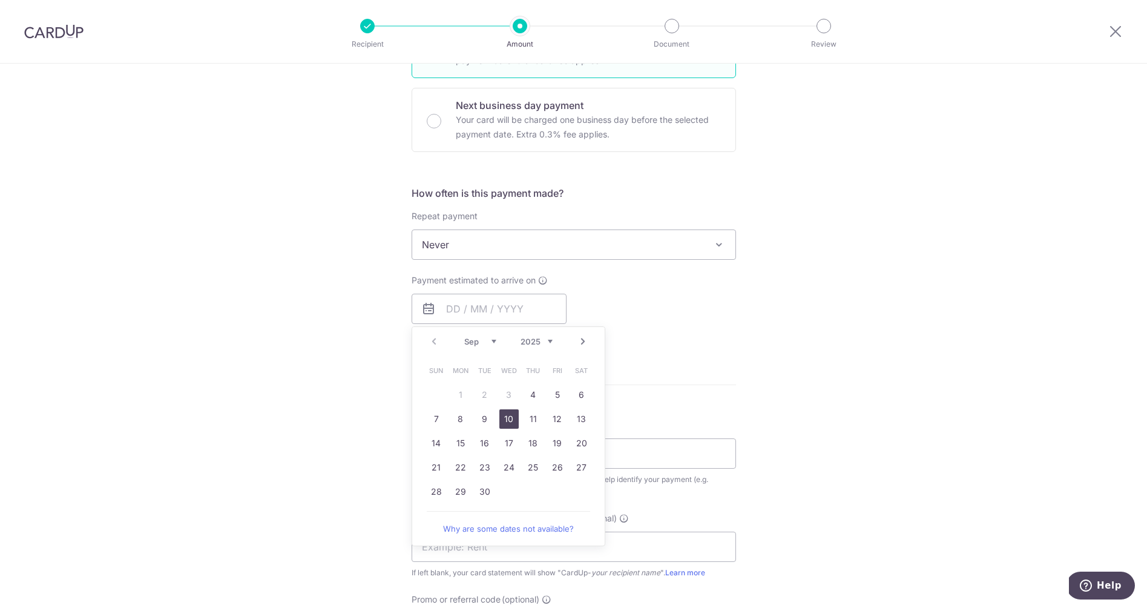
click at [511, 417] on link "10" at bounding box center [508, 418] width 19 height 19
type input "10/09/2025"
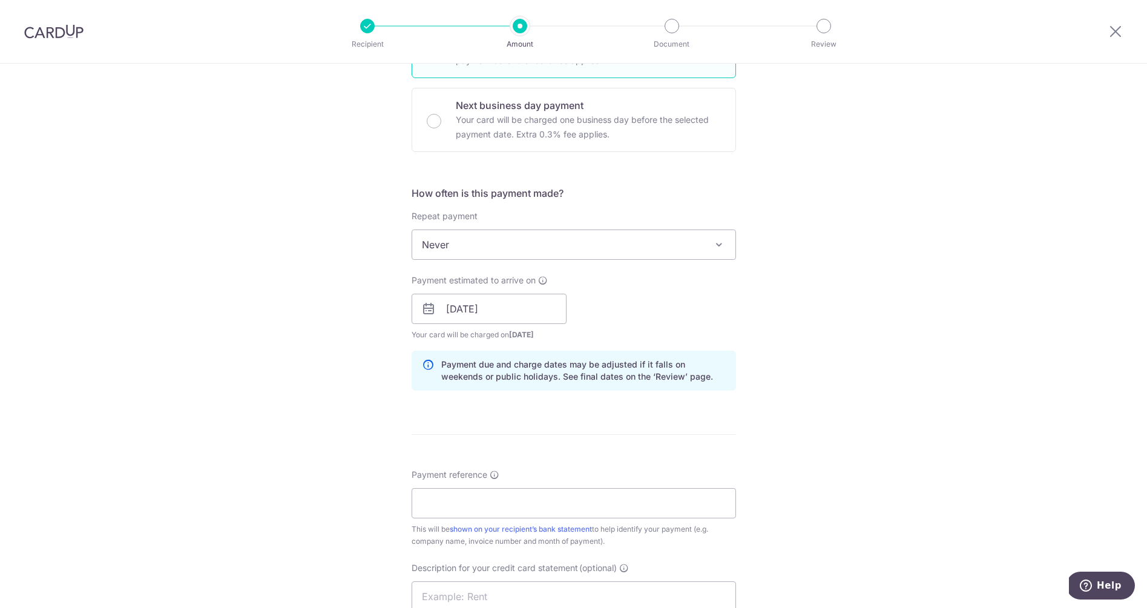
click at [643, 416] on form "Enter payment amount SGD 1,150.00 1150.00 GST (optional) SGD 103.50 103.50 Sele…" at bounding box center [574, 341] width 324 height 1089
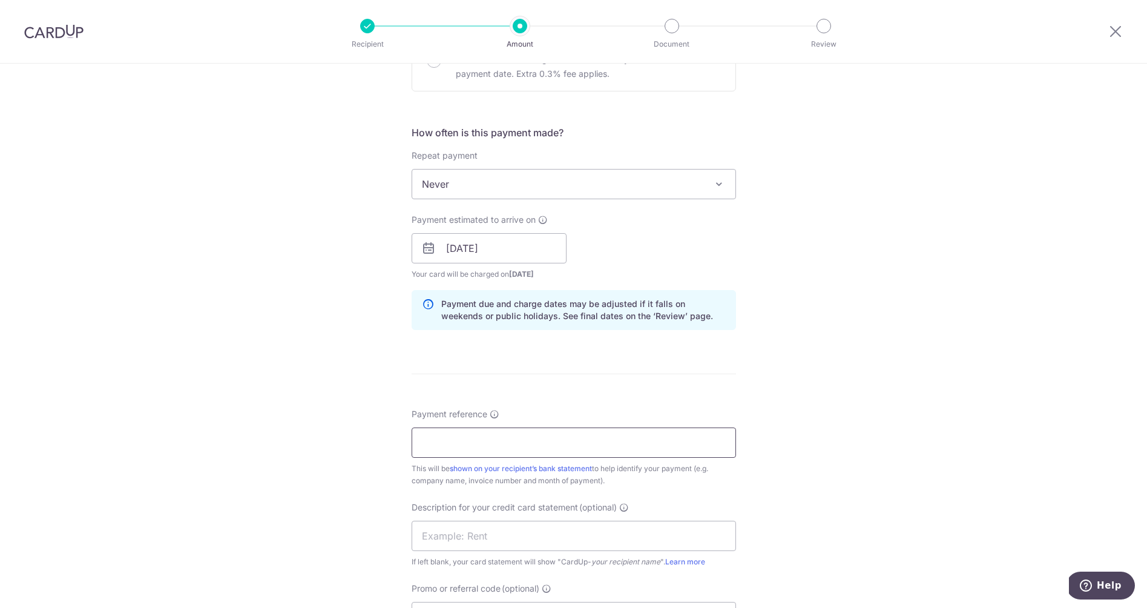
scroll to position [408, 0]
click at [528, 439] on input "Payment reference" at bounding box center [574, 441] width 324 height 30
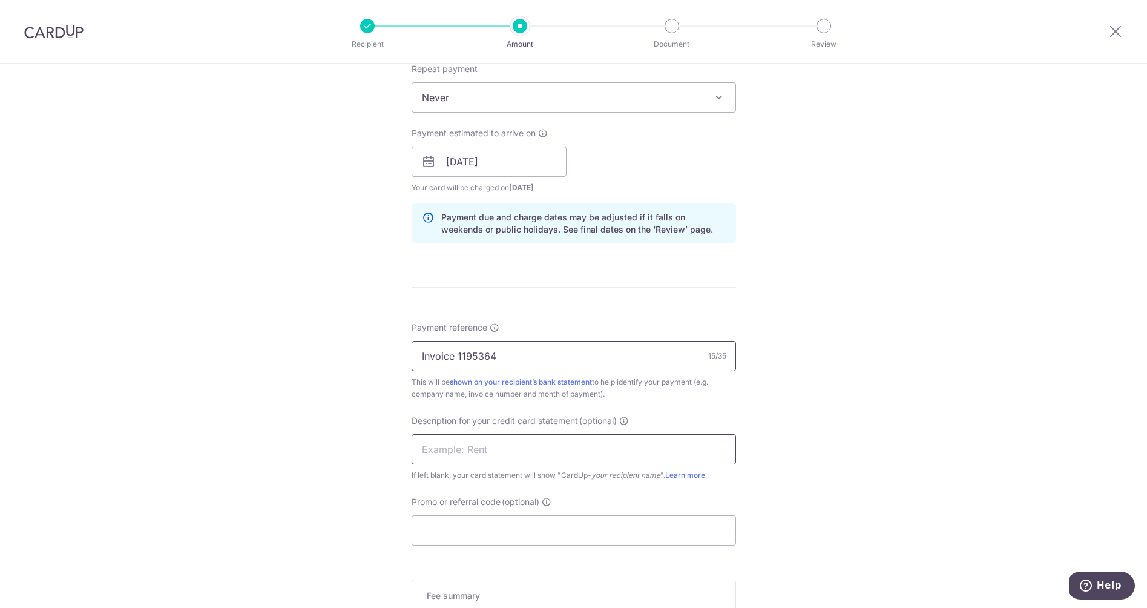
scroll to position [500, 0]
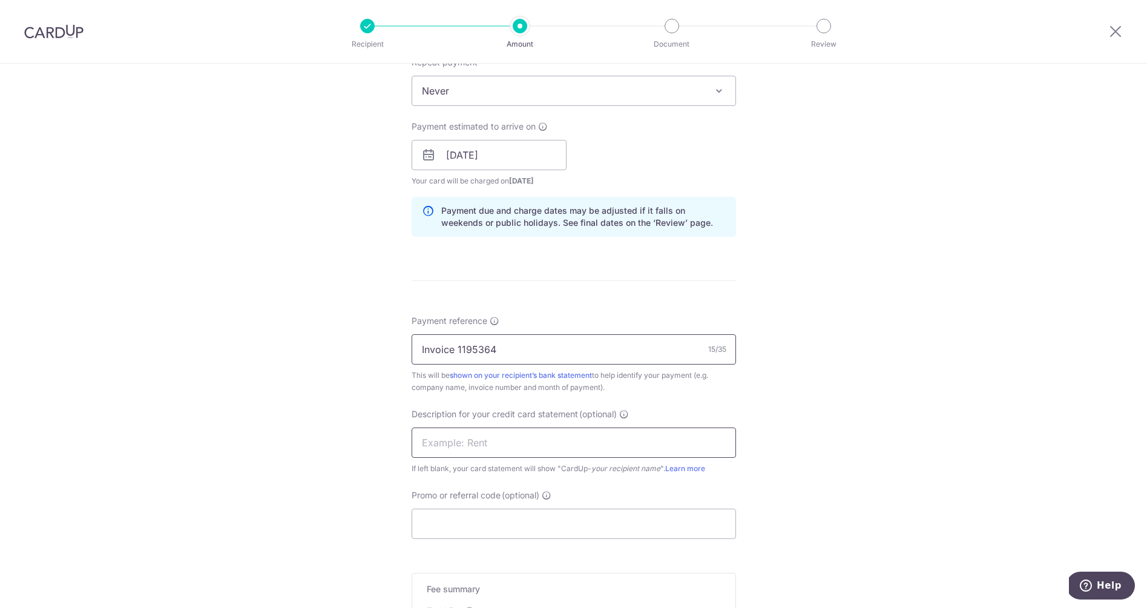
type input "Invoice 1195364"
click at [490, 444] on input "text" at bounding box center [574, 442] width 324 height 30
type input "Pharmaforte"
click at [513, 520] on input "Promo or referral code (optional)" at bounding box center [574, 523] width 324 height 30
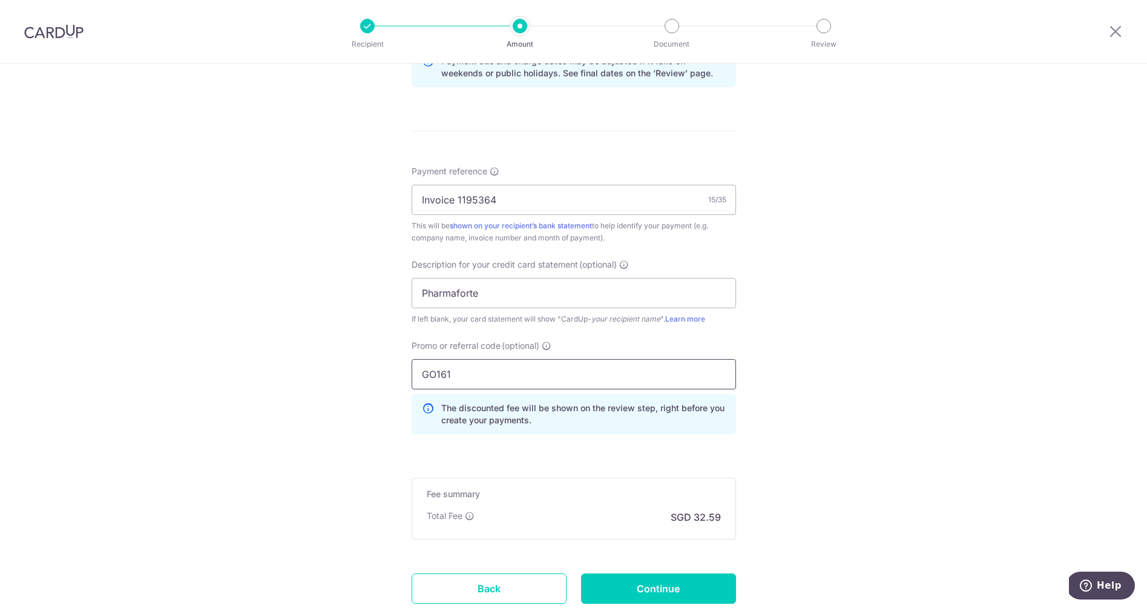
scroll to position [657, 0]
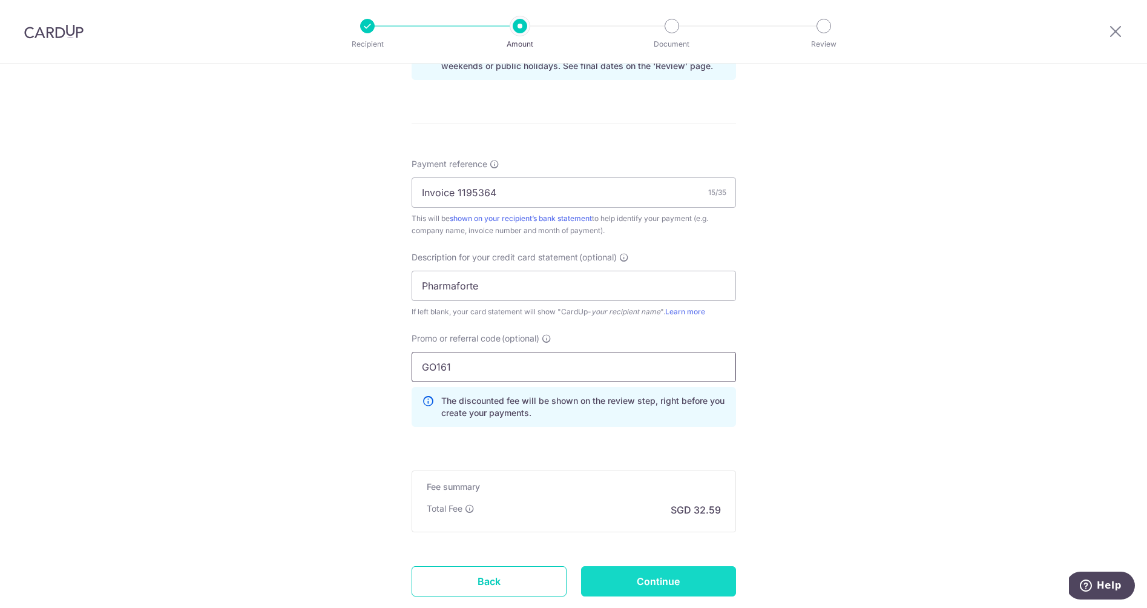
type input "GO161"
click at [698, 581] on input "Continue" at bounding box center [658, 581] width 155 height 30
type input "Create Schedule"
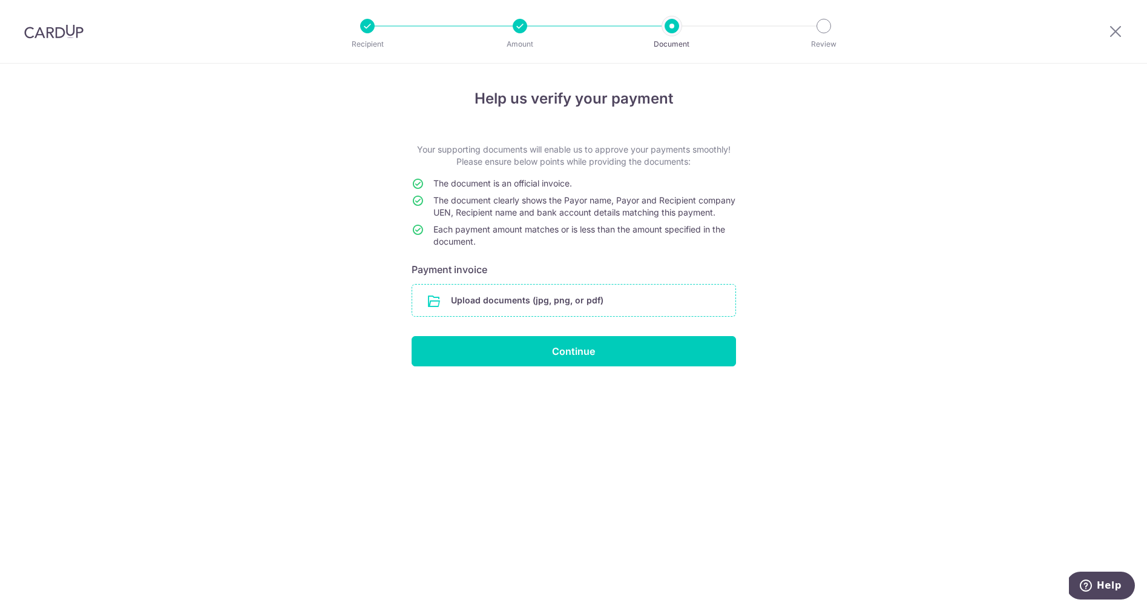
click at [450, 310] on input "file" at bounding box center [573, 299] width 323 height 31
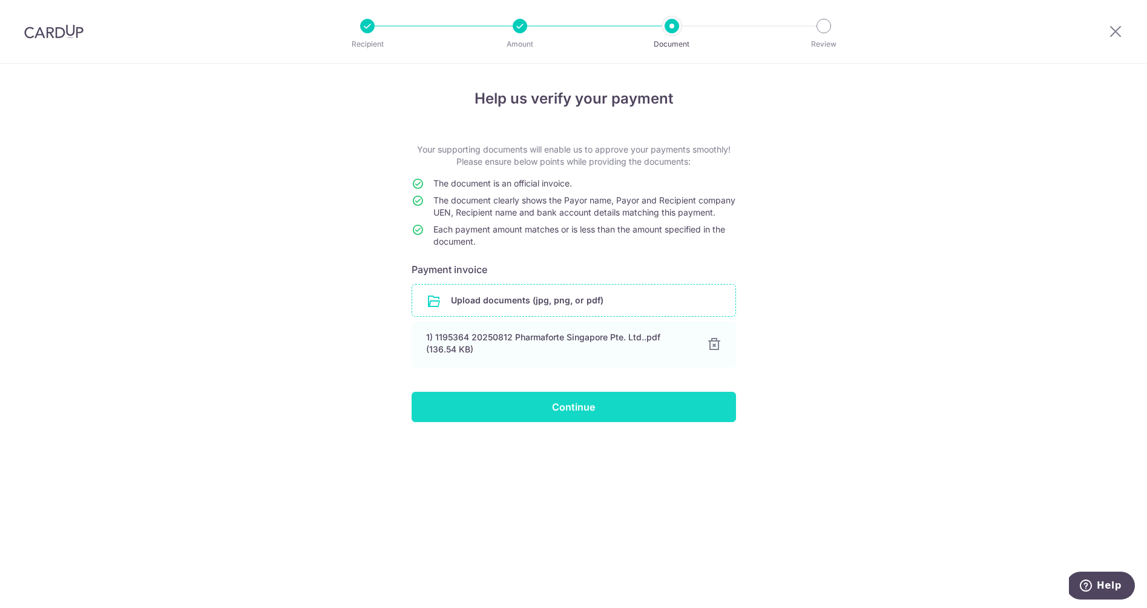
click at [582, 422] on input "Continue" at bounding box center [574, 407] width 324 height 30
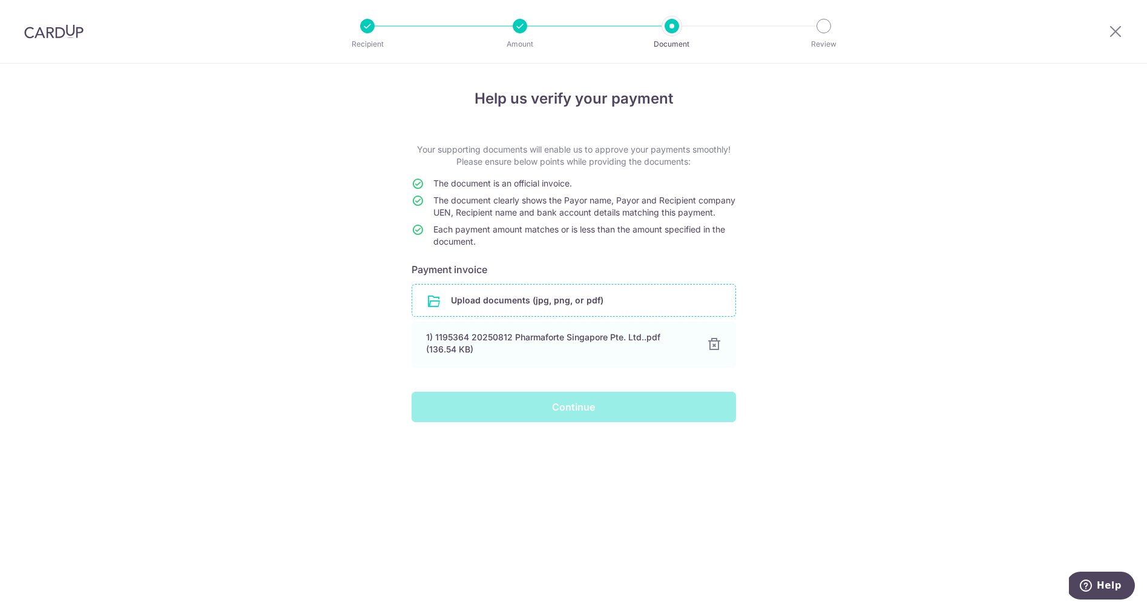
click at [608, 422] on div "Continue" at bounding box center [573, 407] width 339 height 30
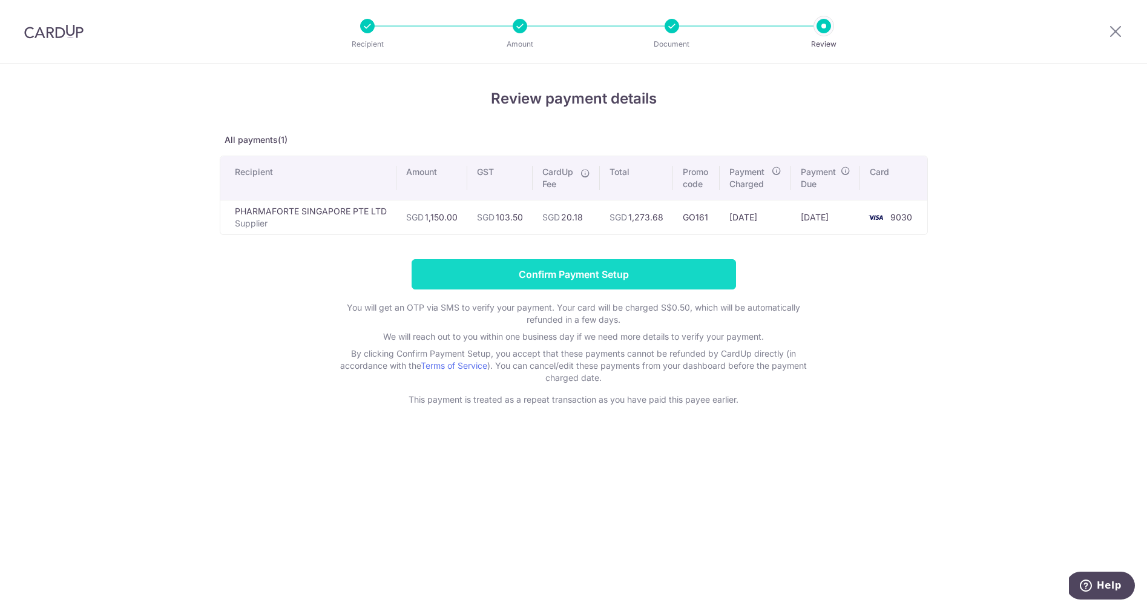
click at [534, 264] on input "Confirm Payment Setup" at bounding box center [574, 274] width 324 height 30
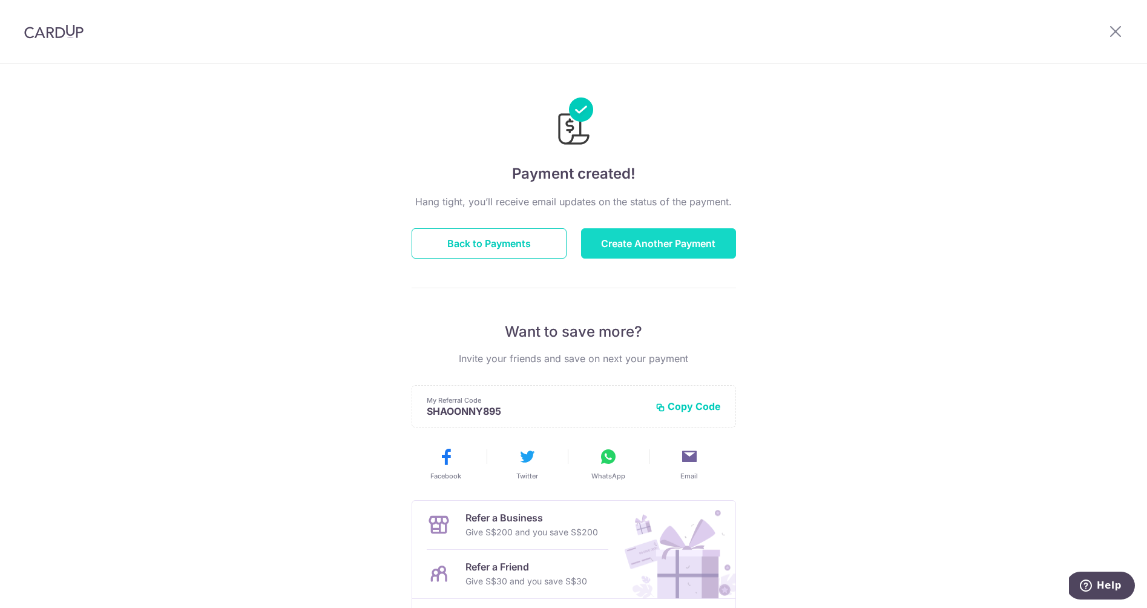
click at [628, 234] on button "Create Another Payment" at bounding box center [658, 243] width 155 height 30
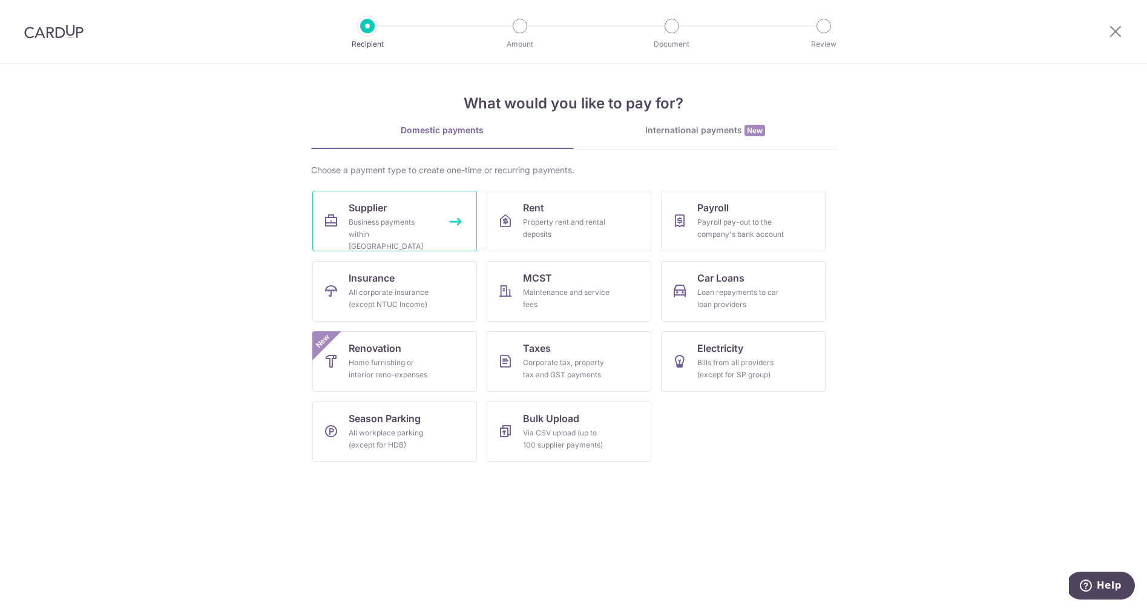
click at [373, 226] on div "Business payments within [GEOGRAPHIC_DATA]" at bounding box center [392, 234] width 87 height 36
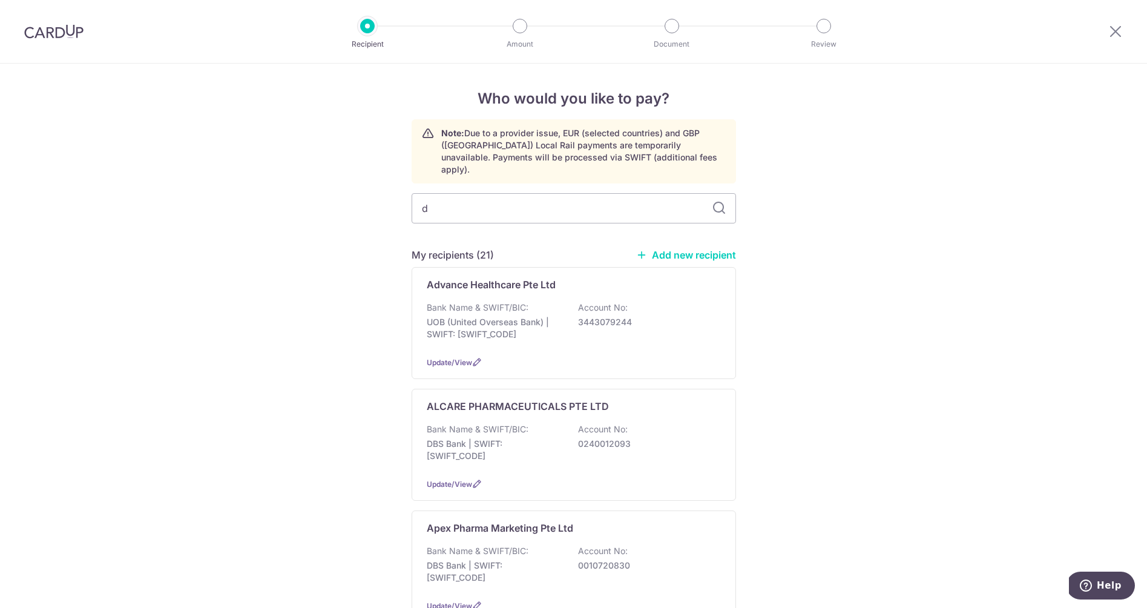
type input "dk"
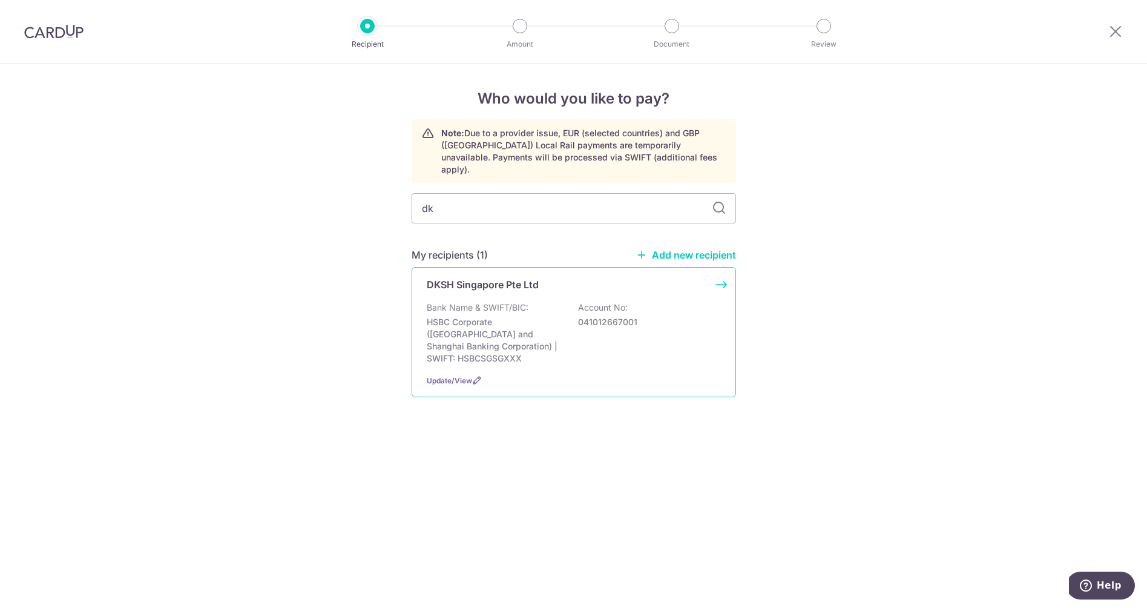
click at [470, 316] on p "HSBC Corporate ([GEOGRAPHIC_DATA] and Shanghai Banking Corporation) | SWIFT: HS…" at bounding box center [495, 340] width 136 height 48
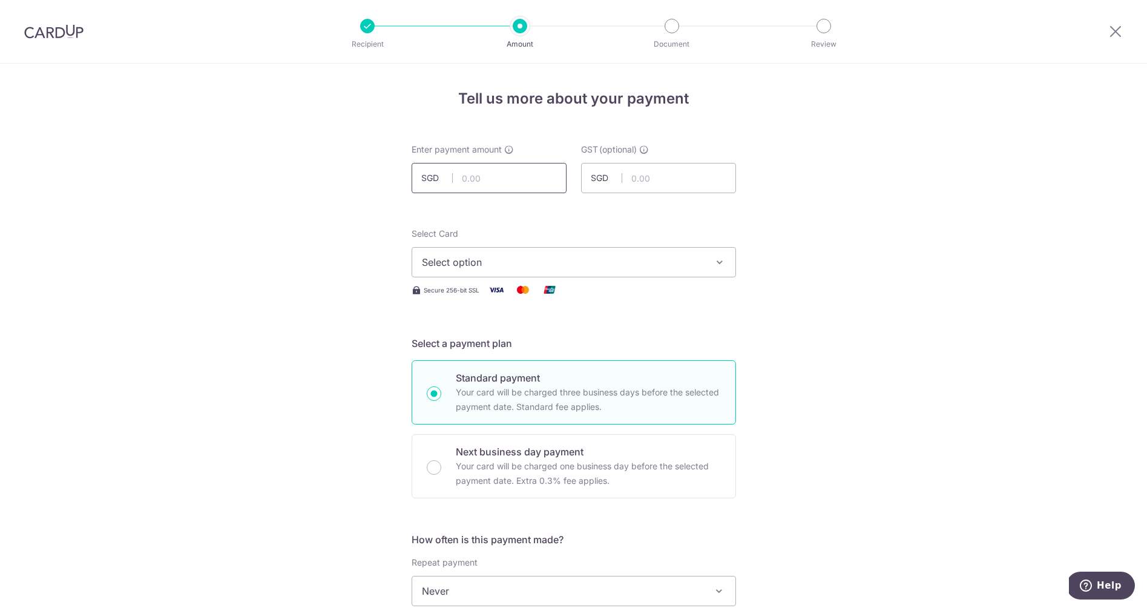
click at [507, 181] on input "text" at bounding box center [489, 178] width 155 height 30
type input "1"
type input "450.00"
click at [677, 173] on input "text" at bounding box center [658, 178] width 155 height 30
type input "40.50"
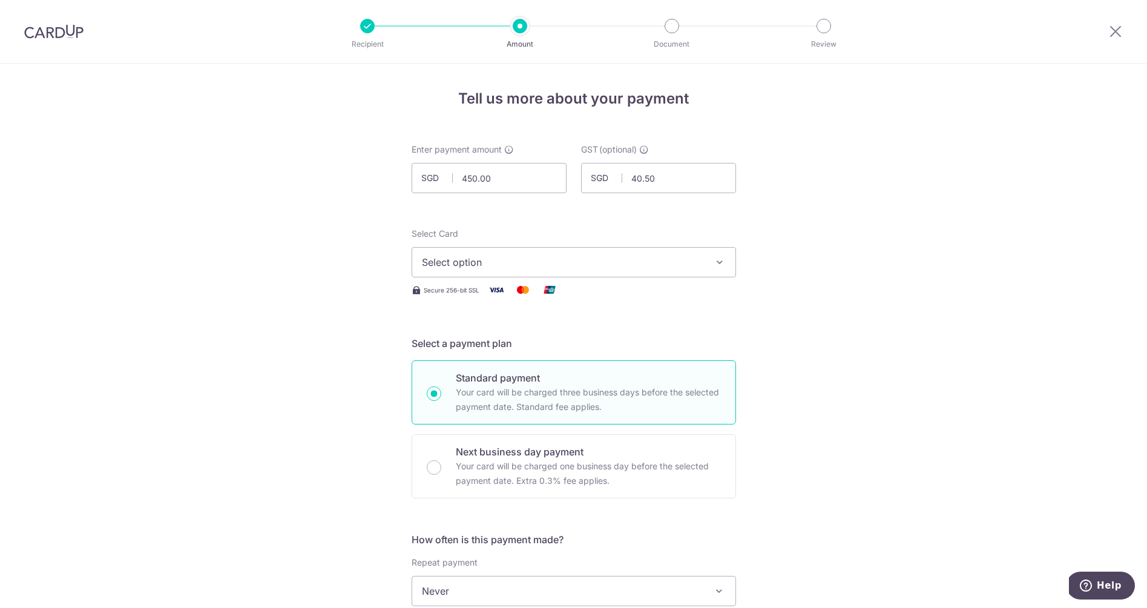
click at [482, 258] on span "Select option" at bounding box center [563, 262] width 282 height 15
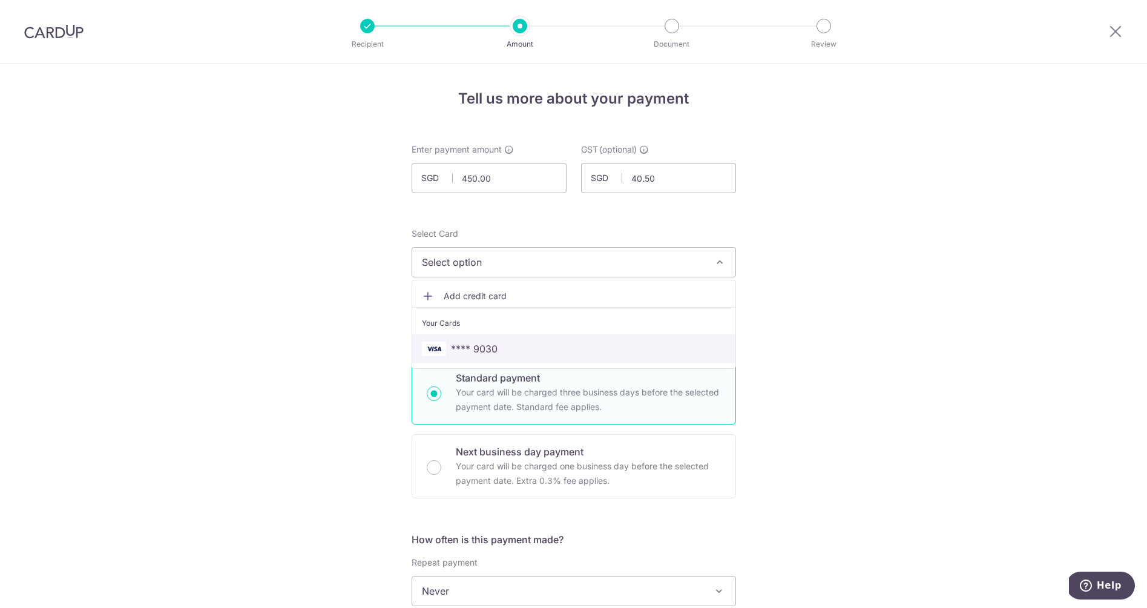
click at [471, 343] on span "**** 9030" at bounding box center [474, 348] width 47 height 15
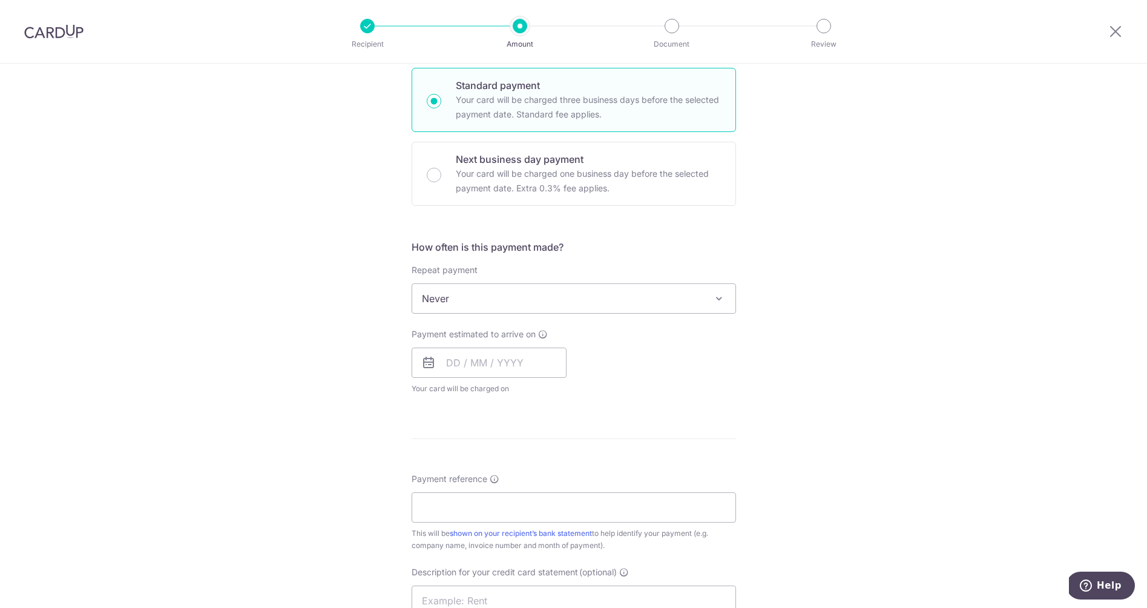
scroll to position [295, 0]
click at [454, 358] on input "text" at bounding box center [489, 360] width 155 height 30
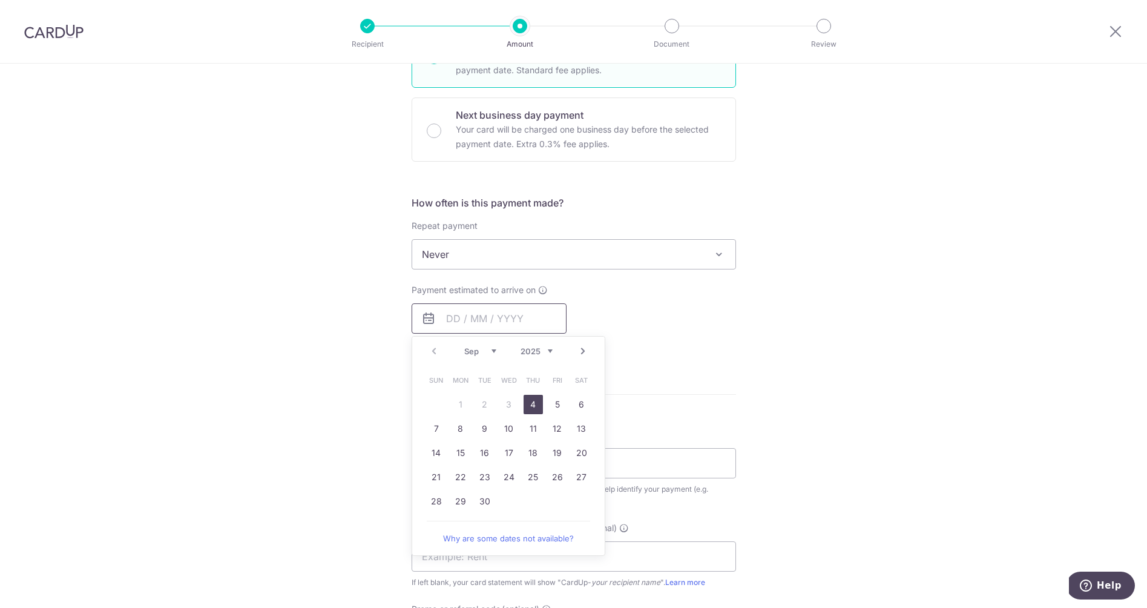
scroll to position [337, 0]
click at [536, 405] on link "4" at bounding box center [532, 403] width 19 height 19
type input "[DATE]"
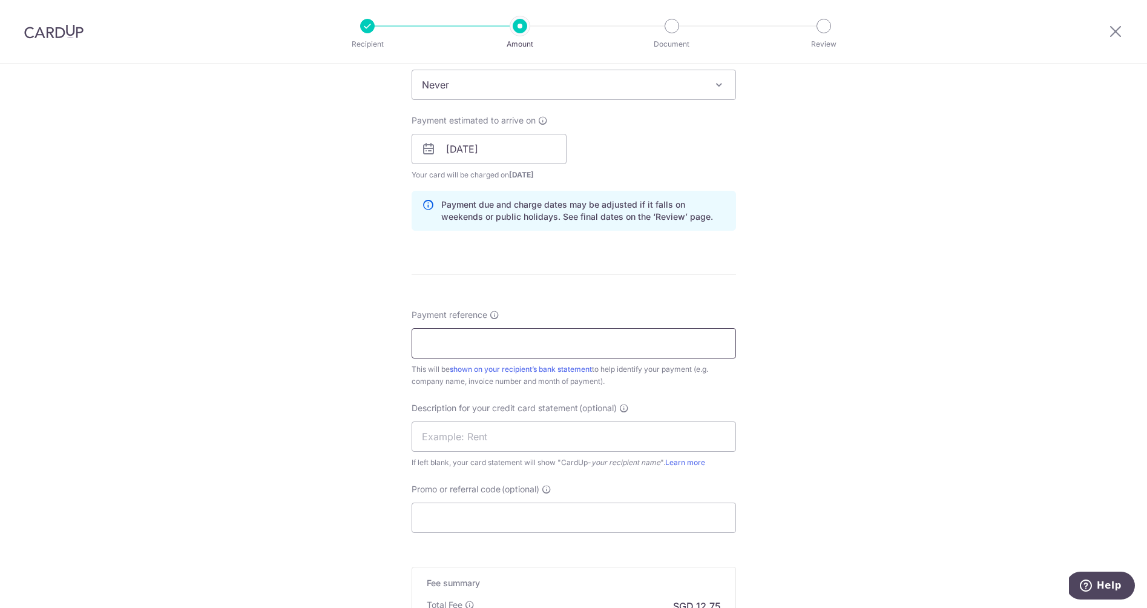
scroll to position [508, 0]
click at [489, 337] on input "Payment reference" at bounding box center [574, 341] width 324 height 30
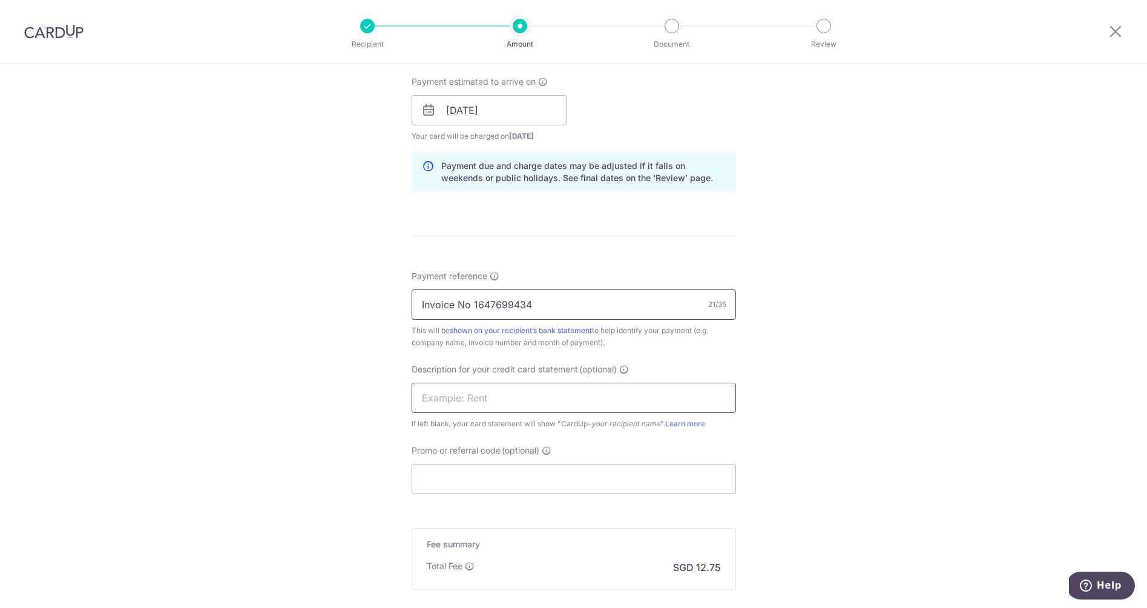
scroll to position [560, 0]
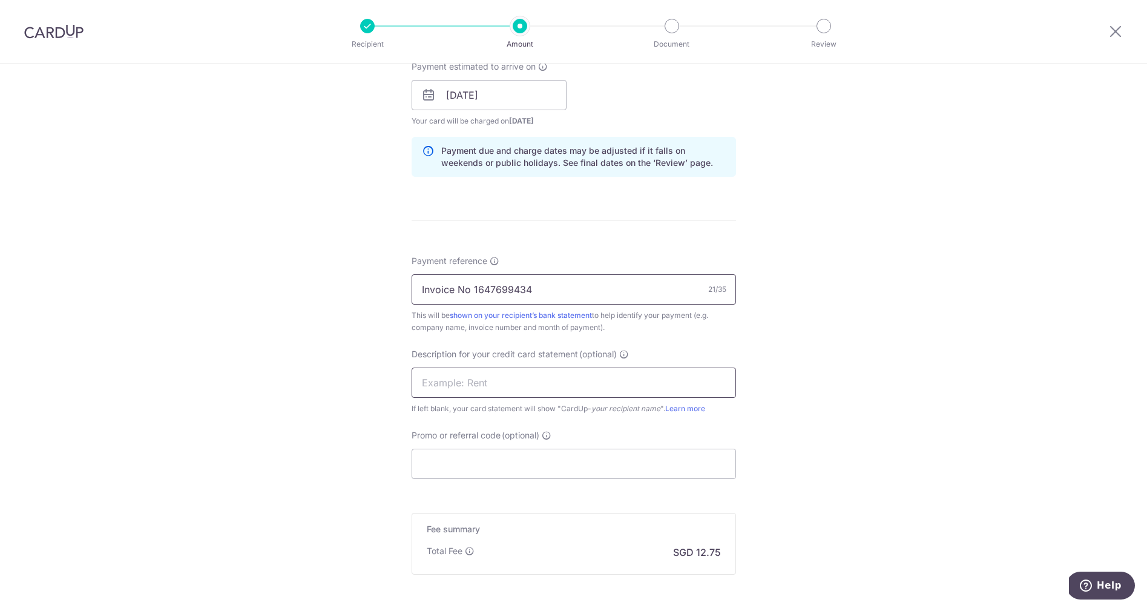
type input "Invoice No 1647699434"
click at [514, 378] on input "text" at bounding box center [574, 382] width 324 height 30
type input "DKSH"
click at [497, 464] on input "Promo or referral code (optional)" at bounding box center [574, 463] width 324 height 30
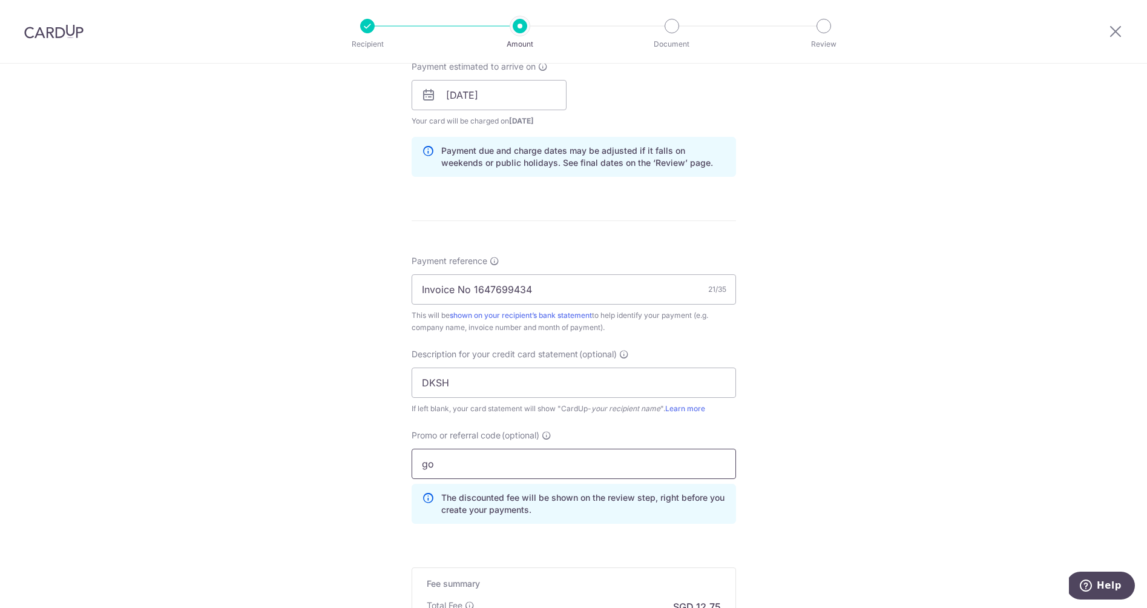
type input "g"
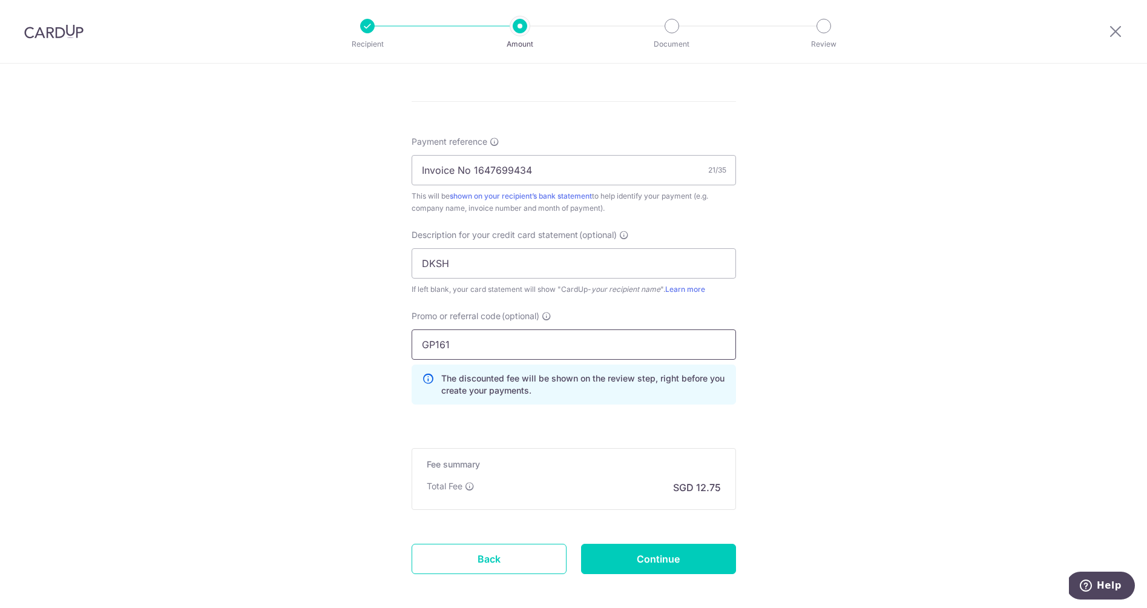
scroll to position [717, 0]
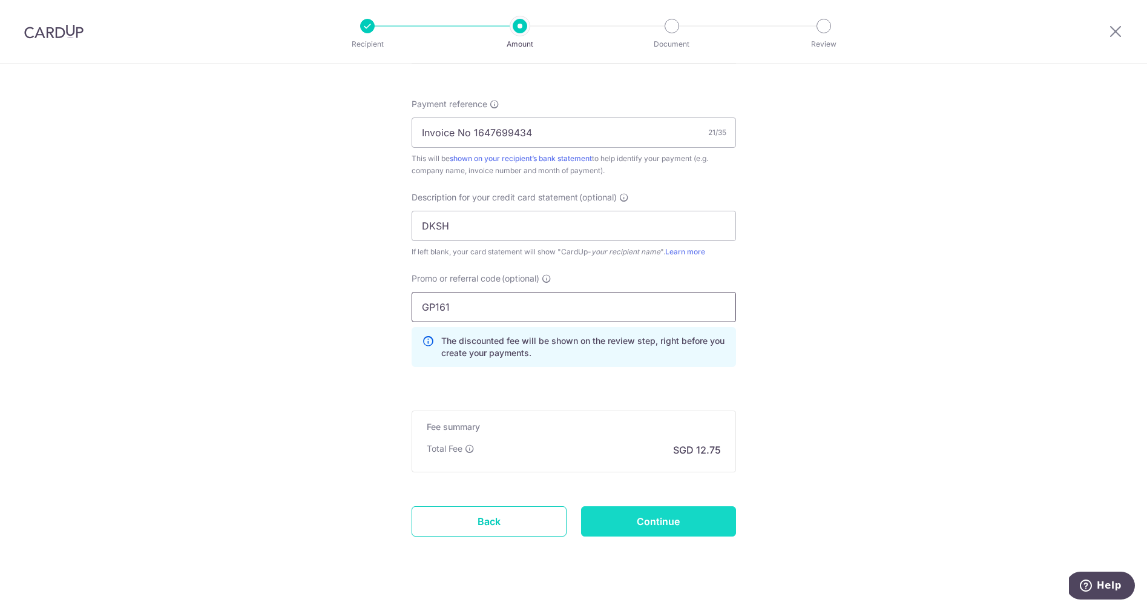
type input "GP161"
click at [652, 513] on input "Continue" at bounding box center [658, 521] width 155 height 30
type input "Create Schedule"
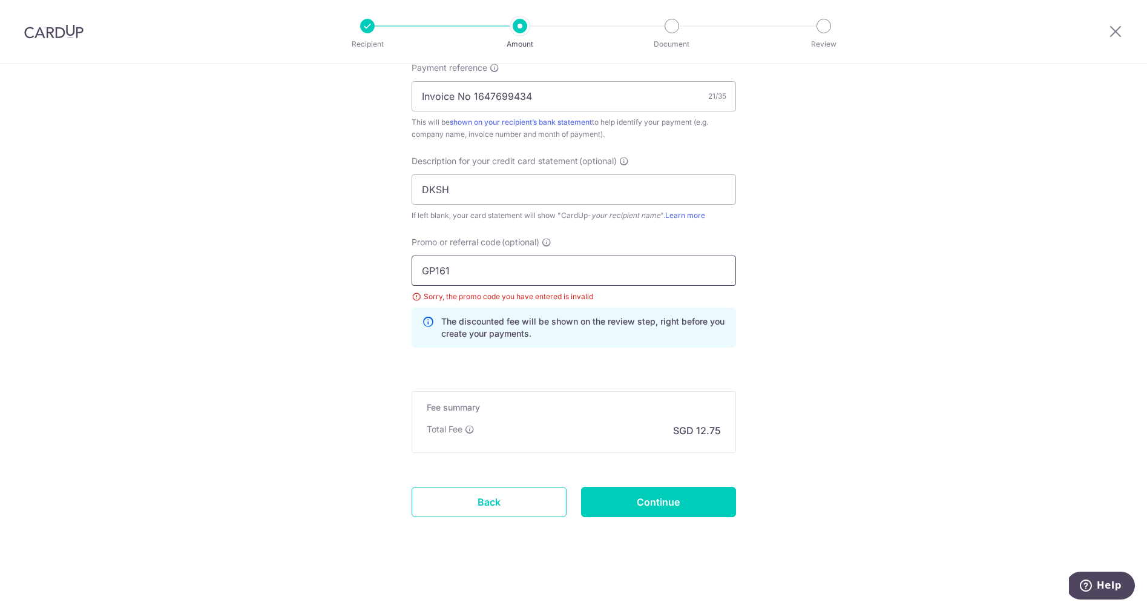
drag, startPoint x: 434, startPoint y: 272, endPoint x: 444, endPoint y: 271, distance: 9.9
click at [433, 272] on input "GP161" at bounding box center [574, 270] width 324 height 30
type input "GO161"
click at [617, 505] on input "Continue" at bounding box center [658, 502] width 155 height 30
type input "Update Schedule"
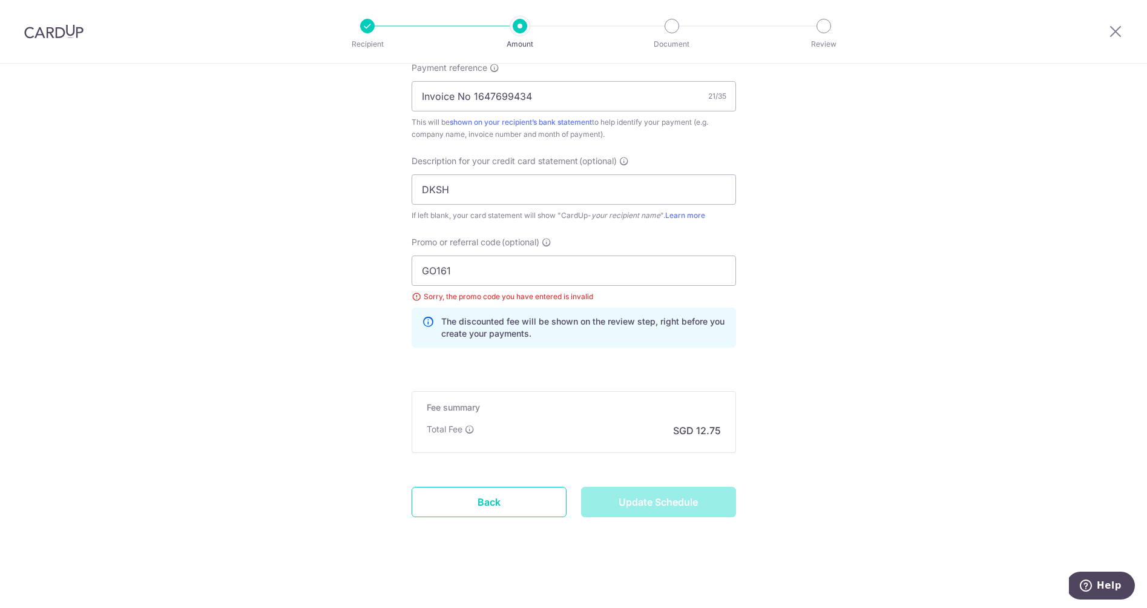
click at [658, 497] on div "Update Schedule" at bounding box center [658, 502] width 169 height 30
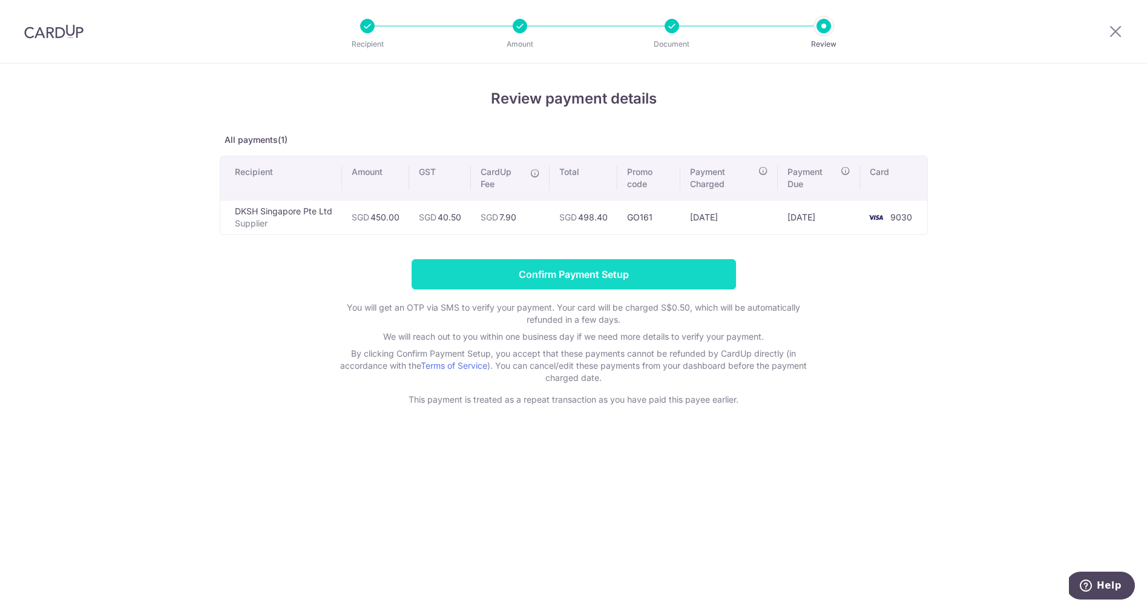
click at [588, 276] on input "Confirm Payment Setup" at bounding box center [574, 274] width 324 height 30
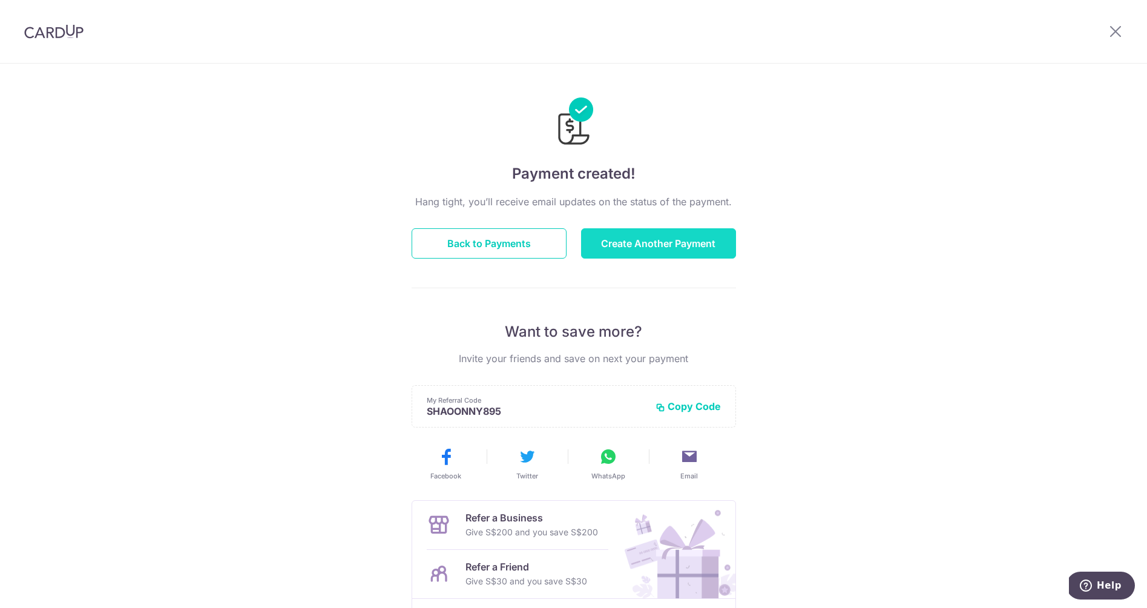
click at [687, 239] on button "Create Another Payment" at bounding box center [658, 243] width 155 height 30
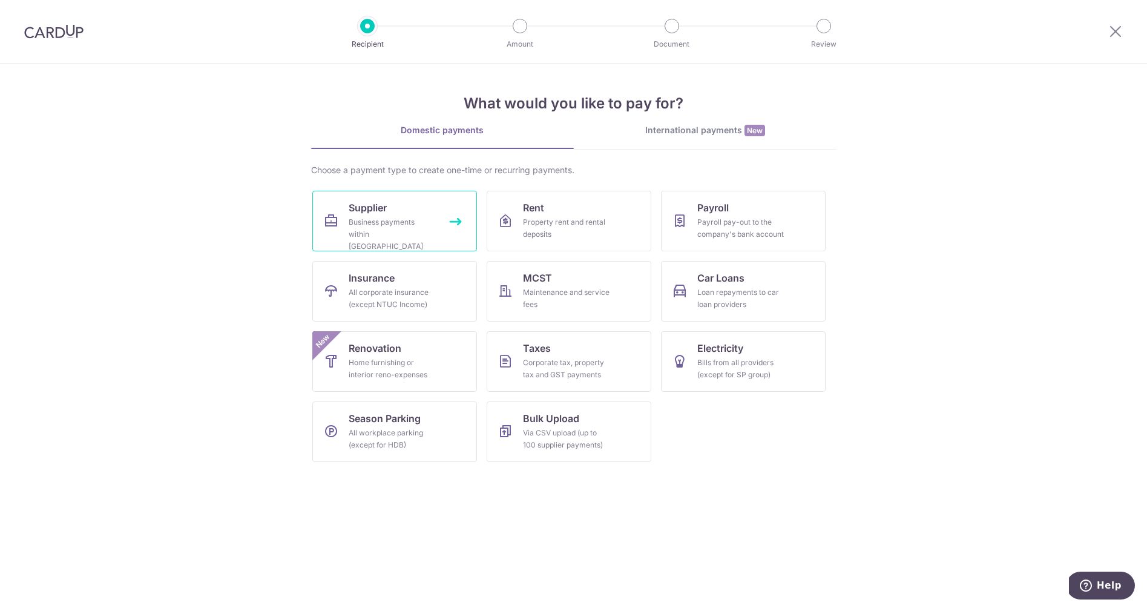
click at [369, 232] on div "Business payments within [GEOGRAPHIC_DATA]" at bounding box center [392, 234] width 87 height 36
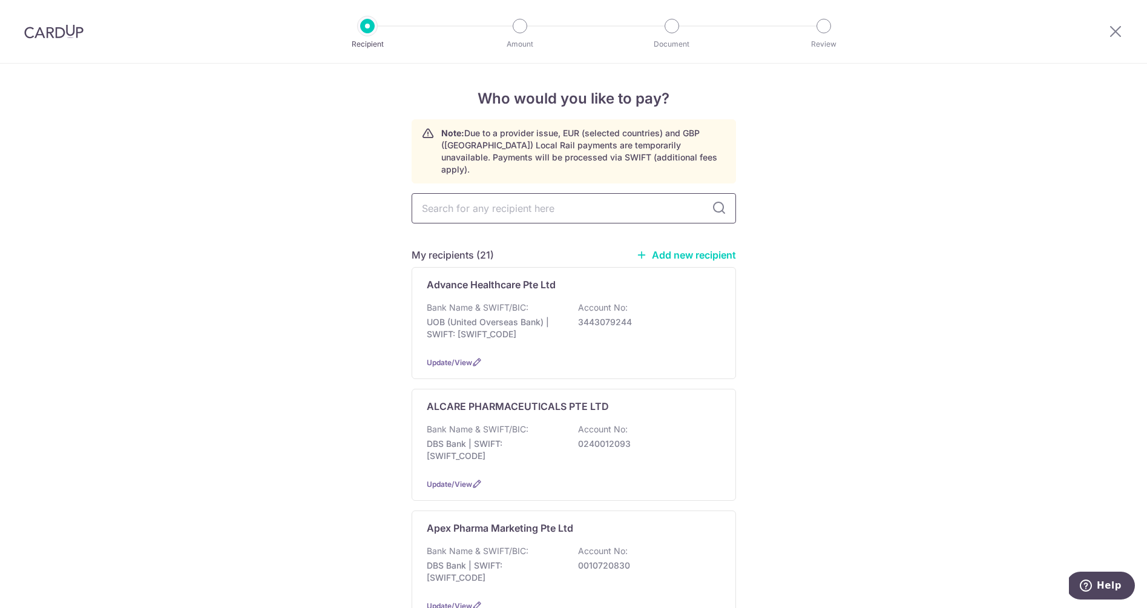
click at [515, 202] on input "text" at bounding box center [574, 208] width 324 height 30
type input "alic"
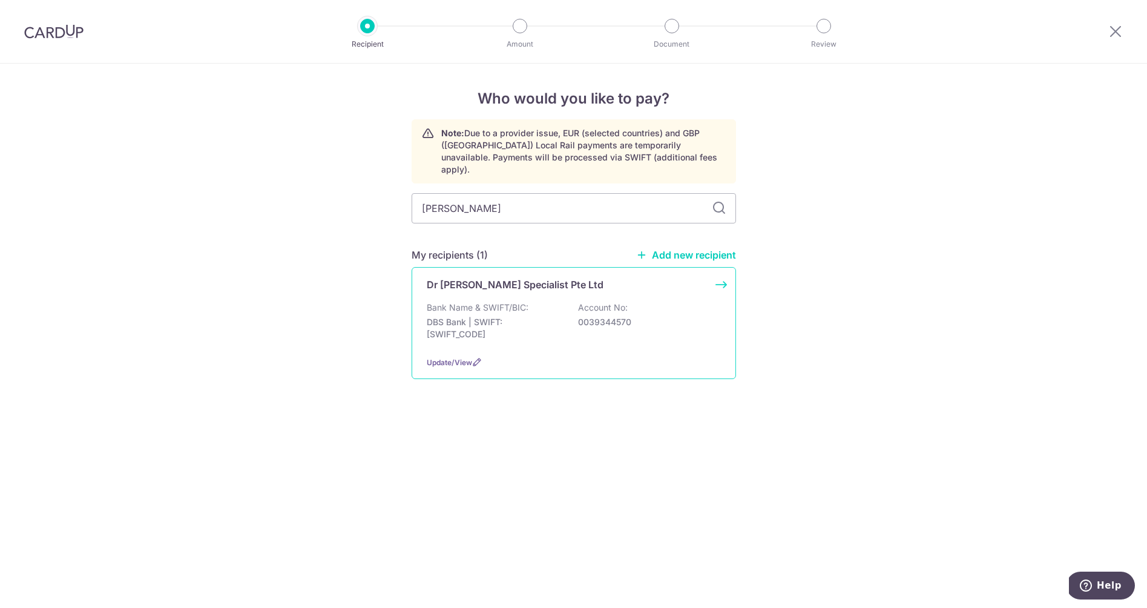
drag, startPoint x: 514, startPoint y: 200, endPoint x: 470, endPoint y: 294, distance: 103.7
click at [470, 301] on p "Bank Name & SWIFT/BIC:" at bounding box center [478, 307] width 102 height 12
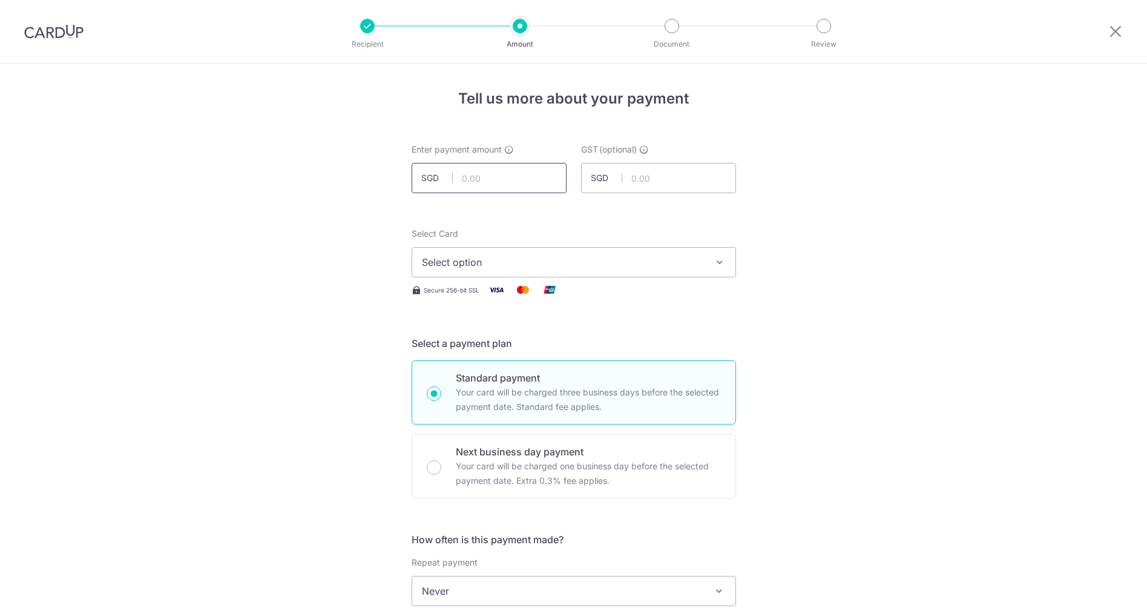
click at [494, 176] on input "text" at bounding box center [489, 178] width 155 height 30
type input "140.13"
click at [484, 267] on span "Select option" at bounding box center [563, 262] width 282 height 15
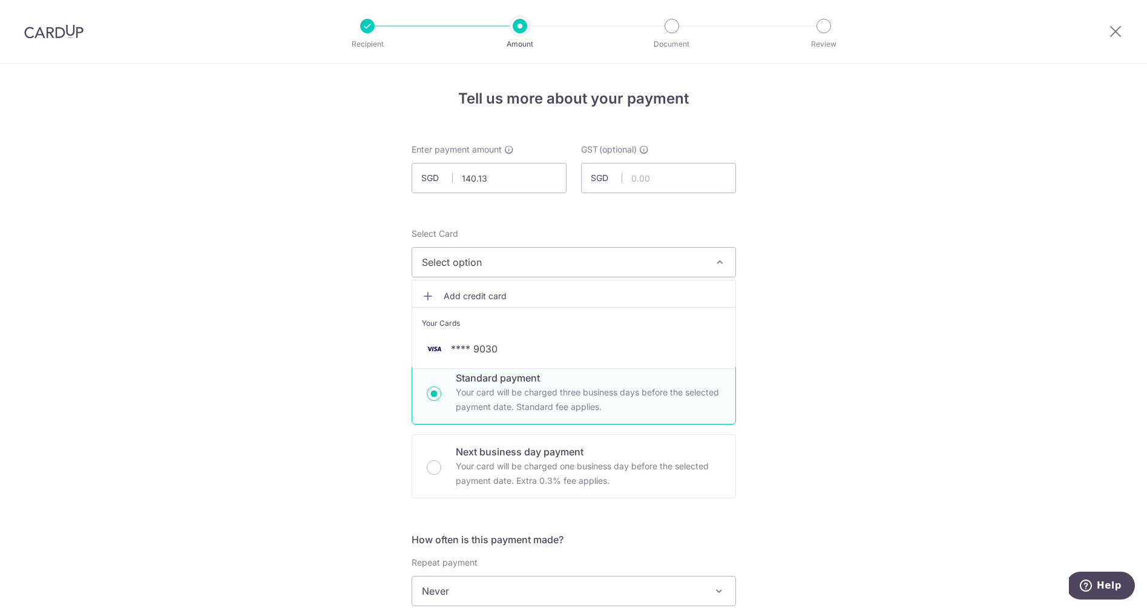
click at [464, 346] on span "**** 9030" at bounding box center [474, 348] width 47 height 15
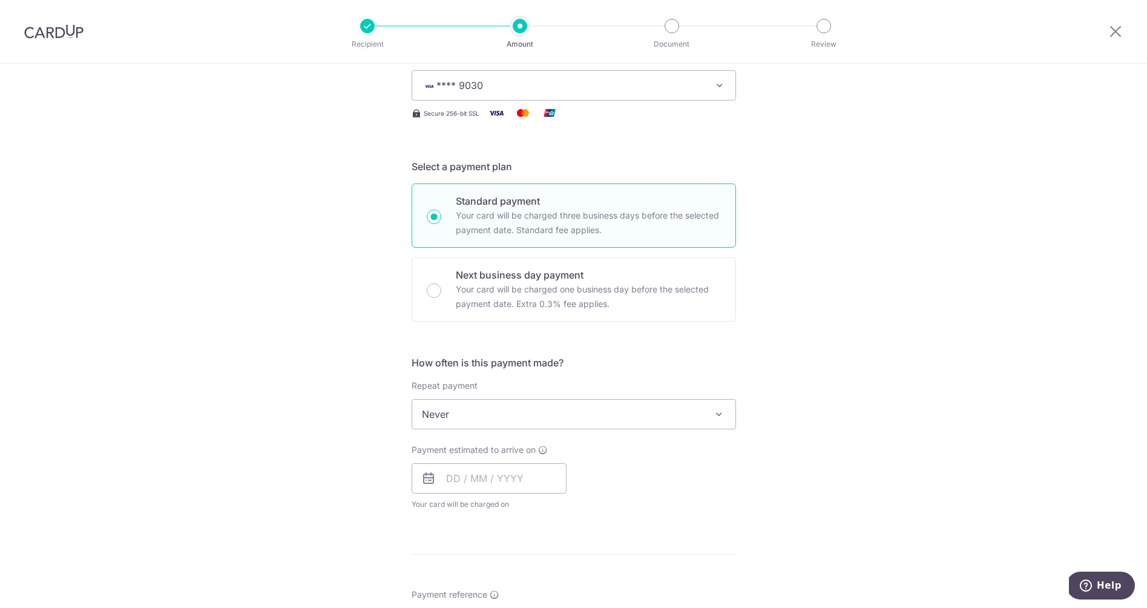
scroll to position [184, 0]
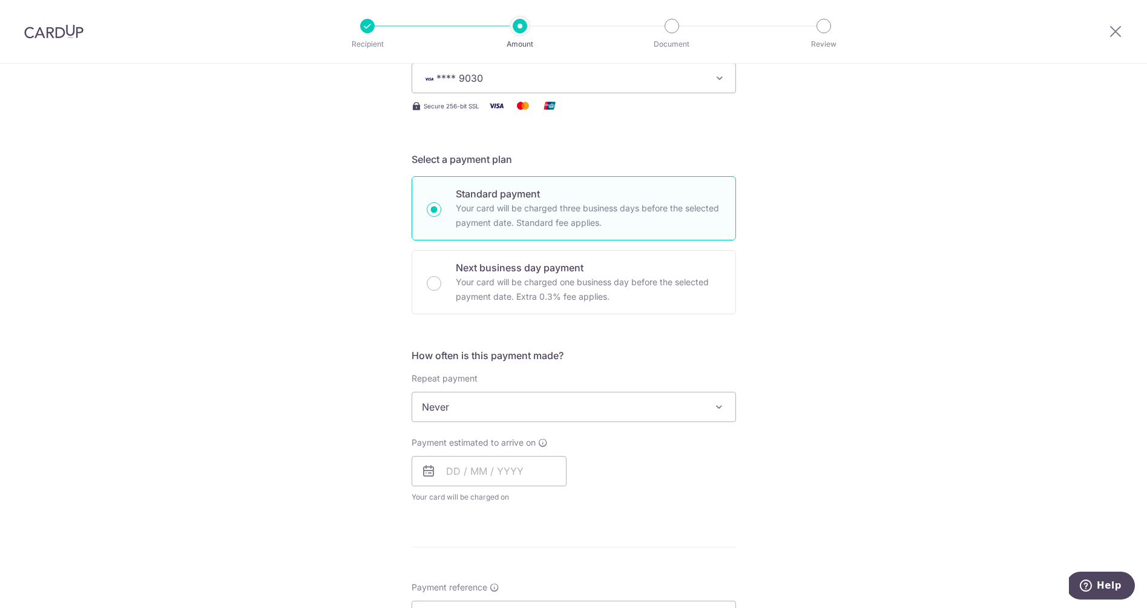
click at [490, 399] on span "Never" at bounding box center [573, 406] width 323 height 29
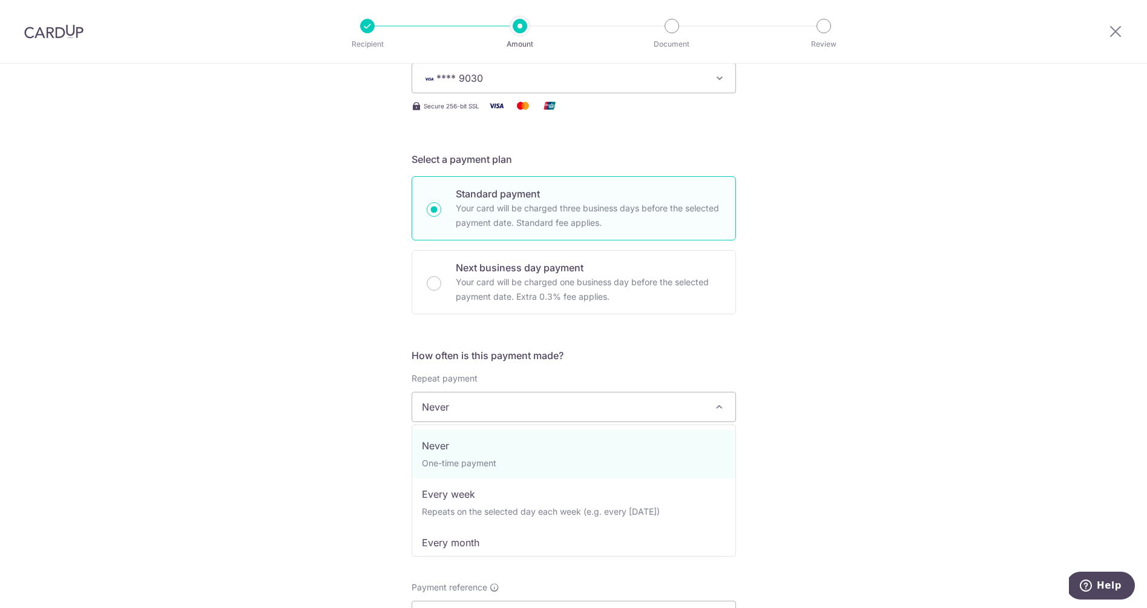
click at [478, 401] on span "Never" at bounding box center [573, 406] width 323 height 29
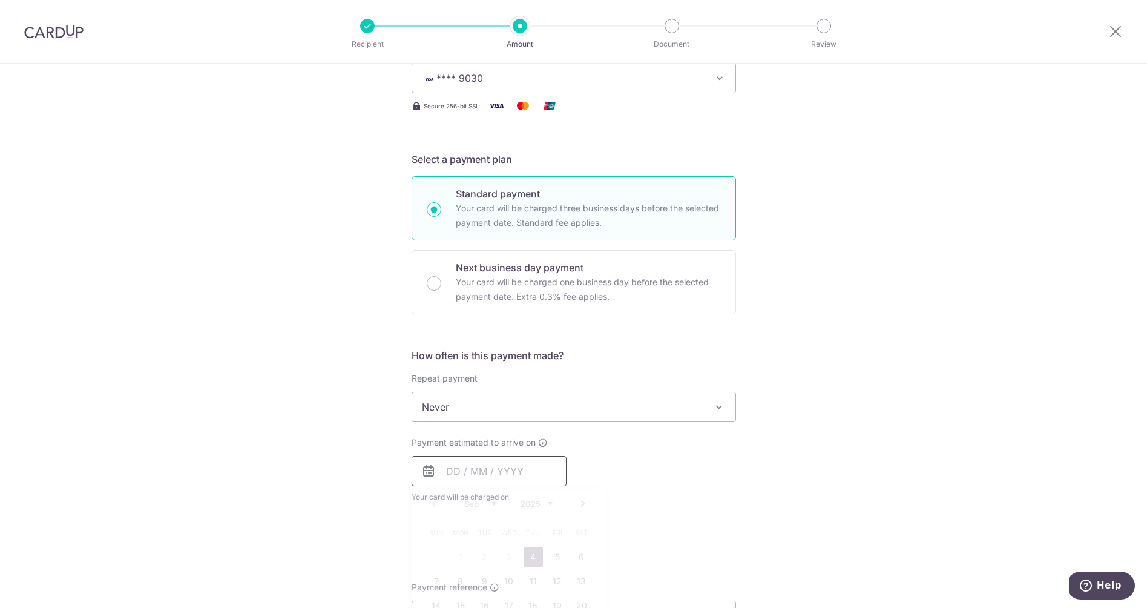
click at [473, 468] on input "text" at bounding box center [489, 471] width 155 height 30
click at [536, 558] on link "4" at bounding box center [532, 556] width 19 height 19
type input "04/09/2025"
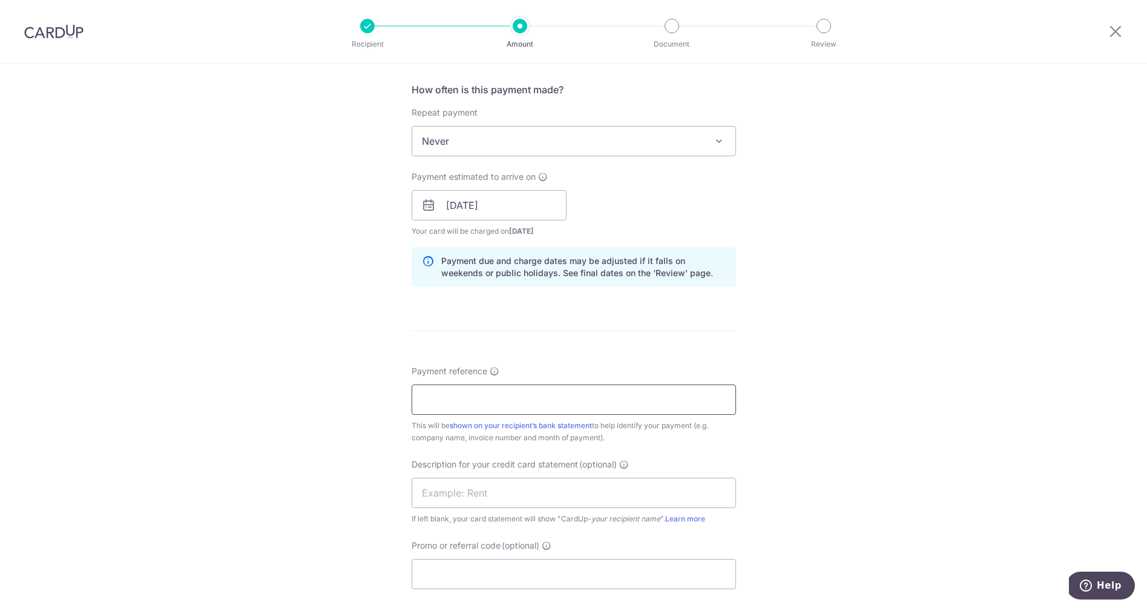
scroll to position [453, 0]
click at [439, 390] on input "Payment reference" at bounding box center [574, 396] width 324 height 30
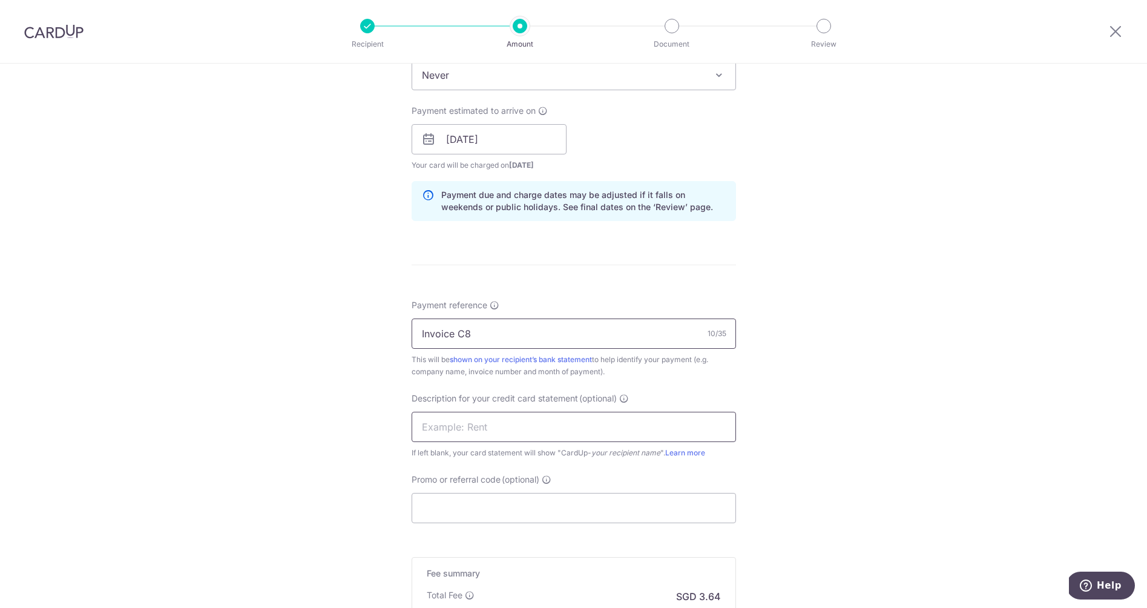
scroll to position [515, 0]
type input "Invoice C8"
drag, startPoint x: 454, startPoint y: 427, endPoint x: 449, endPoint y: 419, distance: 9.1
click at [454, 427] on input "text" at bounding box center [574, 427] width 324 height 30
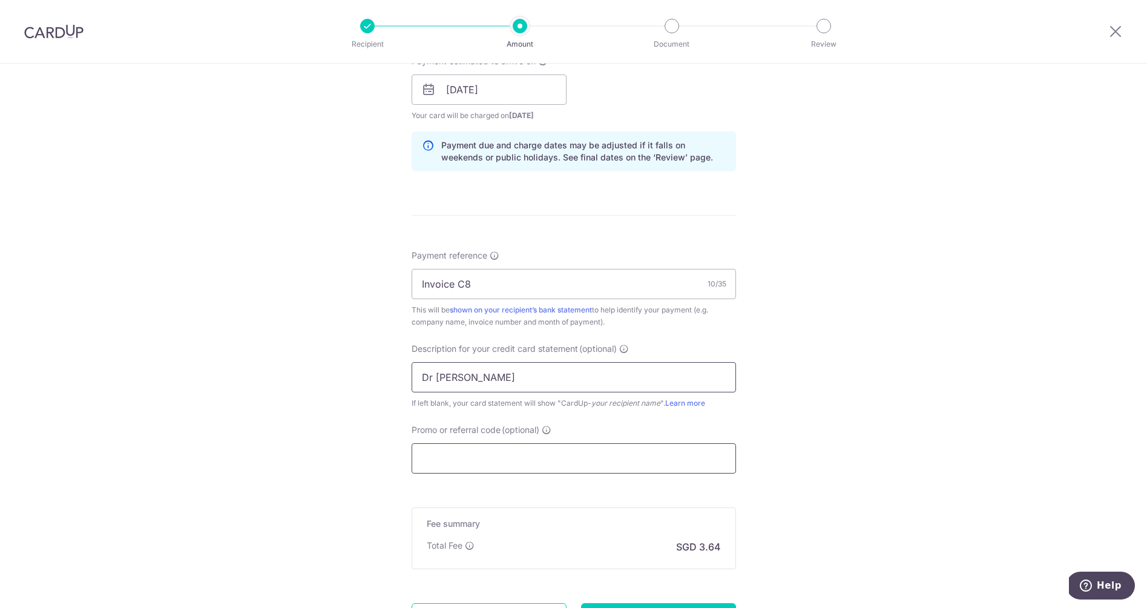
scroll to position [569, 0]
type input "Dr Alicia Eye"
click at [483, 459] on input "Promo or referral code (optional)" at bounding box center [574, 454] width 324 height 30
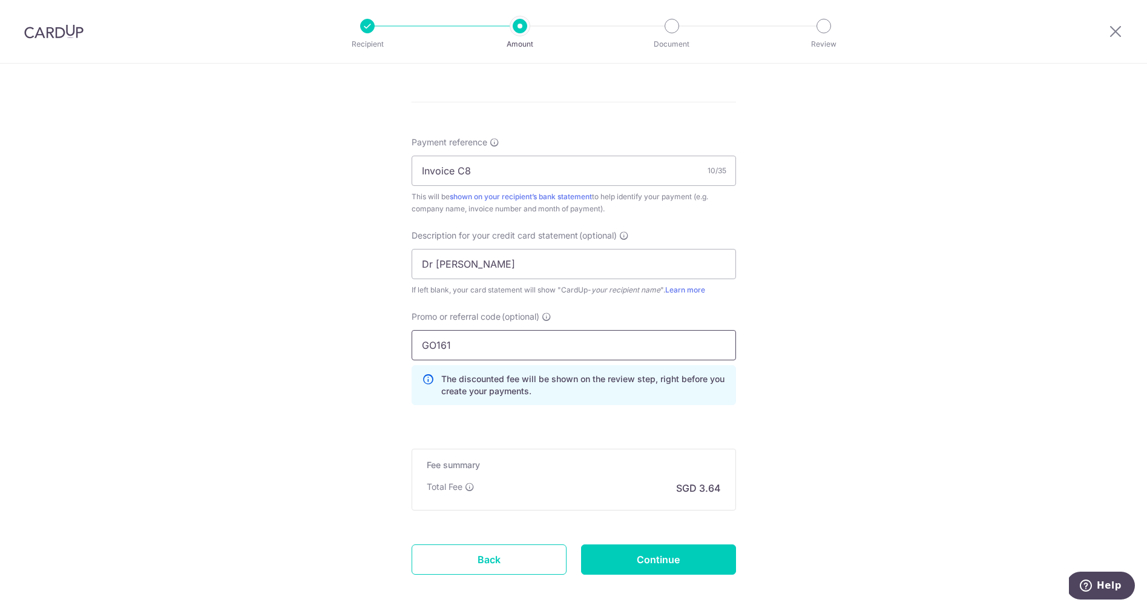
scroll to position [689, 0]
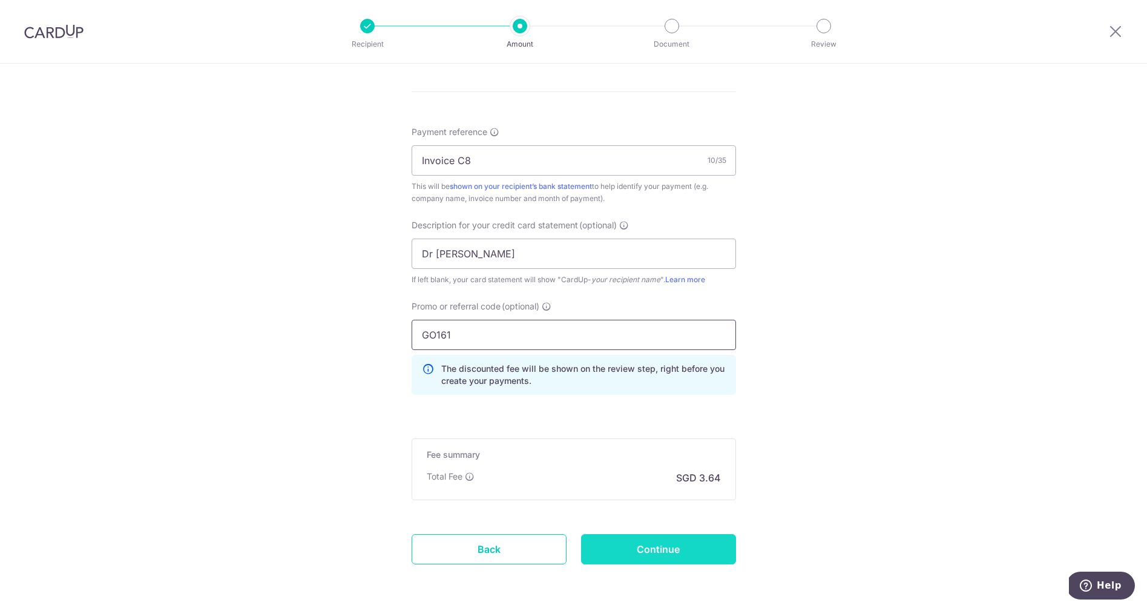
type input "GO161"
click at [657, 540] on input "Continue" at bounding box center [658, 549] width 155 height 30
type input "Create Schedule"
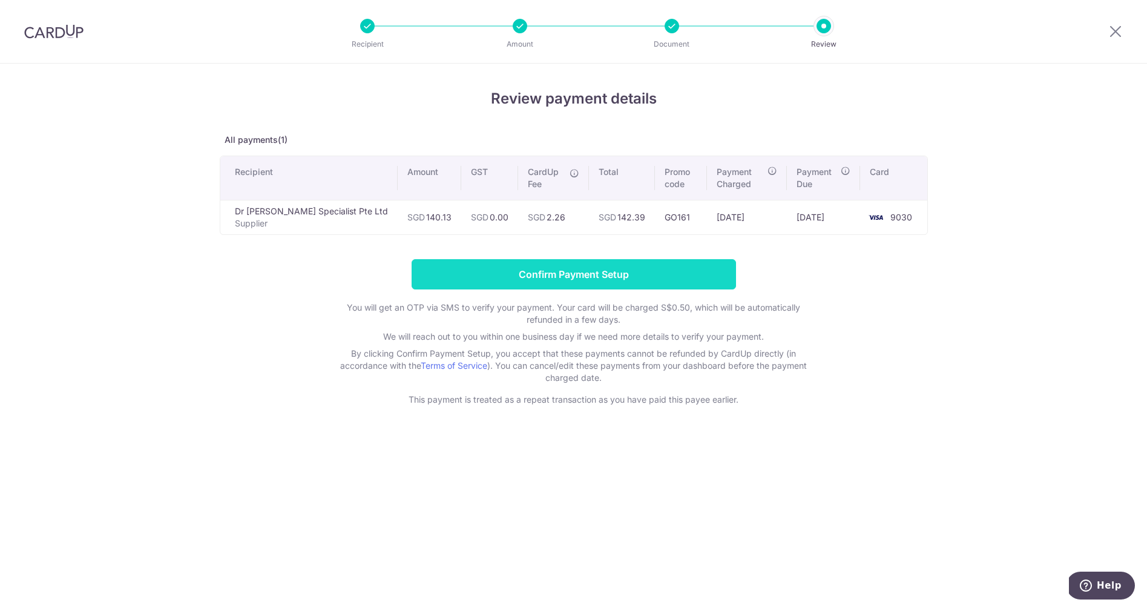
click at [593, 262] on input "Confirm Payment Setup" at bounding box center [574, 274] width 324 height 30
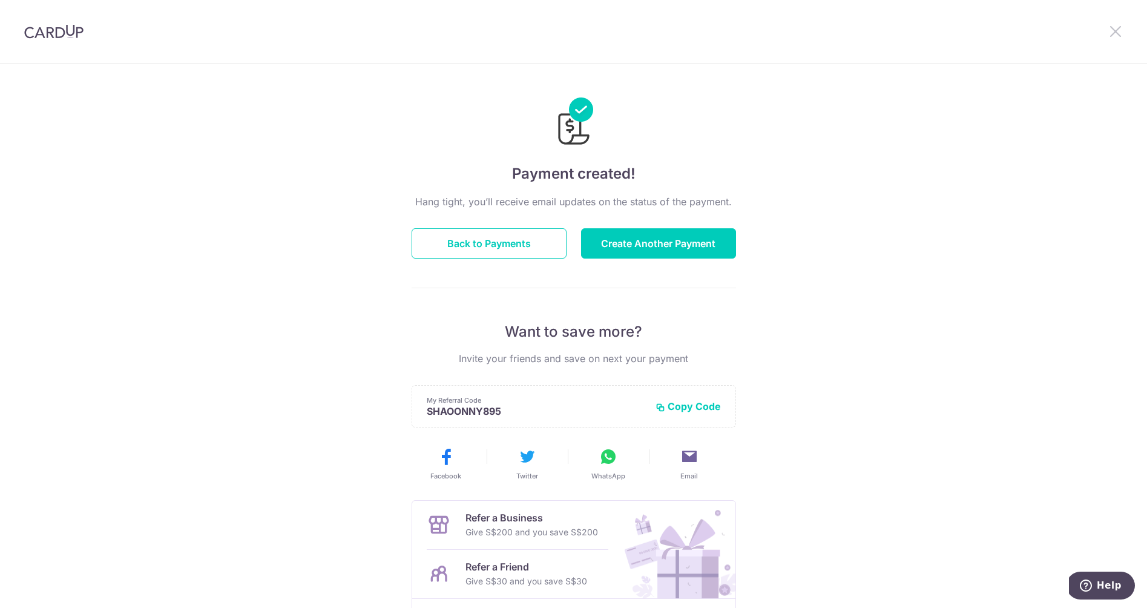
click at [1112, 33] on icon at bounding box center [1115, 31] width 15 height 15
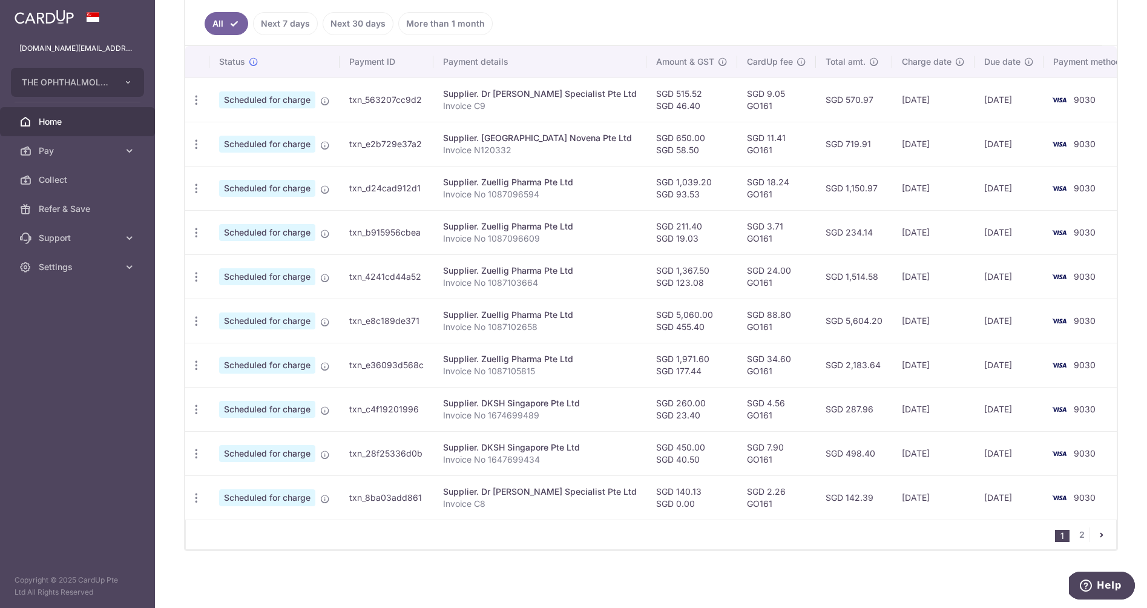
scroll to position [313, 0]
click at [1079, 531] on link "2" at bounding box center [1081, 534] width 15 height 15
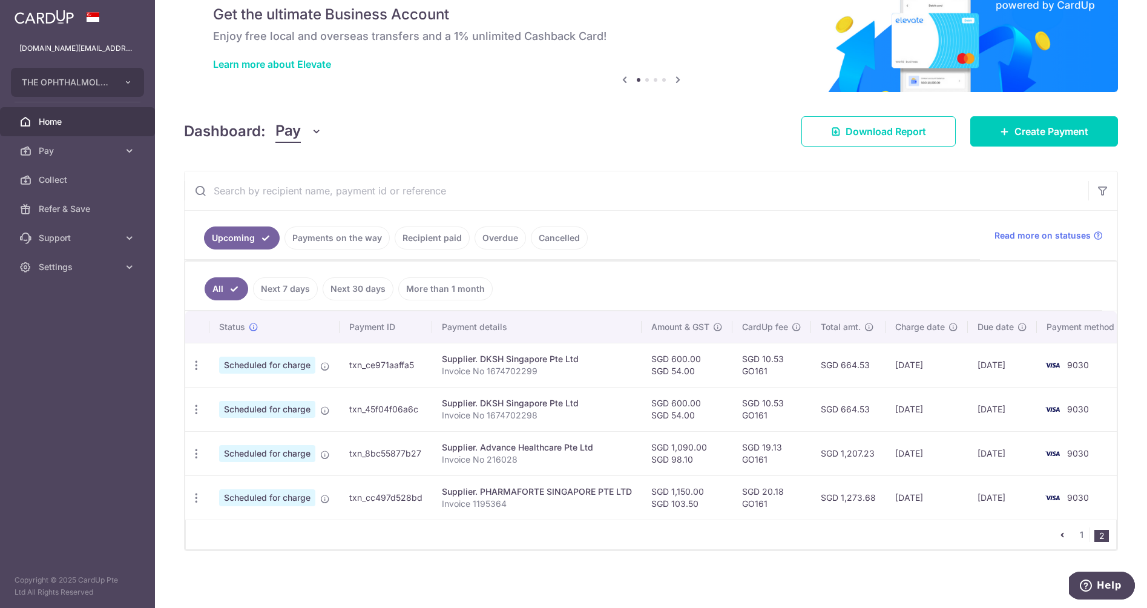
scroll to position [48, 0]
click at [454, 112] on div "Dashboard: Pay Pay Collect Download Report Create Payment" at bounding box center [651, 128] width 934 height 35
click at [1083, 534] on link "1" at bounding box center [1081, 534] width 15 height 15
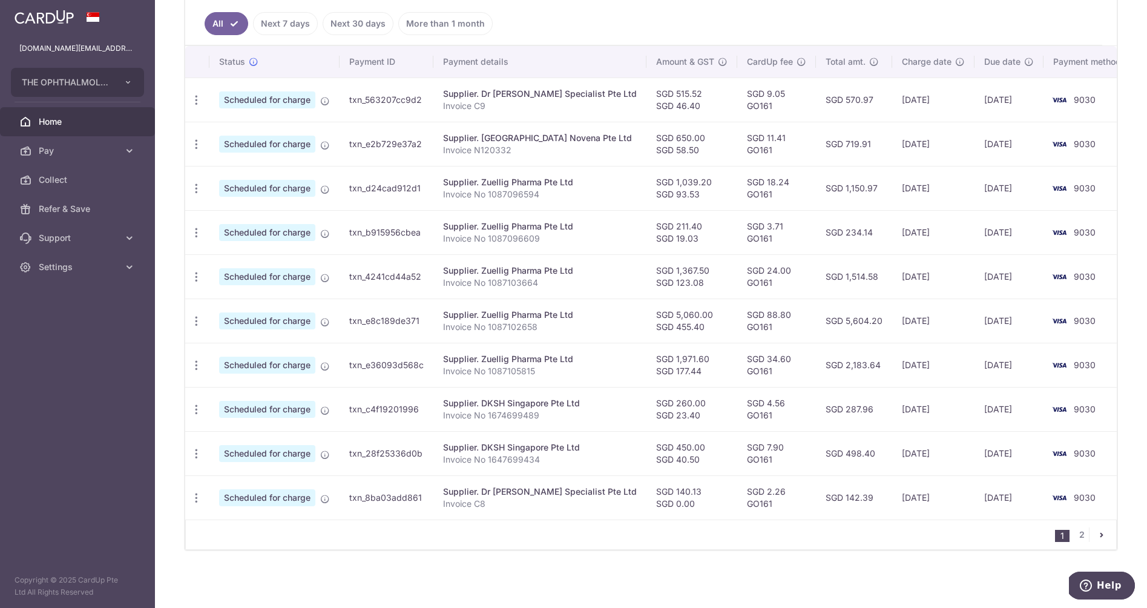
scroll to position [313, 0]
click at [1078, 533] on link "2" at bounding box center [1081, 534] width 15 height 15
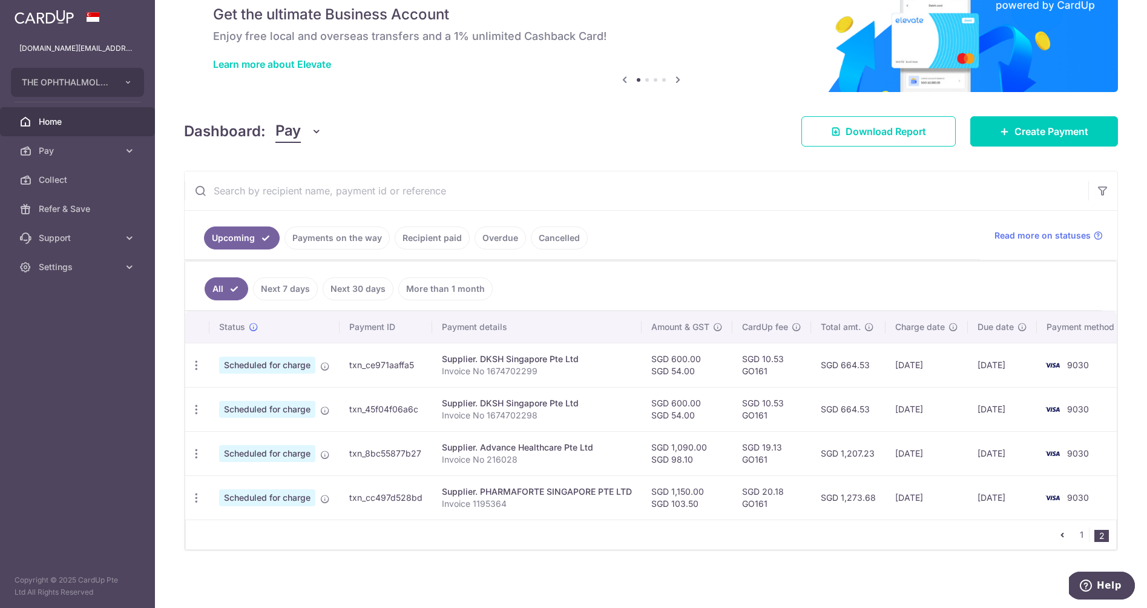
scroll to position [48, 0]
click at [333, 235] on link "Payments on the way" at bounding box center [336, 237] width 105 height 23
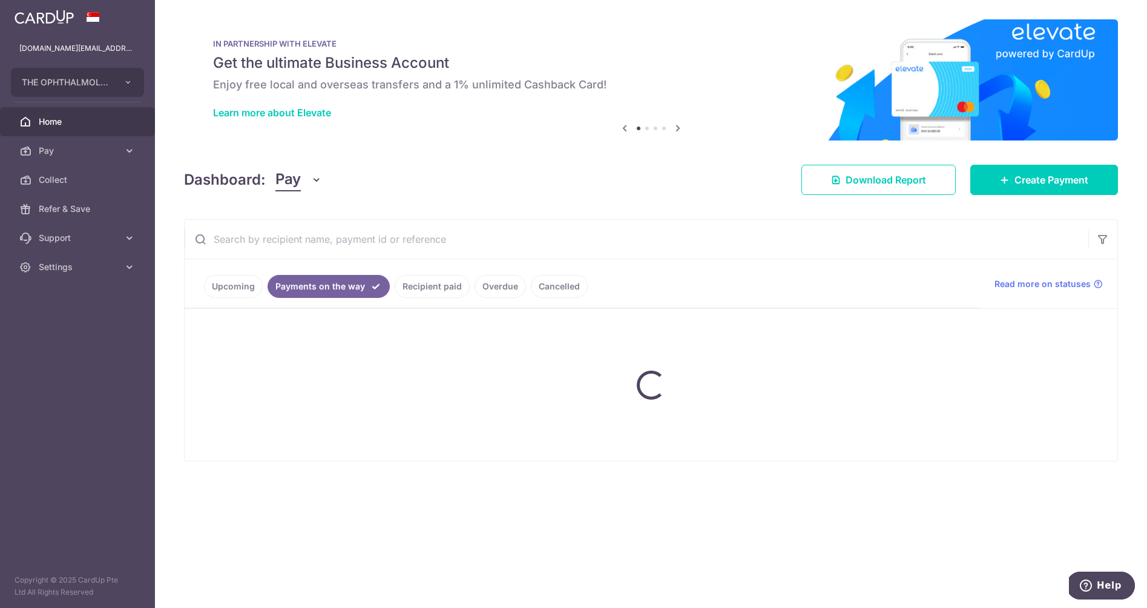
scroll to position [0, 0]
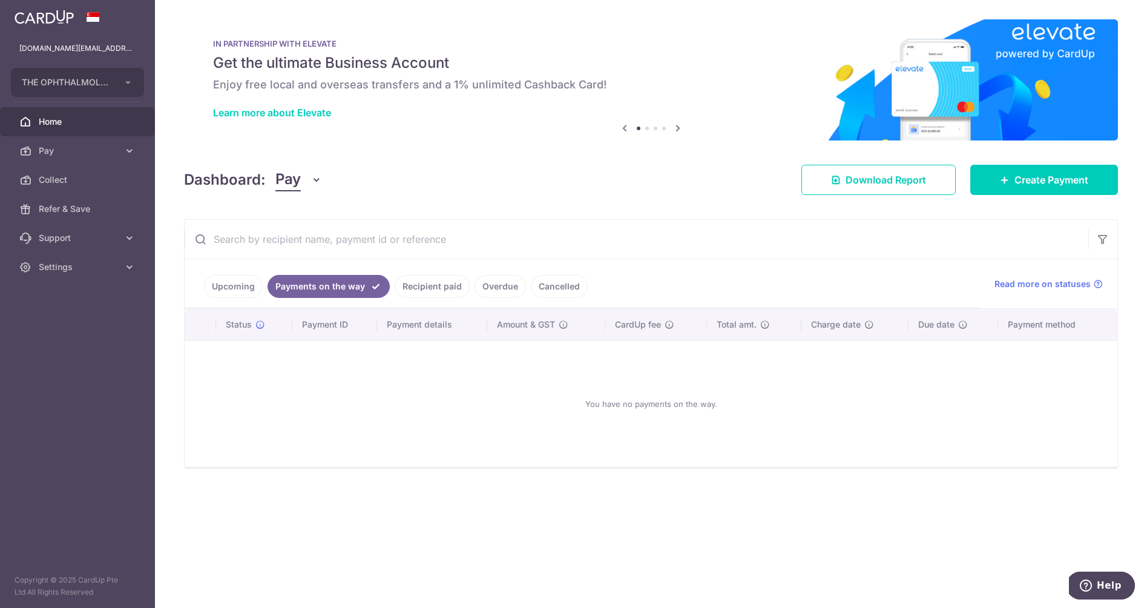
click at [438, 284] on link "Recipient paid" at bounding box center [432, 286] width 75 height 23
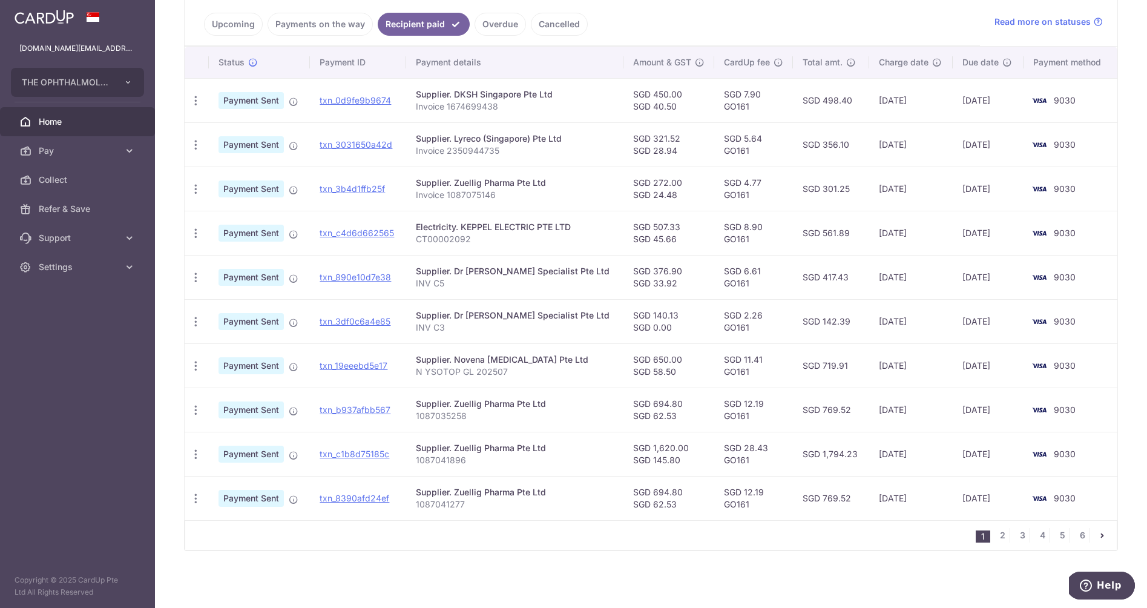
scroll to position [262, 0]
click at [999, 533] on link "2" at bounding box center [1002, 535] width 15 height 15
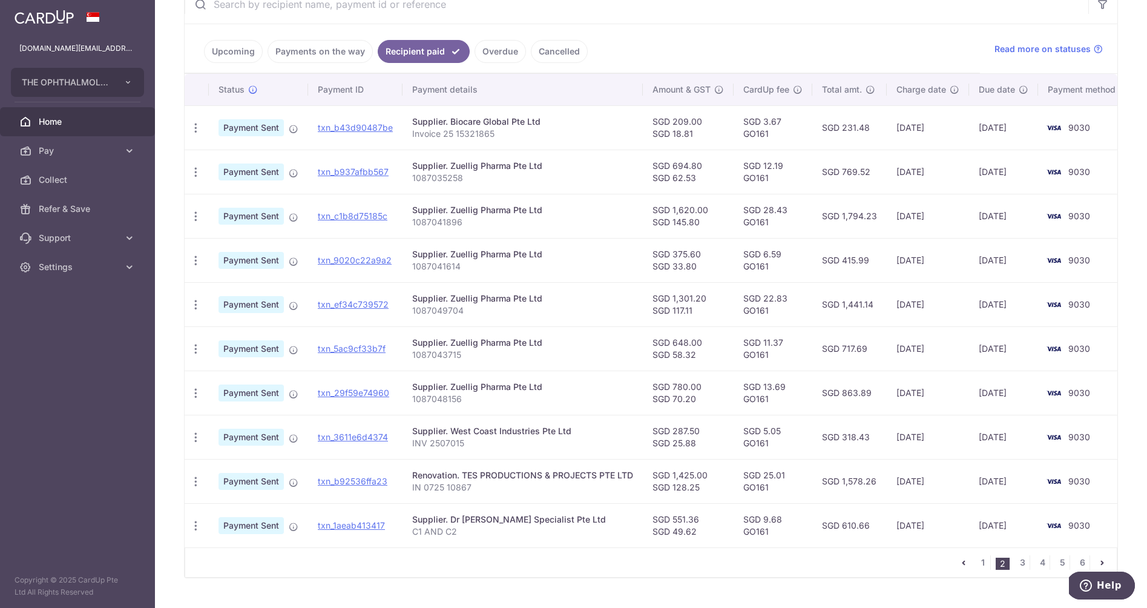
scroll to position [202, 0]
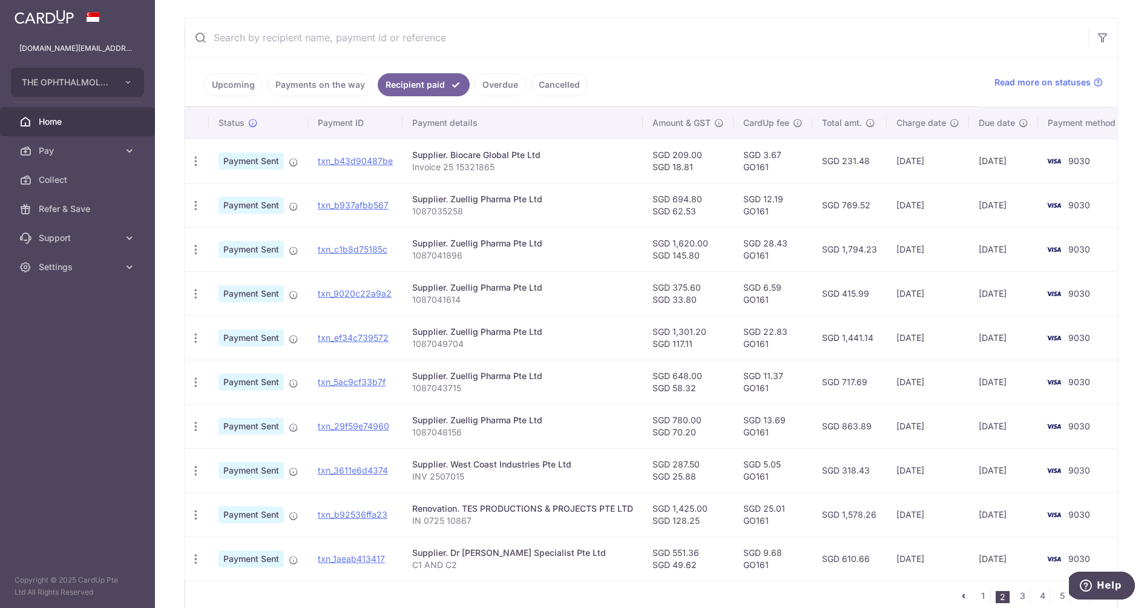
click at [1024, 592] on link "3" at bounding box center [1022, 595] width 15 height 15
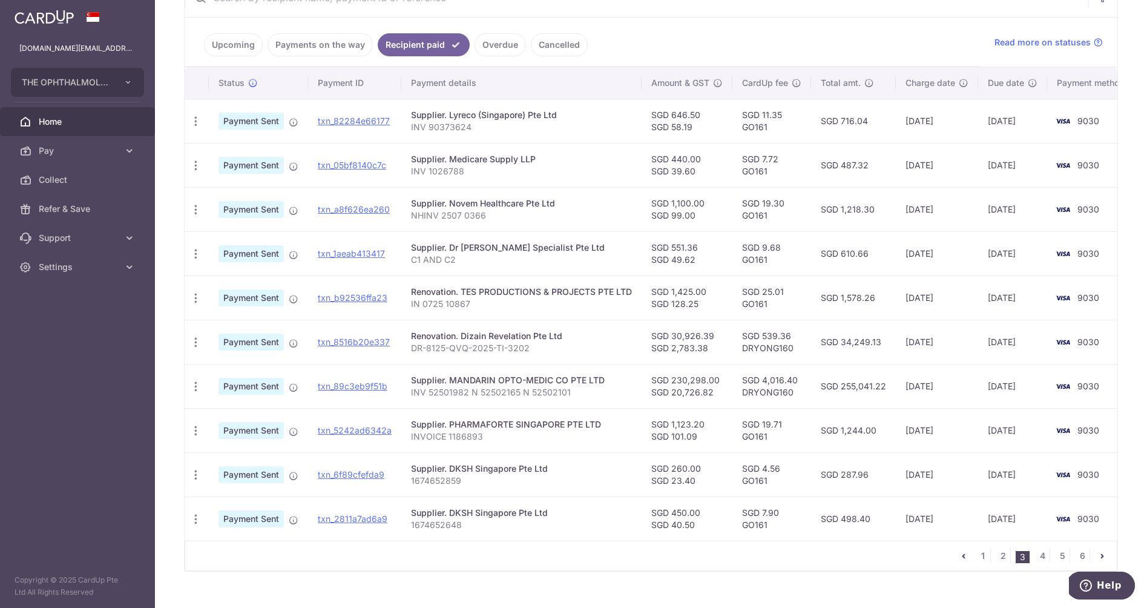
scroll to position [244, 0]
click at [1046, 551] on link "4" at bounding box center [1042, 553] width 15 height 15
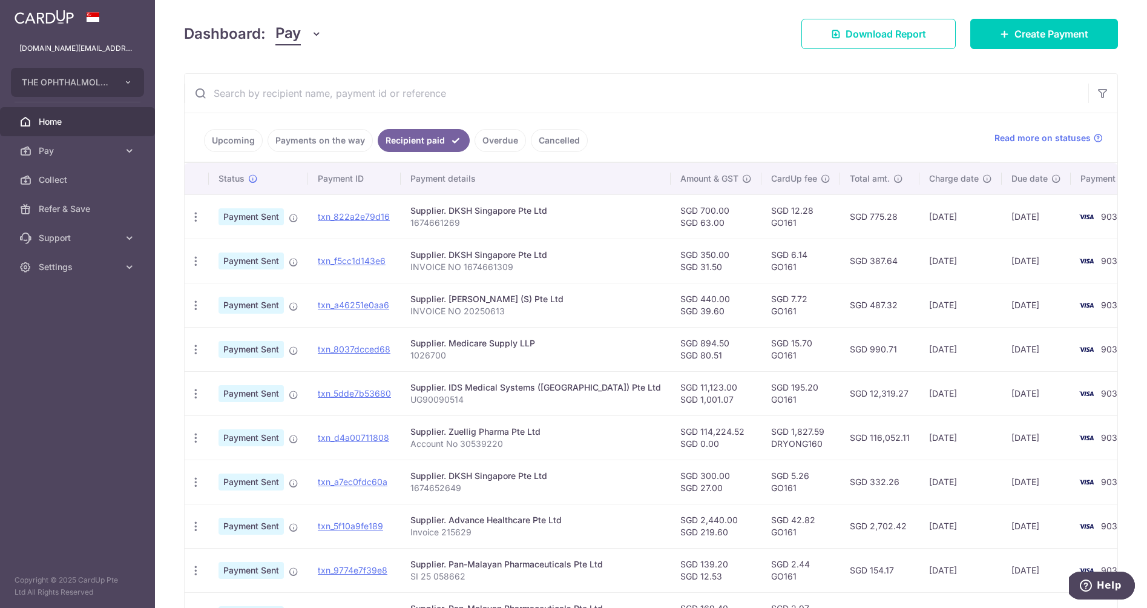
scroll to position [143, 0]
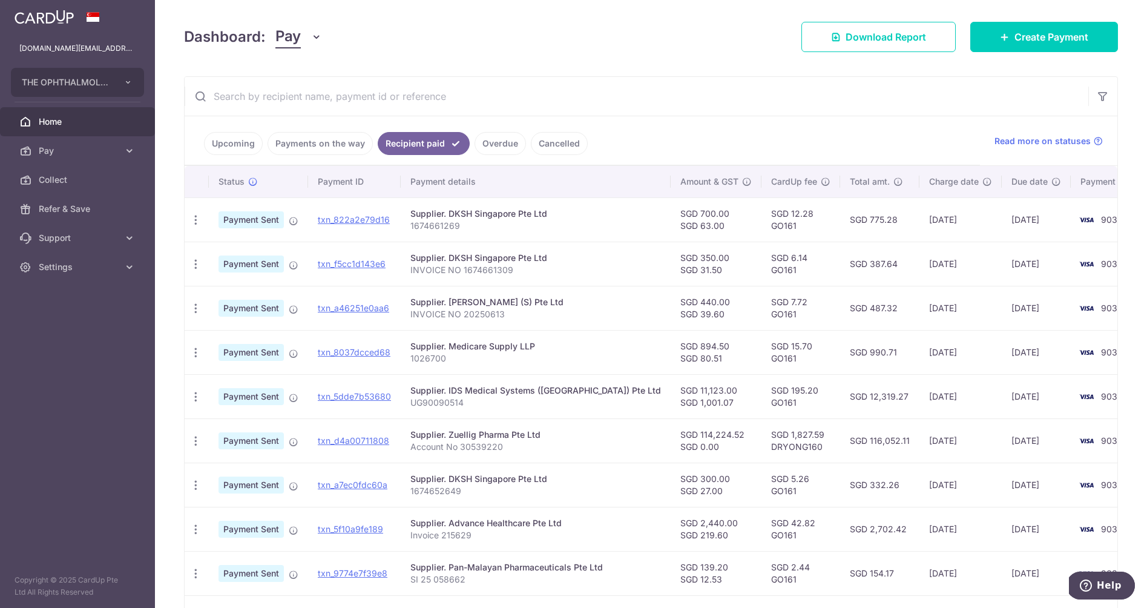
click at [497, 145] on link "Overdue" at bounding box center [499, 143] width 51 height 23
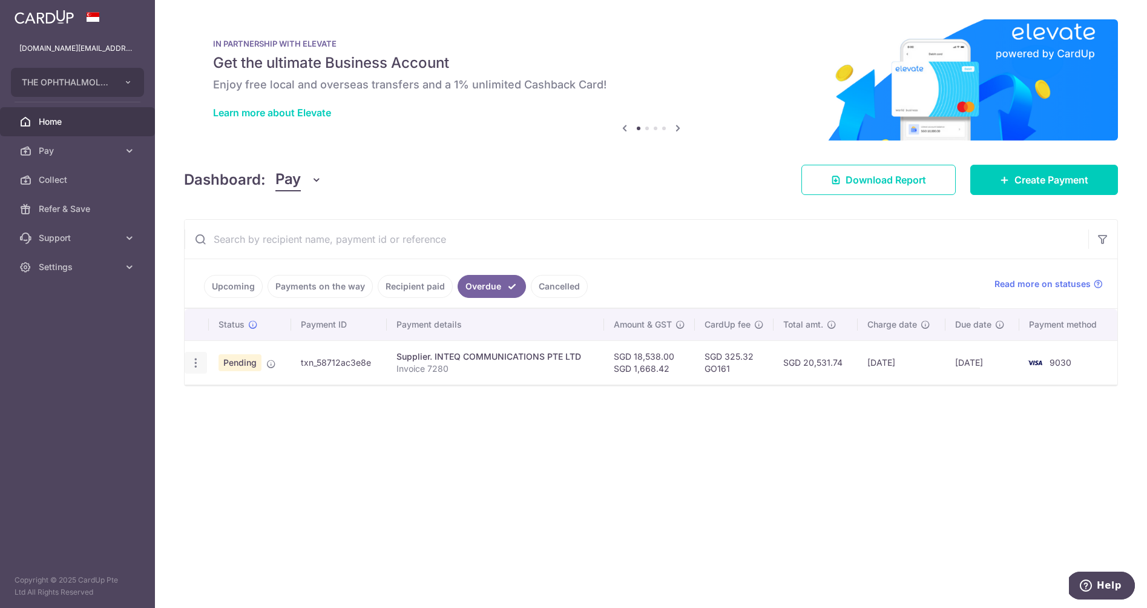
click at [194, 361] on icon "button" at bounding box center [195, 362] width 13 height 13
click at [244, 424] on span "Cancel payment" at bounding box center [260, 425] width 81 height 15
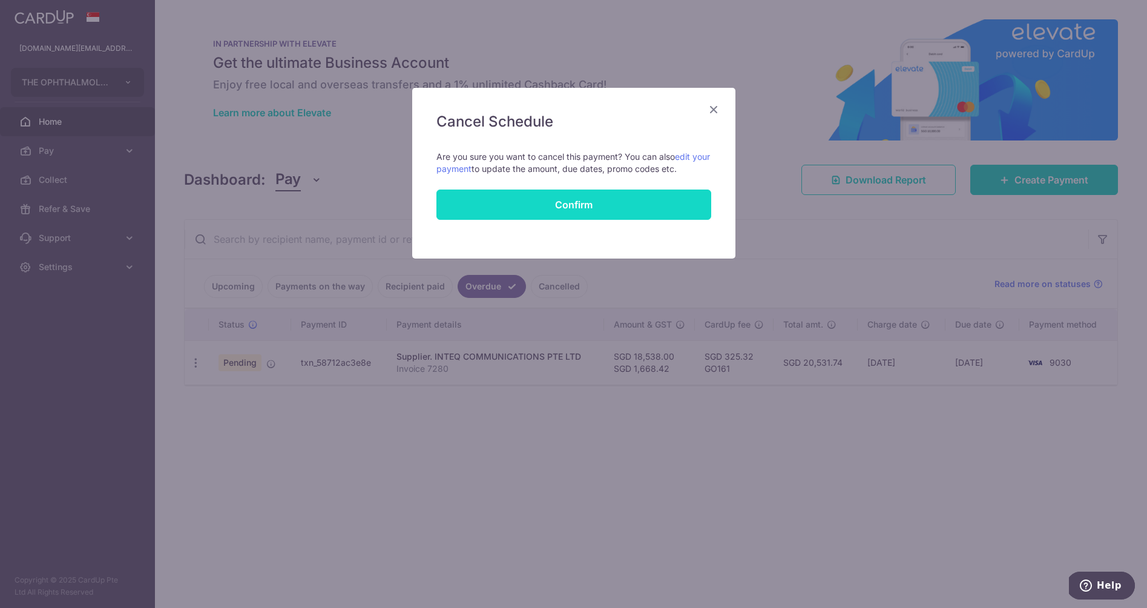
click at [632, 198] on button "Confirm" at bounding box center [573, 204] width 275 height 30
